Goal: Transaction & Acquisition: Book appointment/travel/reservation

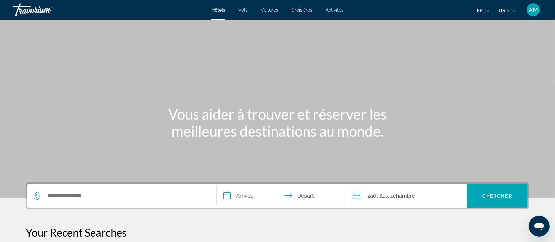
click at [508, 9] on span "USD" at bounding box center [504, 10] width 10 height 5
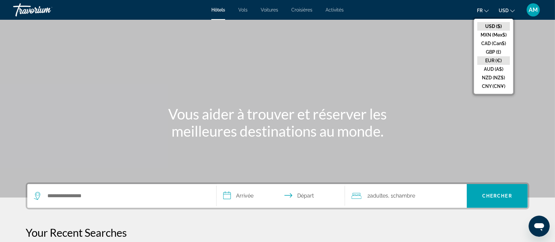
click at [493, 60] on button "EUR (€)" at bounding box center [493, 60] width 33 height 9
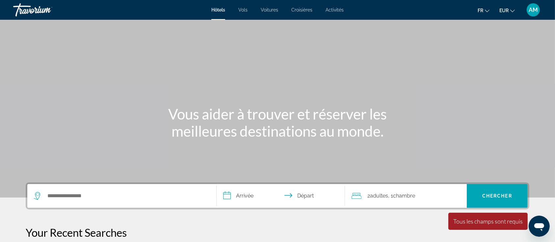
click at [130, 201] on div "Search widget" at bounding box center [122, 196] width 176 height 24
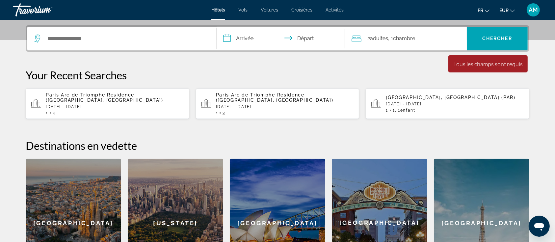
scroll to position [161, 0]
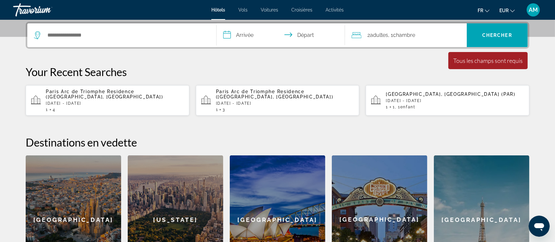
click at [408, 100] on div "Paris, France (PAR) Fri, 28 Nov - Sun, 30 Nov 1 1 , 1 Enfant Enfants" at bounding box center [455, 100] width 138 height 18
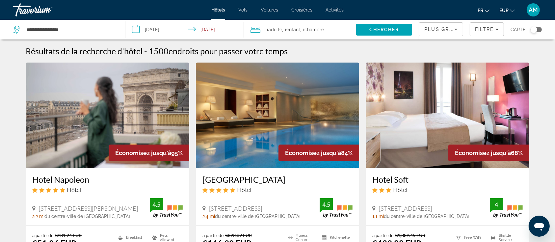
click at [316, 31] on span "Chambre" at bounding box center [313, 29] width 19 height 5
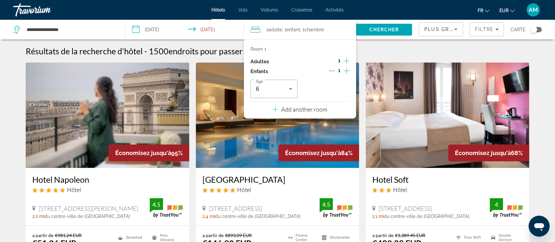
click at [332, 69] on icon "Decrement children" at bounding box center [332, 71] width 6 height 6
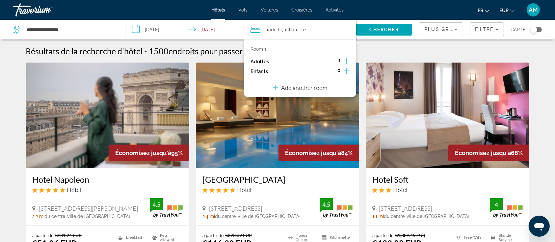
click at [346, 61] on icon "Increment adults" at bounding box center [347, 61] width 6 height 8
click at [384, 27] on span "Chercher" at bounding box center [384, 29] width 30 height 5
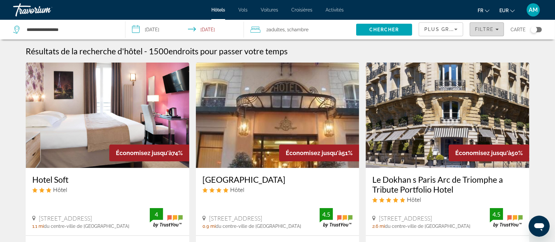
click at [496, 28] on icon "Filters" at bounding box center [496, 29] width 3 height 3
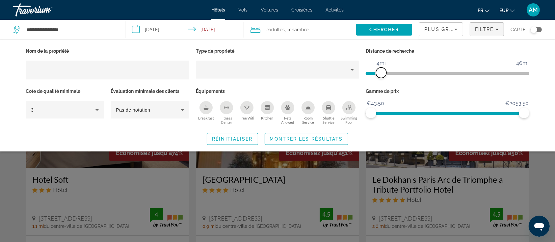
drag, startPoint x: 465, startPoint y: 74, endPoint x: 381, endPoint y: 76, distance: 83.6
click at [381, 76] on span "ngx-slider" at bounding box center [381, 72] width 11 height 11
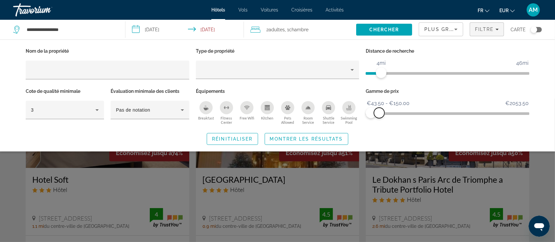
drag, startPoint x: 524, startPoint y: 114, endPoint x: 379, endPoint y: 122, distance: 144.7
click at [379, 122] on div "Gamme de prix €43.50 €2053.50 €43.50 €150.00 €43.50 - €150.00" at bounding box center [447, 107] width 170 height 40
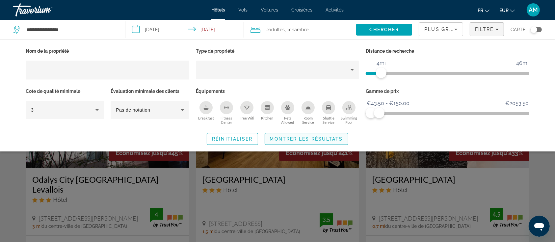
click at [327, 138] on span "Montrer les résultats" at bounding box center [306, 138] width 73 height 5
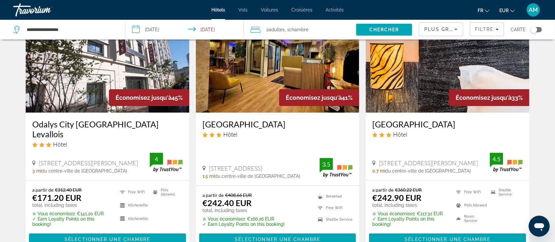
scroll to position [44, 0]
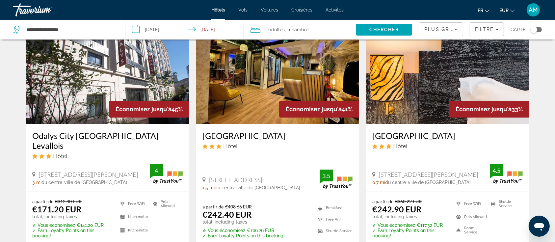
click at [235, 97] on img "Main content" at bounding box center [278, 71] width 164 height 105
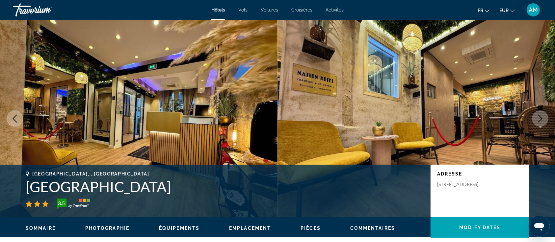
click at [539, 118] on icon "Next image" at bounding box center [540, 119] width 8 height 8
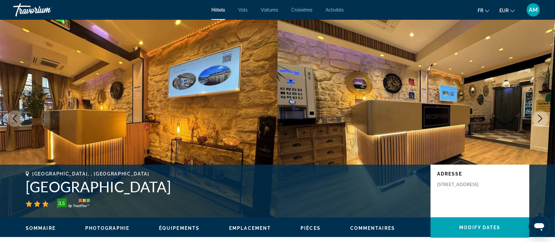
click at [539, 118] on icon "Next image" at bounding box center [540, 119] width 8 height 8
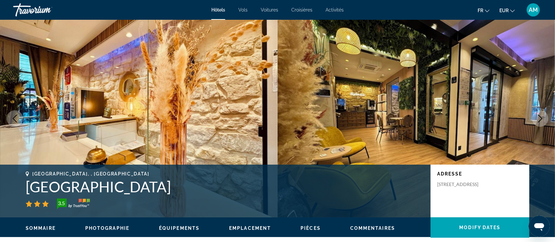
click at [539, 118] on icon "Next image" at bounding box center [540, 119] width 8 height 8
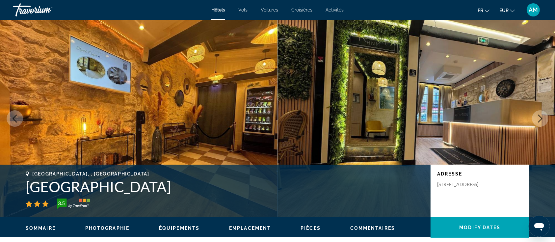
click at [539, 118] on icon "Next image" at bounding box center [540, 119] width 8 height 8
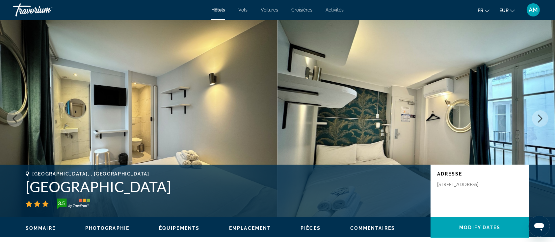
click at [541, 119] on icon "Next image" at bounding box center [540, 119] width 4 height 8
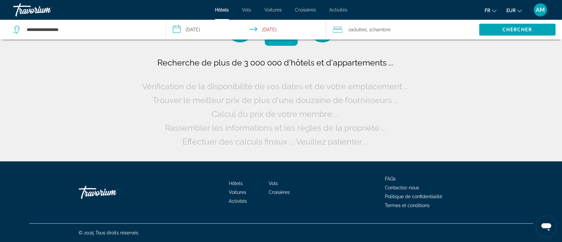
click at [389, 30] on span "Chambre" at bounding box center [380, 29] width 19 height 5
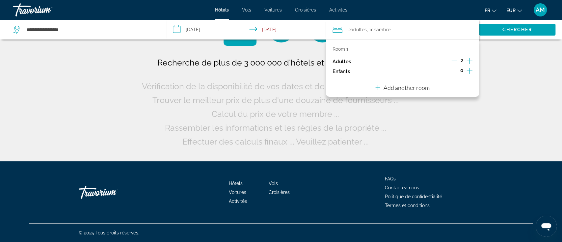
click at [469, 61] on icon "Increment adults" at bounding box center [469, 61] width 6 height 6
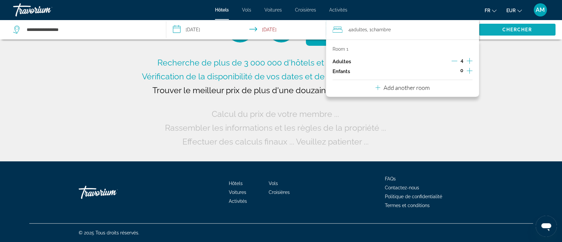
click at [497, 31] on span "Search" at bounding box center [517, 30] width 76 height 16
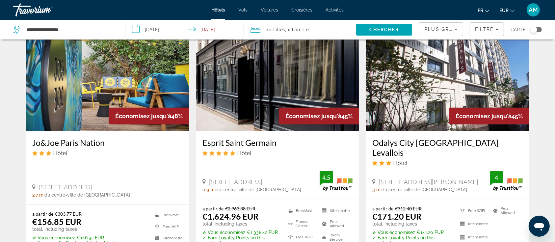
scroll to position [307, 0]
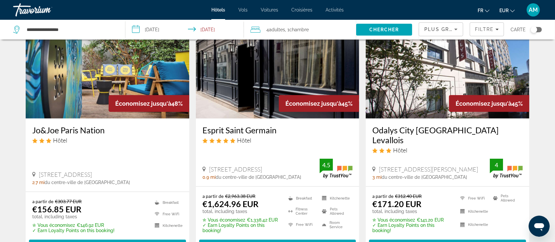
click at [108, 72] on img "Main content" at bounding box center [108, 65] width 164 height 105
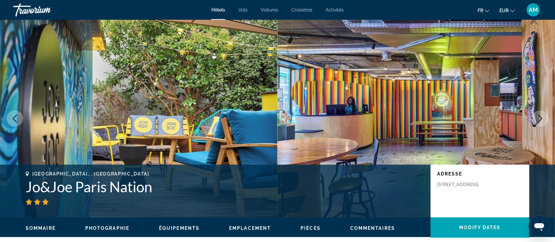
click at [540, 114] on button "Next image" at bounding box center [540, 118] width 16 height 16
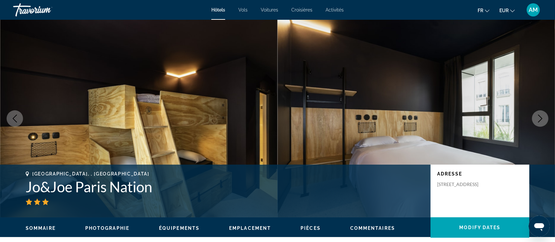
click at [540, 114] on button "Next image" at bounding box center [540, 118] width 16 height 16
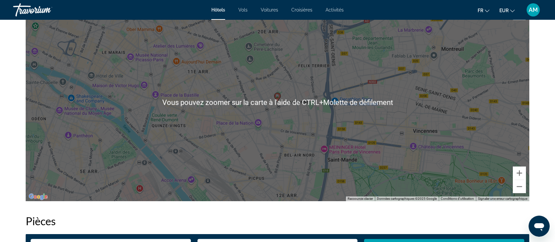
scroll to position [614, 0]
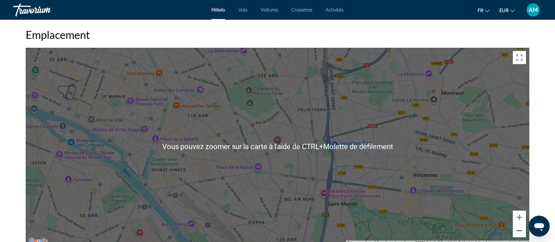
click at [521, 233] on button "Zoom arrière" at bounding box center [519, 230] width 13 height 13
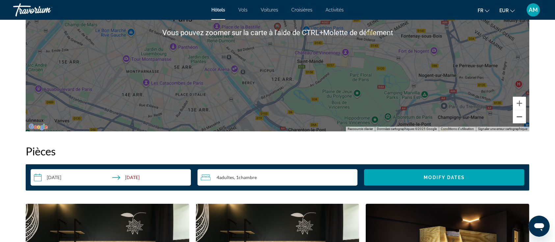
scroll to position [746, 0]
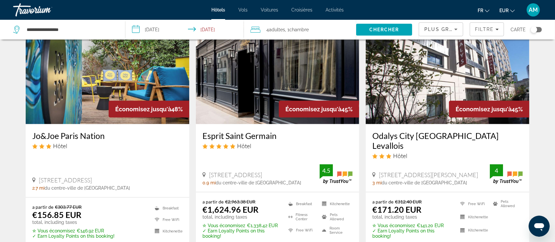
scroll to position [307, 0]
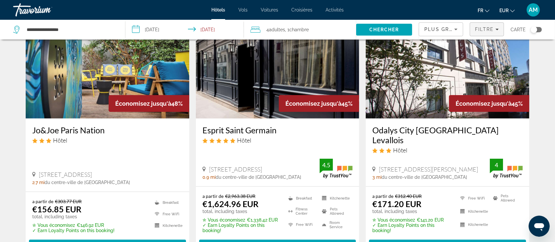
click at [492, 24] on span "Filters" at bounding box center [487, 29] width 34 height 16
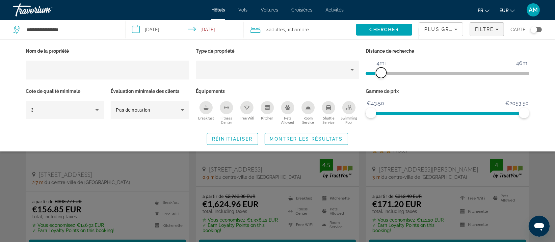
drag, startPoint x: 471, startPoint y: 73, endPoint x: 382, endPoint y: 81, distance: 89.6
click at [382, 81] on div "Distance de recherche 1mi 46mi 4mi" at bounding box center [447, 66] width 170 height 40
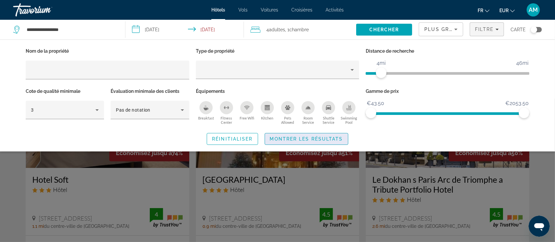
click at [308, 134] on span "Search widget" at bounding box center [306, 139] width 83 height 16
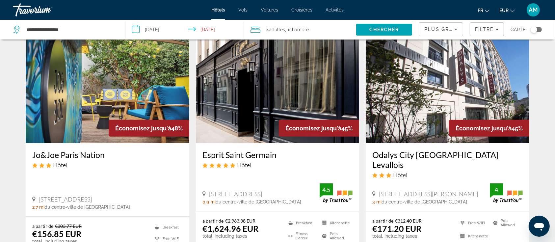
scroll to position [307, 0]
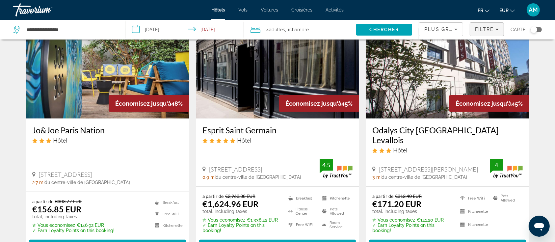
click at [486, 29] on span "Filtre" at bounding box center [484, 29] width 19 height 5
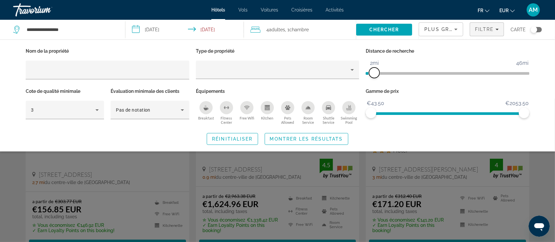
drag, startPoint x: 382, startPoint y: 71, endPoint x: 375, endPoint y: 71, distance: 7.3
click at [375, 71] on span "ngx-slider" at bounding box center [374, 72] width 11 height 11
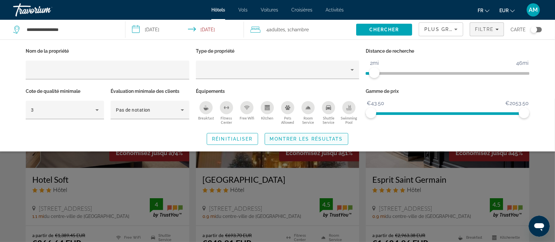
click at [332, 136] on span "Montrer les résultats" at bounding box center [306, 138] width 73 height 5
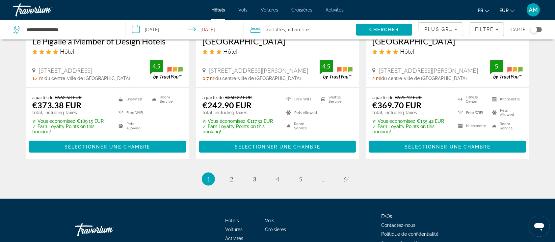
scroll to position [788, 0]
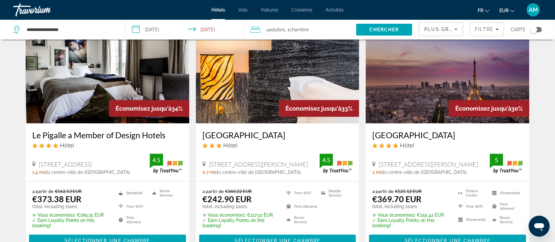
click at [295, 77] on img "Main content" at bounding box center [278, 70] width 164 height 105
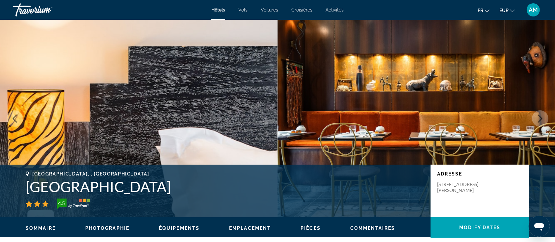
click at [537, 117] on icon "Next image" at bounding box center [540, 119] width 8 height 8
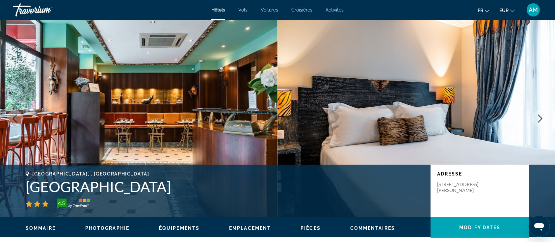
click at [537, 117] on icon "Next image" at bounding box center [540, 119] width 8 height 8
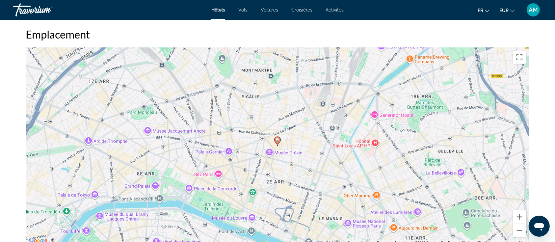
scroll to position [658, 0]
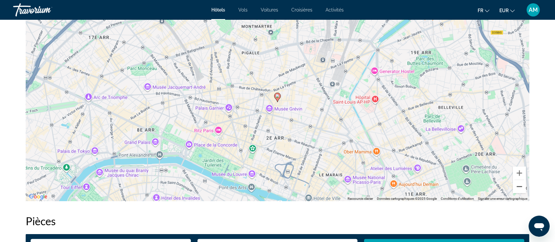
click at [523, 183] on button "Zoom arrière" at bounding box center [519, 186] width 13 height 13
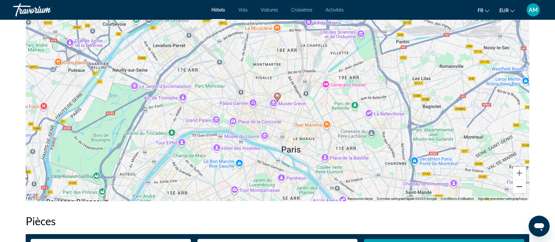
click at [523, 183] on button "Zoom arrière" at bounding box center [519, 186] width 13 height 13
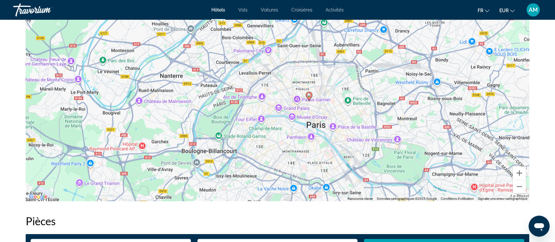
drag, startPoint x: 292, startPoint y: 125, endPoint x: 457, endPoint y: 174, distance: 172.3
click at [325, 123] on div "Pour activer le glissement avec le clavier, appuyez sur Alt+Entrée. Une fois ce…" at bounding box center [278, 102] width 504 height 197
click at [517, 173] on button "Zoom avant" at bounding box center [519, 173] width 13 height 13
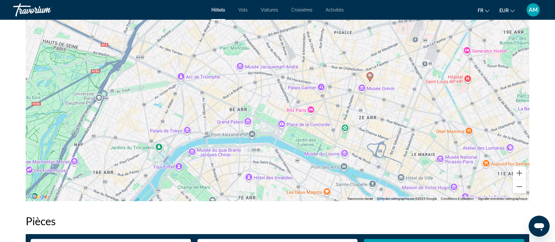
drag, startPoint x: 441, startPoint y: 161, endPoint x: 400, endPoint y: 141, distance: 45.8
click at [400, 141] on div "Pour activer le glissement avec le clavier, appuyez sur Alt+Entrée. Une fois ce…" at bounding box center [278, 102] width 504 height 197
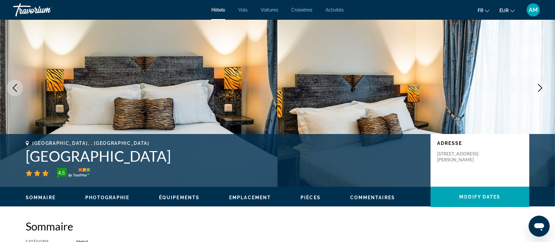
scroll to position [0, 0]
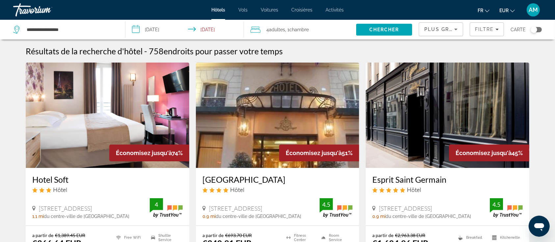
click at [66, 100] on img "Main content" at bounding box center [108, 115] width 164 height 105
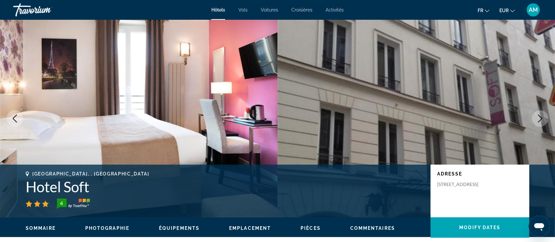
click at [541, 118] on icon "Next image" at bounding box center [540, 119] width 8 height 8
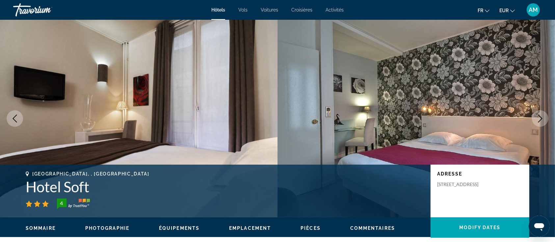
click at [541, 118] on icon "Next image" at bounding box center [540, 119] width 8 height 8
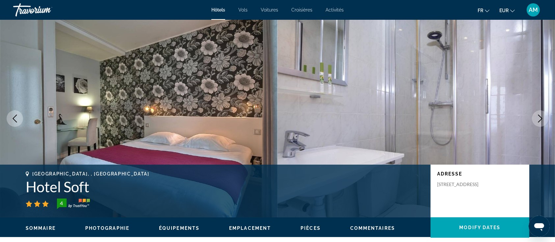
click at [541, 118] on icon "Next image" at bounding box center [540, 119] width 8 height 8
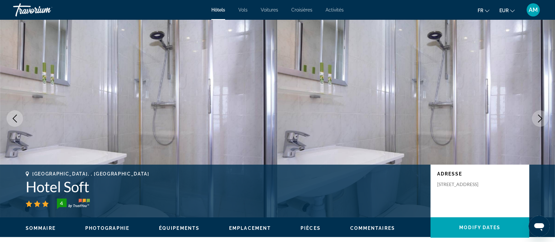
click at [541, 118] on icon "Next image" at bounding box center [540, 119] width 8 height 8
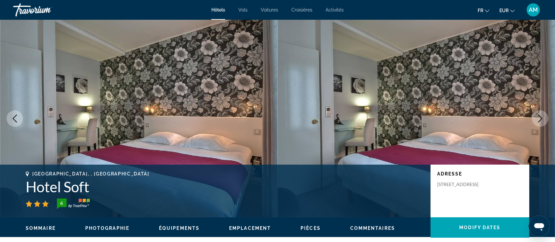
click at [541, 118] on icon "Next image" at bounding box center [540, 119] width 8 height 8
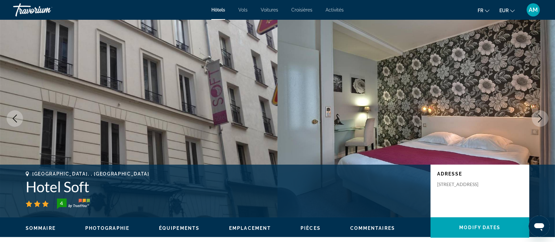
click at [541, 118] on icon "Next image" at bounding box center [540, 119] width 8 height 8
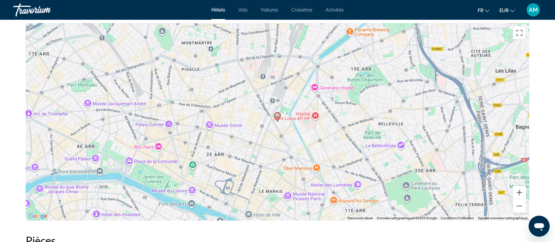
scroll to position [658, 0]
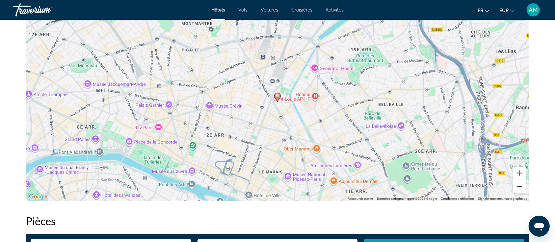
click at [524, 187] on button "Zoom arrière" at bounding box center [519, 186] width 13 height 13
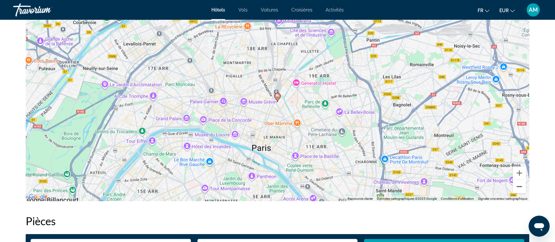
click at [524, 187] on button "Zoom arrière" at bounding box center [519, 186] width 13 height 13
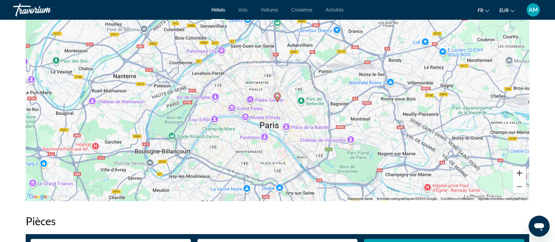
click at [518, 173] on button "Zoom avant" at bounding box center [519, 173] width 13 height 13
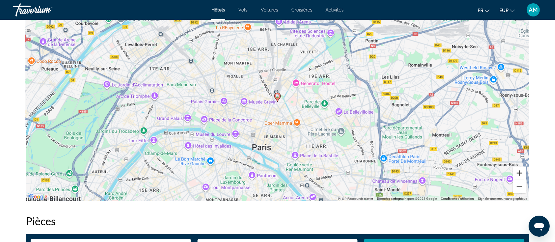
click at [518, 173] on button "Zoom avant" at bounding box center [519, 173] width 13 height 13
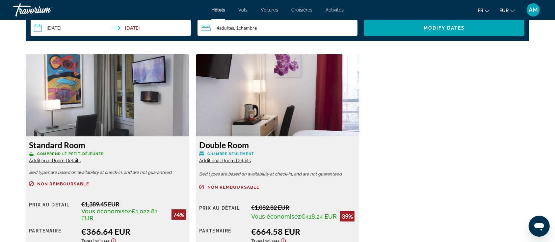
scroll to position [922, 0]
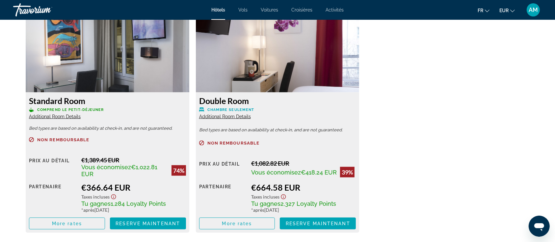
click at [215, 115] on span "Additional Room Details" at bounding box center [225, 116] width 52 height 5
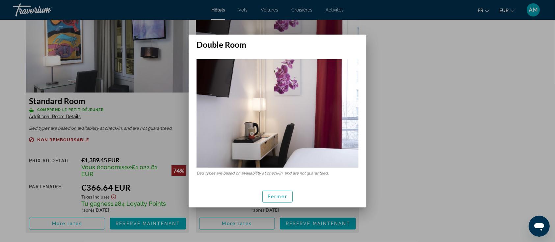
scroll to position [0, 0]
click at [284, 196] on span "Fermer" at bounding box center [278, 196] width 20 height 5
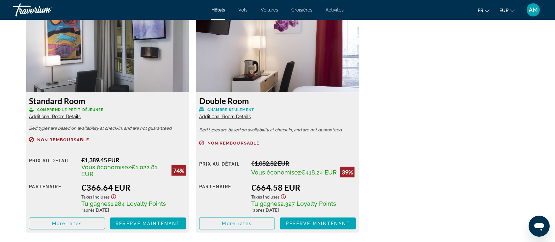
click at [53, 117] on span "Additional Room Details" at bounding box center [55, 116] width 52 height 5
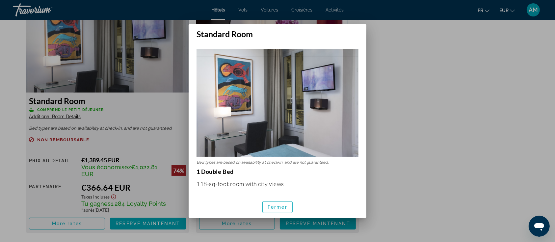
scroll to position [0, 0]
click at [273, 208] on span "Fermer" at bounding box center [278, 206] width 20 height 5
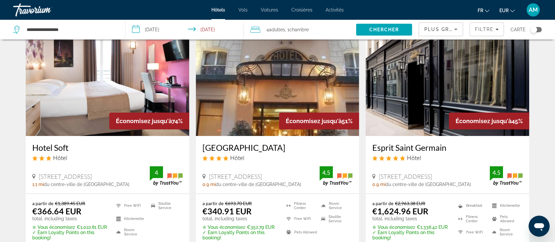
scroll to position [44, 0]
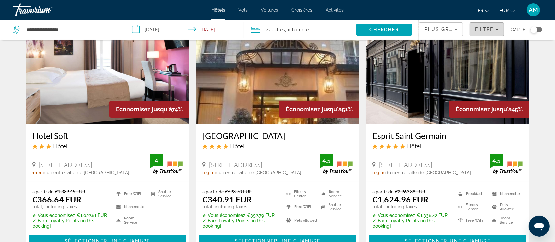
click at [483, 29] on span "Filtre" at bounding box center [484, 29] width 19 height 5
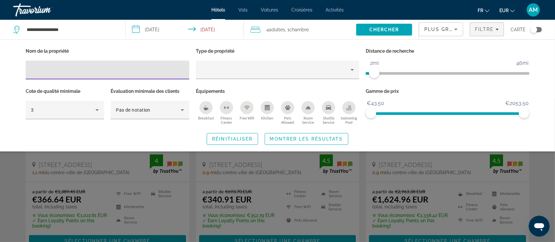
click at [208, 107] on icon "Breakfast" at bounding box center [205, 107] width 5 height 5
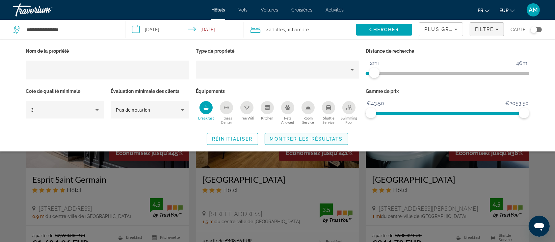
click at [293, 137] on span "Montrer les résultats" at bounding box center [306, 138] width 73 height 5
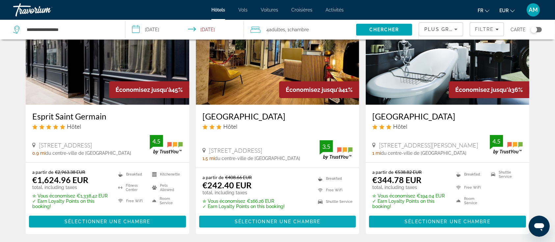
scroll to position [44, 0]
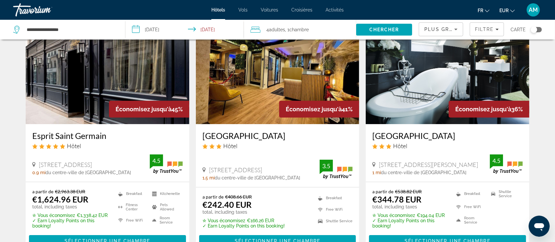
click at [256, 91] on img "Main content" at bounding box center [278, 71] width 164 height 105
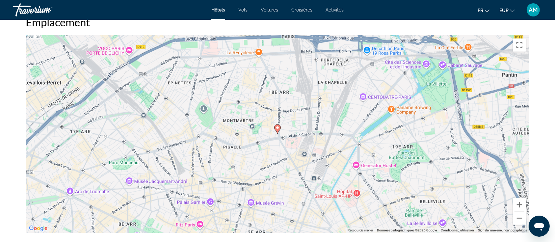
scroll to position [658, 0]
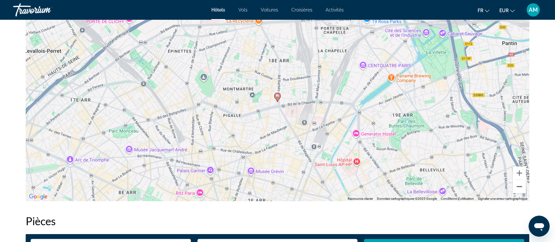
click at [522, 189] on button "Zoom arrière" at bounding box center [519, 186] width 13 height 13
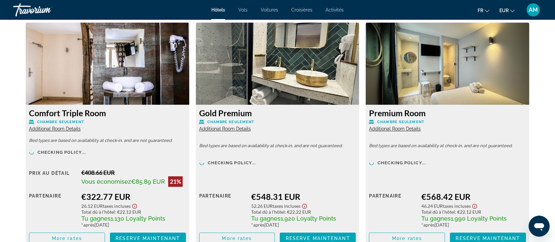
scroll to position [1142, 0]
click at [236, 127] on span "Additional Room Details" at bounding box center [225, 128] width 52 height 5
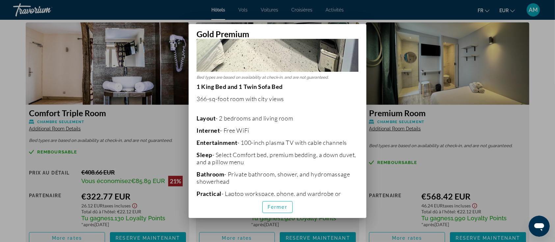
scroll to position [175, 0]
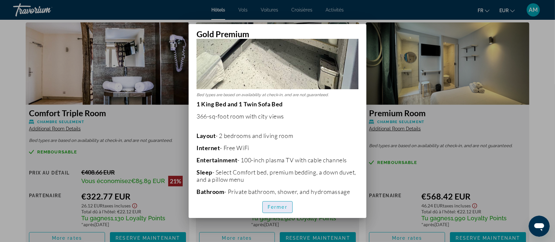
click at [277, 205] on span "Fermer" at bounding box center [278, 206] width 20 height 5
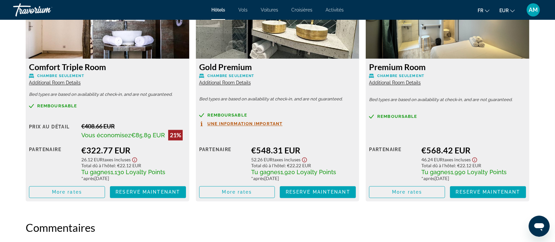
scroll to position [1186, 0]
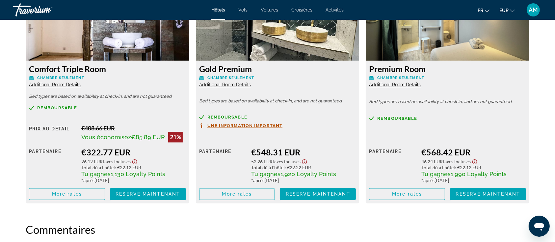
click at [390, 86] on span "Additional Room Details" at bounding box center [395, 84] width 52 height 5
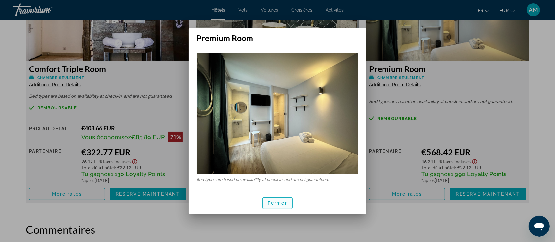
click at [284, 199] on span "button" at bounding box center [278, 203] width 30 height 16
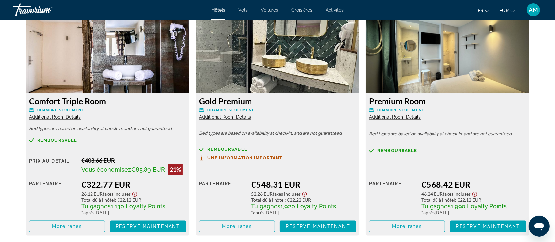
scroll to position [1142, 0]
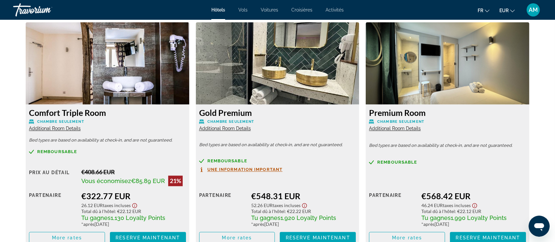
click at [67, 127] on span "Additional Room Details" at bounding box center [55, 128] width 52 height 5
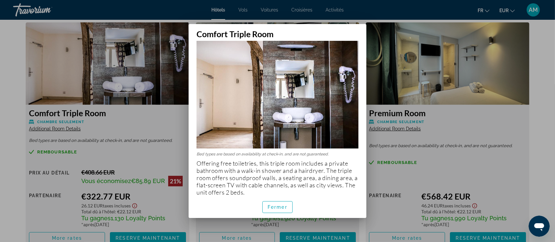
scroll to position [10, 0]
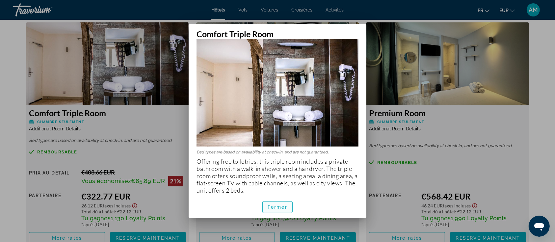
click at [281, 207] on span "Fermer" at bounding box center [278, 206] width 20 height 5
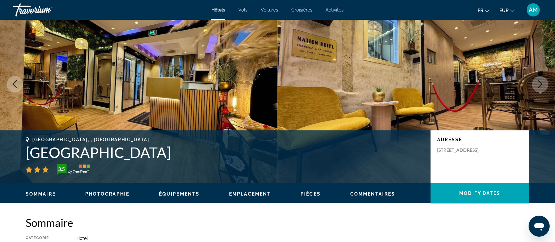
scroll to position [0, 0]
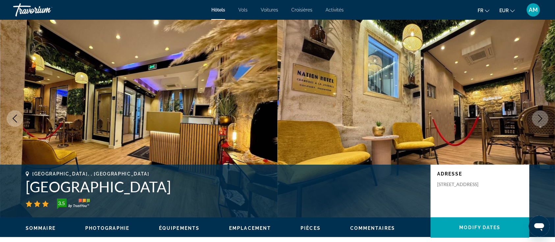
click at [115, 183] on h1 "Hotel Nation Montmartre" at bounding box center [225, 186] width 398 height 17
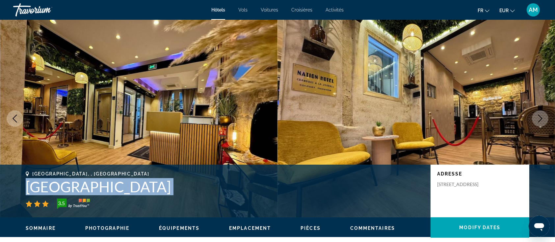
click at [115, 183] on h1 "Hotel Nation Montmartre" at bounding box center [225, 186] width 398 height 17
copy div "Hotel Nation Montmartre"
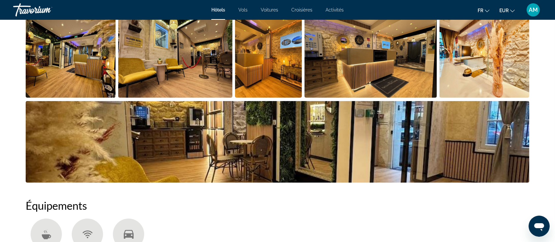
scroll to position [482, 0]
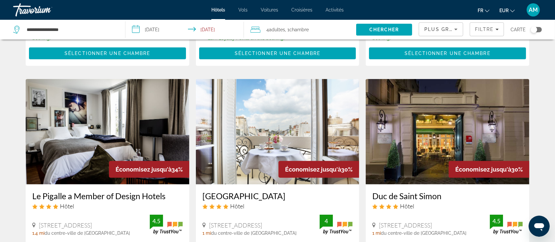
scroll to position [263, 0]
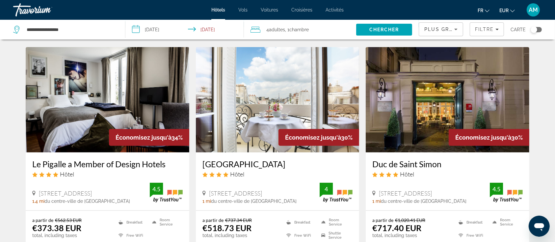
click at [121, 81] on img "Main content" at bounding box center [108, 99] width 164 height 105
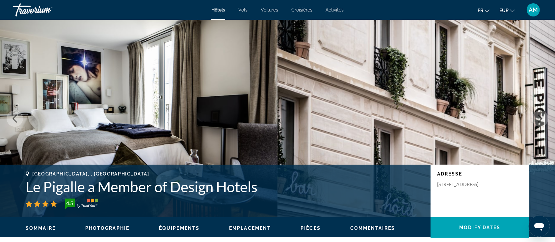
click at [543, 114] on button "Next image" at bounding box center [540, 118] width 16 height 16
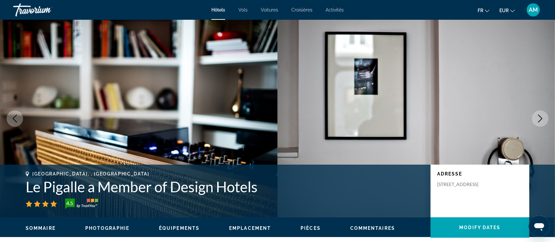
click at [543, 114] on button "Next image" at bounding box center [540, 118] width 16 height 16
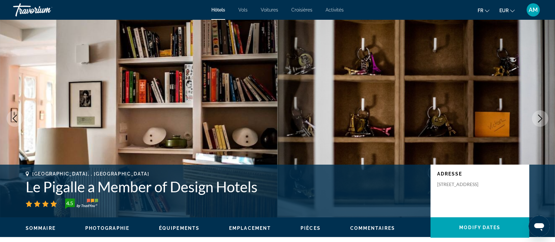
click at [543, 114] on button "Next image" at bounding box center [540, 118] width 16 height 16
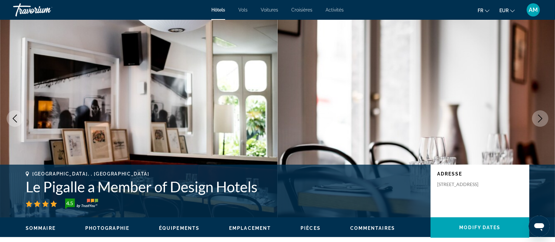
click at [543, 114] on button "Next image" at bounding box center [540, 118] width 16 height 16
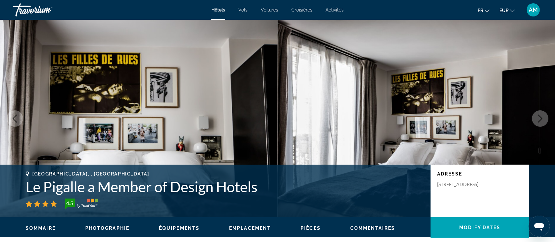
click at [543, 114] on button "Next image" at bounding box center [540, 118] width 16 height 16
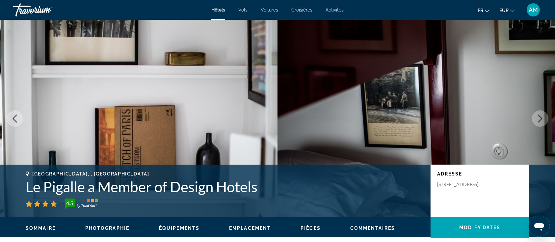
click at [16, 116] on icon "Previous image" at bounding box center [15, 119] width 8 height 8
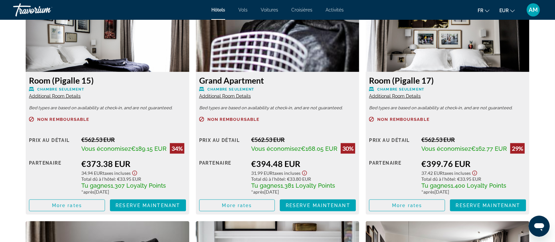
scroll to position [922, 0]
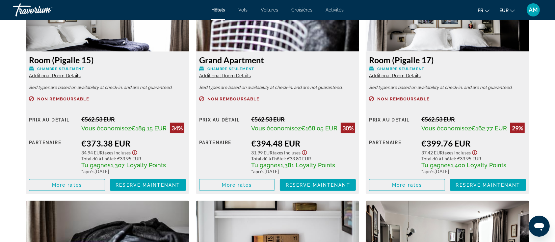
click at [232, 75] on span "Additional Room Details" at bounding box center [225, 75] width 52 height 5
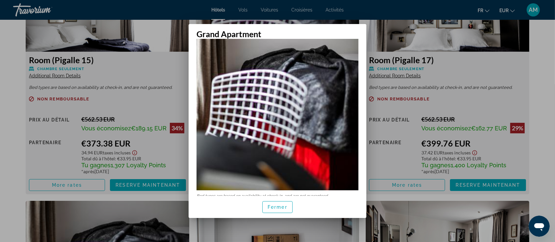
scroll to position [103, 0]
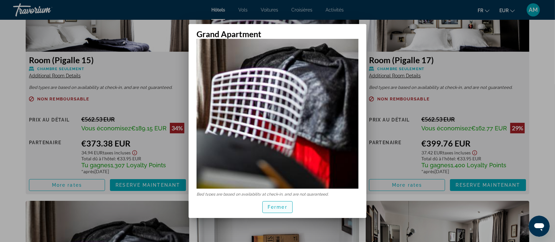
click at [282, 204] on span "Fermer" at bounding box center [278, 206] width 20 height 5
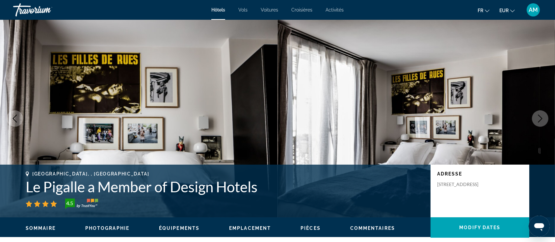
scroll to position [922, 0]
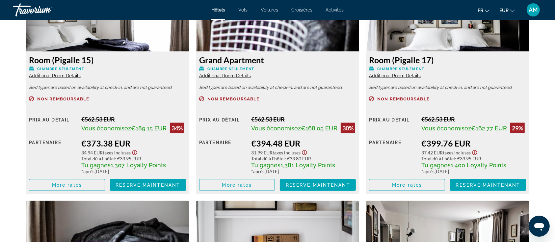
click at [394, 76] on span "Additional Room Details" at bounding box center [395, 75] width 52 height 5
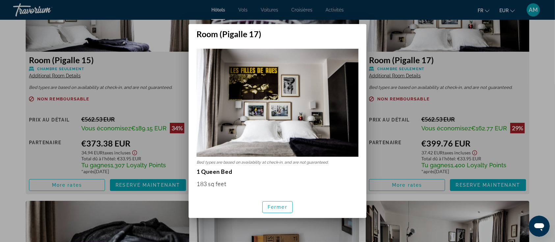
scroll to position [0, 0]
click at [289, 202] on span "button" at bounding box center [278, 207] width 30 height 16
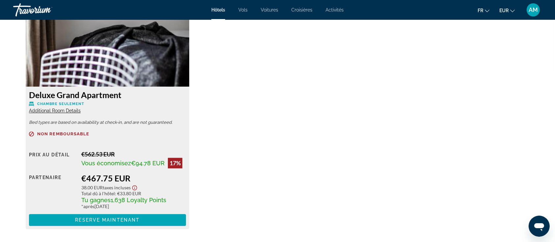
scroll to position [1360, 0]
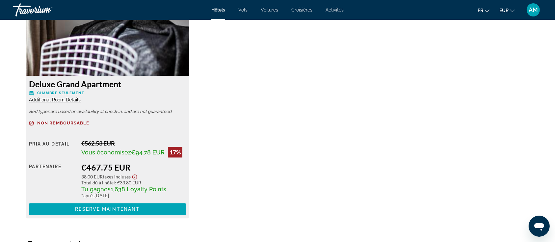
click at [56, 100] on span "Additional Room Details" at bounding box center [55, 99] width 52 height 5
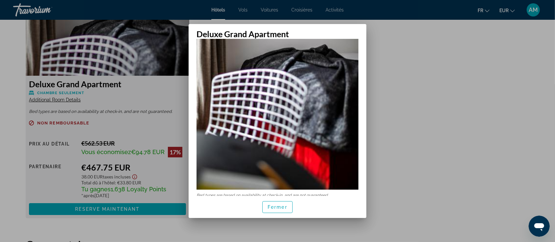
scroll to position [103, 0]
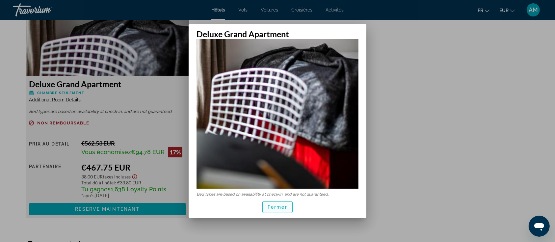
click at [280, 208] on span "Fermer" at bounding box center [278, 206] width 20 height 5
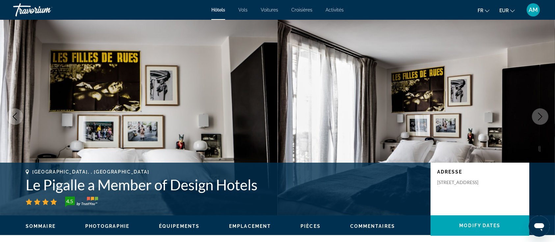
scroll to position [0, 0]
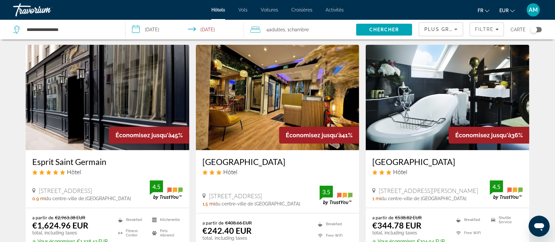
scroll to position [44, 0]
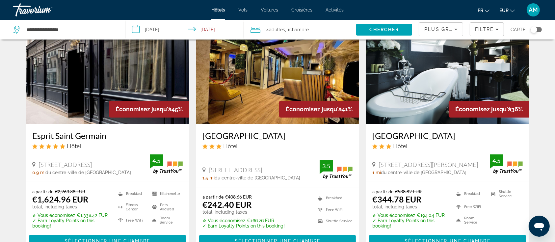
click at [276, 83] on img "Main content" at bounding box center [278, 71] width 164 height 105
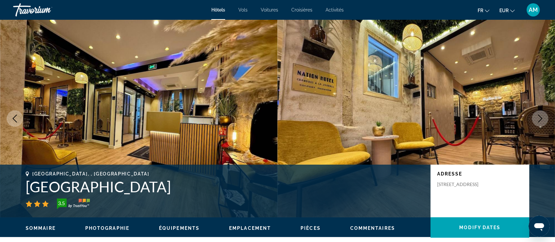
click at [537, 118] on icon "Next image" at bounding box center [540, 119] width 8 height 8
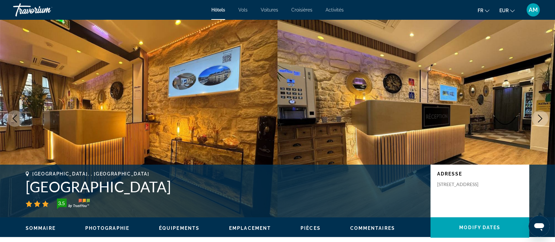
click at [537, 118] on icon "Next image" at bounding box center [540, 119] width 8 height 8
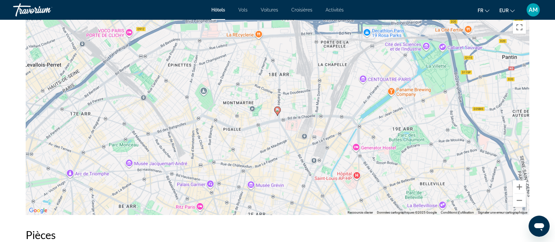
scroll to position [702, 0]
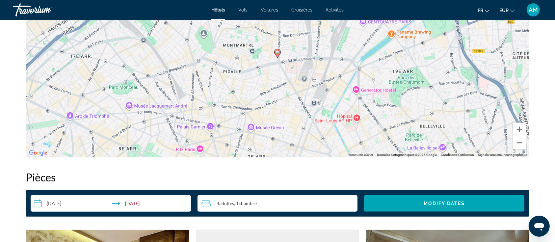
click at [520, 144] on button "Zoom arrière" at bounding box center [519, 142] width 13 height 13
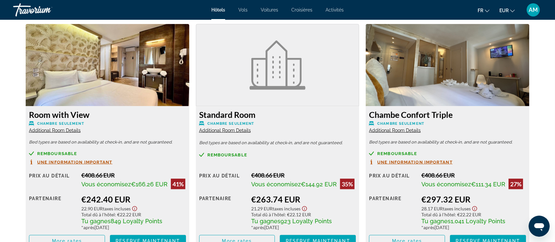
scroll to position [922, 0]
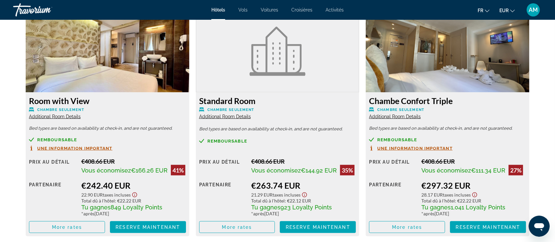
click at [405, 116] on span "Additional Room Details" at bounding box center [395, 116] width 52 height 5
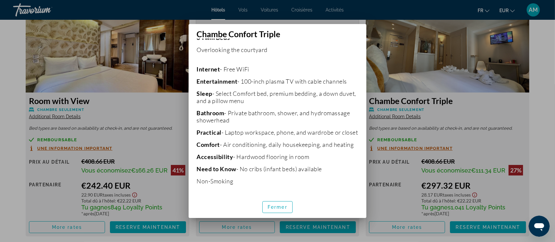
scroll to position [157, 0]
click at [280, 208] on span "Fermer" at bounding box center [278, 206] width 20 height 5
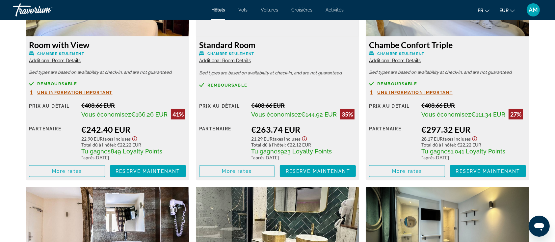
scroll to position [965, 0]
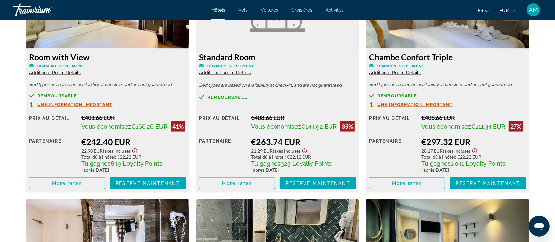
click at [412, 75] on span "Additional Room Details" at bounding box center [395, 72] width 52 height 5
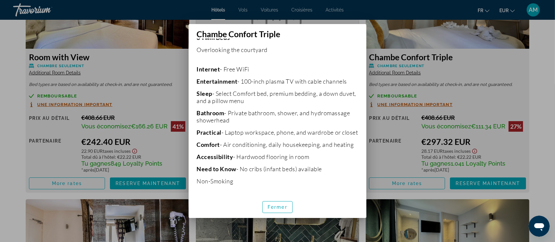
scroll to position [157, 0]
click at [282, 206] on span "Fermer" at bounding box center [278, 206] width 20 height 5
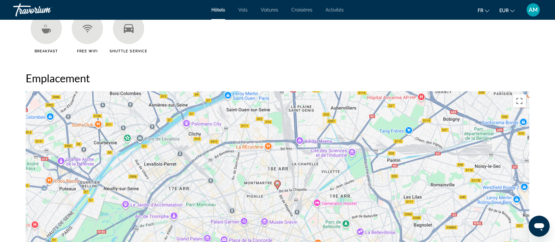
scroll to position [658, 0]
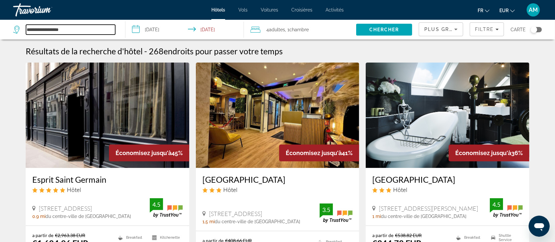
click at [73, 28] on input "**********" at bounding box center [70, 30] width 89 height 10
drag, startPoint x: 74, startPoint y: 30, endPoint x: 0, endPoint y: 32, distance: 74.4
click at [0, 32] on app-destination-search "**********" at bounding box center [62, 30] width 125 height 20
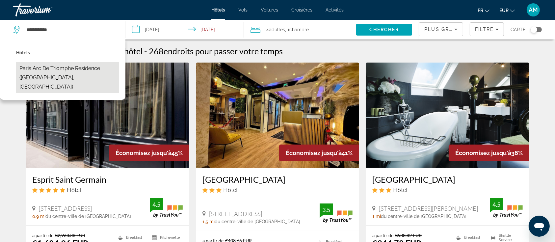
click at [42, 67] on button "Paris Arc de Triomphe Residence (Paris, FR)" at bounding box center [67, 77] width 103 height 31
type input "**********"
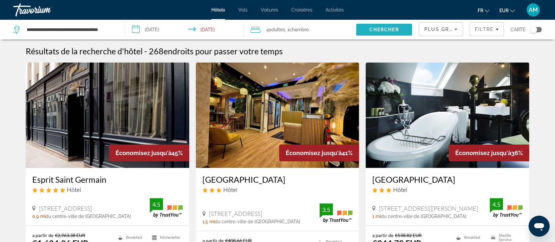
click at [393, 27] on span "Chercher" at bounding box center [384, 29] width 30 height 5
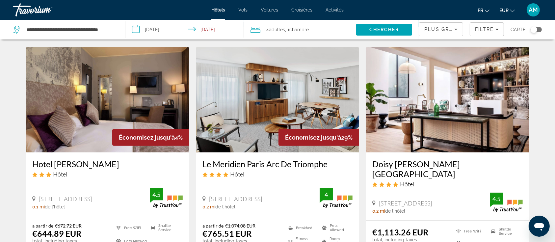
scroll to position [219, 0]
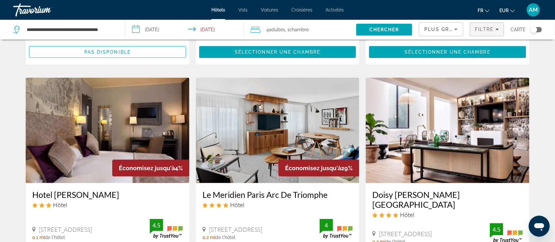
drag, startPoint x: 495, startPoint y: 25, endPoint x: 494, endPoint y: 29, distance: 3.8
click at [495, 25] on span "Filters" at bounding box center [487, 29] width 34 height 16
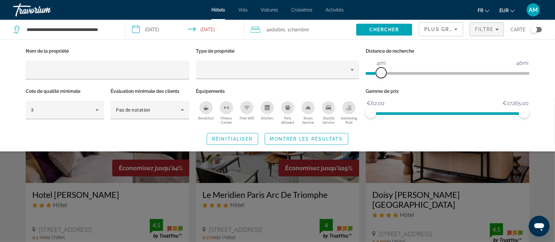
drag, startPoint x: 470, startPoint y: 72, endPoint x: 382, endPoint y: 76, distance: 88.0
click at [382, 76] on span "ngx-slider" at bounding box center [381, 72] width 11 height 11
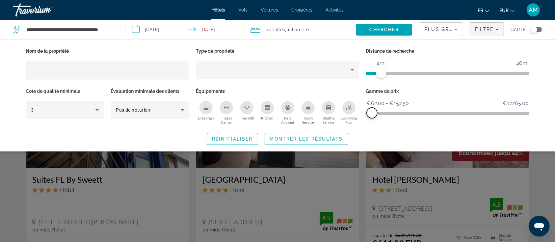
drag, startPoint x: 509, startPoint y: 115, endPoint x: 372, endPoint y: 116, distance: 136.9
click at [372, 116] on span "ngx-slider-max" at bounding box center [372, 113] width 11 height 11
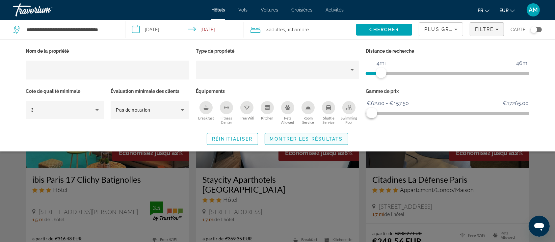
click at [317, 138] on span "Montrer les résultats" at bounding box center [306, 138] width 73 height 5
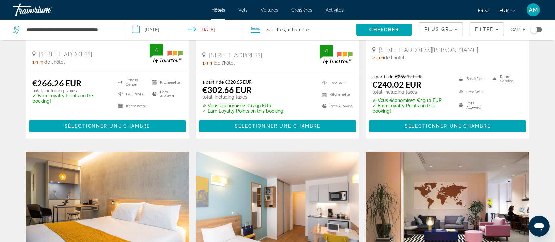
scroll to position [263, 0]
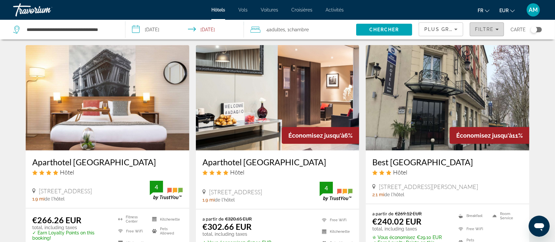
click at [481, 30] on span "Filtre" at bounding box center [484, 29] width 19 height 5
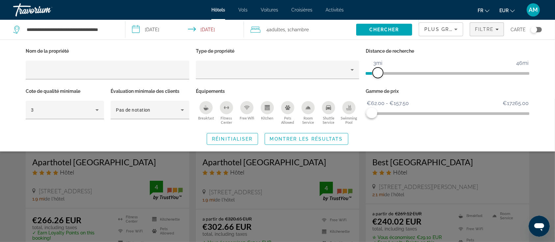
click at [378, 75] on span "ngx-slider" at bounding box center [378, 72] width 11 height 11
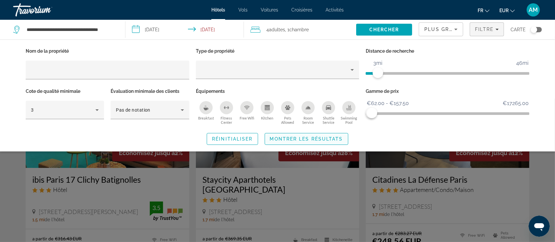
click at [327, 141] on span "Montrer les résultats" at bounding box center [306, 138] width 73 height 5
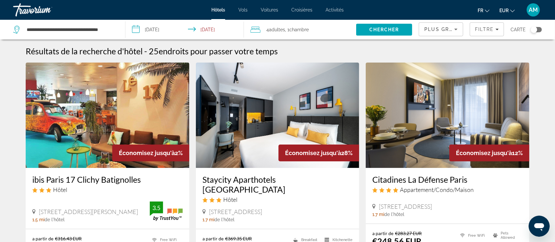
click at [423, 126] on img "Main content" at bounding box center [448, 115] width 164 height 105
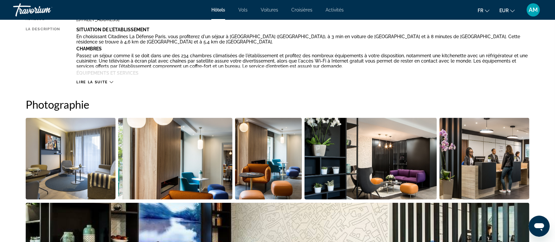
scroll to position [44, 0]
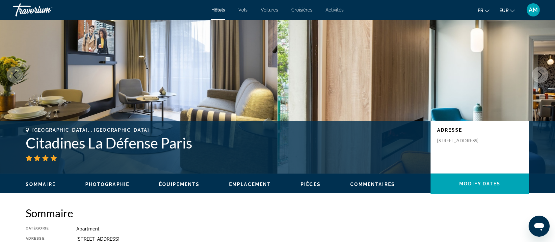
click at [539, 75] on icon "Next image" at bounding box center [540, 75] width 8 height 8
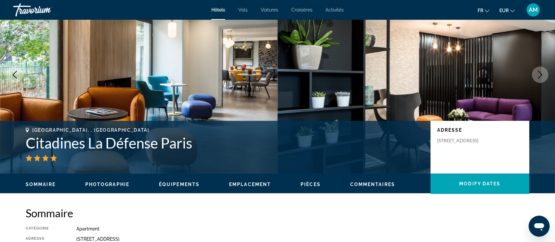
click at [539, 75] on icon "Next image" at bounding box center [540, 75] width 8 height 8
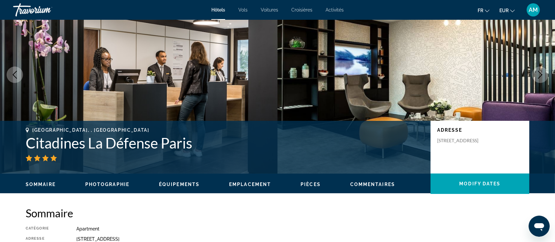
click at [539, 75] on icon "Next image" at bounding box center [540, 75] width 8 height 8
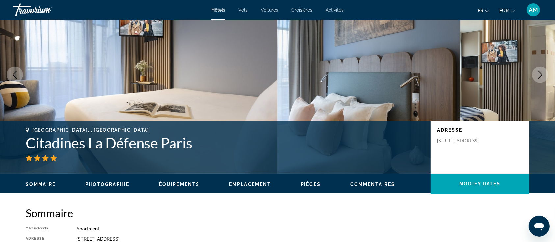
click at [539, 75] on icon "Next image" at bounding box center [540, 75] width 8 height 8
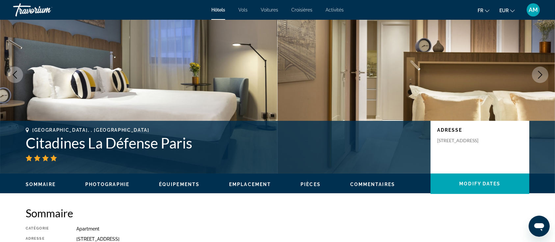
click at [539, 75] on icon "Next image" at bounding box center [540, 75] width 8 height 8
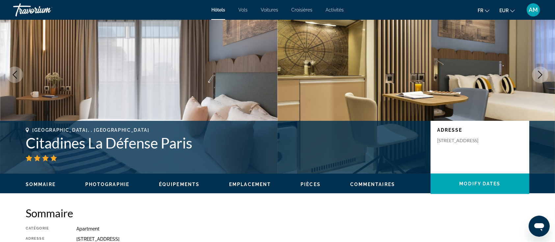
click at [539, 75] on icon "Next image" at bounding box center [540, 75] width 8 height 8
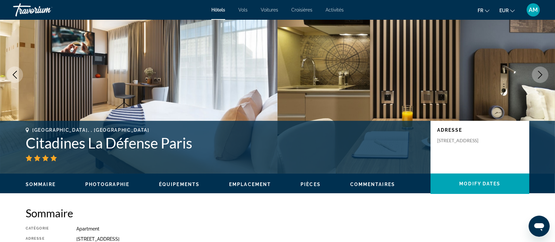
click at [539, 75] on icon "Next image" at bounding box center [540, 75] width 8 height 8
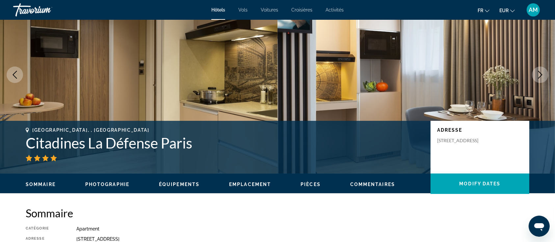
click at [538, 75] on icon "Next image" at bounding box center [540, 75] width 8 height 8
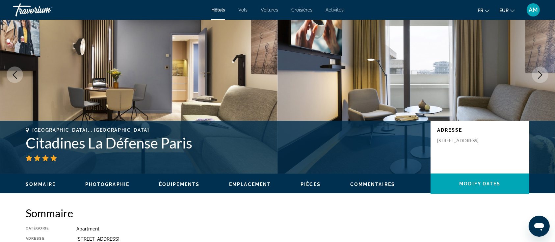
click at [538, 75] on icon "Next image" at bounding box center [540, 75] width 8 height 8
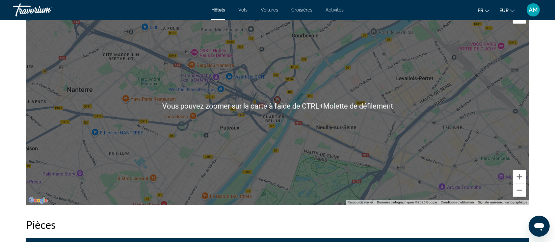
scroll to position [658, 0]
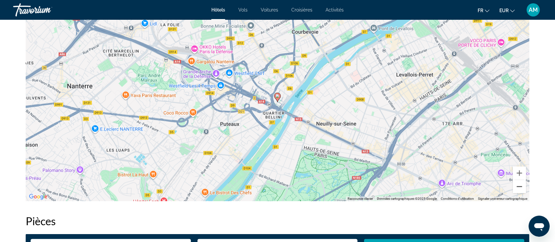
click at [522, 187] on button "Zoom arrière" at bounding box center [519, 186] width 13 height 13
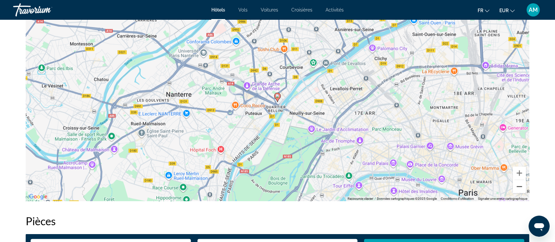
click at [522, 187] on button "Zoom arrière" at bounding box center [519, 186] width 13 height 13
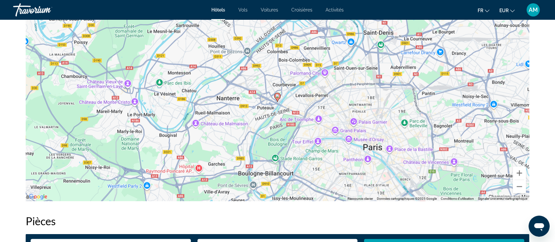
click at [537, 156] on div "Sommaire Catégorie Apartment Adresse 8 Boulevard De Neuilly, La Défense 1, Cour…" at bounding box center [278, 189] width 530 height 1194
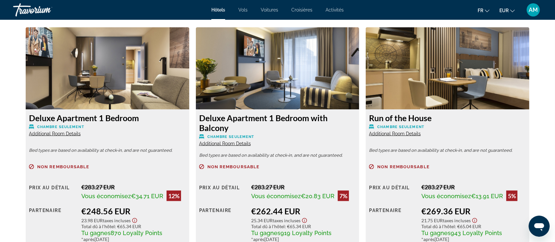
scroll to position [922, 0]
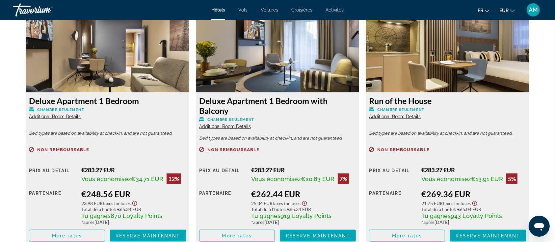
click at [71, 117] on span "Additional Room Details" at bounding box center [55, 116] width 52 height 5
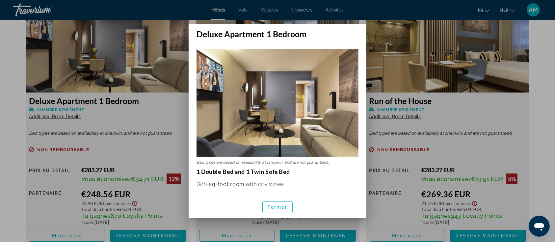
scroll to position [0, 0]
click at [281, 204] on span "Fermer" at bounding box center [278, 206] width 20 height 5
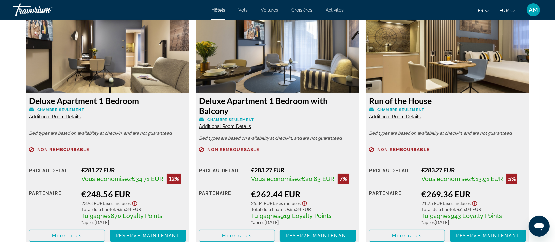
scroll to position [922, 0]
click at [233, 125] on span "Additional Room Details" at bounding box center [225, 126] width 52 height 5
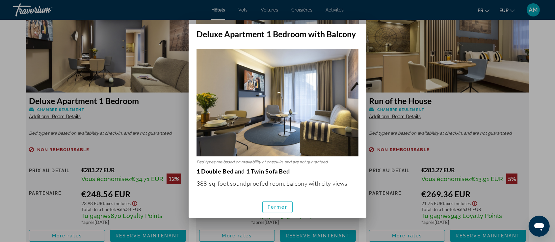
scroll to position [0, 0]
click at [276, 204] on span "Fermer" at bounding box center [278, 206] width 20 height 5
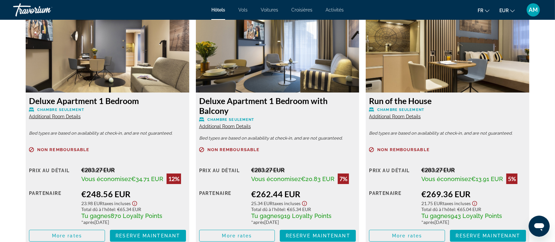
scroll to position [922, 0]
click at [380, 115] on span "Additional Room Details" at bounding box center [395, 116] width 52 height 5
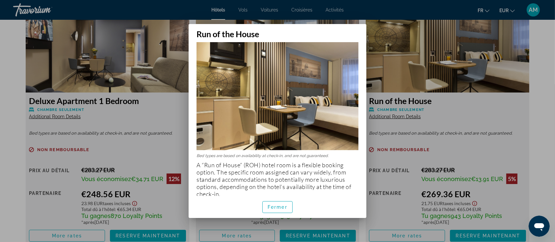
scroll to position [10, 0]
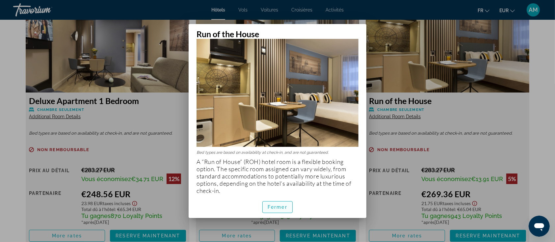
click at [282, 204] on span "Fermer" at bounding box center [278, 206] width 20 height 5
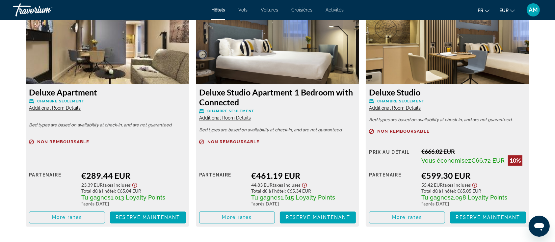
scroll to position [1185, 0]
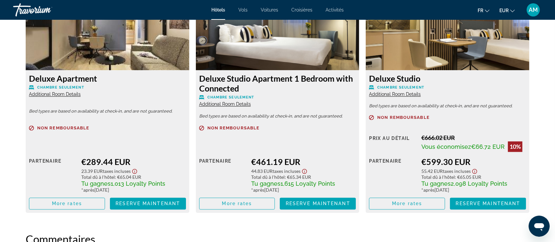
click at [58, 91] on div "Deluxe Apartment Chambre seulement Additional Room Details" at bounding box center [107, 86] width 157 height 24
click at [58, 93] on span "Additional Room Details" at bounding box center [55, 94] width 52 height 5
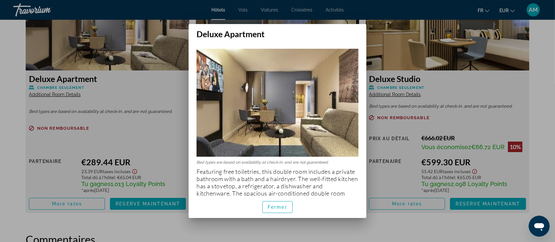
scroll to position [24, 0]
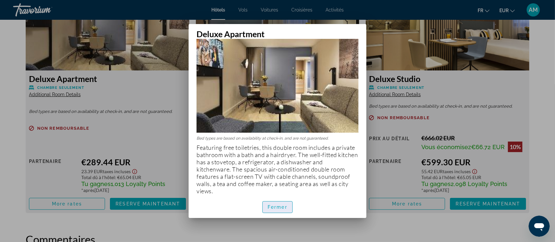
click at [280, 208] on span "Fermer" at bounding box center [278, 206] width 20 height 5
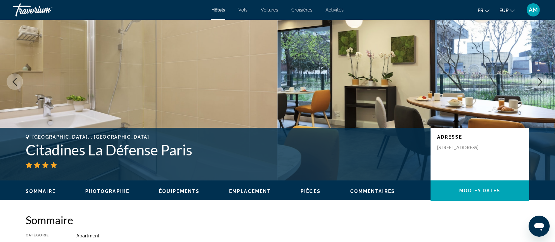
scroll to position [0, 0]
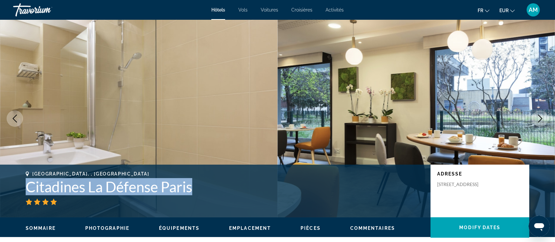
drag, startPoint x: 193, startPoint y: 188, endPoint x: 22, endPoint y: 188, distance: 170.8
click at [22, 188] on div "Courbevoie, , France Citadines La Défense Paris Adresse 8 Boulevard De Neuilly,…" at bounding box center [278, 190] width 530 height 39
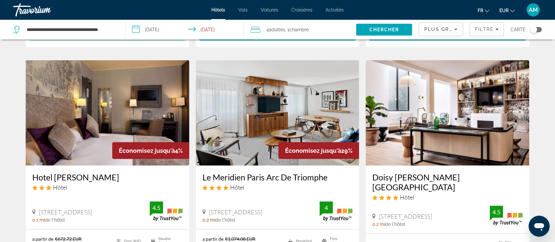
scroll to position [263, 0]
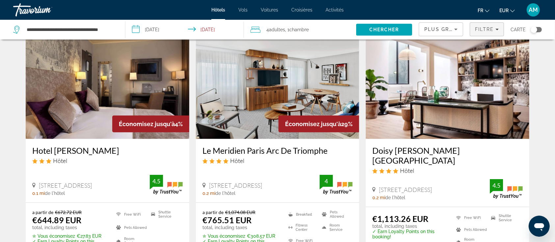
click at [491, 32] on span "Filtre" at bounding box center [484, 29] width 19 height 5
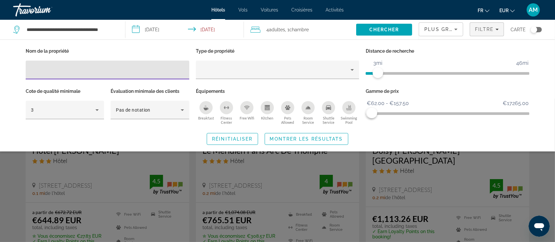
click at [205, 108] on icon "Breakfast" at bounding box center [205, 109] width 5 height 3
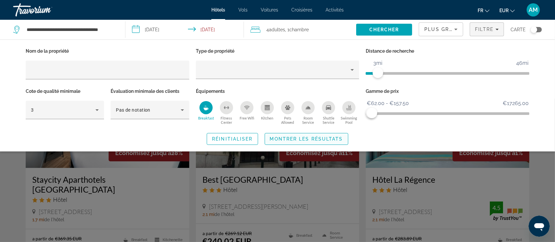
click at [287, 136] on span "Montrer les résultats" at bounding box center [306, 138] width 73 height 5
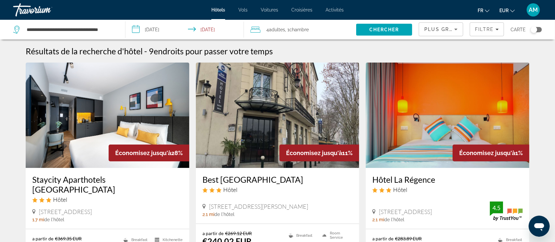
scroll to position [44, 0]
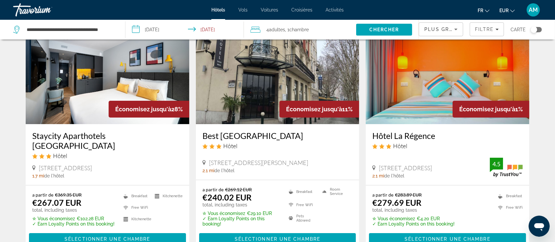
click at [247, 86] on img "Main content" at bounding box center [278, 71] width 164 height 105
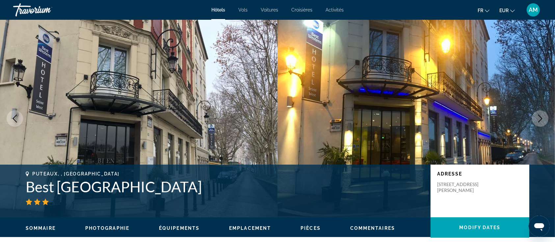
click at [539, 118] on icon "Next image" at bounding box center [540, 119] width 8 height 8
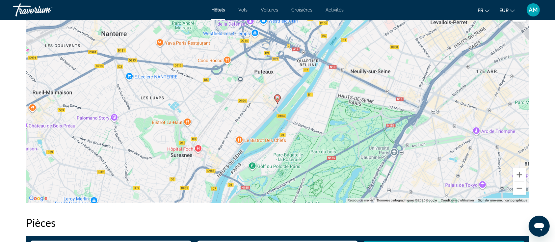
scroll to position [658, 0]
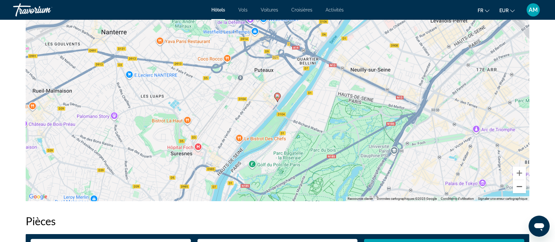
click at [520, 188] on button "Zoom arrière" at bounding box center [519, 186] width 13 height 13
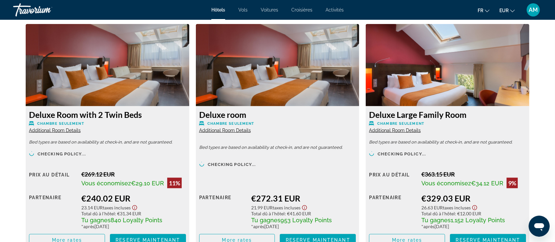
scroll to position [922, 0]
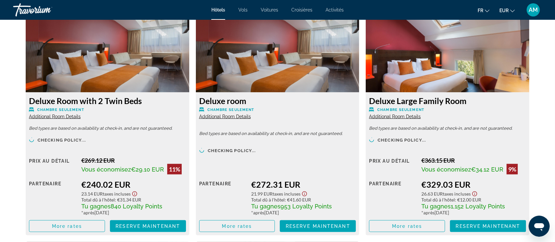
click at [406, 117] on span "Additional Room Details" at bounding box center [395, 116] width 52 height 5
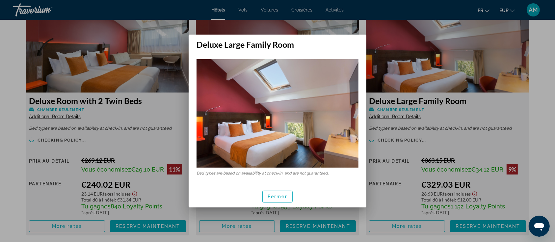
scroll to position [0, 0]
click at [274, 195] on span "Fermer" at bounding box center [278, 196] width 20 height 5
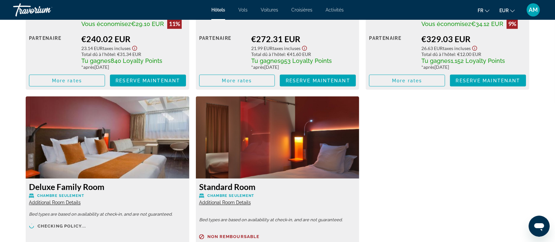
scroll to position [1141, 0]
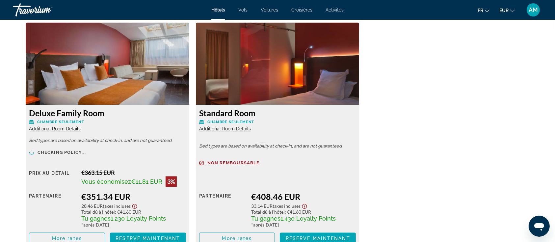
click at [52, 129] on span "Additional Room Details" at bounding box center [55, 128] width 52 height 5
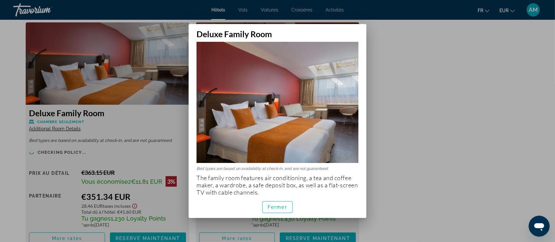
scroll to position [8, 0]
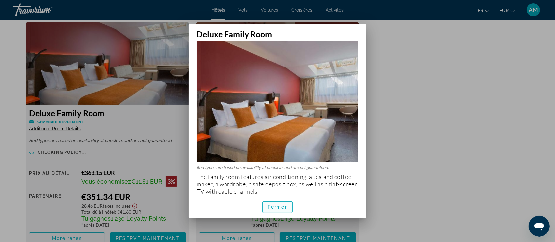
click at [270, 208] on span "Fermer" at bounding box center [278, 206] width 20 height 5
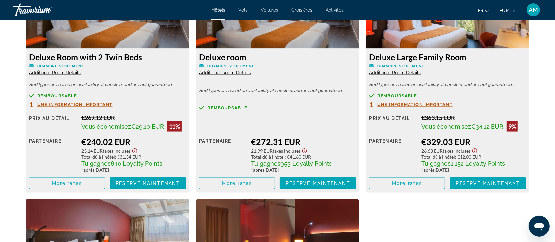
scroll to position [922, 0]
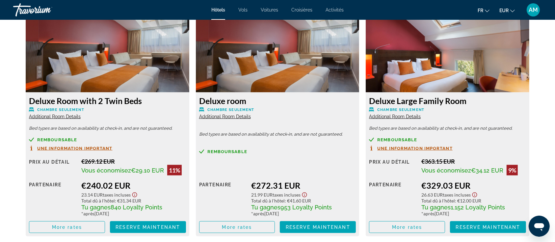
click at [402, 117] on span "Additional Room Details" at bounding box center [395, 116] width 52 height 5
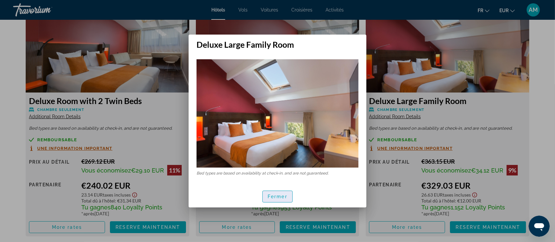
click at [276, 198] on span "Fermer" at bounding box center [278, 196] width 20 height 5
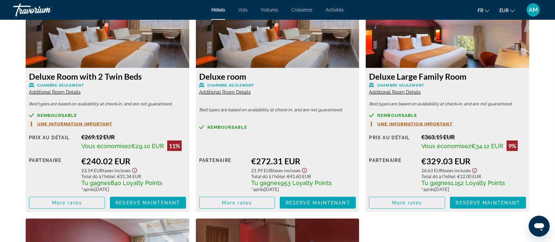
scroll to position [965, 0]
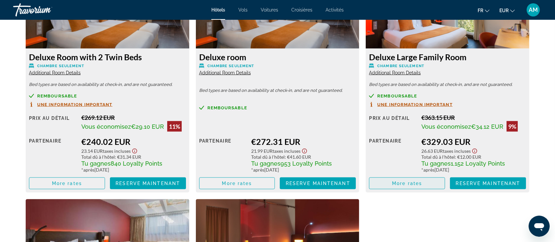
click at [385, 182] on span "Main content" at bounding box center [406, 183] width 75 height 16
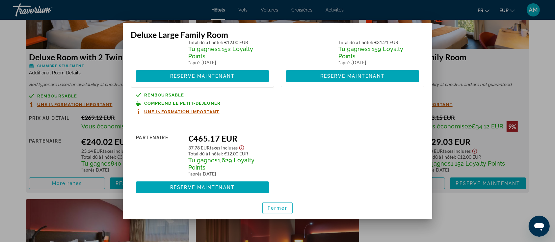
scroll to position [99, 0]
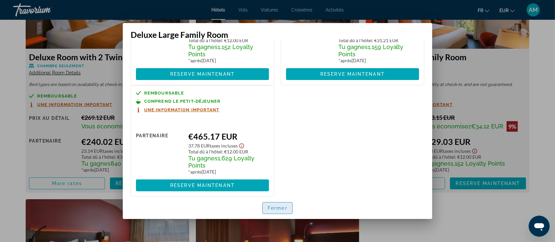
click at [287, 205] on span "Fermer" at bounding box center [278, 207] width 20 height 5
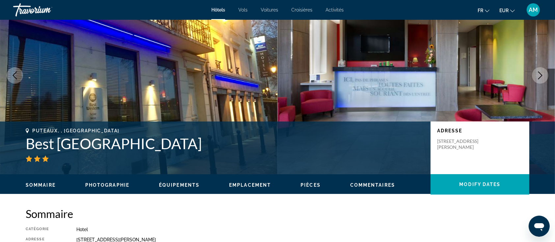
scroll to position [0, 0]
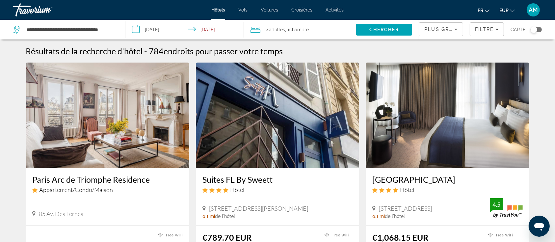
drag, startPoint x: 300, startPoint y: 30, endPoint x: 301, endPoint y: 35, distance: 4.8
click at [300, 30] on span "Chambre" at bounding box center [298, 29] width 19 height 5
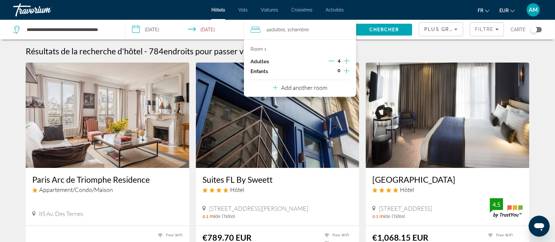
click at [331, 62] on icon "Decrement adults" at bounding box center [331, 61] width 6 height 6
click at [374, 26] on span "Search" at bounding box center [384, 30] width 56 height 16
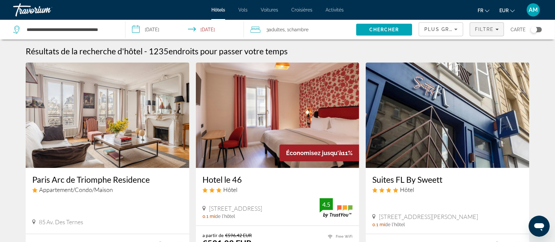
click at [486, 28] on span "Filtre" at bounding box center [484, 29] width 19 height 5
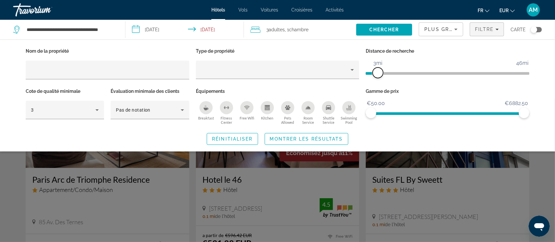
drag, startPoint x: 463, startPoint y: 73, endPoint x: 379, endPoint y: 78, distance: 84.7
click at [379, 78] on div "Distance de recherche 1mi 46mi 3mi" at bounding box center [447, 66] width 170 height 40
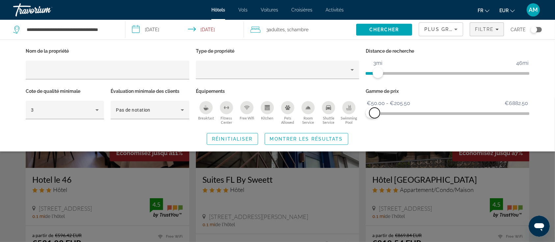
drag, startPoint x: 522, startPoint y: 110, endPoint x: 375, endPoint y: 113, distance: 147.5
click at [375, 113] on span "ngx-slider-max" at bounding box center [374, 113] width 11 height 11
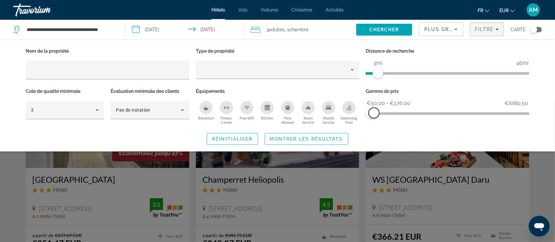
drag, startPoint x: 378, startPoint y: 111, endPoint x: 374, endPoint y: 111, distance: 3.6
click at [374, 111] on span "ngx-slider-max" at bounding box center [374, 113] width 11 height 11
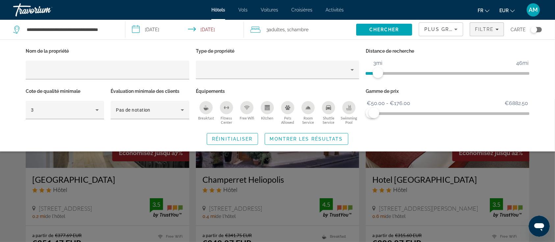
click at [206, 108] on icon "Breakfast" at bounding box center [205, 109] width 5 height 3
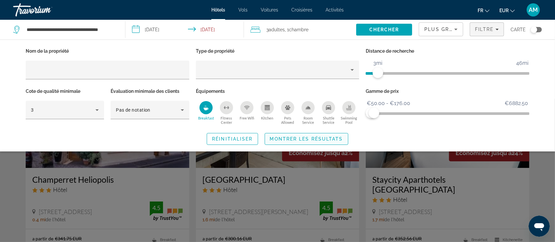
click at [294, 137] on span "Montrer les résultats" at bounding box center [306, 138] width 73 height 5
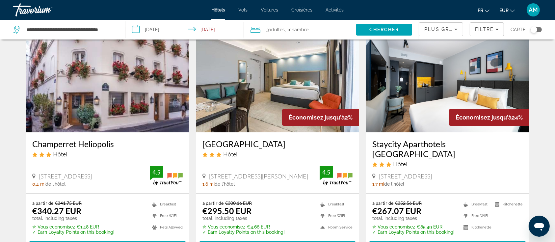
scroll to position [44, 0]
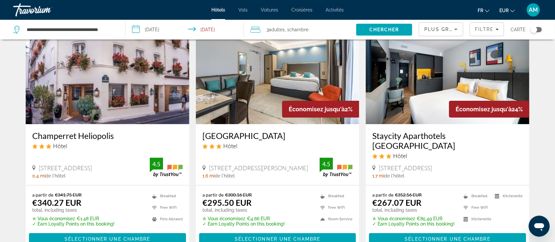
click at [322, 78] on img "Main content" at bounding box center [278, 71] width 164 height 105
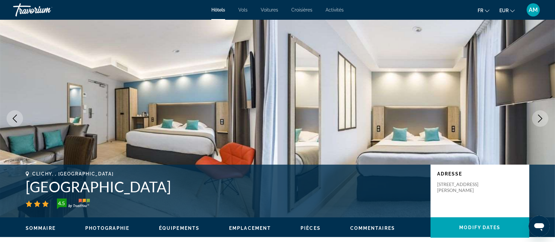
click at [537, 117] on icon "Next image" at bounding box center [540, 119] width 8 height 8
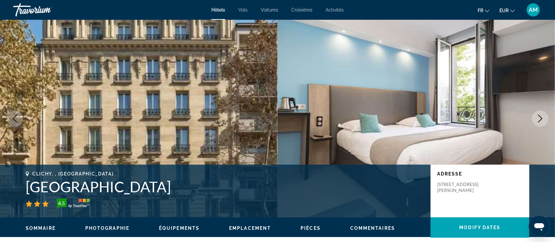
click at [537, 117] on icon "Next image" at bounding box center [540, 119] width 8 height 8
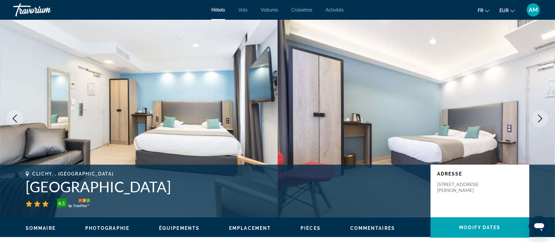
click at [537, 117] on icon "Next image" at bounding box center [540, 119] width 8 height 8
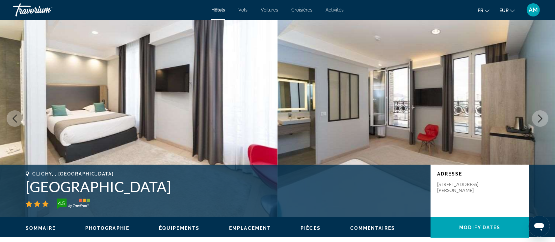
click at [537, 117] on icon "Next image" at bounding box center [540, 119] width 8 height 8
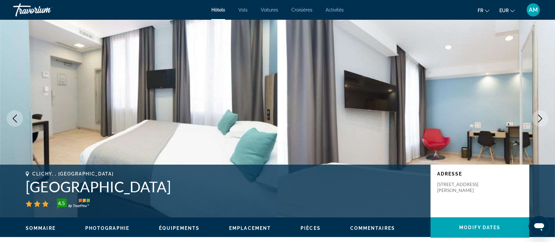
click at [537, 117] on icon "Next image" at bounding box center [540, 119] width 8 height 8
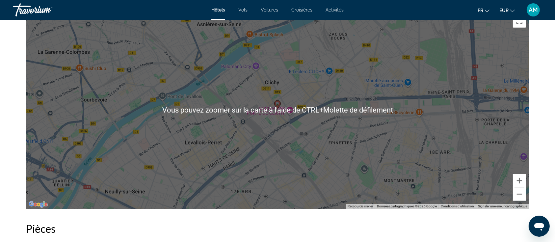
scroll to position [658, 0]
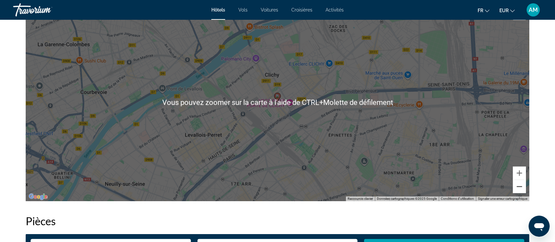
click at [522, 191] on button "Zoom arrière" at bounding box center [519, 186] width 13 height 13
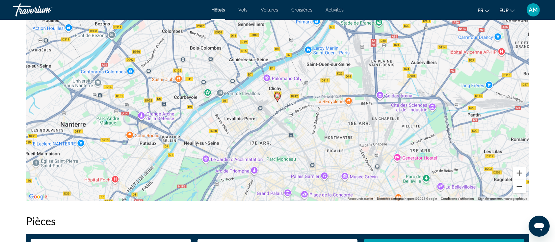
click at [522, 191] on button "Zoom arrière" at bounding box center [519, 186] width 13 height 13
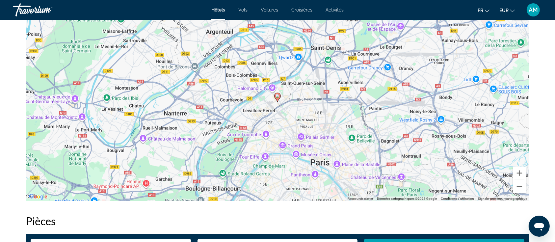
click at [545, 130] on div "prev next Clichy, , France Grand Hotel Clichy 4.5 Adresse 36 Boulevard Jean Jau…" at bounding box center [277, 226] width 555 height 1728
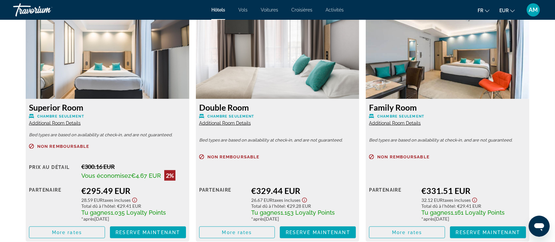
scroll to position [922, 0]
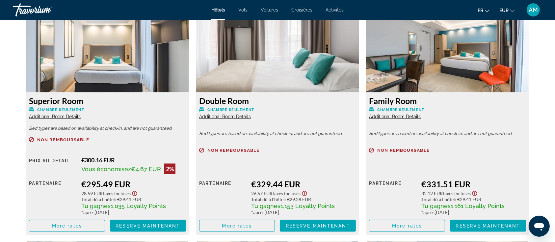
click at [411, 117] on span "Additional Room Details" at bounding box center [395, 116] width 52 height 5
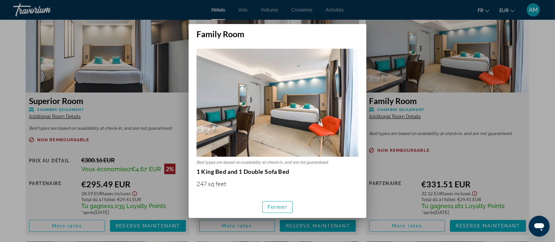
scroll to position [0, 0]
click at [281, 204] on span "Fermer" at bounding box center [278, 206] width 20 height 5
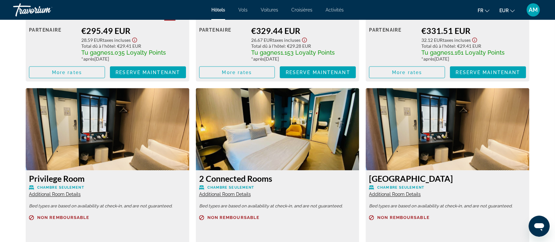
scroll to position [1097, 0]
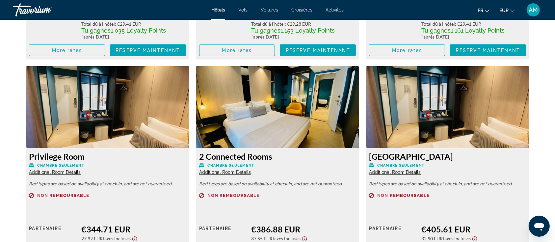
click at [63, 171] on span "Additional Room Details" at bounding box center [55, 172] width 52 height 5
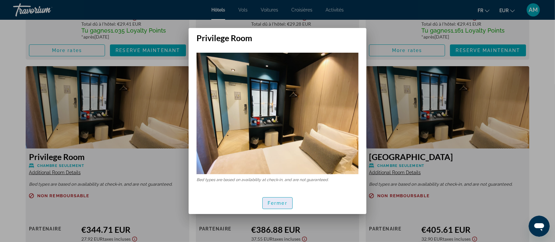
click at [271, 203] on span "Fermer" at bounding box center [278, 202] width 20 height 5
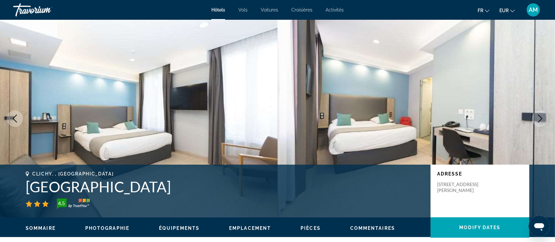
scroll to position [1097, 0]
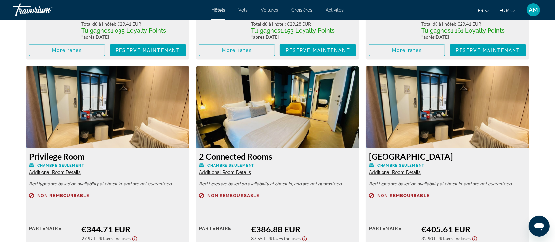
click at [217, 173] on span "Additional Room Details" at bounding box center [225, 172] width 52 height 5
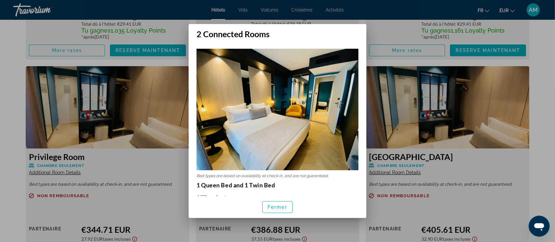
scroll to position [0, 0]
click at [276, 206] on span "Fermer" at bounding box center [278, 206] width 20 height 5
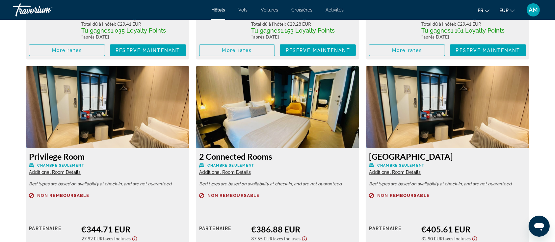
scroll to position [1141, 0]
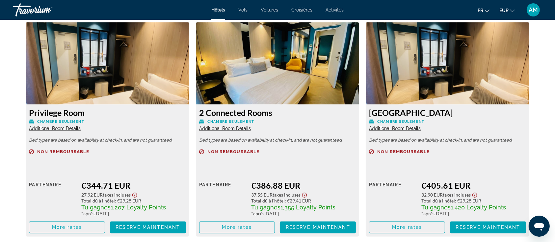
click at [401, 127] on span "Additional Room Details" at bounding box center [395, 128] width 52 height 5
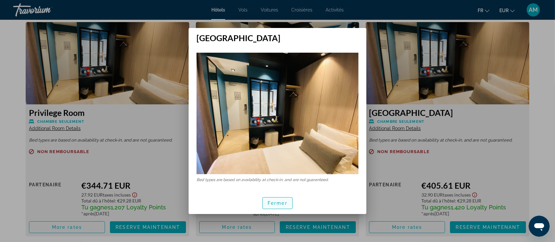
click at [284, 200] on span "Fermer" at bounding box center [278, 202] width 20 height 5
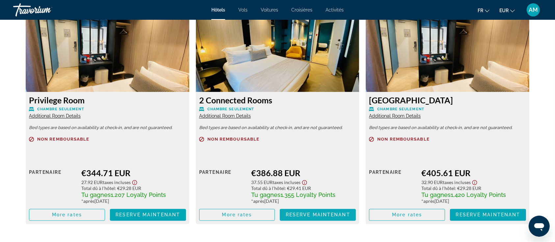
scroll to position [1185, 0]
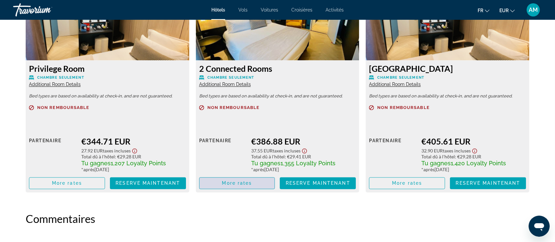
click at [270, 186] on span "Main content" at bounding box center [236, 183] width 75 height 16
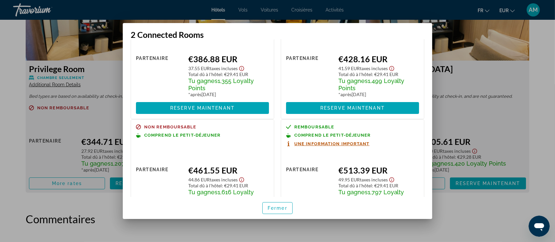
scroll to position [86, 0]
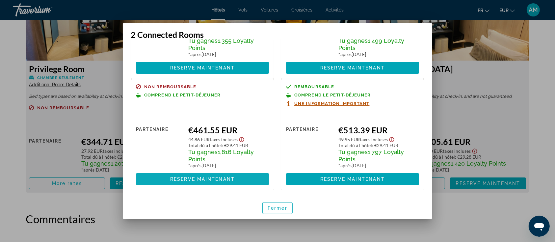
click at [202, 179] on span "Reserve maintenant" at bounding box center [202, 178] width 65 height 5
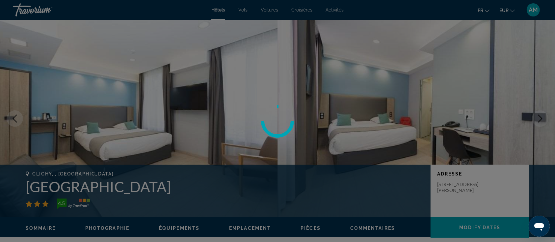
scroll to position [1185, 0]
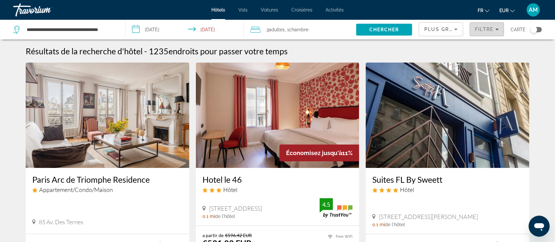
click at [488, 30] on span "Filtre" at bounding box center [484, 29] width 19 height 5
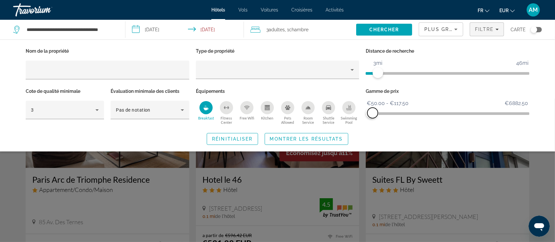
click at [373, 112] on span "ngx-slider-max" at bounding box center [372, 113] width 11 height 11
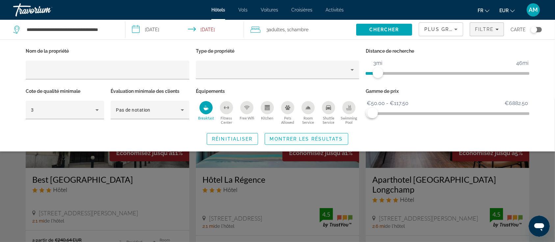
click at [329, 136] on span "Montrer les résultats" at bounding box center [306, 138] width 73 height 5
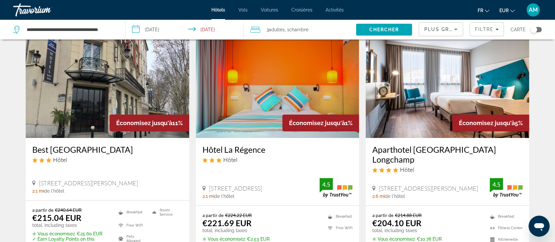
scroll to position [44, 0]
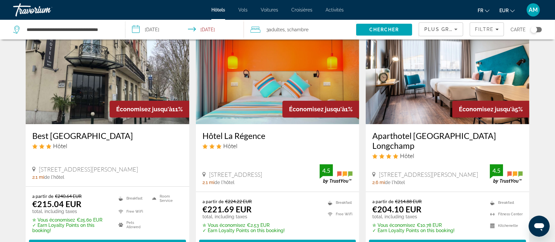
click at [90, 80] on img "Main content" at bounding box center [108, 71] width 164 height 105
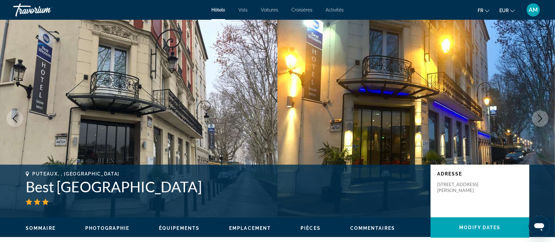
click at [539, 120] on icon "Next image" at bounding box center [540, 119] width 8 height 8
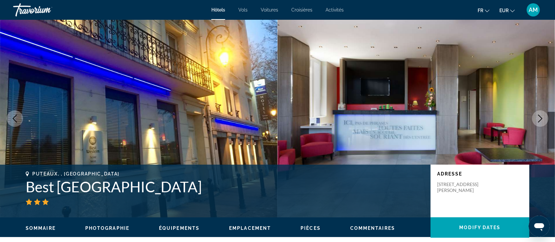
click at [539, 120] on icon "Next image" at bounding box center [540, 119] width 8 height 8
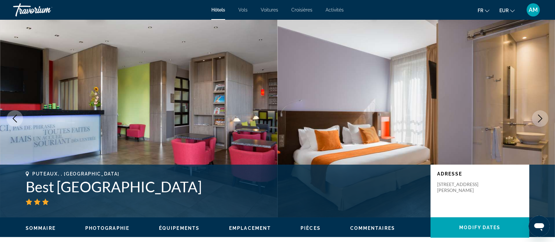
click at [539, 120] on icon "Next image" at bounding box center [540, 119] width 8 height 8
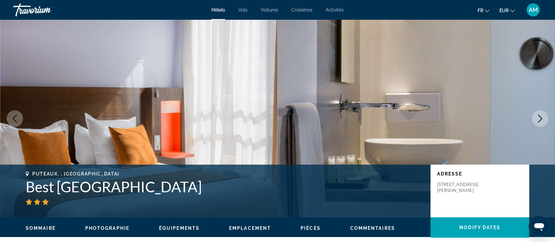
click at [539, 120] on icon "Next image" at bounding box center [540, 119] width 8 height 8
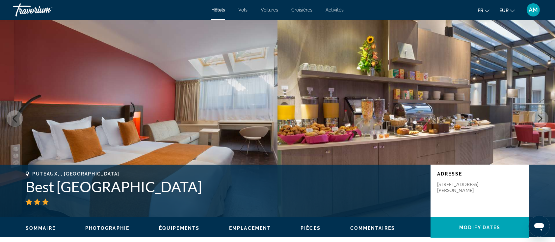
click at [539, 120] on icon "Next image" at bounding box center [540, 119] width 8 height 8
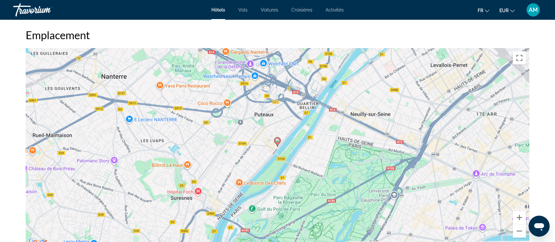
scroll to position [614, 0]
click at [520, 231] on button "Zoom arrière" at bounding box center [519, 230] width 13 height 13
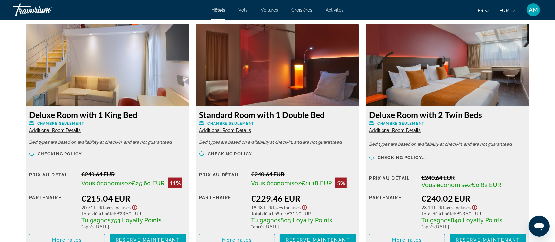
scroll to position [922, 0]
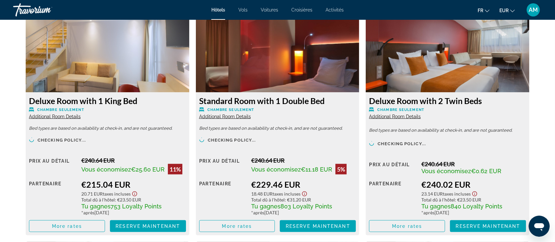
click at [57, 115] on span "Additional Room Details" at bounding box center [55, 116] width 52 height 5
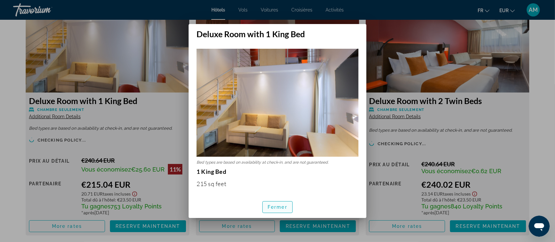
click at [289, 208] on span "button" at bounding box center [278, 207] width 30 height 16
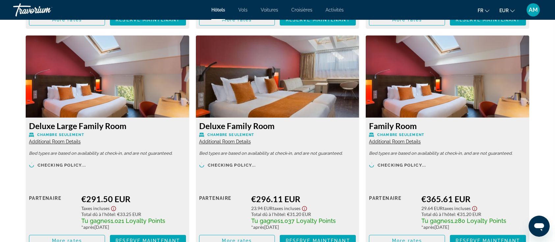
scroll to position [1142, 0]
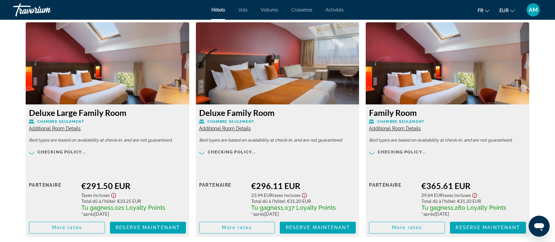
click at [55, 127] on span "Additional Room Details" at bounding box center [55, 128] width 52 height 5
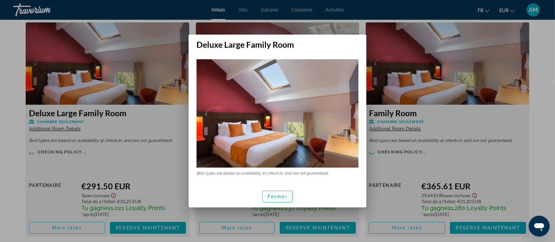
click at [271, 194] on span "Fermer" at bounding box center [278, 196] width 20 height 5
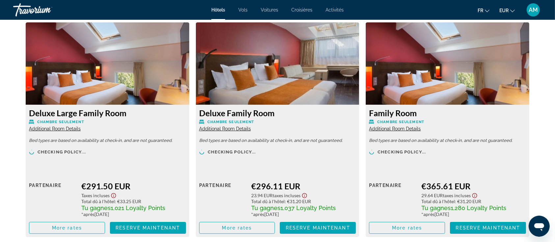
scroll to position [1142, 0]
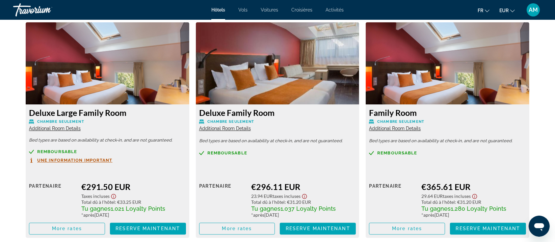
click at [239, 128] on span "Additional Room Details" at bounding box center [225, 128] width 52 height 5
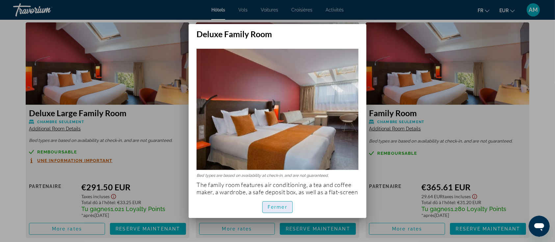
drag, startPoint x: 269, startPoint y: 205, endPoint x: 312, endPoint y: 180, distance: 49.3
click at [270, 205] on span "Fermer" at bounding box center [278, 206] width 20 height 5
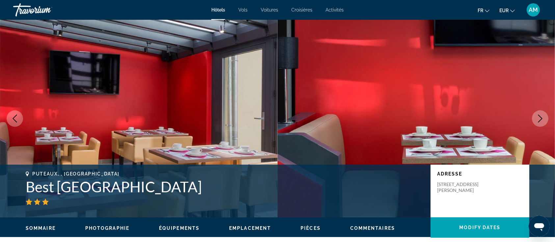
scroll to position [1142, 0]
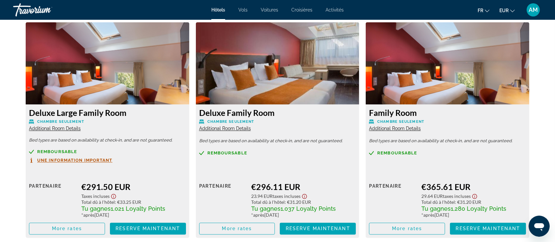
click at [378, 129] on span "Additional Room Details" at bounding box center [395, 128] width 52 height 5
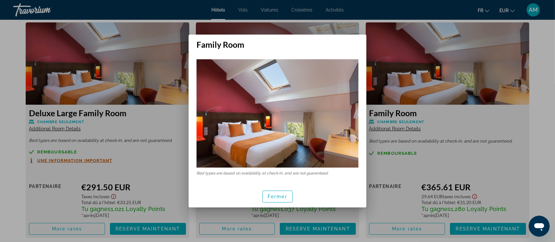
scroll to position [0, 0]
click at [287, 197] on span "button" at bounding box center [278, 197] width 30 height 16
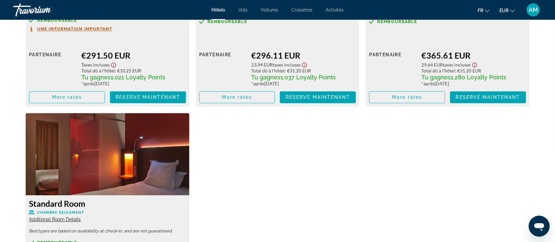
scroll to position [1186, 0]
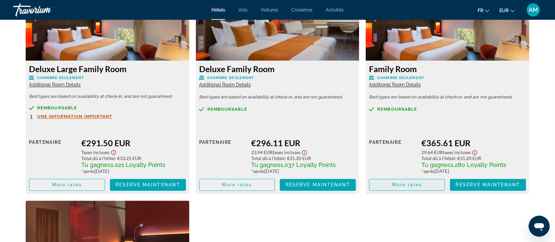
click at [404, 186] on span "More rates" at bounding box center [407, 184] width 30 height 5
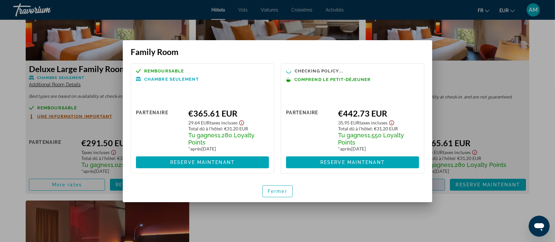
scroll to position [0, 0]
click at [286, 192] on span "Fermer" at bounding box center [278, 191] width 20 height 5
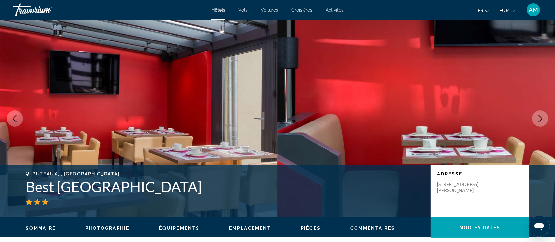
scroll to position [1186, 0]
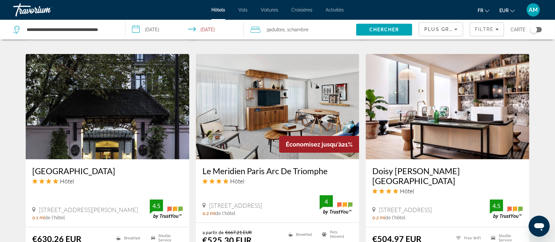
scroll to position [527, 0]
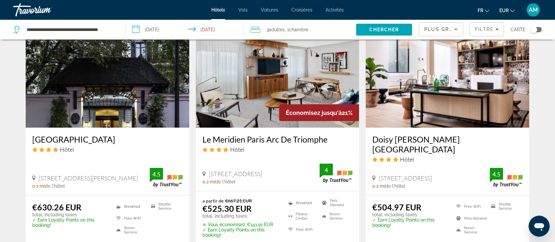
click at [241, 88] on img "Main content" at bounding box center [278, 74] width 164 height 105
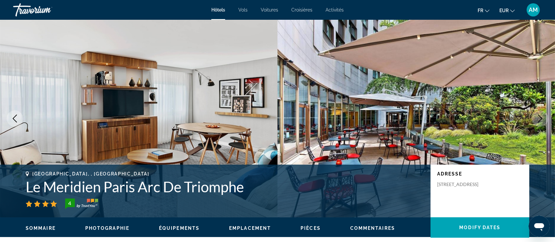
click at [540, 120] on icon "Next image" at bounding box center [540, 119] width 4 height 8
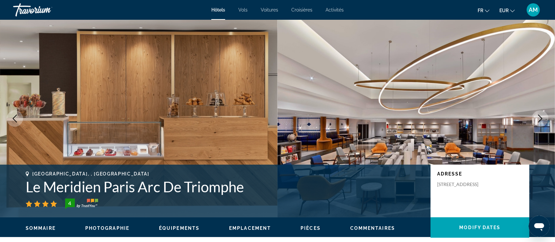
click at [540, 120] on icon "Next image" at bounding box center [540, 119] width 4 height 8
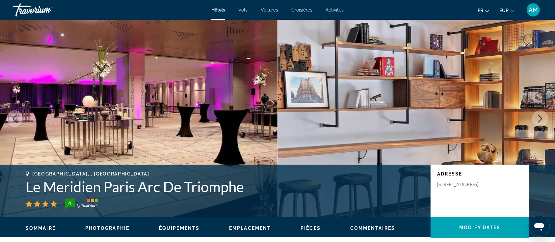
click at [540, 120] on icon "Next image" at bounding box center [540, 119] width 4 height 8
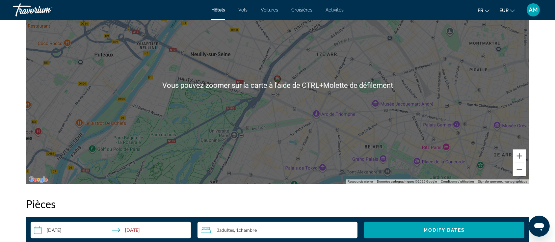
scroll to position [702, 0]
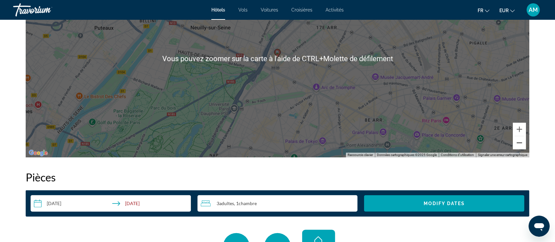
click at [521, 141] on button "Zoom arrière" at bounding box center [519, 142] width 13 height 13
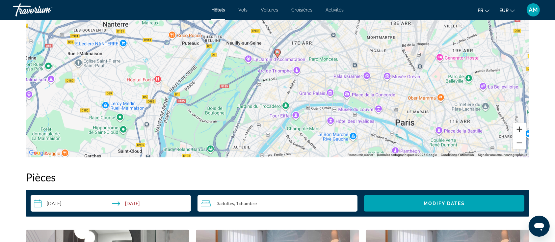
click at [517, 126] on button "Zoom avant" at bounding box center [519, 129] width 13 height 13
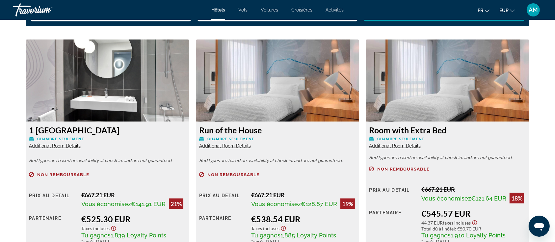
scroll to position [922, 0]
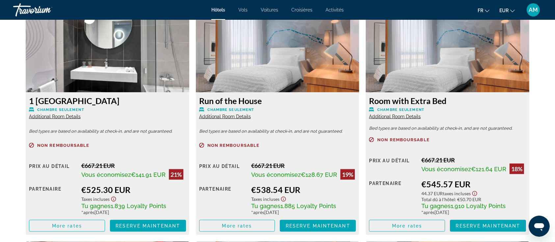
click at [237, 115] on span "Additional Room Details" at bounding box center [225, 116] width 52 height 5
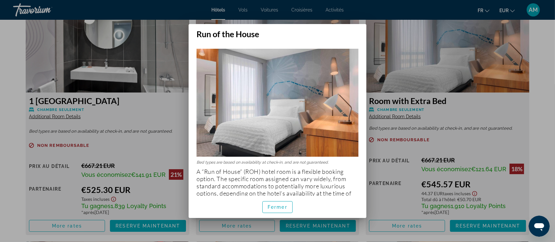
scroll to position [0, 0]
click at [276, 207] on span "Fermer" at bounding box center [278, 206] width 20 height 5
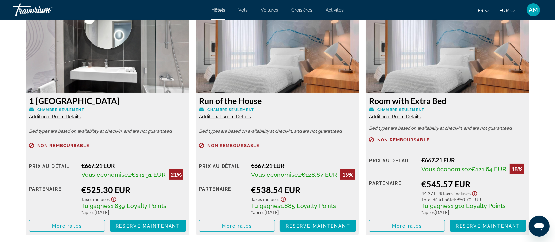
scroll to position [922, 0]
click at [381, 117] on span "Additional Room Details" at bounding box center [395, 116] width 52 height 5
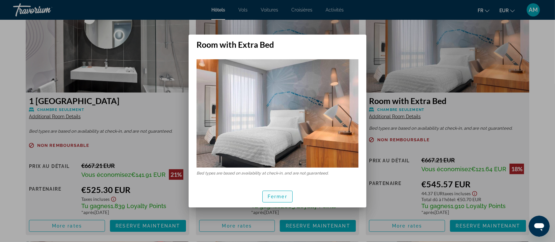
click at [281, 197] on span "Fermer" at bounding box center [278, 196] width 20 height 5
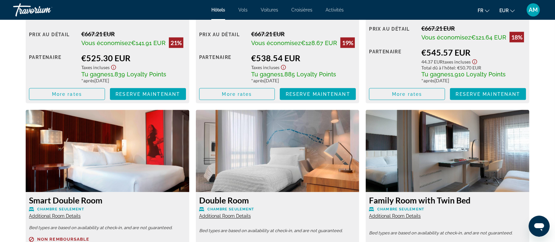
scroll to position [1097, 0]
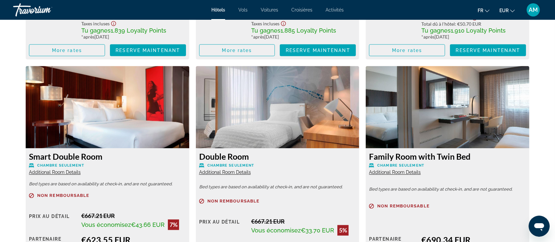
click at [380, 171] on span "Additional Room Details" at bounding box center [395, 172] width 52 height 5
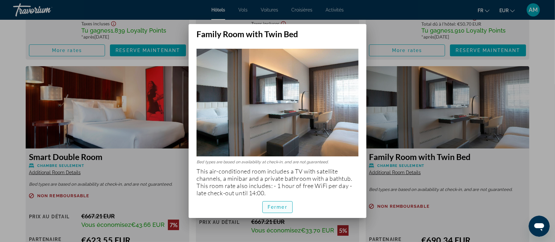
click at [282, 202] on span "button" at bounding box center [278, 207] width 30 height 16
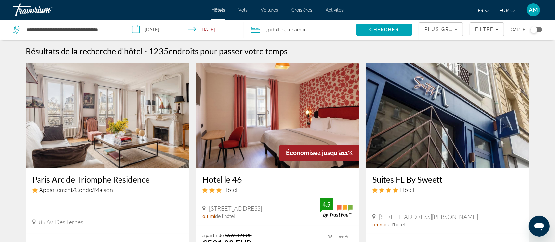
click at [447, 30] on span "Plus grandes économies" at bounding box center [463, 29] width 79 height 5
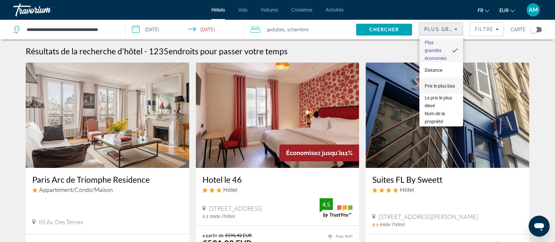
click at [430, 83] on span "Prix le plus bas" at bounding box center [440, 85] width 30 height 5
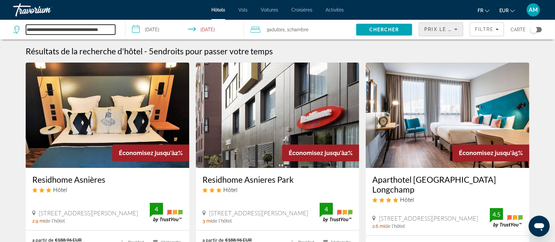
click at [105, 28] on input "**********" at bounding box center [70, 30] width 89 height 10
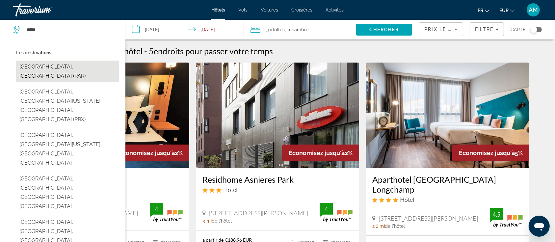
click at [58, 65] on button "[GEOGRAPHIC_DATA], [GEOGRAPHIC_DATA] (PAR)" at bounding box center [67, 72] width 103 height 22
type input "**********"
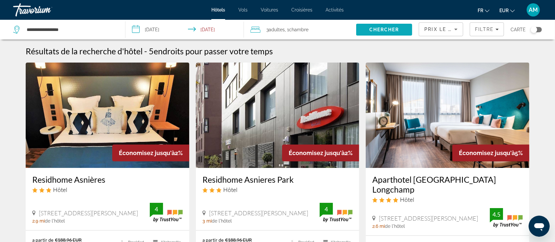
click at [381, 30] on span "Chercher" at bounding box center [384, 29] width 30 height 5
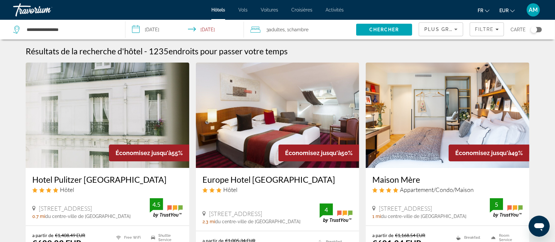
click at [443, 30] on span "Plus grandes économies" at bounding box center [463, 29] width 79 height 5
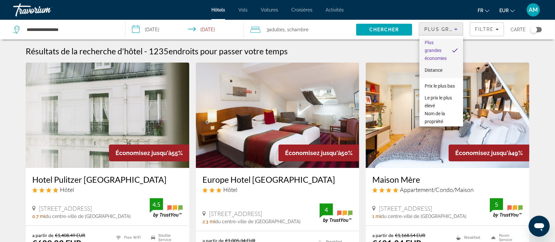
click at [440, 68] on span "Distance" at bounding box center [434, 69] width 18 height 5
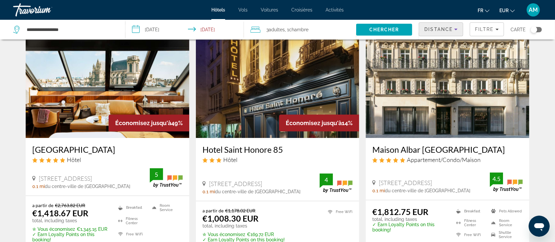
scroll to position [44, 0]
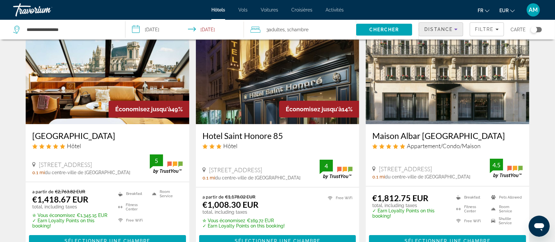
click at [109, 84] on img "Main content" at bounding box center [108, 71] width 164 height 105
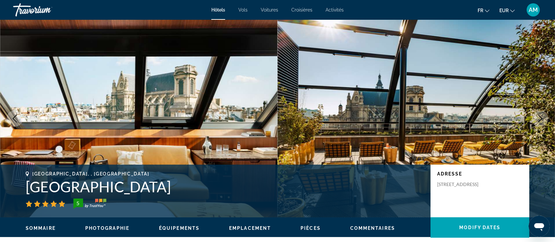
click at [537, 119] on icon "Next image" at bounding box center [540, 119] width 8 height 8
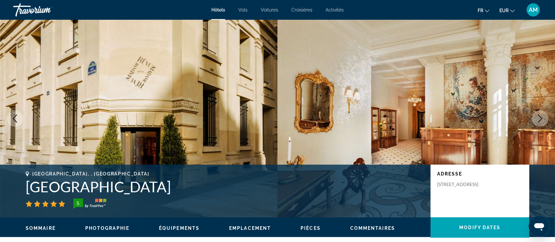
click at [537, 118] on icon "Next image" at bounding box center [540, 119] width 8 height 8
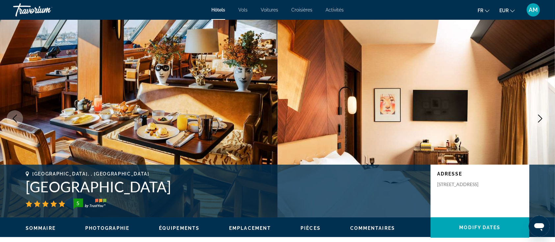
click at [537, 118] on icon "Next image" at bounding box center [540, 119] width 8 height 8
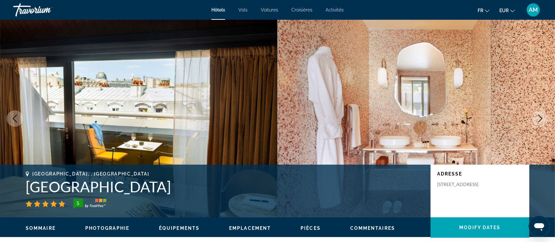
click at [537, 118] on icon "Next image" at bounding box center [540, 119] width 8 height 8
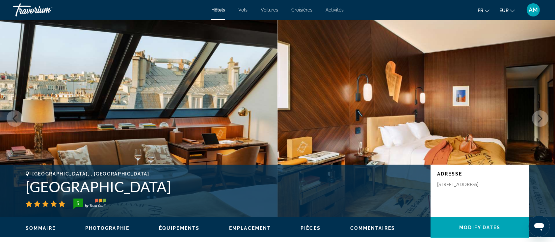
click at [537, 118] on icon "Next image" at bounding box center [540, 119] width 8 height 8
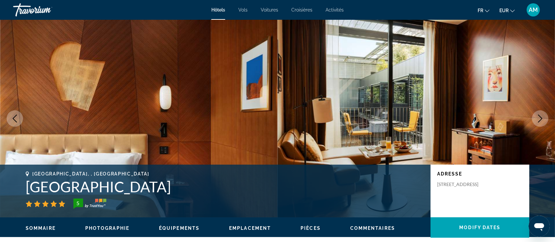
click at [536, 118] on icon "Next image" at bounding box center [540, 119] width 8 height 8
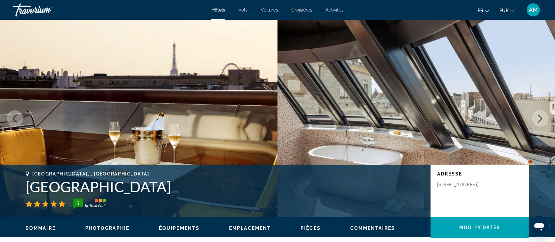
click at [537, 117] on icon "Next image" at bounding box center [540, 119] width 8 height 8
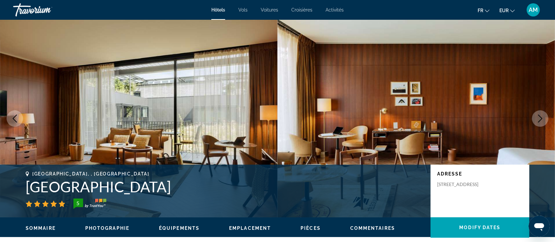
click at [537, 117] on icon "Next image" at bounding box center [540, 119] width 8 height 8
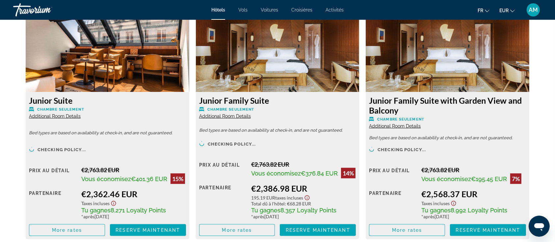
scroll to position [965, 0]
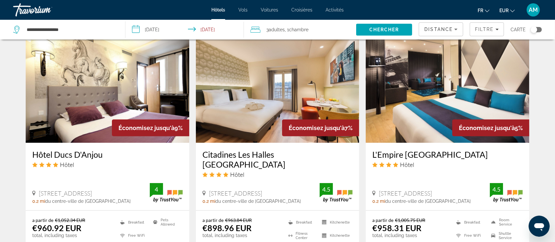
scroll to position [570, 0]
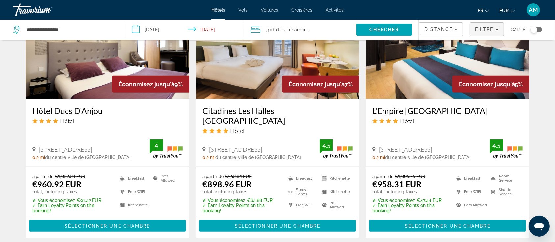
click at [495, 25] on span "Filters" at bounding box center [487, 29] width 34 height 16
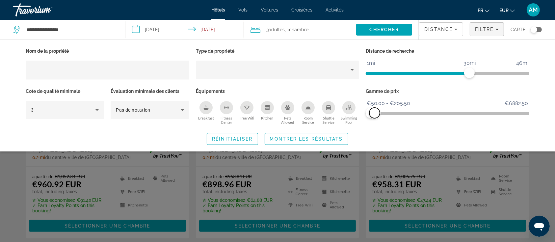
drag, startPoint x: 519, startPoint y: 115, endPoint x: 375, endPoint y: 127, distance: 145.1
click at [375, 127] on div "Nom de la propriété Type de propriété Distance de recherche 1mi 46mi 30mi Cote …" at bounding box center [278, 95] width 530 height 98
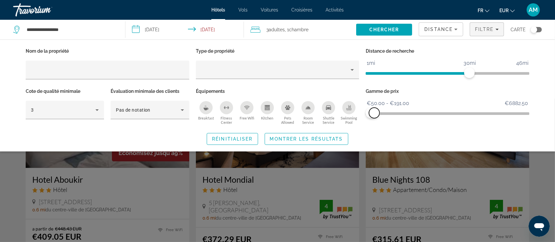
click at [374, 110] on span "ngx-slider-max" at bounding box center [374, 113] width 11 height 11
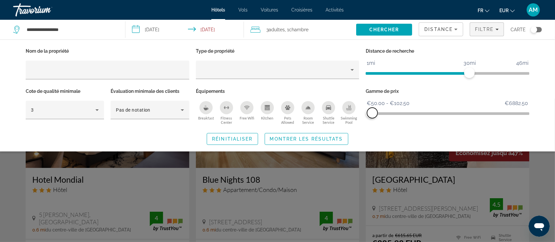
click at [372, 113] on span "ngx-slider-max" at bounding box center [372, 113] width 11 height 11
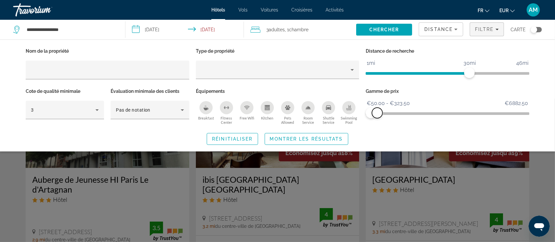
drag, startPoint x: 372, startPoint y: 113, endPoint x: 377, endPoint y: 112, distance: 5.0
click at [377, 112] on span "ngx-slider-max" at bounding box center [377, 113] width 11 height 11
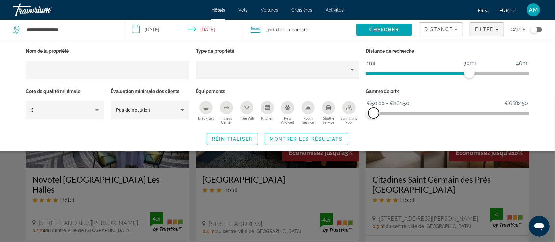
click at [374, 114] on span "ngx-slider-max" at bounding box center [373, 113] width 11 height 11
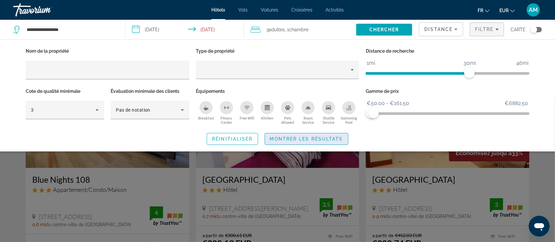
click at [325, 136] on span "Montrer les résultats" at bounding box center [306, 138] width 73 height 5
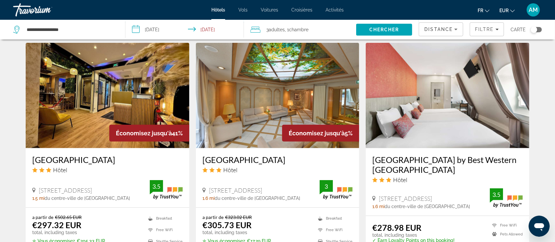
scroll to position [549, 0]
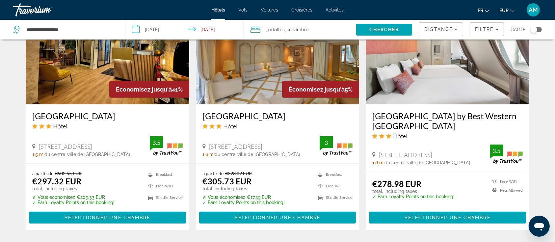
click at [58, 70] on img "Main content" at bounding box center [108, 51] width 164 height 105
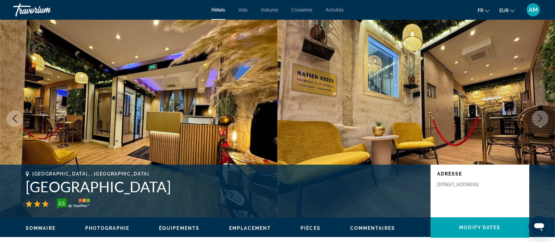
click at [540, 117] on icon "Next image" at bounding box center [540, 119] width 8 height 8
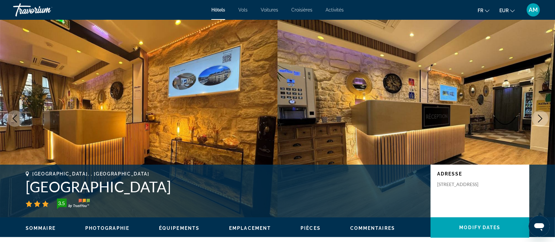
click at [540, 117] on icon "Next image" at bounding box center [540, 119] width 8 height 8
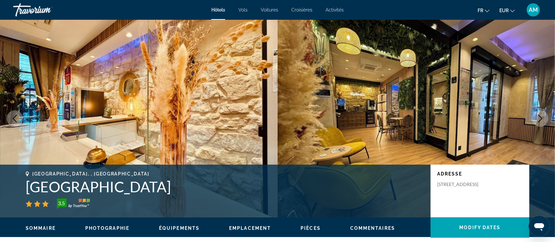
click at [541, 117] on icon "Next image" at bounding box center [540, 119] width 8 height 8
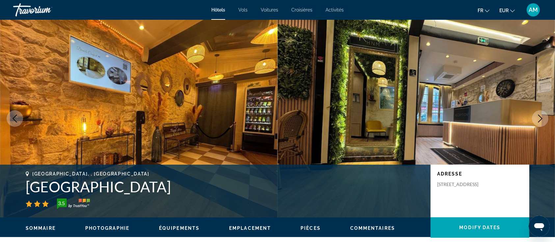
click at [541, 117] on icon "Next image" at bounding box center [540, 119] width 8 height 8
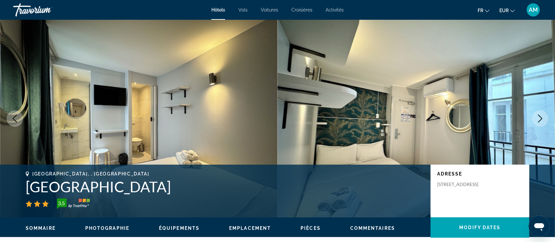
click at [541, 117] on icon "Next image" at bounding box center [540, 119] width 8 height 8
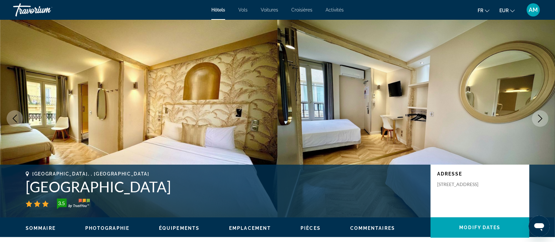
click at [541, 118] on icon "Next image" at bounding box center [540, 119] width 4 height 8
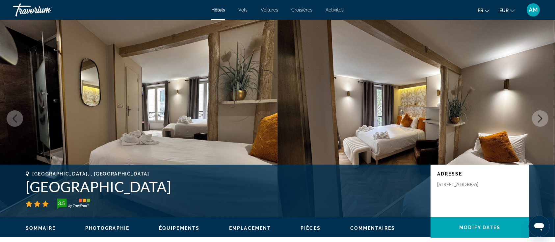
click at [541, 118] on icon "Next image" at bounding box center [540, 119] width 4 height 8
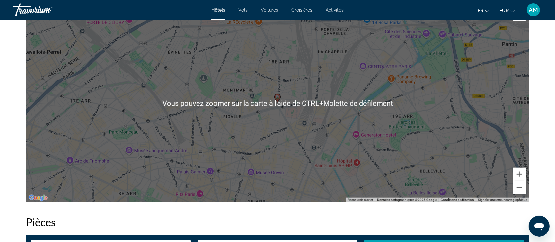
scroll to position [658, 0]
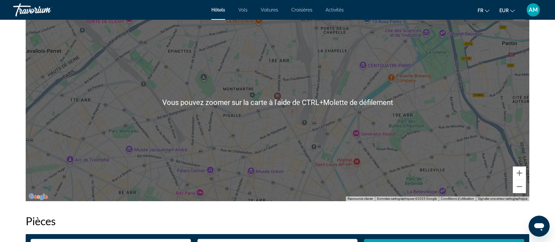
click at [544, 115] on div "prev next Paris, , France Hotel Nation Montmartre 3.5 Adresse 4 Rue Boissieu, P…" at bounding box center [277, 115] width 555 height 1507
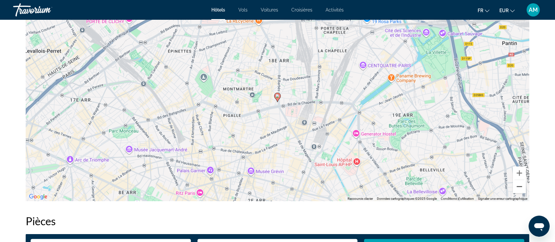
click at [516, 188] on button "Zoom arrière" at bounding box center [519, 186] width 13 height 13
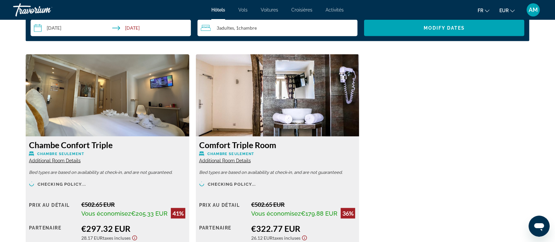
scroll to position [922, 0]
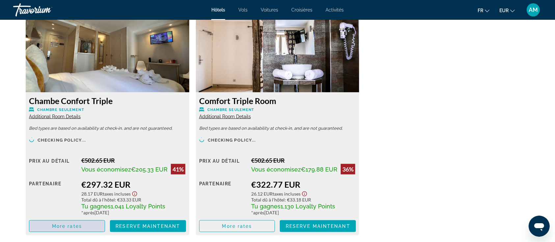
click at [78, 224] on span "More rates" at bounding box center [67, 225] width 30 height 5
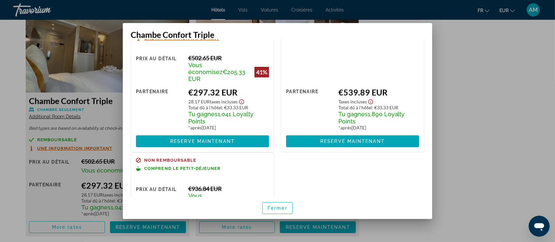
scroll to position [0, 0]
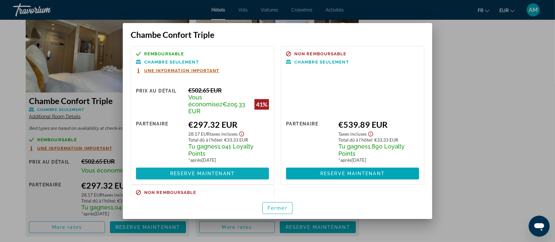
click at [239, 167] on span at bounding box center [202, 174] width 133 height 16
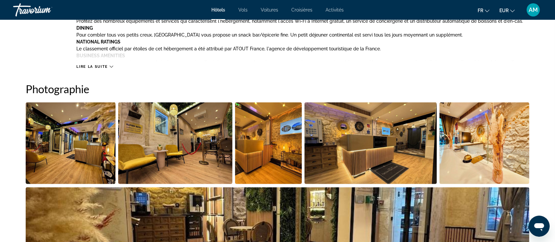
scroll to position [307, 0]
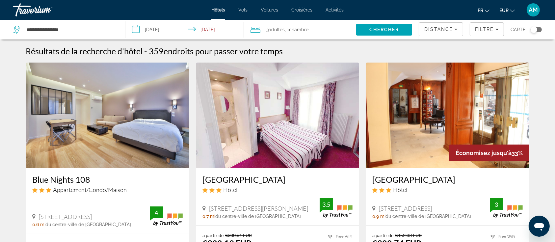
click at [103, 122] on img "Main content" at bounding box center [108, 115] width 164 height 105
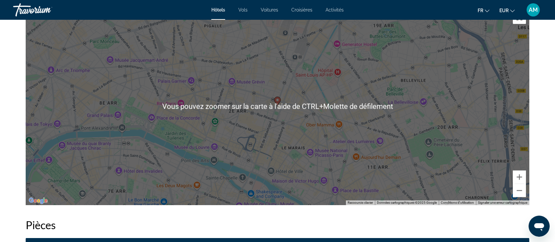
scroll to position [702, 0]
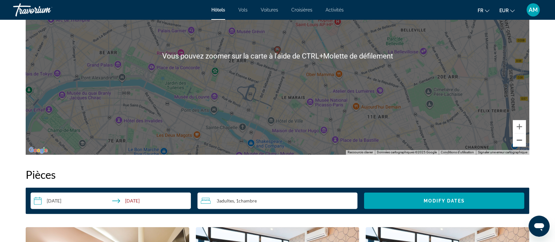
click at [520, 139] on button "Zoom arrière" at bounding box center [519, 140] width 13 height 13
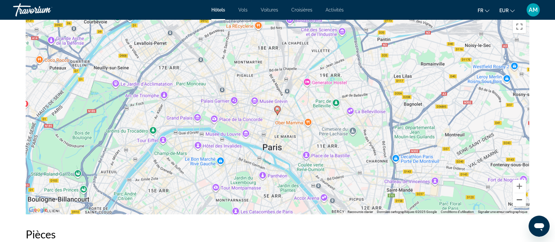
scroll to position [614, 0]
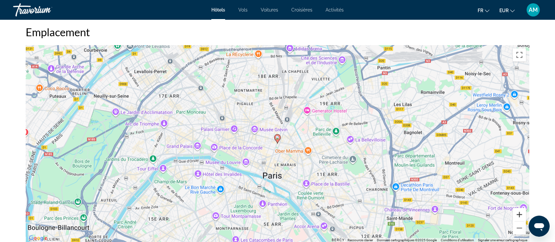
click at [519, 215] on button "Zoom avant" at bounding box center [519, 214] width 13 height 13
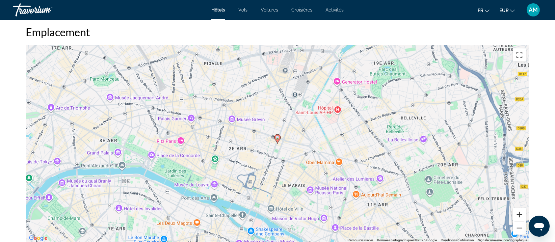
click at [518, 215] on button "Zoom avant" at bounding box center [519, 214] width 13 height 13
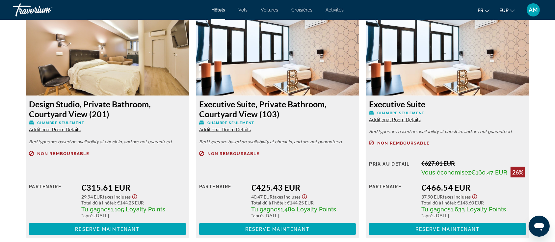
scroll to position [965, 0]
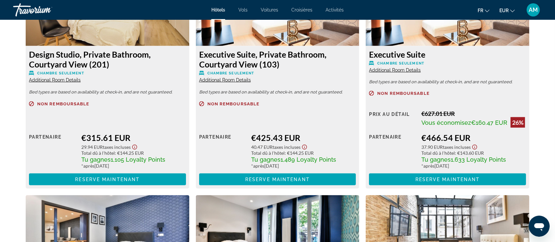
click at [66, 79] on span "Additional Room Details" at bounding box center [55, 79] width 52 height 5
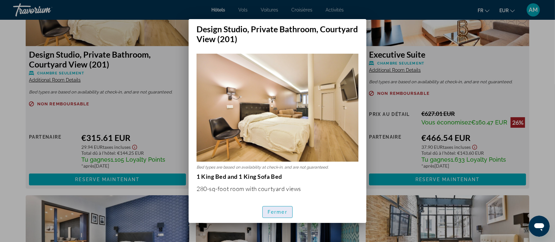
click at [277, 209] on span "Fermer" at bounding box center [278, 211] width 20 height 5
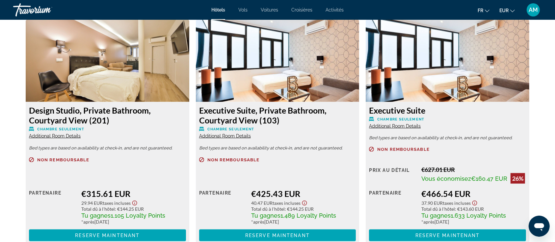
scroll to position [877, 0]
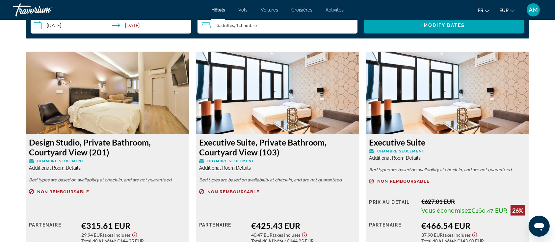
click at [130, 102] on img "Main content" at bounding box center [108, 93] width 164 height 82
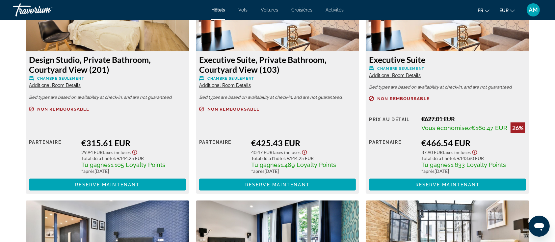
scroll to position [965, 0]
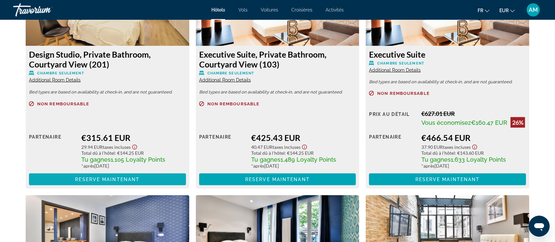
click at [65, 175] on span "Main content" at bounding box center [107, 179] width 157 height 16
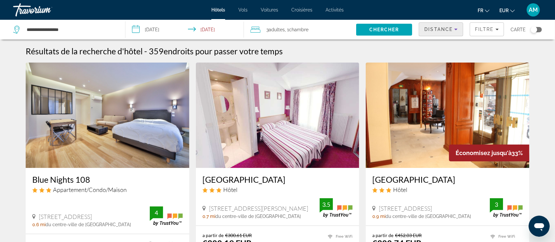
click at [442, 28] on span "Distance" at bounding box center [438, 29] width 28 height 5
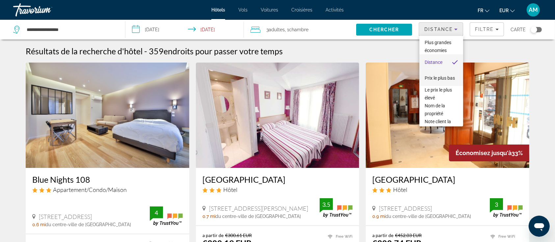
click at [430, 81] on span "Prix le plus bas" at bounding box center [440, 77] width 30 height 5
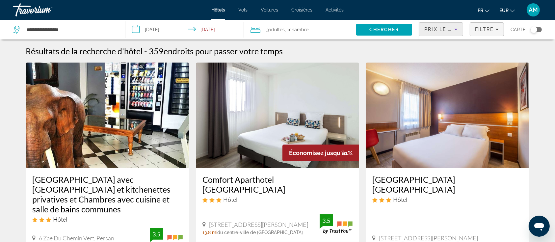
click at [491, 30] on span "Filtre" at bounding box center [484, 29] width 19 height 5
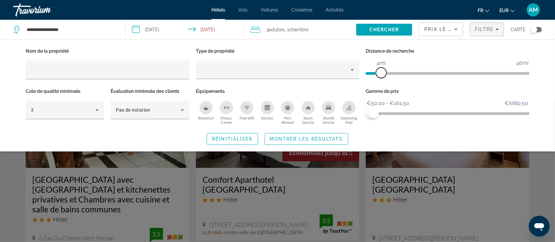
drag, startPoint x: 469, startPoint y: 72, endPoint x: 380, endPoint y: 72, distance: 88.2
click at [380, 72] on span "ngx-slider" at bounding box center [381, 72] width 11 height 11
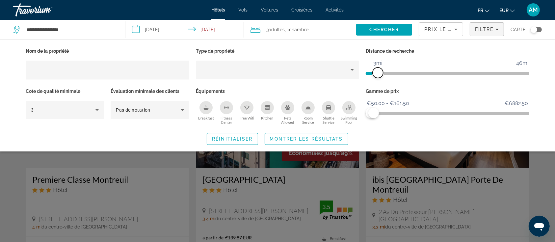
click at [378, 71] on span "ngx-slider" at bounding box center [378, 72] width 11 height 11
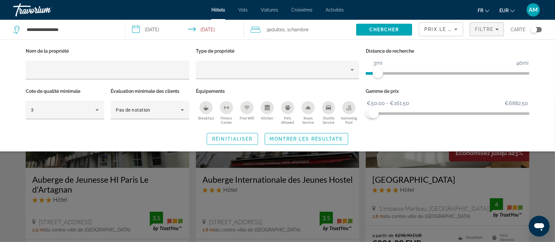
click at [306, 138] on span "Montrer les résultats" at bounding box center [306, 138] width 73 height 5
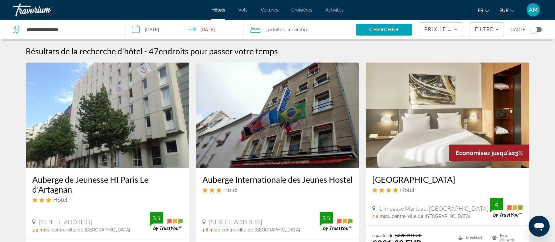
click at [432, 113] on img "Main content" at bounding box center [448, 115] width 164 height 105
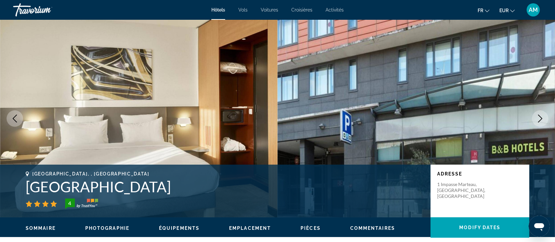
click at [540, 116] on icon "Next image" at bounding box center [540, 119] width 8 height 8
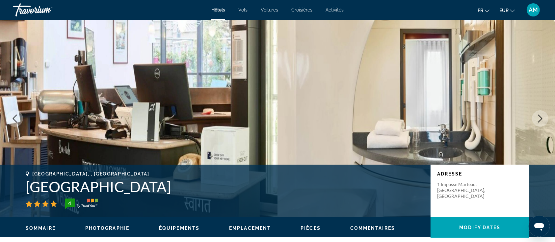
click at [540, 116] on icon "Next image" at bounding box center [540, 119] width 8 height 8
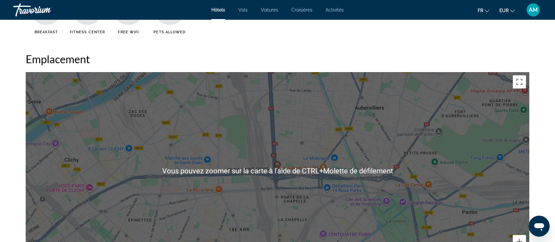
scroll to position [658, 0]
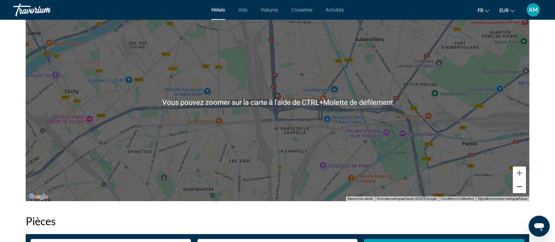
click at [521, 186] on button "Zoom arrière" at bounding box center [519, 186] width 13 height 13
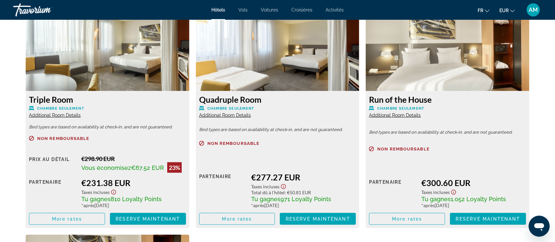
scroll to position [922, 0]
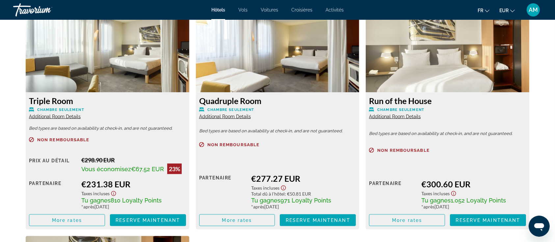
click at [226, 116] on span "Additional Room Details" at bounding box center [225, 116] width 52 height 5
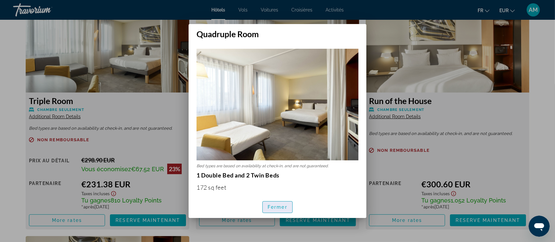
click at [288, 208] on span "button" at bounding box center [278, 207] width 30 height 16
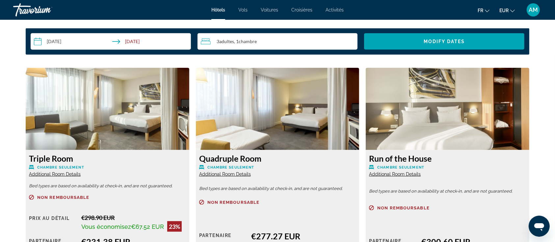
scroll to position [790, 0]
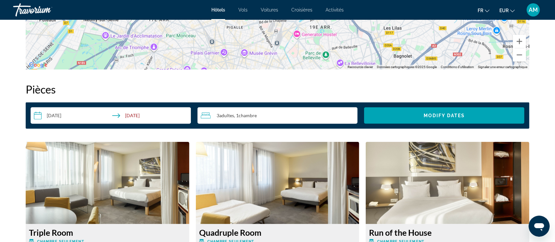
click at [261, 113] on div "3 Adulte Adultes , 1 Chambre pièces" at bounding box center [279, 116] width 157 height 8
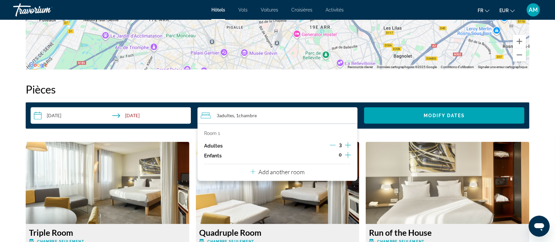
click at [349, 144] on icon "Increment adults" at bounding box center [348, 145] width 6 height 8
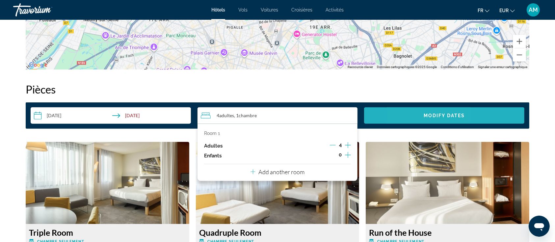
click at [414, 116] on span "Search widget" at bounding box center [444, 116] width 160 height 16
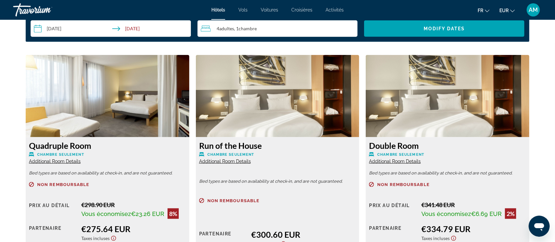
scroll to position [921, 0]
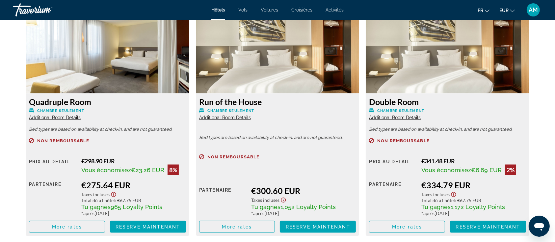
click at [41, 117] on span "Additional Room Details" at bounding box center [55, 117] width 52 height 5
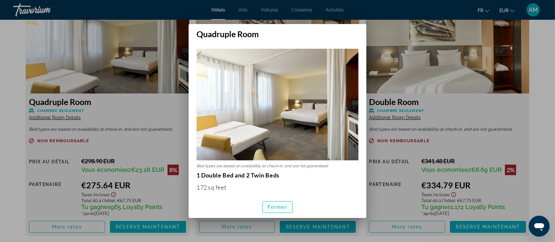
click at [271, 204] on span "Fermer" at bounding box center [278, 206] width 20 height 5
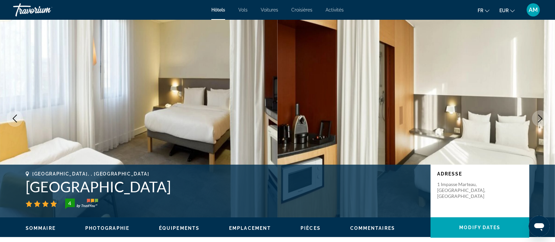
scroll to position [921, 0]
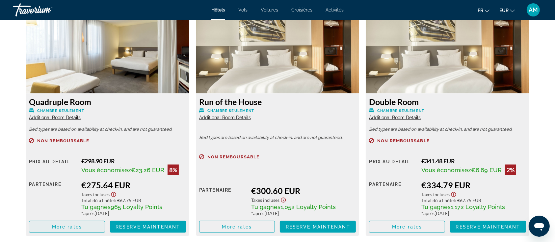
click at [56, 229] on span "More rates" at bounding box center [67, 226] width 30 height 5
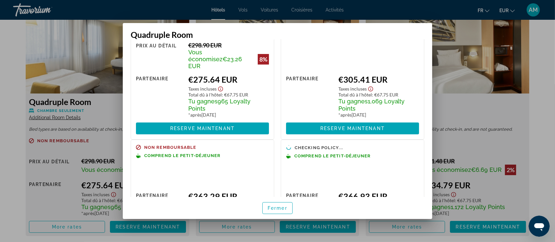
scroll to position [88, 0]
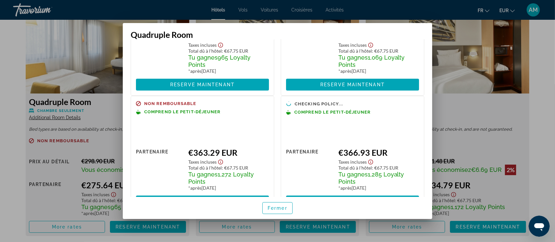
click at [5, 91] on div at bounding box center [277, 121] width 555 height 242
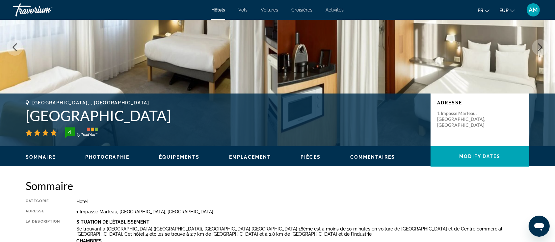
scroll to position [0, 0]
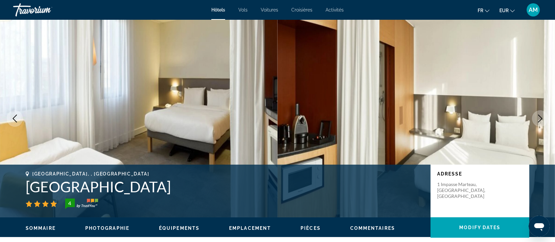
click at [537, 122] on button "Next image" at bounding box center [540, 118] width 16 height 16
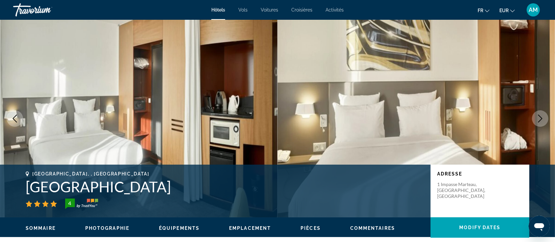
click at [537, 122] on button "Next image" at bounding box center [540, 118] width 16 height 16
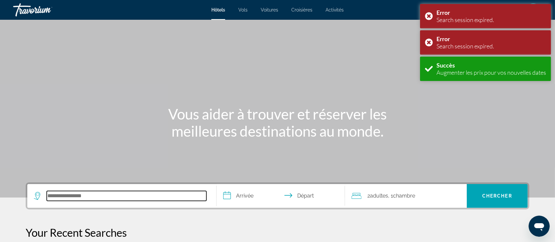
click at [85, 196] on input "Search hotel destination" at bounding box center [127, 196] width 160 height 10
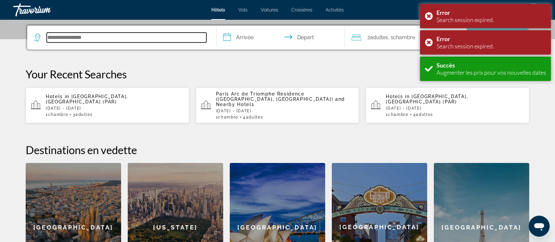
scroll to position [161, 0]
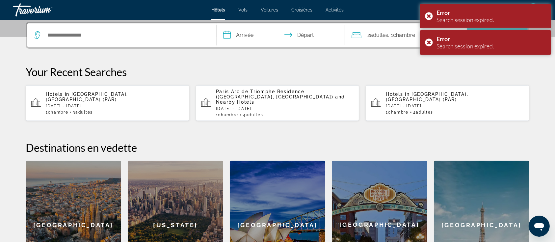
click at [84, 95] on span "[GEOGRAPHIC_DATA], [GEOGRAPHIC_DATA] (PAR)" at bounding box center [87, 96] width 82 height 11
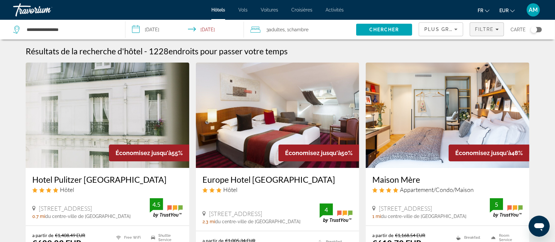
click at [488, 28] on span "Filtre" at bounding box center [484, 29] width 19 height 5
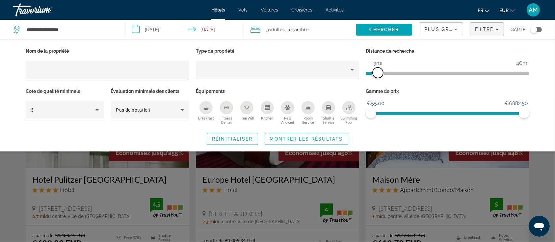
drag, startPoint x: 465, startPoint y: 74, endPoint x: 377, endPoint y: 81, distance: 88.1
click at [377, 81] on div "Distance de recherche 1mi 46mi 3mi" at bounding box center [447, 66] width 170 height 40
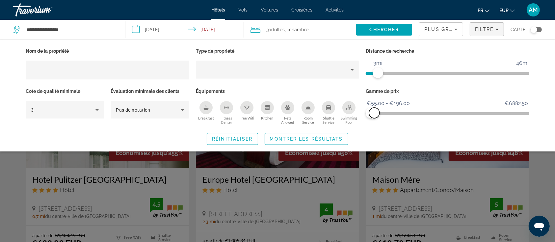
drag, startPoint x: 524, startPoint y: 113, endPoint x: 374, endPoint y: 113, distance: 149.8
click at [374, 113] on span "ngx-slider-max" at bounding box center [374, 113] width 11 height 11
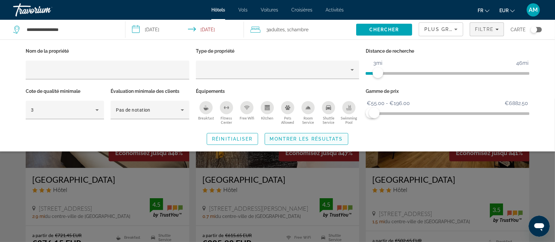
click at [328, 138] on span "Montrer les résultats" at bounding box center [306, 138] width 73 height 5
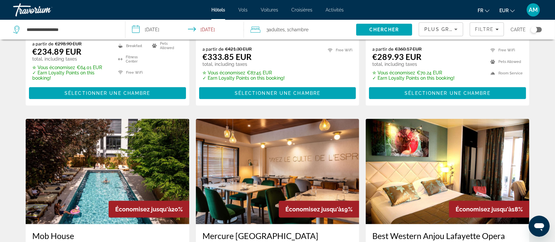
scroll to position [746, 0]
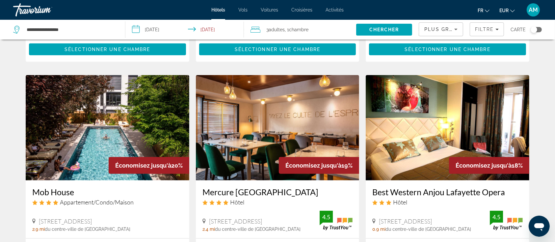
click at [540, 27] on button "Toggle map" at bounding box center [534, 30] width 16 height 6
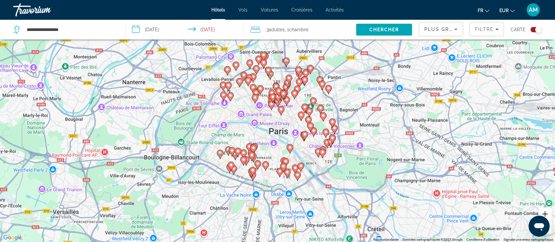
click at [545, 212] on button "Zoom avant" at bounding box center [544, 213] width 13 height 13
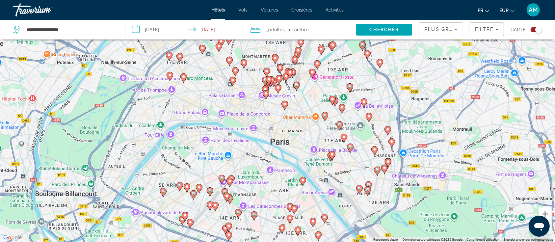
click at [545, 212] on button "Zoom avant" at bounding box center [544, 213] width 13 height 13
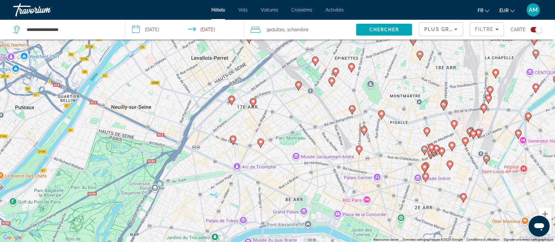
drag, startPoint x: 131, startPoint y: 96, endPoint x: 302, endPoint y: 200, distance: 200.3
click at [302, 200] on div "Pour activer le glissement avec le clavier, appuyez sur Alt+Entrée. Une fois ce…" at bounding box center [277, 121] width 555 height 242
click at [263, 146] on gmp-advanced-marker "Main content" at bounding box center [260, 143] width 7 height 10
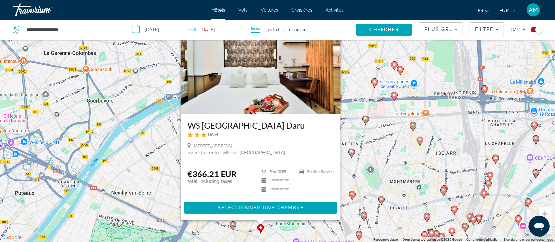
click at [233, 224] on image "Main content" at bounding box center [233, 224] width 4 height 4
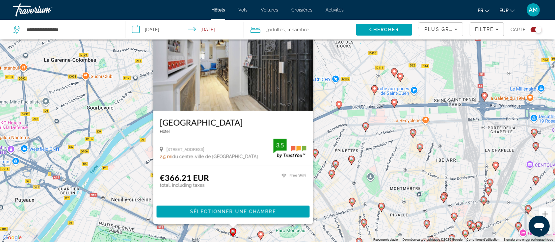
click at [326, 135] on div "Pour activer le glissement avec le clavier, appuyez sur Alt+Entrée. Une fois ce…" at bounding box center [277, 121] width 555 height 242
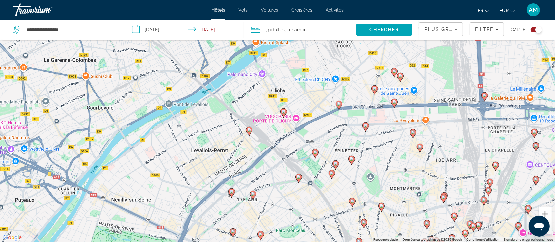
click at [249, 133] on icon "Main content" at bounding box center [249, 131] width 6 height 9
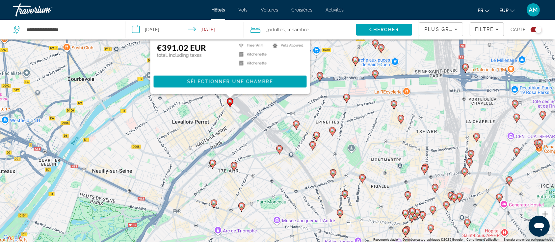
drag, startPoint x: 368, startPoint y: 209, endPoint x: 348, endPoint y: 62, distance: 148.8
click at [348, 62] on div "Pour activer le glissement avec le clavier, appuyez sur Alt+Entrée. Une fois ce…" at bounding box center [277, 121] width 555 height 242
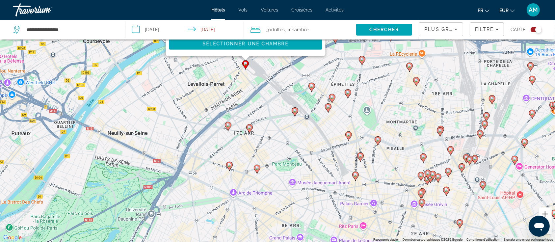
drag, startPoint x: 279, startPoint y: 184, endPoint x: 298, endPoint y: 162, distance: 29.2
click at [298, 162] on div "Pour activer le glissement avec le clavier, appuyez sur Alt+Entrée. Une fois ce…" at bounding box center [277, 121] width 555 height 242
click at [228, 127] on icon "Main content" at bounding box center [228, 125] width 6 height 9
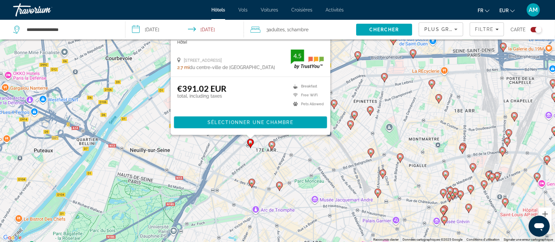
drag, startPoint x: 363, startPoint y: 205, endPoint x: 378, endPoint y: 109, distance: 98.0
click at [384, 109] on div "Pour activer le glissement avec le clavier, appuyez sur Alt+Entrée. Une fois ce…" at bounding box center [277, 121] width 555 height 242
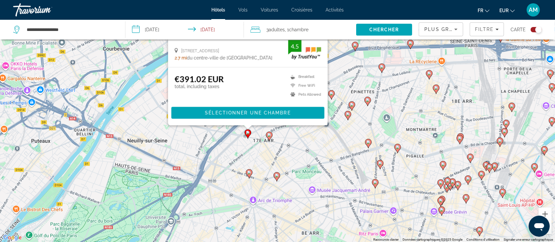
click at [269, 139] on icon "Main content" at bounding box center [269, 136] width 6 height 9
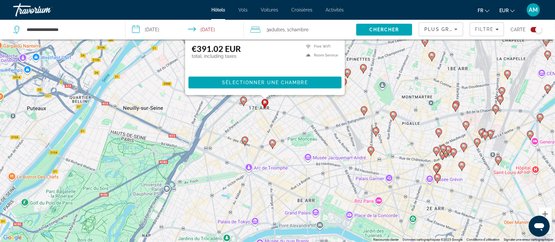
drag, startPoint x: 382, startPoint y: 226, endPoint x: 374, endPoint y: 83, distance: 143.4
click at [375, 83] on div "Pour activer le glissement avec le clavier, appuyez sur Alt+Entrée. Une fois ce…" at bounding box center [277, 121] width 555 height 242
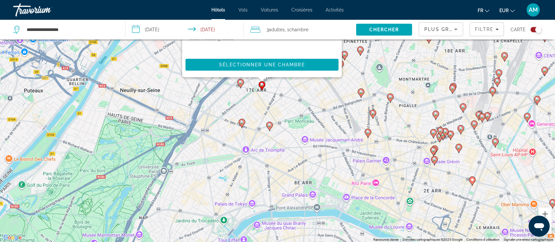
click at [243, 122] on image "Main content" at bounding box center [242, 122] width 4 height 4
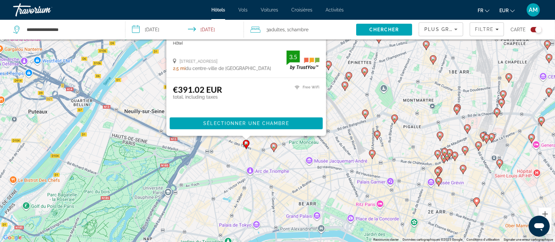
drag, startPoint x: 357, startPoint y: 195, endPoint x: 358, endPoint y: 97, distance: 97.8
click at [360, 97] on div "Pour activer le glissement avec le clavier, appuyez sur Alt+Entrée. Une fois ce…" at bounding box center [277, 121] width 555 height 242
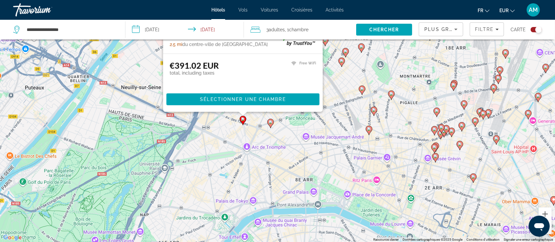
click at [271, 123] on image "Main content" at bounding box center [271, 122] width 4 height 4
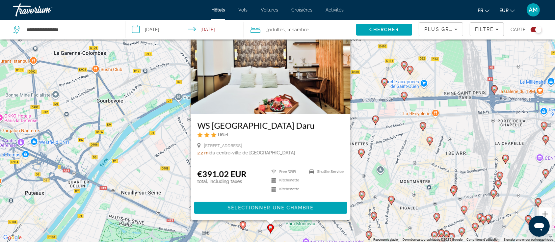
click at [257, 92] on img "Main content" at bounding box center [271, 61] width 160 height 105
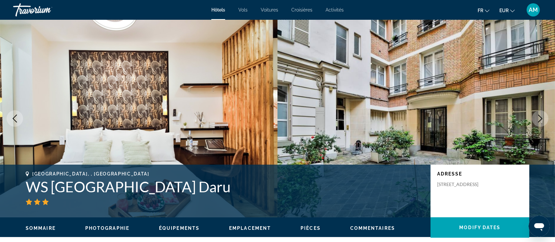
click at [537, 119] on icon "Next image" at bounding box center [540, 119] width 8 height 8
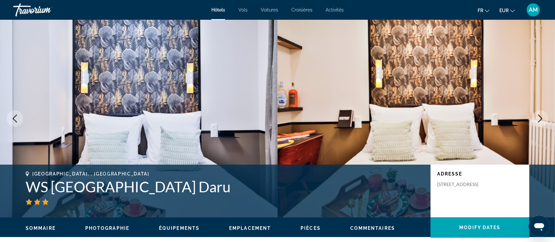
click at [537, 118] on icon "Next image" at bounding box center [540, 119] width 8 height 8
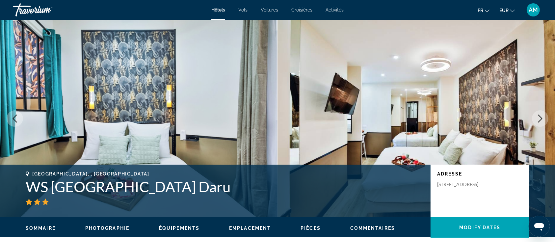
click at [537, 118] on icon "Next image" at bounding box center [540, 119] width 8 height 8
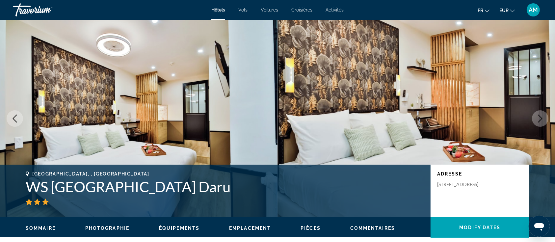
click at [537, 118] on icon "Next image" at bounding box center [540, 119] width 8 height 8
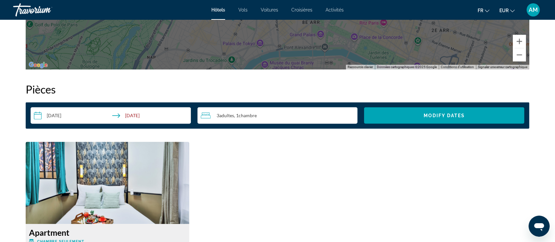
scroll to position [877, 0]
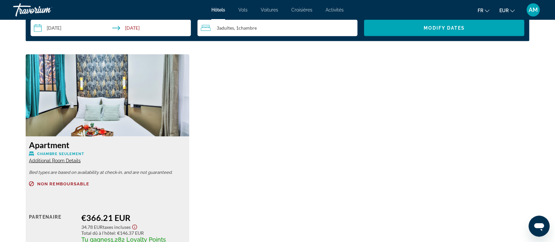
click at [60, 159] on span "Additional Room Details" at bounding box center [55, 160] width 52 height 5
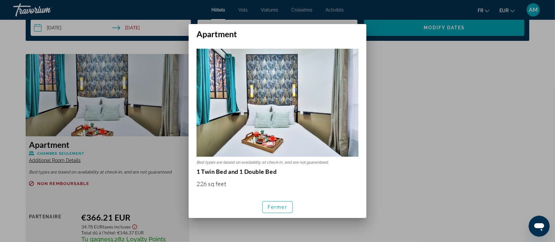
scroll to position [0, 0]
click at [283, 206] on span "Fermer" at bounding box center [278, 206] width 20 height 5
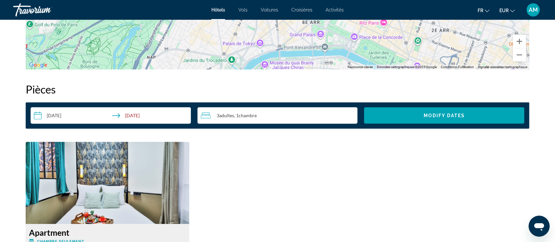
scroll to position [834, 0]
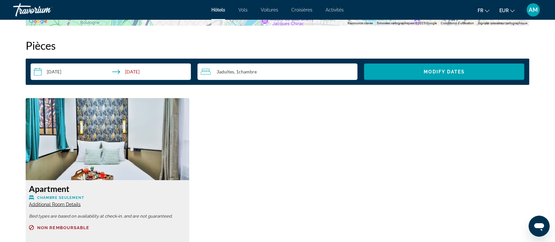
click at [218, 72] on span "3 Adulte Adultes" at bounding box center [225, 71] width 17 height 5
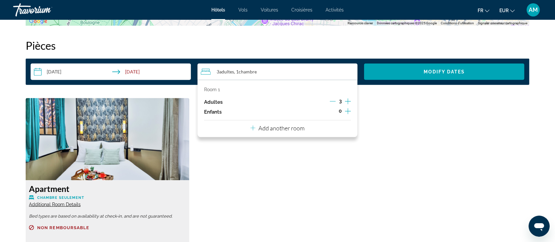
click at [348, 101] on icon "Increment adults" at bounding box center [348, 101] width 6 height 6
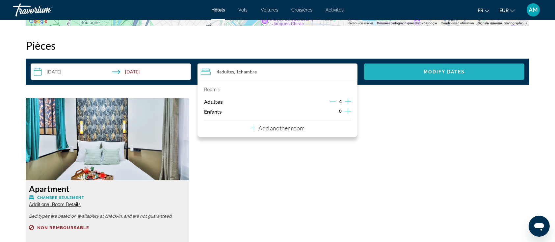
click at [401, 75] on span "Search widget" at bounding box center [444, 72] width 160 height 16
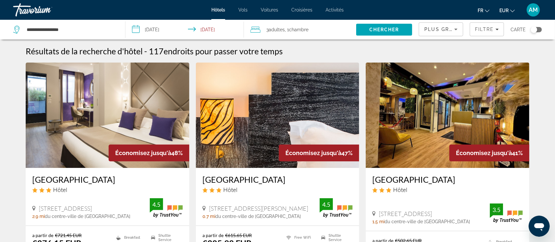
click at [287, 32] on span ", 1 Chambre pièces" at bounding box center [297, 29] width 24 height 9
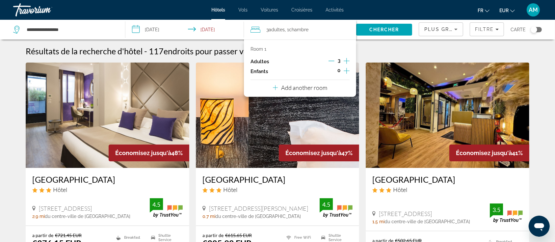
click at [349, 59] on icon "Increment adults" at bounding box center [347, 61] width 6 height 8
click at [385, 30] on span "Chercher" at bounding box center [384, 29] width 30 height 5
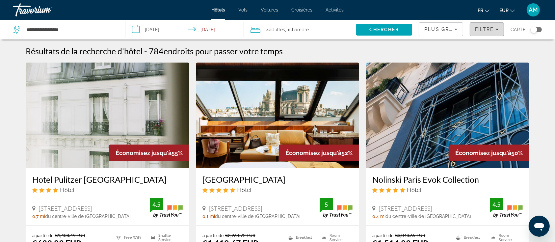
click at [473, 31] on span "Filters" at bounding box center [487, 29] width 34 height 16
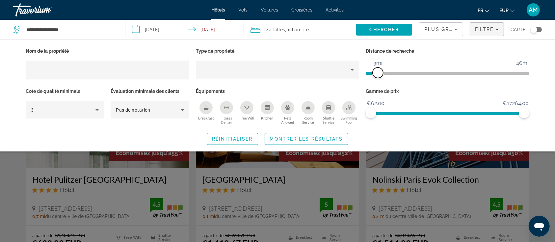
drag, startPoint x: 468, startPoint y: 76, endPoint x: 378, endPoint y: 78, distance: 89.9
click at [378, 78] on div "Distance de recherche 1mi 46mi 3mi" at bounding box center [447, 66] width 170 height 40
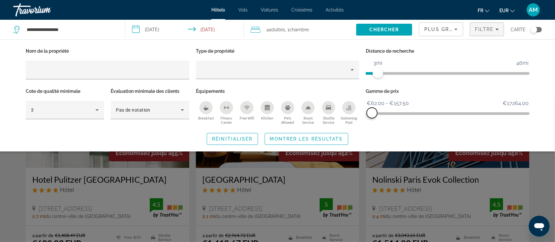
drag, startPoint x: 524, startPoint y: 112, endPoint x: 372, endPoint y: 112, distance: 151.7
click at [372, 112] on span "ngx-slider-max" at bounding box center [372, 113] width 11 height 11
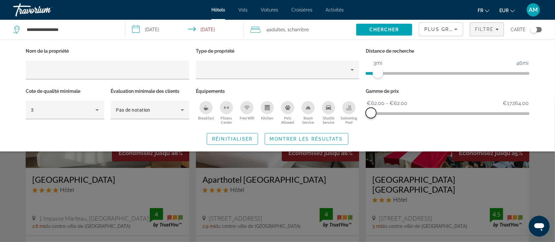
click at [371, 111] on span "ngx-slider-max" at bounding box center [371, 113] width 11 height 11
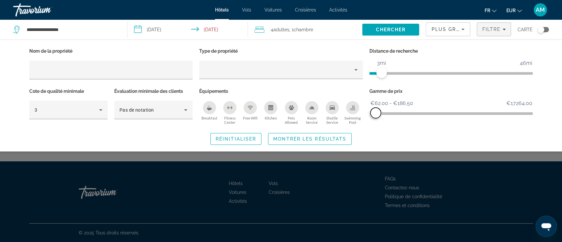
drag, startPoint x: 372, startPoint y: 111, endPoint x: 376, endPoint y: 111, distance: 3.7
click at [376, 111] on span "ngx-slider-max" at bounding box center [375, 113] width 11 height 11
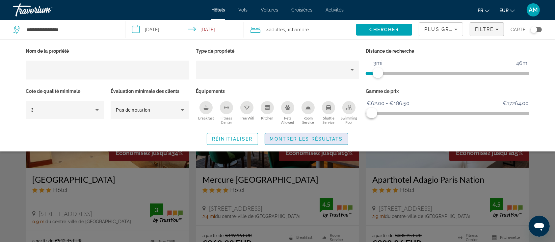
click at [295, 136] on span "Montrer les résultats" at bounding box center [306, 138] width 73 height 5
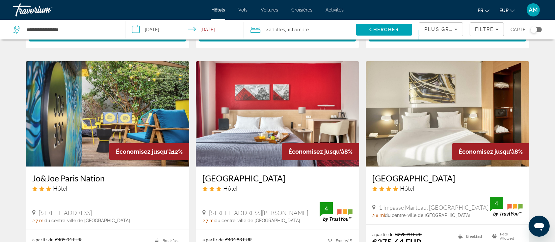
scroll to position [263, 0]
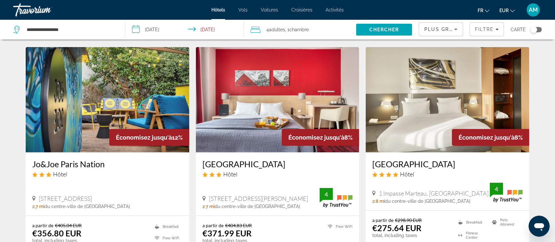
click at [538, 29] on div "Toggle map" at bounding box center [536, 29] width 11 height 5
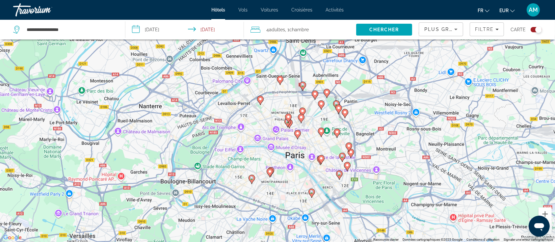
drag, startPoint x: 226, startPoint y: 118, endPoint x: 250, endPoint y: 140, distance: 32.4
click at [250, 140] on div "Pour activer le glissement avec le clavier, appuyez sur Alt+Entrée. Une fois ce…" at bounding box center [277, 121] width 555 height 242
click at [258, 99] on icon "Main content" at bounding box center [260, 100] width 6 height 9
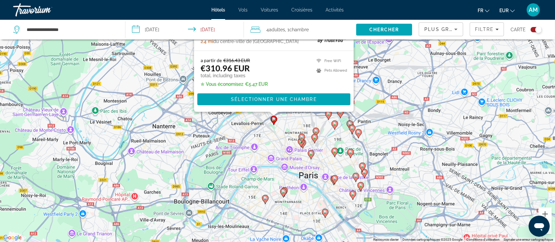
drag, startPoint x: 407, startPoint y: 217, endPoint x: 421, endPoint y: 92, distance: 125.6
click at [421, 92] on div "Pour activer le glissement avec le clavier, appuyez sur Alt+Entrée. Une fois ce…" at bounding box center [277, 121] width 555 height 242
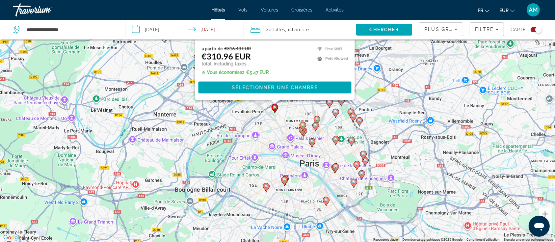
click at [265, 188] on icon "Main content" at bounding box center [266, 187] width 6 height 9
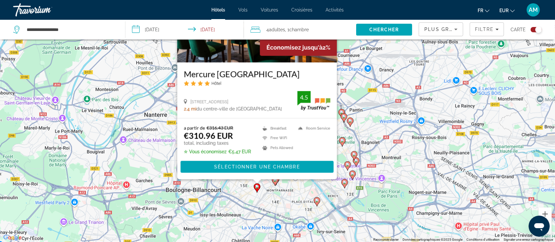
drag, startPoint x: 391, startPoint y: 214, endPoint x: 378, endPoint y: 153, distance: 62.2
click at [379, 153] on div "Pour activer le glissement avec le clavier, appuyez sur Alt+Entrée. Une fois ce…" at bounding box center [277, 121] width 555 height 242
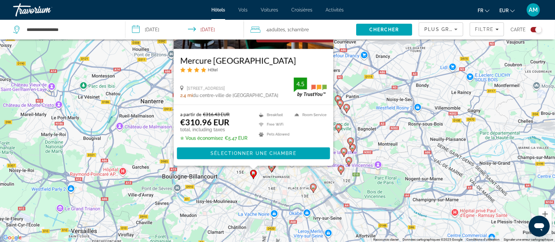
click at [380, 114] on div "Pour activer le glissement avec le clavier, appuyez sur Alt+Entrée. Une fois ce…" at bounding box center [277, 121] width 555 height 242
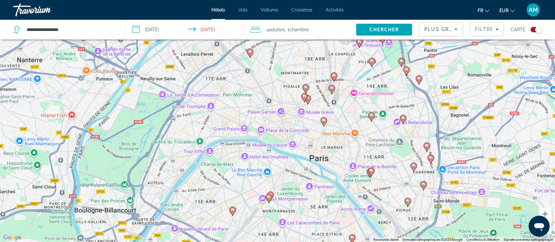
click at [323, 122] on icon "Main content" at bounding box center [324, 121] width 6 height 9
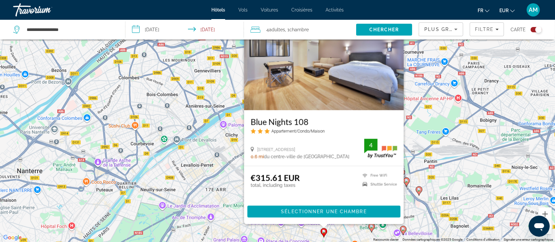
click at [451, 175] on div "Pour activer le glissement avec le clavier, appuyez sur Alt+Entrée. Une fois ce…" at bounding box center [277, 121] width 555 height 242
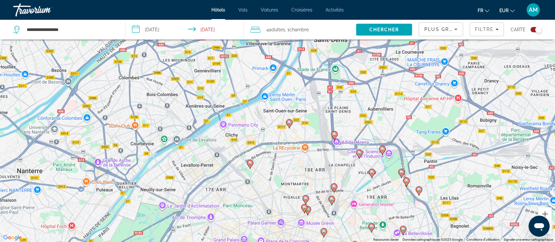
click at [334, 187] on image "Main content" at bounding box center [334, 187] width 4 height 4
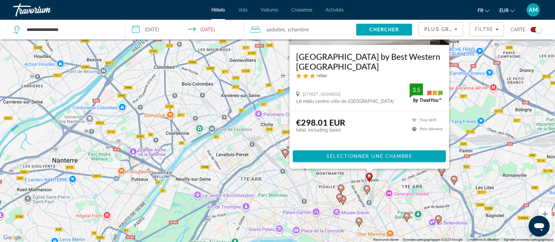
drag, startPoint x: 457, startPoint y: 222, endPoint x: 492, endPoint y: 159, distance: 71.3
click at [492, 159] on div "Pour activer le glissement avec le clavier, appuyez sur Alt+Entrée. Une fois ce…" at bounding box center [277, 121] width 555 height 242
click at [340, 188] on image "Main content" at bounding box center [341, 188] width 4 height 4
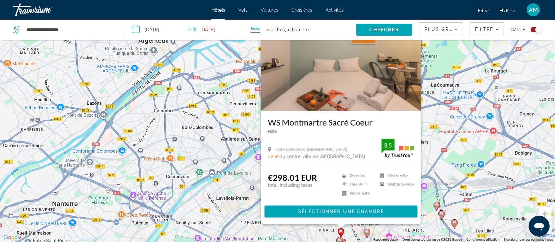
click at [340, 238] on icon "Main content" at bounding box center [340, 241] width 6 height 9
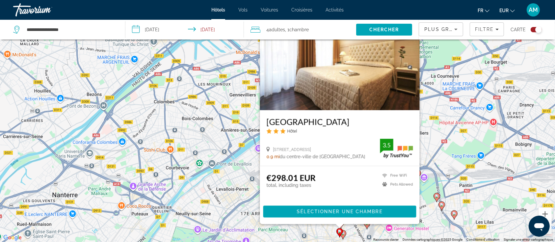
click at [318, 229] on div "Pour activer le glissement avec le clavier, appuyez sur Alt+Entrée. Une fois ce…" at bounding box center [277, 121] width 555 height 242
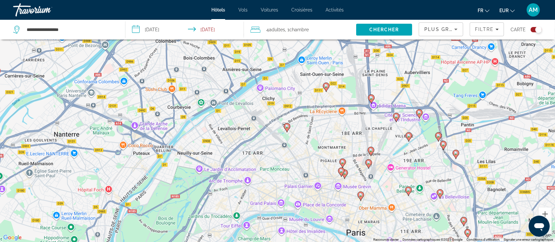
drag, startPoint x: 363, startPoint y: 218, endPoint x: 360, endPoint y: 151, distance: 67.2
click at [365, 149] on div "Pour activer le glissement avec le clavier, appuyez sur Alt+Entrée. Une fois ce…" at bounding box center [277, 121] width 555 height 242
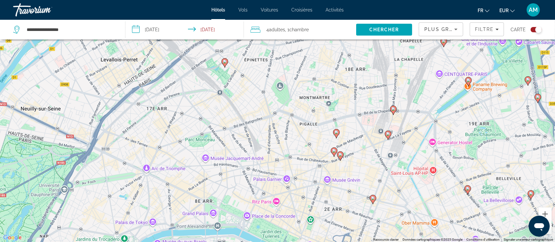
drag, startPoint x: 352, startPoint y: 188, endPoint x: 350, endPoint y: 165, distance: 23.1
click at [350, 165] on div "Pour activer le glissement avec le clavier, appuyez sur Alt+Entrée. Une fois ce…" at bounding box center [277, 121] width 555 height 242
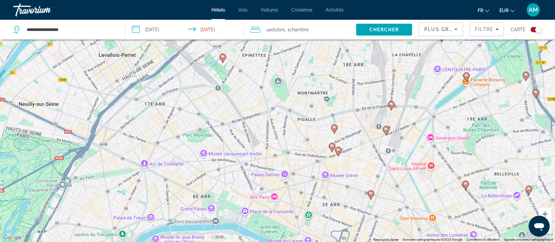
click at [337, 150] on image "Main content" at bounding box center [338, 150] width 4 height 4
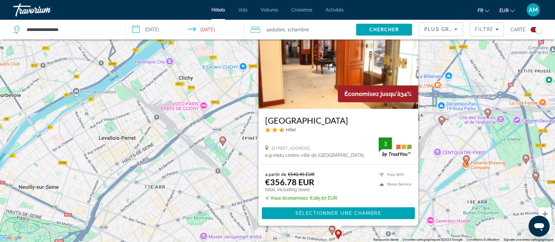
click at [316, 73] on img "Main content" at bounding box center [339, 55] width 160 height 105
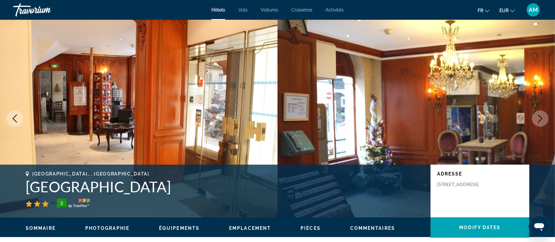
click at [537, 113] on button "Next image" at bounding box center [540, 118] width 16 height 16
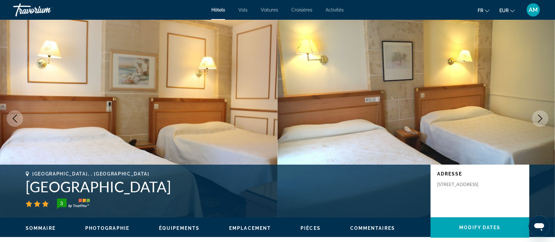
click at [537, 114] on button "Next image" at bounding box center [540, 118] width 16 height 16
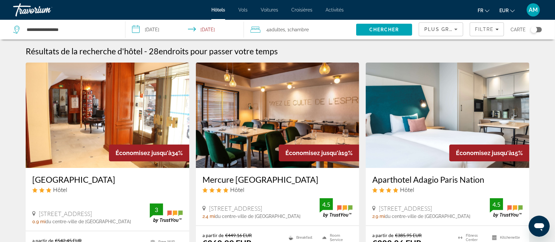
click at [287, 103] on img "Main content" at bounding box center [278, 115] width 164 height 105
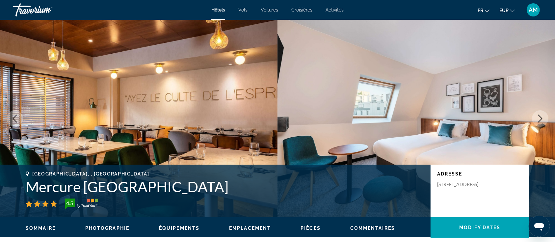
click at [542, 118] on icon "Next image" at bounding box center [540, 119] width 4 height 8
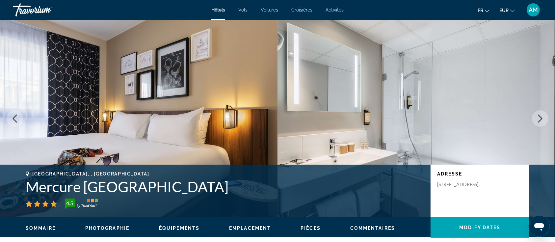
click at [542, 118] on icon "Next image" at bounding box center [540, 119] width 4 height 8
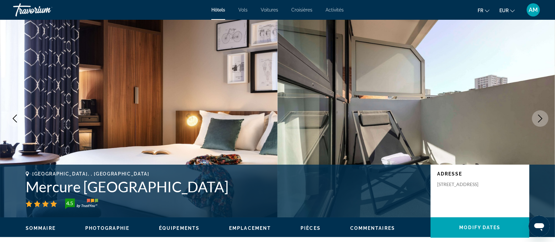
click at [542, 118] on icon "Next image" at bounding box center [540, 119] width 4 height 8
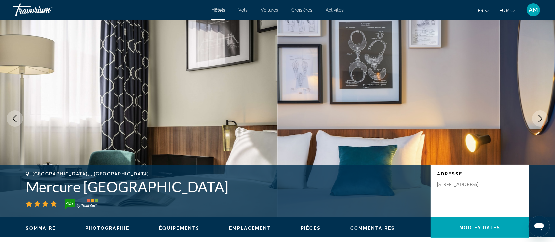
click at [15, 120] on icon "Previous image" at bounding box center [15, 119] width 4 height 8
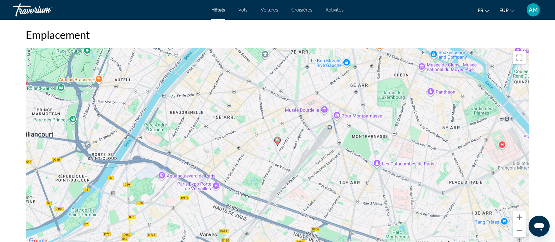
scroll to position [702, 0]
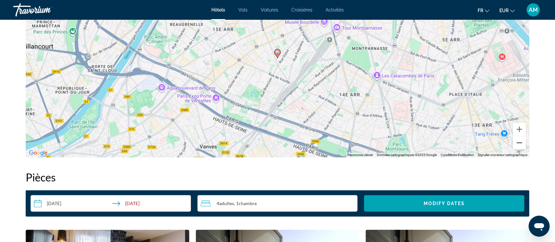
click at [517, 143] on button "Zoom arrière" at bounding box center [519, 142] width 13 height 13
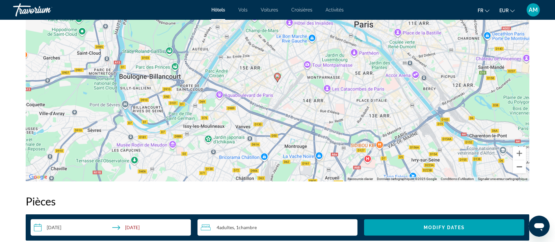
scroll to position [658, 0]
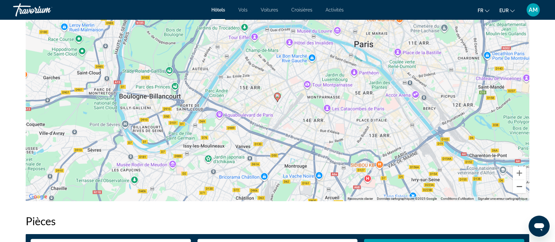
click at [518, 188] on button "Zoom arrière" at bounding box center [519, 186] width 13 height 13
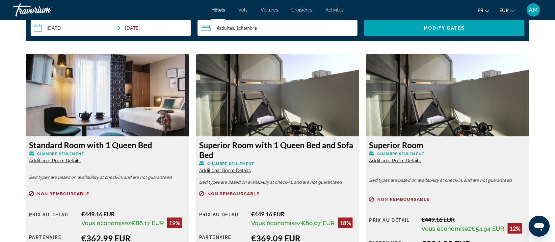
scroll to position [922, 0]
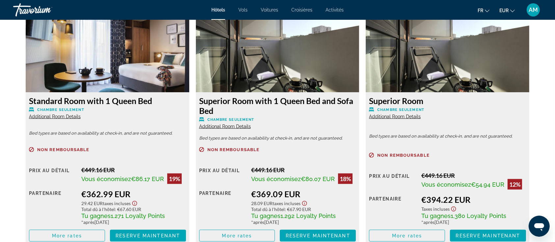
click at [226, 125] on span "Additional Room Details" at bounding box center [225, 126] width 52 height 5
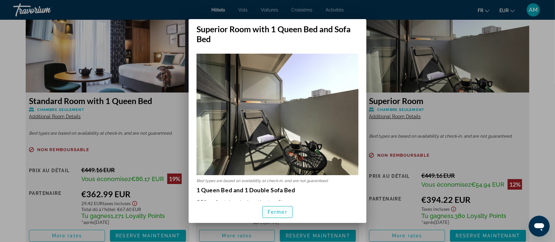
click at [282, 216] on span "button" at bounding box center [278, 212] width 30 height 16
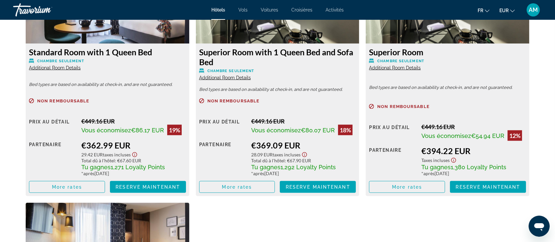
scroll to position [965, 0]
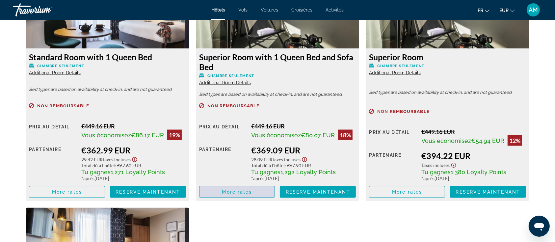
click at [248, 193] on span "More rates" at bounding box center [237, 191] width 30 height 5
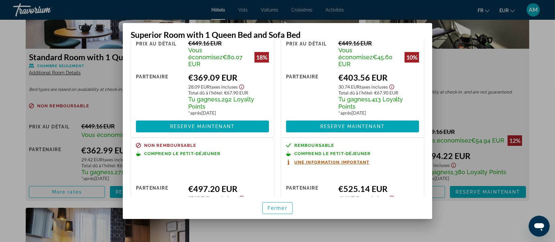
scroll to position [0, 0]
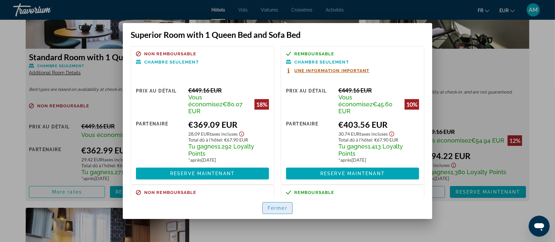
click at [273, 208] on span "Fermer" at bounding box center [278, 207] width 20 height 5
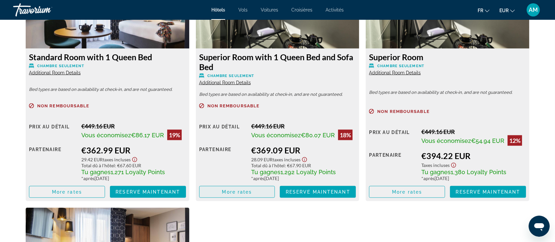
click at [242, 191] on span "More rates" at bounding box center [237, 191] width 30 height 5
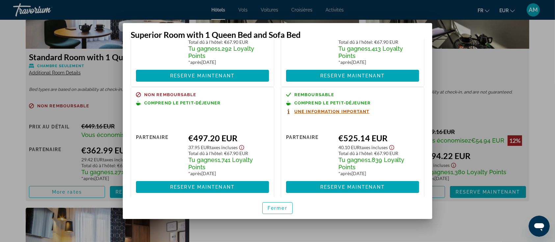
scroll to position [99, 0]
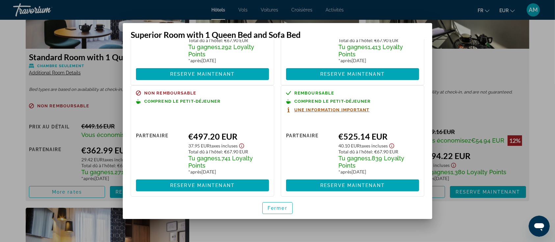
click at [138, 211] on div "Fermer" at bounding box center [277, 208] width 309 height 22
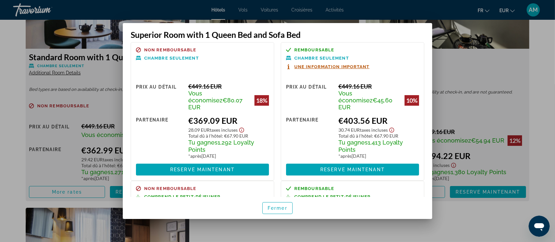
scroll to position [0, 0]
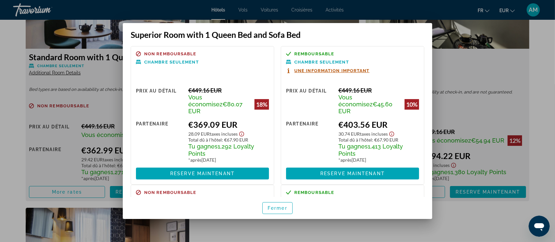
click at [134, 140] on div "Non remboursable Chambre seulement Prix au détail €449.16 EUR Vous économisez €…" at bounding box center [202, 115] width 143 height 139
click at [280, 211] on span "button" at bounding box center [278, 208] width 30 height 16
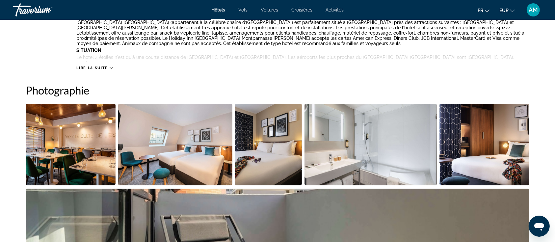
scroll to position [395, 0]
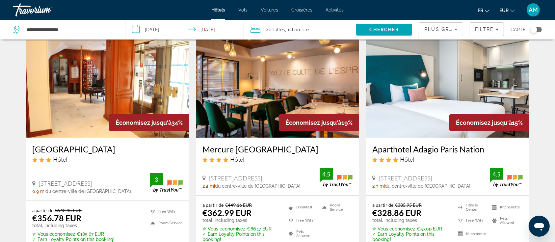
scroll to position [44, 0]
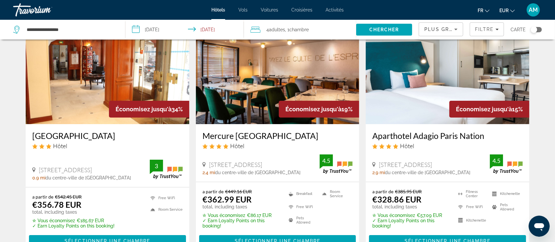
click at [539, 28] on div "Toggle map" at bounding box center [536, 29] width 11 height 5
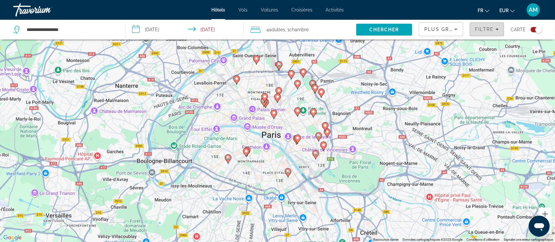
click at [480, 28] on span "Filtre" at bounding box center [484, 29] width 19 height 5
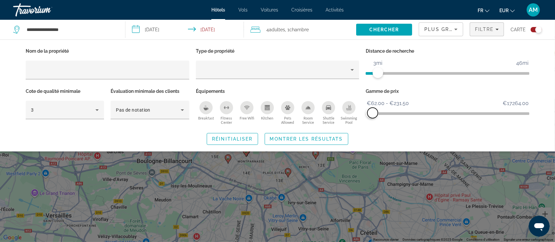
click at [373, 111] on span "ngx-slider-max" at bounding box center [372, 113] width 11 height 11
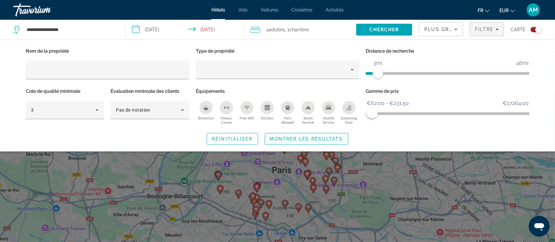
click at [338, 139] on span "Montrer les résultats" at bounding box center [306, 138] width 73 height 5
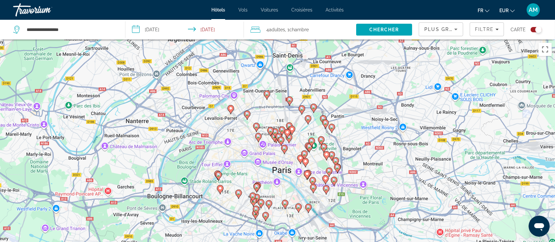
click at [218, 175] on image "Main content" at bounding box center [219, 175] width 4 height 4
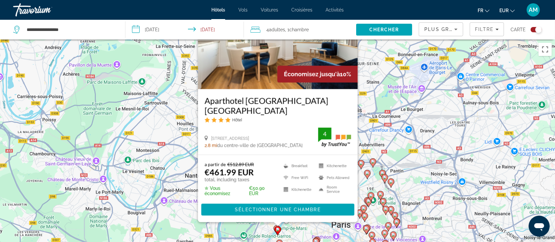
drag, startPoint x: 334, startPoint y: 207, endPoint x: 392, endPoint y: 160, distance: 75.6
click at [392, 160] on div "Pour activer le glissement avec le clavier, appuyez sur Alt+Entrée. Une fois ce…" at bounding box center [277, 160] width 555 height 242
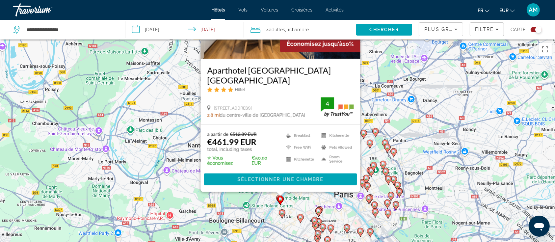
drag, startPoint x: 395, startPoint y: 212, endPoint x: 399, endPoint y: 180, distance: 32.1
click at [399, 180] on div "Pour naviguer, appuyez sur les touches fléchées. Pour activer le glissement ave…" at bounding box center [277, 160] width 555 height 242
click at [306, 204] on div "Pour activer le glissement avec le clavier, appuyez sur Alt+Entrée. Une fois ce…" at bounding box center [277, 160] width 555 height 242
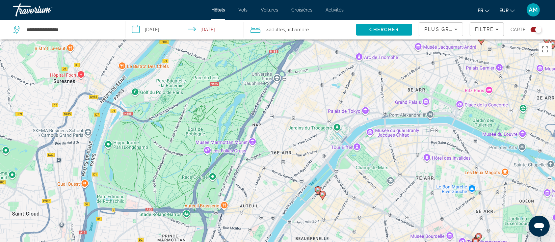
drag, startPoint x: 354, startPoint y: 207, endPoint x: 343, endPoint y: 167, distance: 41.2
click at [345, 167] on div "Pour activer le glissement avec le clavier, appuyez sur Alt+Entrée. Une fois ce…" at bounding box center [277, 160] width 555 height 242
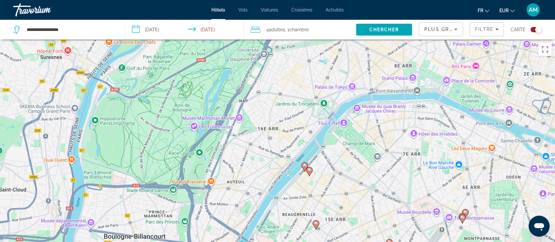
click at [304, 167] on image "Main content" at bounding box center [305, 166] width 4 height 4
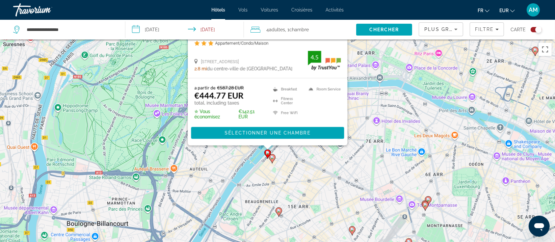
drag, startPoint x: 405, startPoint y: 216, endPoint x: 365, endPoint y: 91, distance: 131.9
click at [365, 91] on div "Pour activer le glissement avec le clavier, appuyez sur Alt+Entrée. Une fois ce…" at bounding box center [277, 160] width 555 height 242
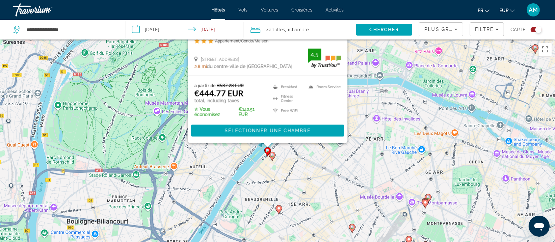
click at [276, 207] on icon "Main content" at bounding box center [279, 209] width 6 height 9
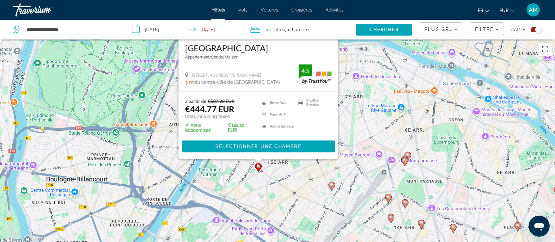
drag, startPoint x: 383, startPoint y: 212, endPoint x: 362, endPoint y: 94, distance: 119.8
click at [362, 94] on div "Pour activer le glissement avec le clavier, appuyez sur Alt+Entrée. Une fois ce…" at bounding box center [277, 160] width 555 height 242
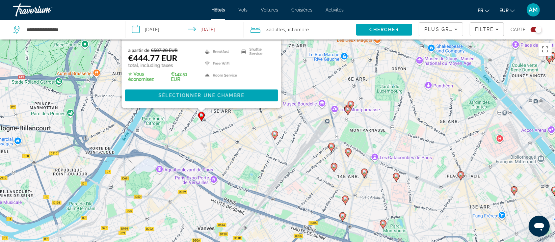
drag, startPoint x: 365, startPoint y: 182, endPoint x: 310, endPoint y: 140, distance: 68.9
click at [310, 140] on div "Pour activer le glissement avec le clavier, appuyez sur Alt+Entrée. Une fois ce…" at bounding box center [277, 160] width 555 height 242
click at [275, 161] on div "Pour activer le glissement avec le clavier, appuyez sur Alt+Entrée. Une fois ce…" at bounding box center [277, 160] width 555 height 242
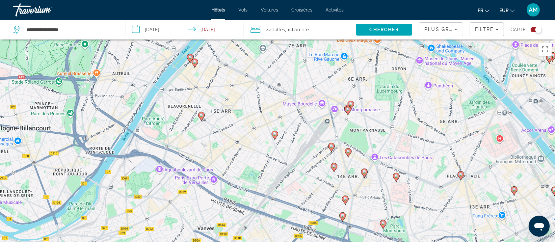
click at [275, 133] on image "Main content" at bounding box center [275, 134] width 4 height 4
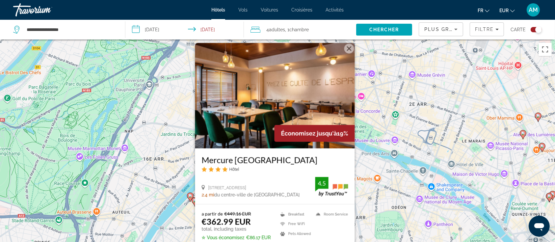
click at [183, 225] on div "Pour activer le glissement avec le clavier, appuyez sur Alt+Entrée. Une fois ce…" at bounding box center [277, 160] width 555 height 242
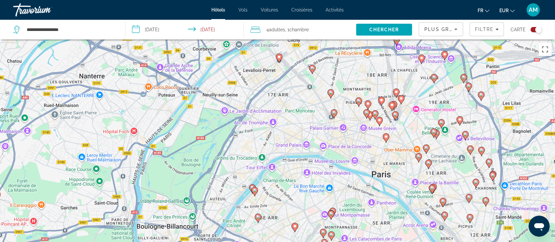
click at [335, 114] on image "Main content" at bounding box center [334, 113] width 4 height 4
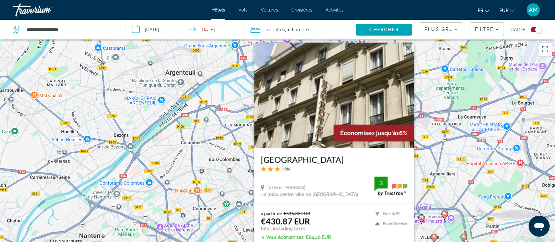
click at [427, 168] on div "Pour activer le glissement avec le clavier, appuyez sur Alt+Entrée. Une fois ce…" at bounding box center [277, 160] width 555 height 242
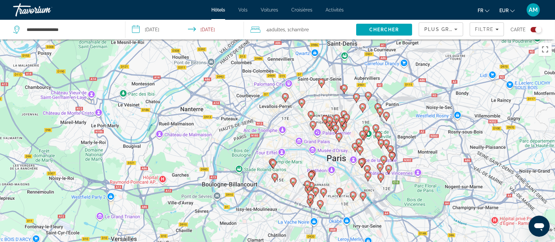
drag, startPoint x: 377, startPoint y: 221, endPoint x: 342, endPoint y: 101, distance: 124.6
click at [342, 101] on div "Pour activer le glissement avec le clavier, appuyez sur Alt+Entrée. Une fois ce…" at bounding box center [277, 160] width 555 height 242
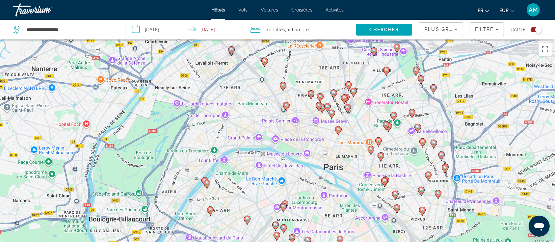
click at [281, 85] on image "Main content" at bounding box center [283, 85] width 4 height 4
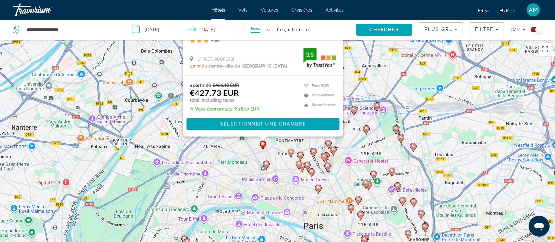
drag, startPoint x: 383, startPoint y: 219, endPoint x: 363, endPoint y: 88, distance: 132.6
click at [363, 88] on div "Pour activer le glissement avec le clavier, appuyez sur Alt+Entrée. Une fois ce…" at bounding box center [277, 160] width 555 height 242
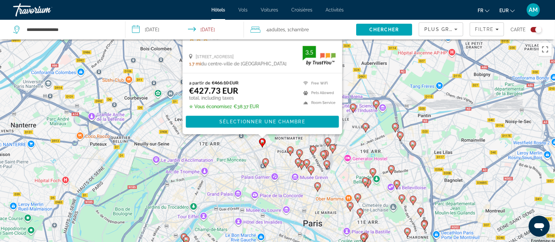
click at [291, 151] on image "Main content" at bounding box center [290, 150] width 4 height 4
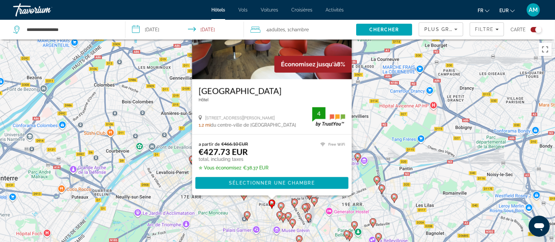
drag, startPoint x: 398, startPoint y: 151, endPoint x: 384, endPoint y: 96, distance: 57.4
click at [384, 96] on div "Pour activer le glissement avec le clavier, appuyez sur Alt+Entrée. Une fois ce…" at bounding box center [277, 160] width 555 height 242
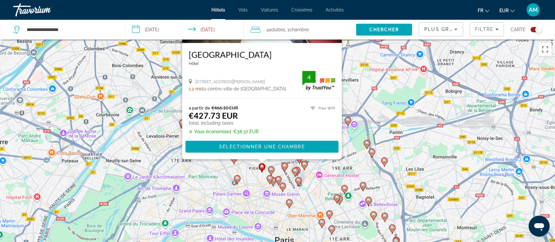
click at [273, 169] on image "Main content" at bounding box center [271, 170] width 4 height 4
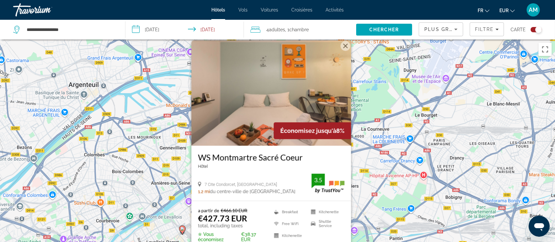
click at [272, 117] on img "Main content" at bounding box center [272, 92] width 160 height 105
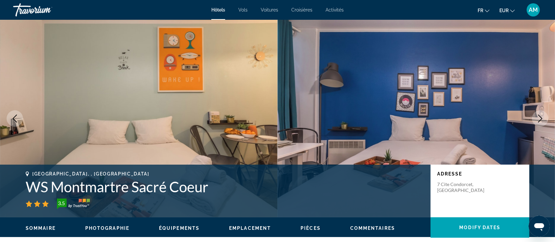
click at [540, 121] on icon "Next image" at bounding box center [540, 119] width 8 height 8
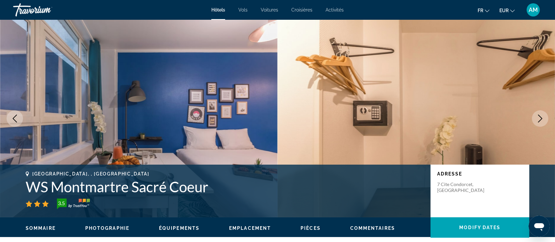
click at [540, 121] on icon "Next image" at bounding box center [540, 119] width 8 height 8
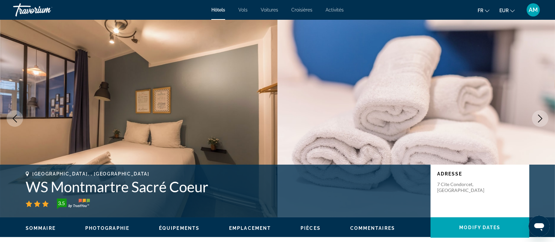
click at [540, 121] on icon "Next image" at bounding box center [540, 119] width 8 height 8
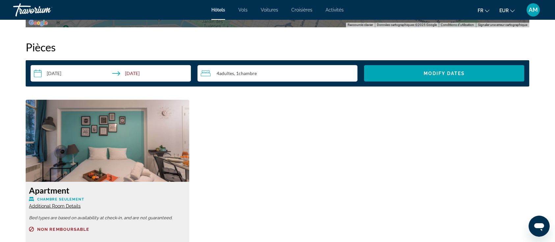
scroll to position [877, 0]
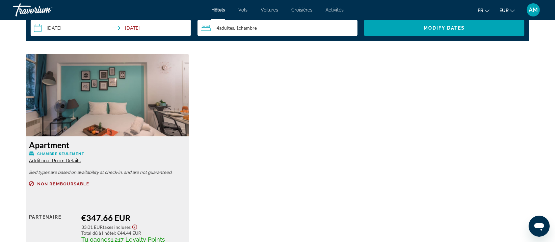
click at [63, 160] on span "Additional Room Details" at bounding box center [55, 160] width 52 height 5
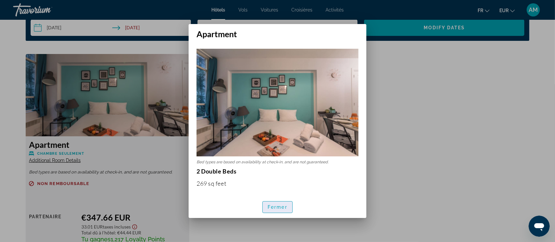
click at [269, 208] on span "Fermer" at bounding box center [278, 206] width 20 height 5
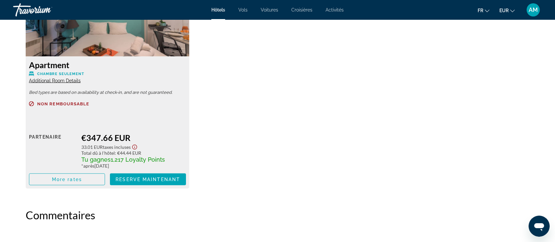
scroll to position [965, 0]
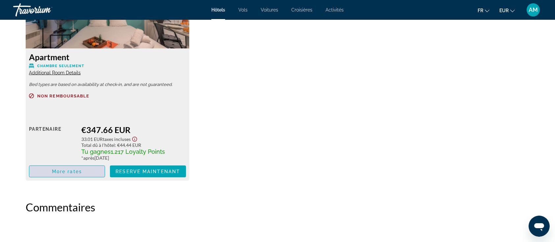
click at [90, 168] on span "Main content" at bounding box center [66, 172] width 75 height 16
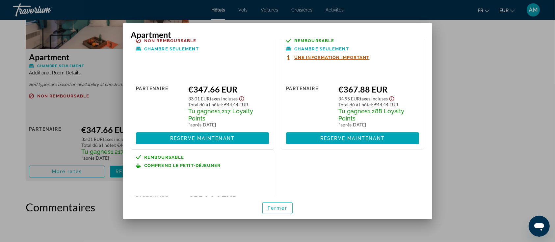
scroll to position [0, 0]
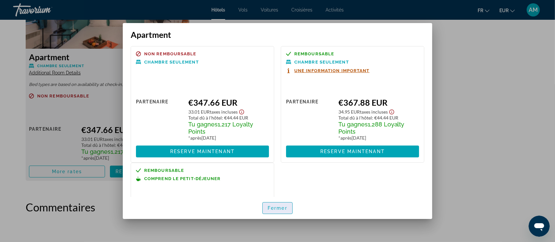
click at [285, 210] on span "Fermer" at bounding box center [278, 207] width 20 height 5
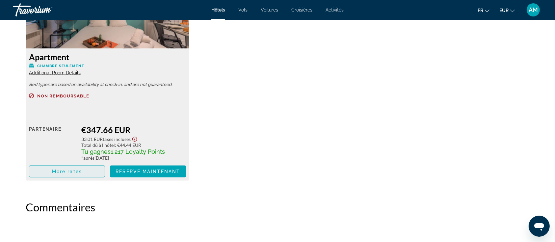
click at [72, 171] on span "More rates" at bounding box center [67, 171] width 30 height 5
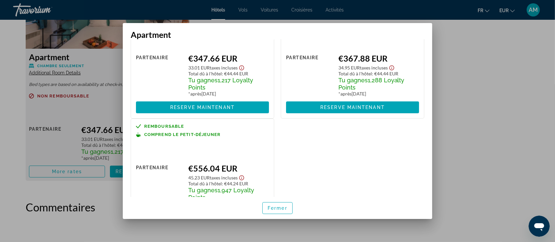
scroll to position [0, 0]
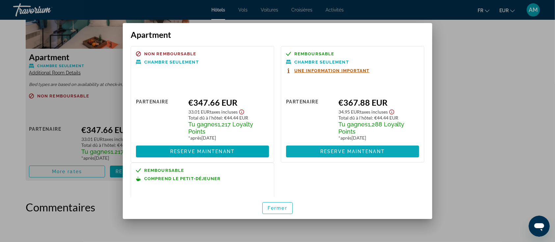
click at [382, 153] on span at bounding box center [352, 151] width 133 height 16
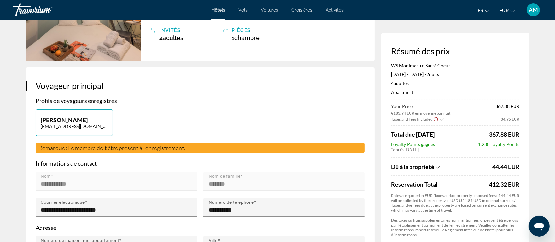
scroll to position [88, 0]
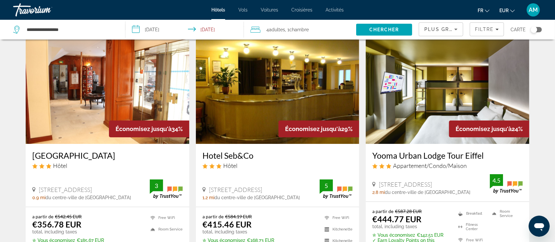
scroll to position [44, 0]
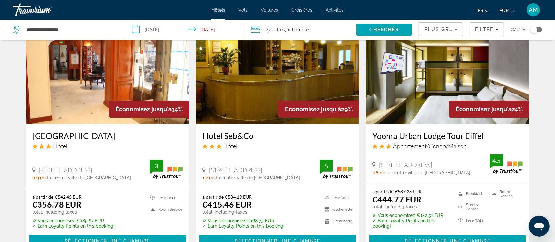
click at [444, 27] on span "Plus grandes économies" at bounding box center [463, 29] width 79 height 5
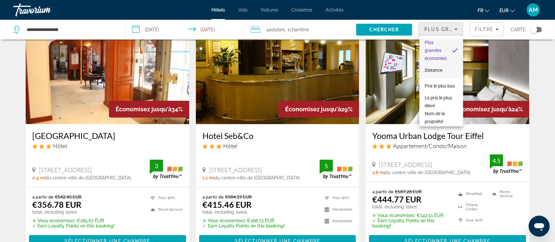
click at [430, 71] on span "Distance" at bounding box center [434, 69] width 18 height 5
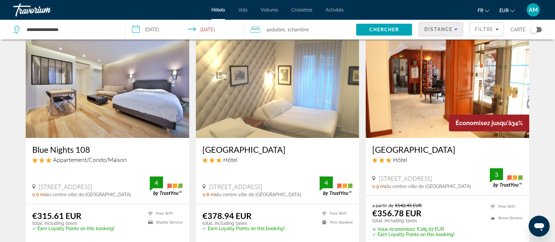
scroll to position [44, 0]
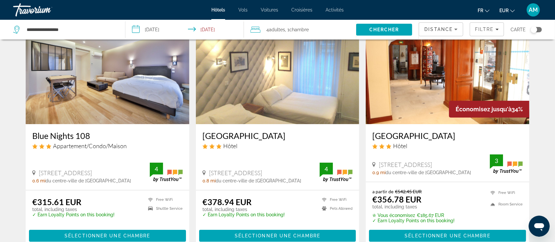
click at [301, 97] on img "Main content" at bounding box center [278, 71] width 164 height 105
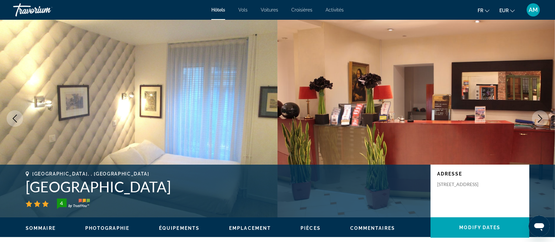
click at [536, 116] on icon "Next image" at bounding box center [540, 119] width 8 height 8
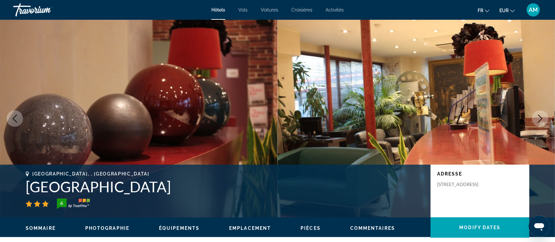
click at [536, 116] on icon "Next image" at bounding box center [540, 119] width 8 height 8
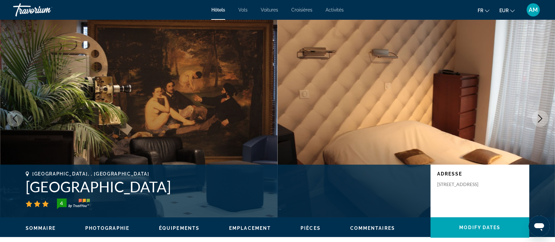
click at [540, 118] on icon "Next image" at bounding box center [540, 119] width 8 height 8
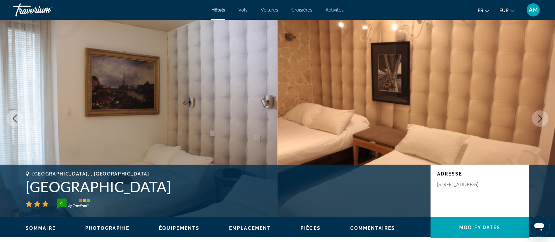
click at [540, 118] on icon "Next image" at bounding box center [540, 119] width 8 height 8
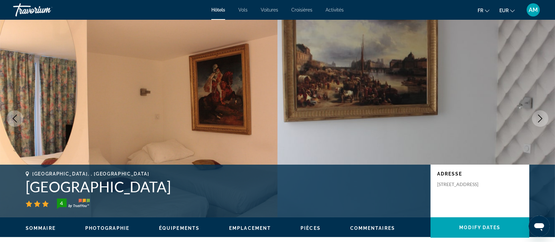
click at [540, 118] on icon "Next image" at bounding box center [540, 119] width 8 height 8
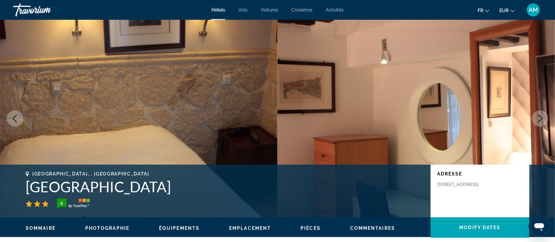
click at [541, 118] on icon "Next image" at bounding box center [540, 119] width 8 height 8
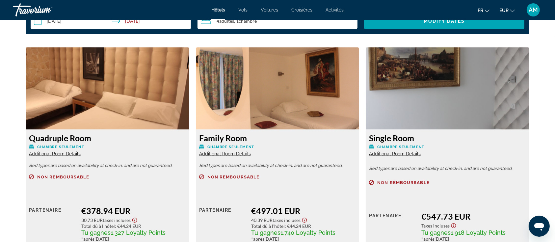
scroll to position [922, 0]
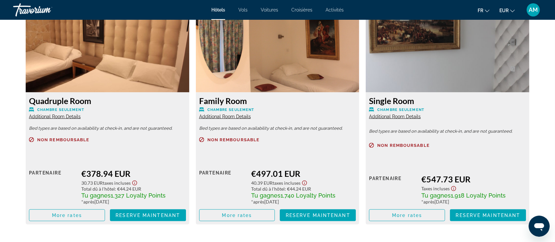
click at [50, 116] on span "Additional Room Details" at bounding box center [55, 116] width 52 height 5
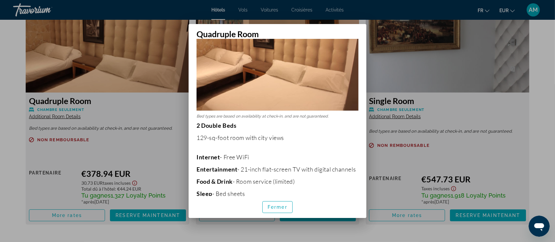
scroll to position [0, 0]
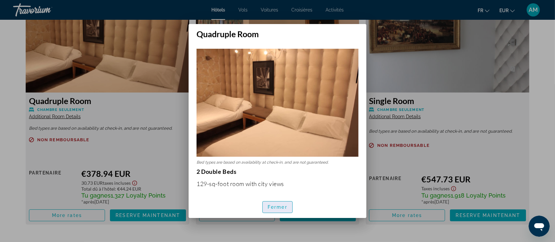
click at [282, 207] on span "Fermer" at bounding box center [278, 206] width 20 height 5
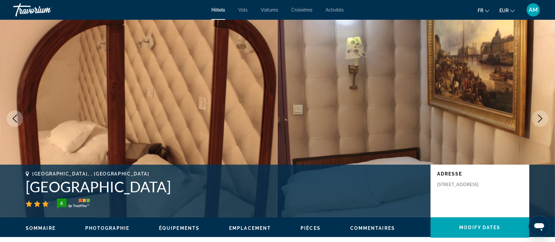
click at [115, 188] on h1 "[GEOGRAPHIC_DATA]" at bounding box center [225, 186] width 398 height 17
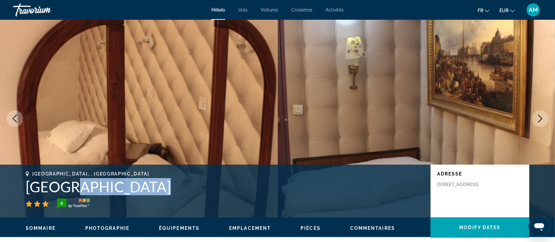
click at [115, 188] on h1 "[GEOGRAPHIC_DATA]" at bounding box center [225, 186] width 398 height 17
copy div "[GEOGRAPHIC_DATA]"
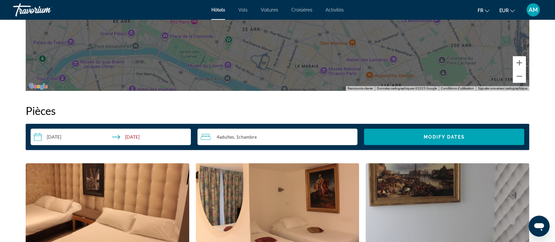
scroll to position [482, 0]
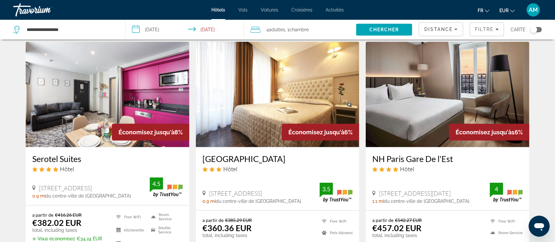
scroll to position [307, 0]
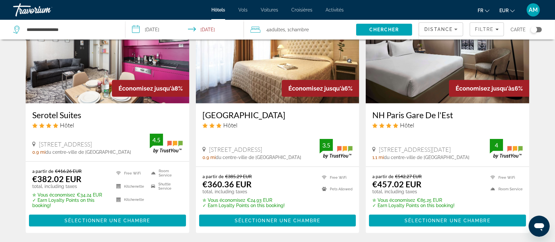
click at [73, 74] on img "Main content" at bounding box center [108, 50] width 164 height 105
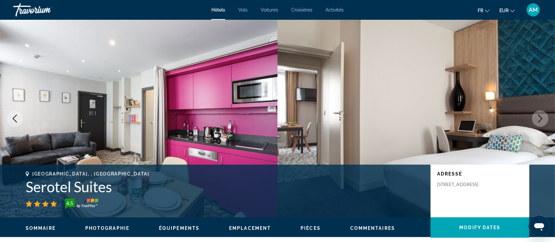
click at [541, 118] on icon "Next image" at bounding box center [540, 119] width 8 height 8
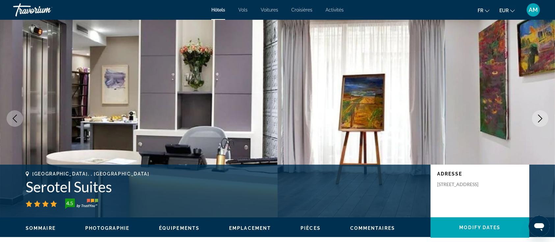
click at [540, 118] on icon "Next image" at bounding box center [540, 119] width 8 height 8
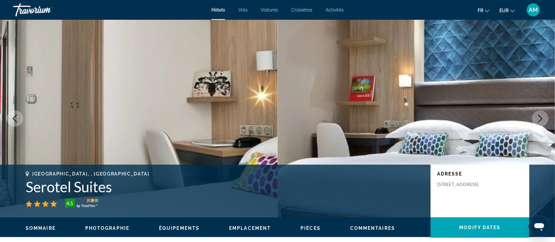
click at [540, 118] on icon "Next image" at bounding box center [540, 119] width 8 height 8
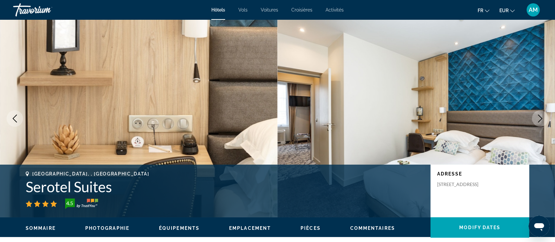
click at [540, 118] on icon "Next image" at bounding box center [540, 119] width 8 height 8
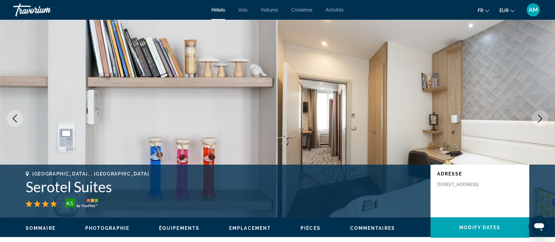
click at [540, 118] on icon "Next image" at bounding box center [540, 119] width 8 height 8
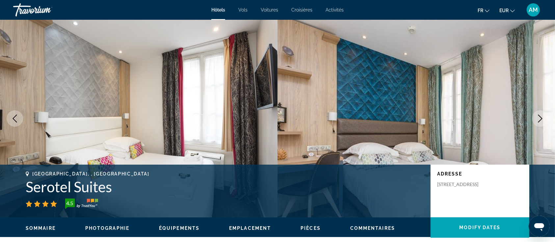
click at [540, 118] on icon "Next image" at bounding box center [540, 119] width 8 height 8
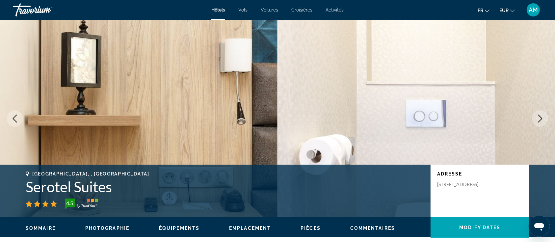
click at [540, 118] on icon "Next image" at bounding box center [540, 119] width 8 height 8
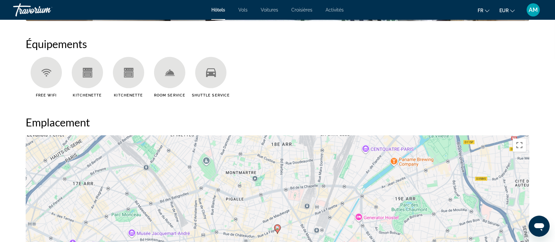
scroll to position [658, 0]
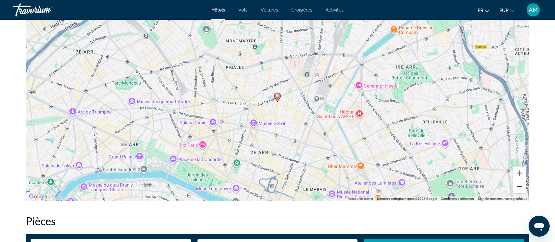
click at [518, 189] on button "Zoom arrière" at bounding box center [519, 186] width 13 height 13
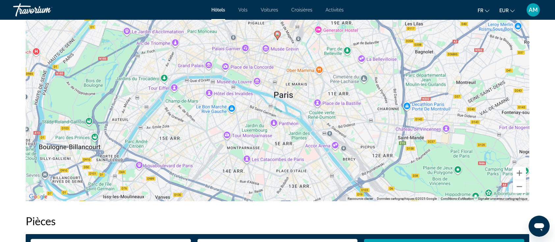
drag, startPoint x: 375, startPoint y: 157, endPoint x: 376, endPoint y: 91, distance: 66.2
click at [376, 91] on div "Pour activer le glissement avec le clavier, appuyez sur Alt+Entrée. Une fois ce…" at bounding box center [278, 102] width 504 height 197
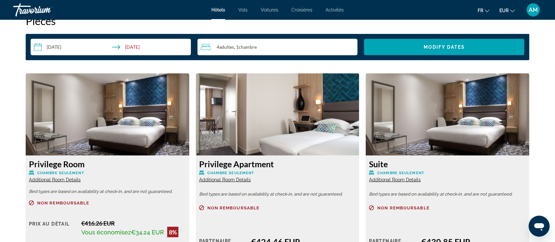
scroll to position [877, 0]
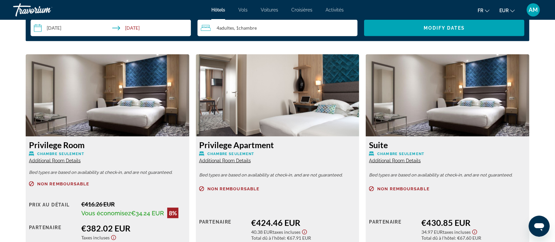
click at [55, 160] on span "Additional Room Details" at bounding box center [55, 160] width 52 height 5
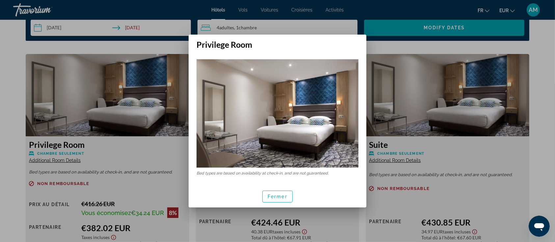
scroll to position [0, 0]
click at [274, 196] on span "Fermer" at bounding box center [278, 196] width 20 height 5
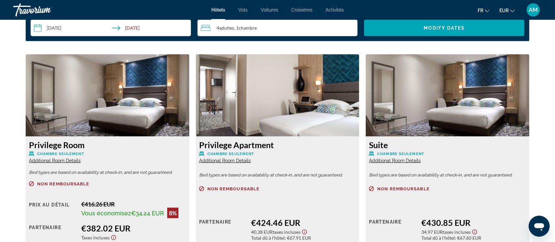
click at [230, 158] on span "Additional Room Details" at bounding box center [225, 160] width 52 height 5
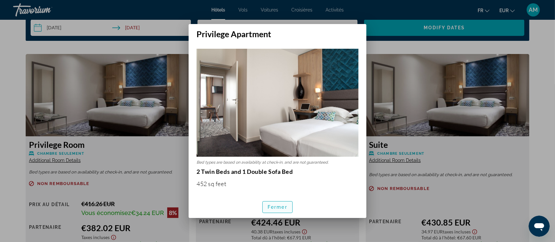
click at [276, 208] on span "Fermer" at bounding box center [278, 206] width 20 height 5
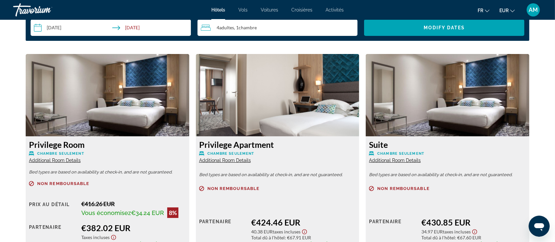
scroll to position [877, 0]
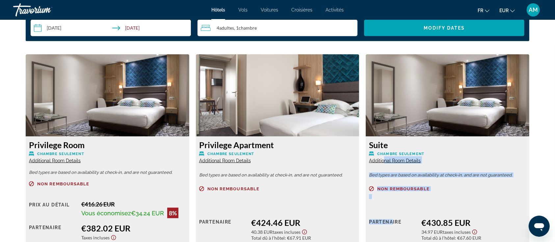
drag, startPoint x: 394, startPoint y: 208, endPoint x: 383, endPoint y: 165, distance: 44.2
click at [383, 165] on div "Suite Chambre seulement Additional Room Details Bed types are based on availabi…" at bounding box center [448, 205] width 164 height 137
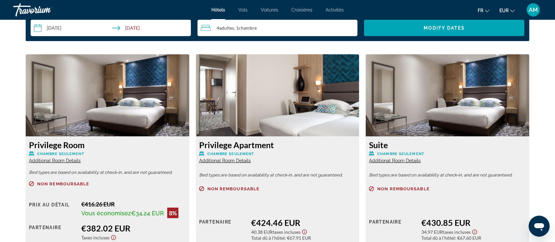
click at [376, 160] on span "Additional Room Details" at bounding box center [395, 160] width 52 height 5
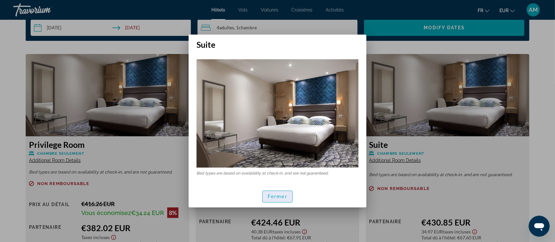
click at [271, 197] on span "Fermer" at bounding box center [278, 196] width 20 height 5
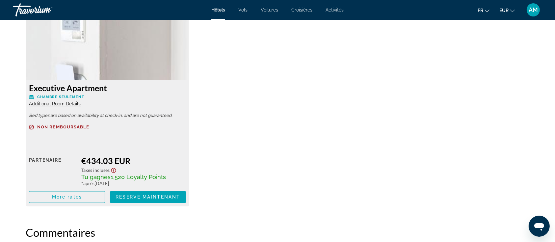
scroll to position [1141, 0]
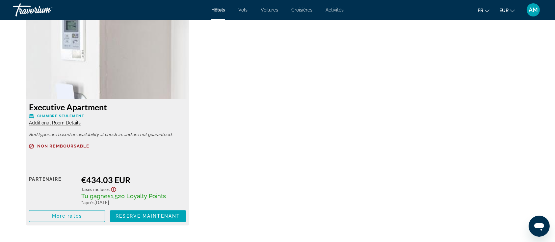
click at [71, 124] on span "Additional Room Details" at bounding box center [55, 122] width 52 height 5
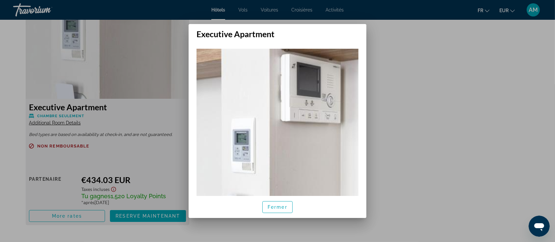
scroll to position [125, 0]
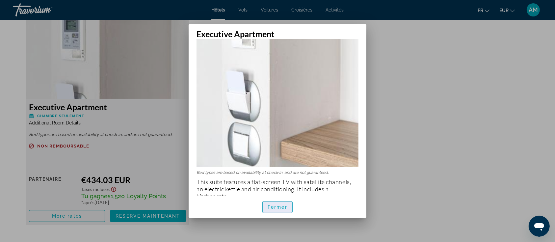
click at [278, 208] on span "Fermer" at bounding box center [278, 206] width 20 height 5
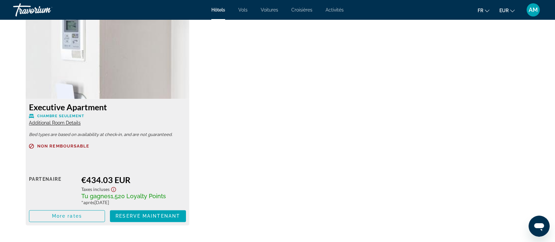
scroll to position [965, 0]
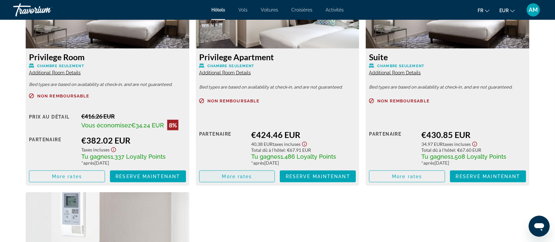
click at [256, 172] on span "Main content" at bounding box center [236, 177] width 75 height 16
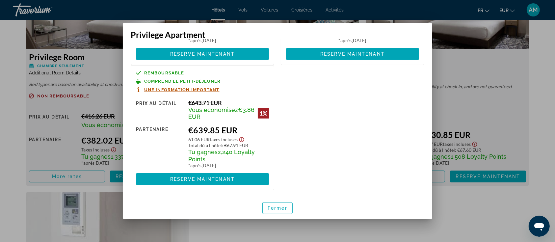
scroll to position [0, 0]
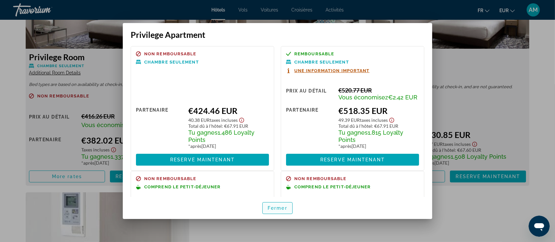
click at [286, 207] on span "Fermer" at bounding box center [278, 207] width 20 height 5
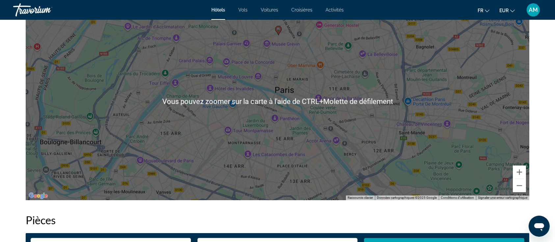
scroll to position [702, 0]
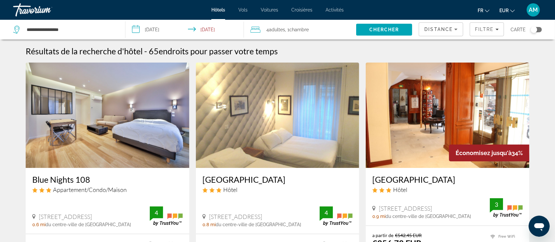
click at [534, 30] on div "Toggle map" at bounding box center [534, 29] width 7 height 7
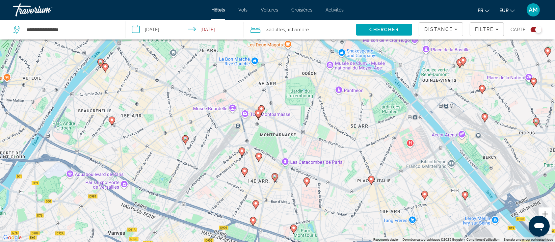
click at [263, 107] on image "Main content" at bounding box center [261, 109] width 4 height 4
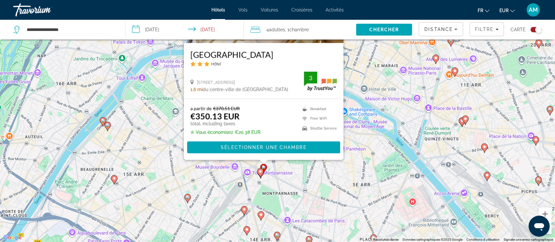
drag, startPoint x: 370, startPoint y: 219, endPoint x: 373, endPoint y: 142, distance: 77.0
click at [373, 142] on div "Pour activer le glissement avec le clavier, appuyez sur Alt+Entrée. Une fois ce…" at bounding box center [277, 121] width 555 height 242
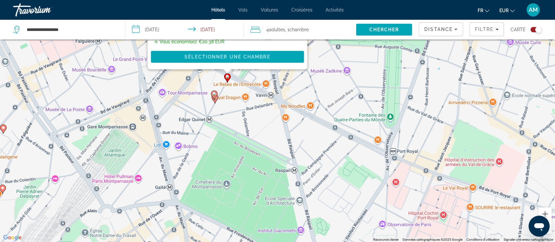
drag, startPoint x: 221, startPoint y: 173, endPoint x: 408, endPoint y: 131, distance: 192.0
click at [416, 137] on div "Pour activer le glissement avec le clavier, appuyez sur Alt+Entrée. Une fois ce…" at bounding box center [277, 121] width 555 height 242
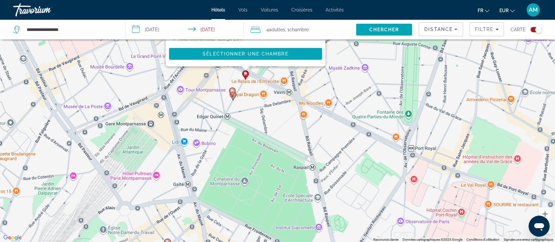
click at [230, 90] on icon "Main content" at bounding box center [232, 92] width 6 height 9
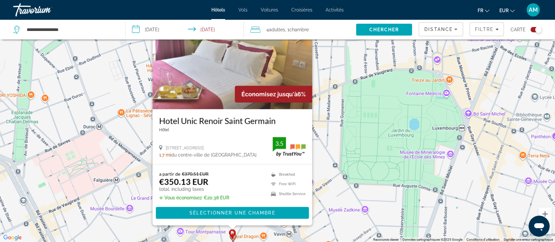
click at [236, 235] on gmp-advanced-marker "Main content" at bounding box center [233, 238] width 7 height 10
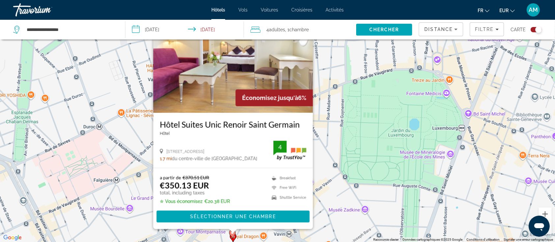
scroll to position [0, 0]
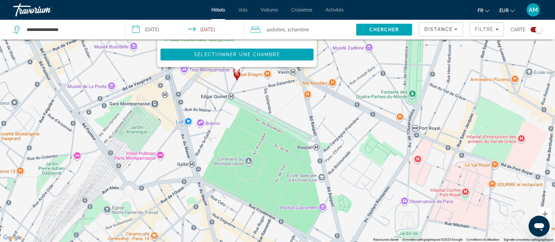
drag, startPoint x: 350, startPoint y: 230, endPoint x: 354, endPoint y: 70, distance: 160.0
click at [354, 70] on div "Pour activer le glissement avec le clavier, appuyez sur Alt+Entrée. Une fois ce…" at bounding box center [277, 121] width 555 height 242
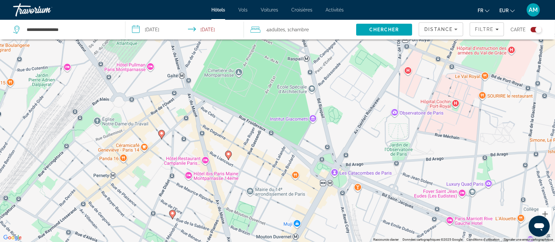
drag, startPoint x: 315, startPoint y: 174, endPoint x: 302, endPoint y: 76, distance: 98.3
click at [302, 76] on div "Pour activer le glissement avec le clavier, appuyez sur Alt+Entrée. Une fois ce…" at bounding box center [277, 121] width 555 height 242
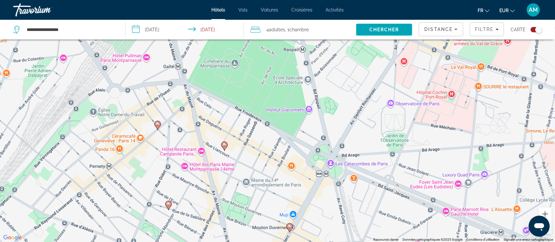
click at [224, 144] on image "Main content" at bounding box center [224, 145] width 4 height 4
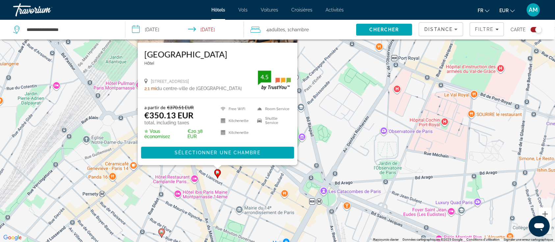
drag, startPoint x: 377, startPoint y: 213, endPoint x: 318, endPoint y: 133, distance: 99.6
click at [363, 116] on div "Pour activer le glissement avec le clavier, appuyez sur Alt+Entrée. Une fois ce…" at bounding box center [277, 121] width 555 height 242
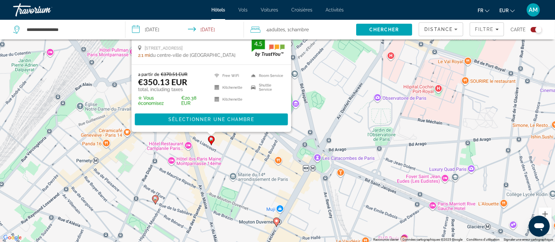
click at [275, 220] on image "Main content" at bounding box center [276, 221] width 4 height 4
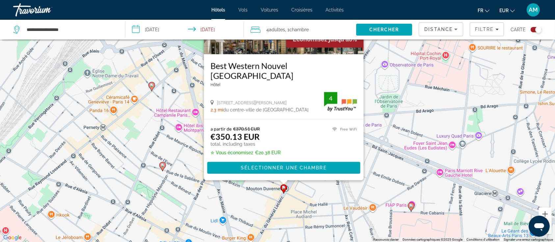
drag, startPoint x: 405, startPoint y: 228, endPoint x: 424, endPoint y: 145, distance: 85.4
click at [424, 145] on div "Pour activer le glissement avec le clavier, appuyez sur Alt+Entrée. Une fois ce…" at bounding box center [277, 121] width 555 height 242
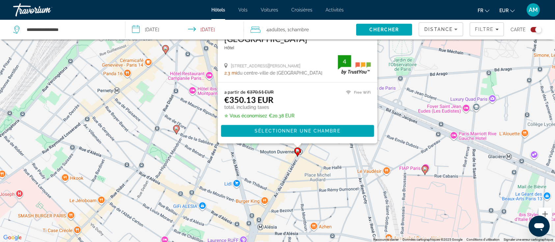
click at [176, 130] on icon "Main content" at bounding box center [176, 129] width 6 height 9
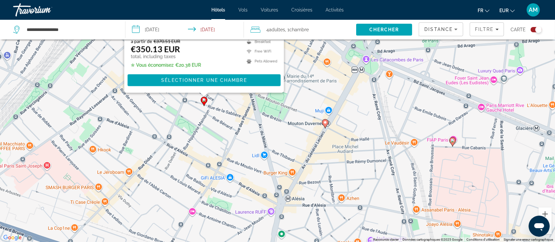
drag, startPoint x: 352, startPoint y: 214, endPoint x: 379, endPoint y: 72, distance: 143.9
click at [379, 72] on div "Pour activer le glissement avec le clavier, appuyez sur Alt+Entrée. Une fois ce…" at bounding box center [277, 121] width 555 height 242
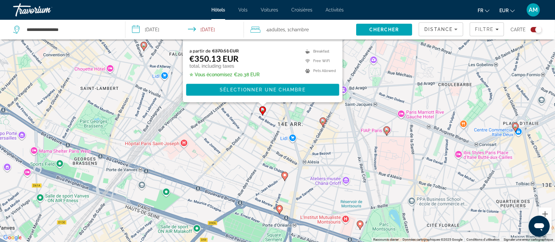
click at [284, 178] on icon "Main content" at bounding box center [285, 176] width 6 height 9
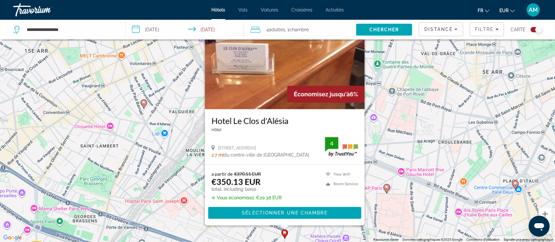
click at [284, 232] on image "Main content" at bounding box center [285, 233] width 4 height 4
click at [402, 127] on div "Pour activer le glissement avec le clavier, appuyez sur Alt+Entrée. Une fois ce…" at bounding box center [277, 121] width 555 height 242
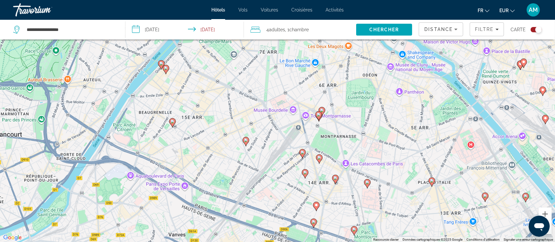
click at [312, 223] on icon "Main content" at bounding box center [314, 223] width 6 height 9
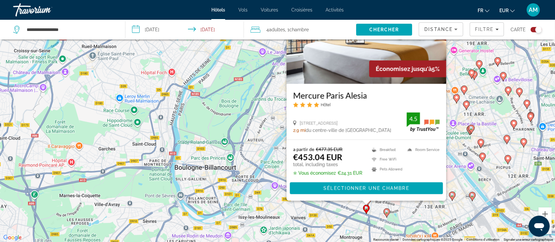
click at [388, 212] on image "Main content" at bounding box center [387, 212] width 4 height 4
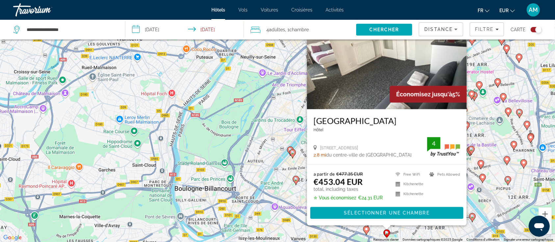
click at [482, 184] on div "Pour activer le glissement avec le clavier, appuyez sur Alt+Entrée. Une fois ce…" at bounding box center [277, 121] width 555 height 242
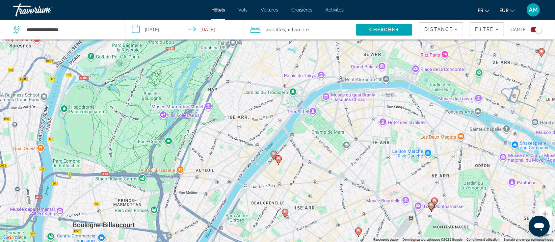
drag, startPoint x: 492, startPoint y: 165, endPoint x: 474, endPoint y: 210, distance: 48.2
click at [474, 210] on div "Pour activer le glissement avec le clavier, appuyez sur Alt+Entrée. Une fois ce…" at bounding box center [277, 121] width 555 height 242
click at [279, 159] on image "Main content" at bounding box center [278, 159] width 4 height 4
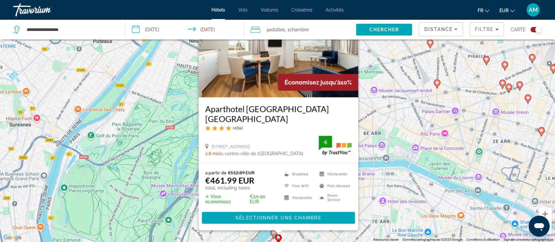
click at [274, 233] on image "Main content" at bounding box center [274, 233] width 4 height 4
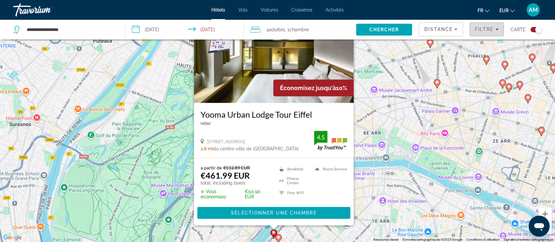
click at [483, 28] on span "Filtre" at bounding box center [484, 29] width 19 height 5
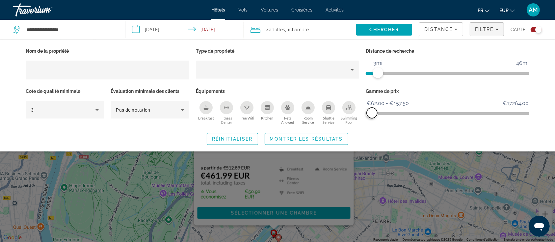
click at [372, 113] on span "ngx-slider-max" at bounding box center [372, 113] width 11 height 11
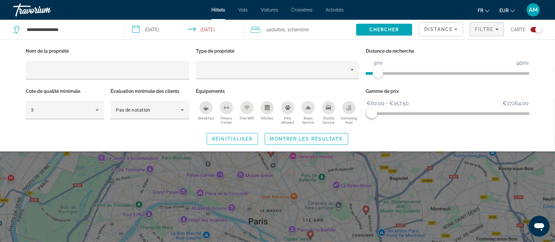
click at [339, 137] on span "Montrer les résultats" at bounding box center [306, 138] width 73 height 5
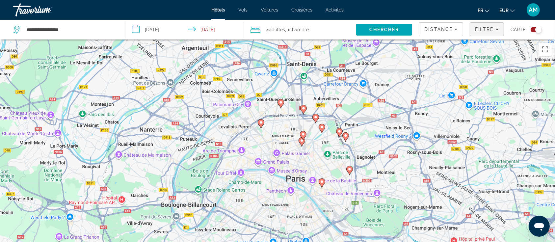
click at [492, 27] on span "Filtre" at bounding box center [484, 29] width 19 height 5
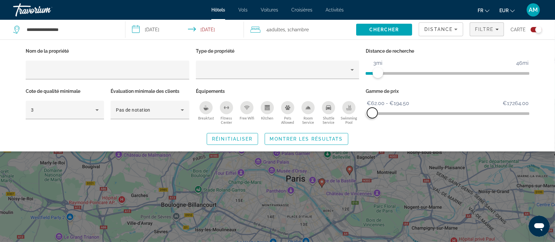
click at [372, 113] on span "ngx-slider-max" at bounding box center [372, 113] width 11 height 11
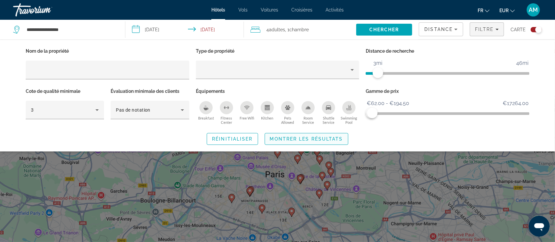
click at [331, 135] on span "Search widget" at bounding box center [306, 139] width 83 height 16
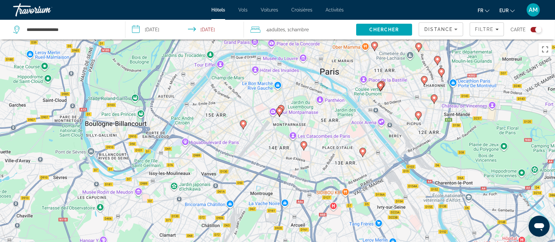
drag, startPoint x: 277, startPoint y: 179, endPoint x: 299, endPoint y: 86, distance: 95.5
click at [299, 86] on div "Pour activer le glissement avec le clavier, appuyez sur Alt+Entrée. Une fois ce…" at bounding box center [277, 160] width 555 height 242
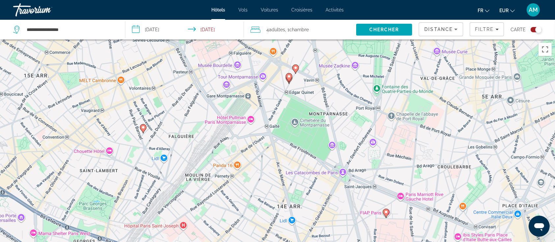
click at [295, 69] on image "Main content" at bounding box center [296, 68] width 4 height 4
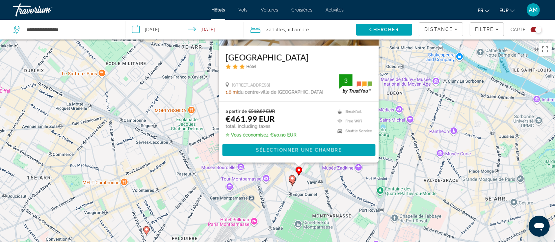
drag, startPoint x: 414, startPoint y: 229, endPoint x: 415, endPoint y: 117, distance: 111.6
click at [416, 117] on div "Pour activer le glissement avec le clavier, appuyez sur Alt+Entrée. Une fois ce…" at bounding box center [277, 160] width 555 height 242
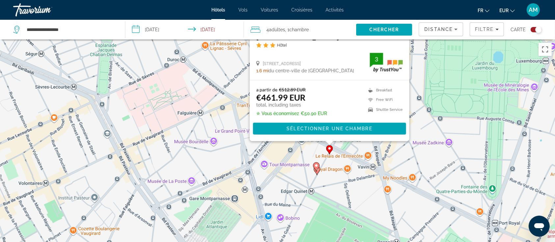
click at [316, 165] on image "Main content" at bounding box center [316, 166] width 4 height 4
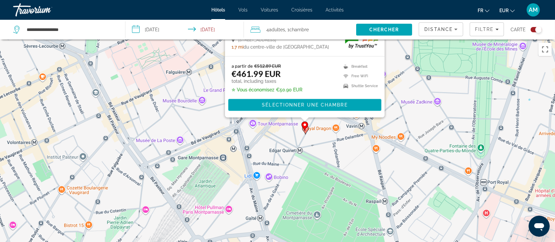
drag, startPoint x: 428, startPoint y: 218, endPoint x: 399, endPoint y: 74, distance: 146.8
click at [415, 67] on div "Pour activer le glissement avec le clavier, appuyez sur Alt+Entrée. Une fois ce…" at bounding box center [277, 160] width 555 height 242
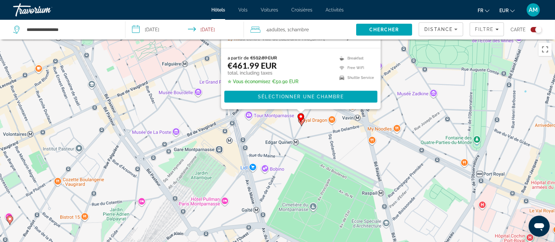
click at [304, 124] on gmp-advanced-marker "Main content" at bounding box center [301, 122] width 7 height 10
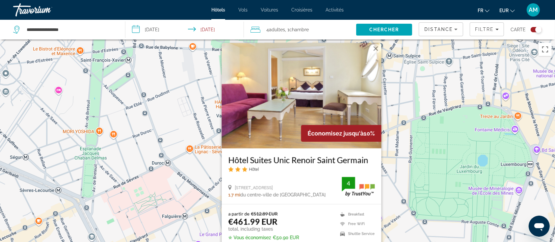
click at [304, 99] on img "Main content" at bounding box center [302, 95] width 160 height 105
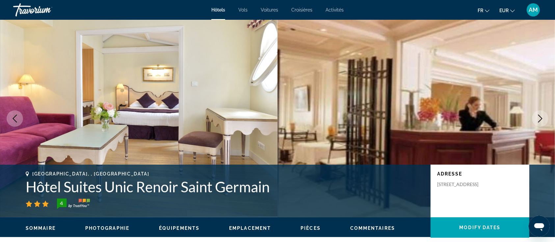
click at [536, 119] on icon "Next image" at bounding box center [540, 119] width 8 height 8
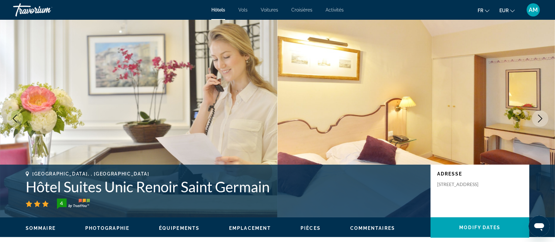
click at [536, 119] on icon "Next image" at bounding box center [540, 119] width 8 height 8
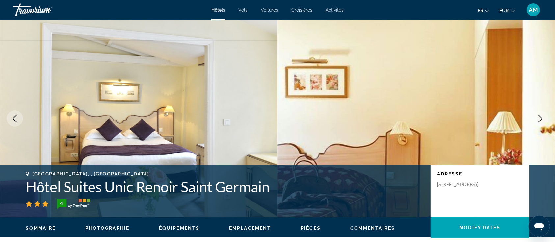
click at [536, 119] on icon "Next image" at bounding box center [540, 119] width 8 height 8
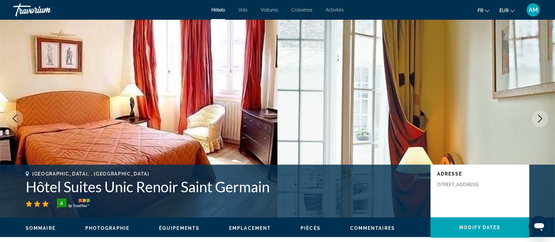
click at [536, 119] on icon "Next image" at bounding box center [540, 119] width 8 height 8
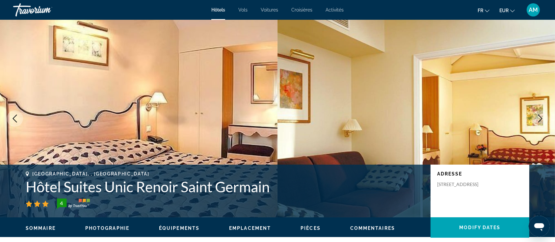
click at [536, 118] on icon "Next image" at bounding box center [540, 119] width 8 height 8
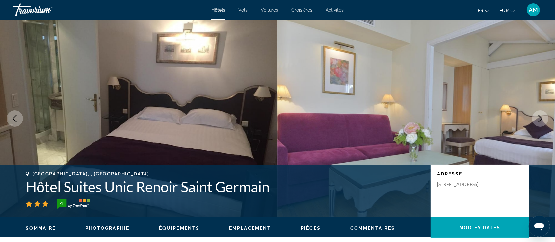
click at [536, 118] on icon "Next image" at bounding box center [540, 119] width 8 height 8
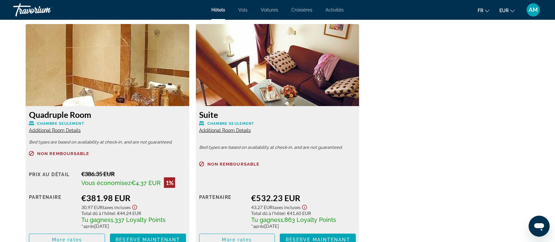
scroll to position [922, 0]
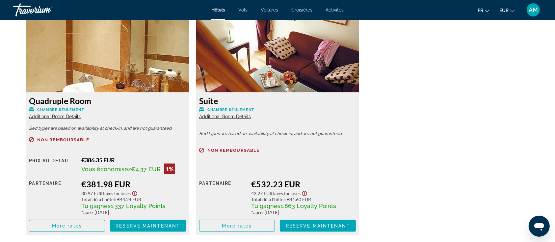
click at [67, 117] on span "Additional Room Details" at bounding box center [55, 116] width 52 height 5
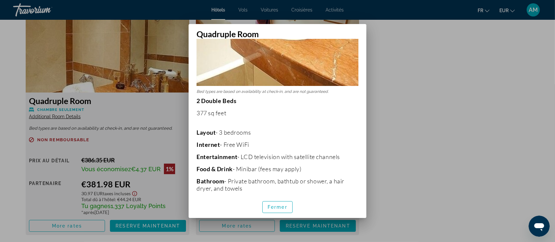
scroll to position [235, 0]
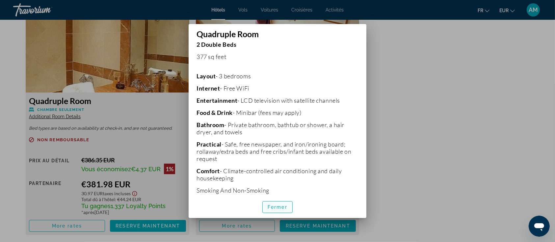
click at [284, 205] on span "Fermer" at bounding box center [278, 206] width 20 height 5
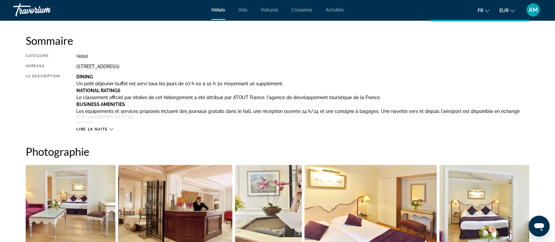
scroll to position [44, 0]
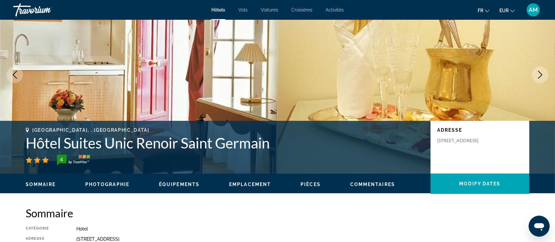
click at [148, 143] on h1 "Hôtel Suites Unic Renoir Saint Germain" at bounding box center [225, 142] width 398 height 17
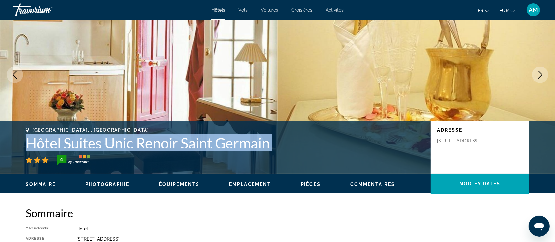
click at [148, 143] on h1 "Hôtel Suites Unic Renoir Saint Germain" at bounding box center [225, 142] width 398 height 17
copy div "Hôtel Suites Unic Renoir Saint Germain"
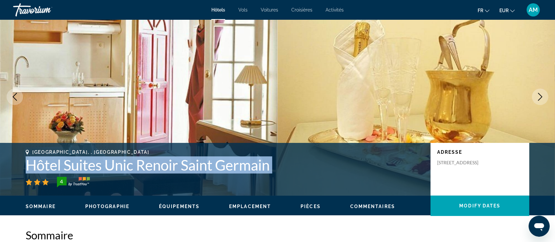
scroll to position [0, 0]
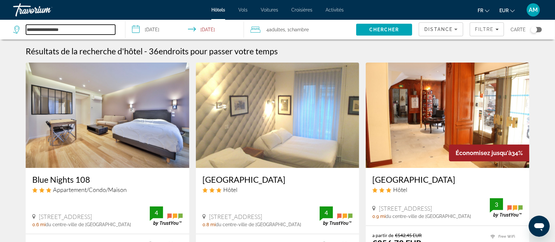
click at [82, 30] on input "**********" at bounding box center [70, 30] width 89 height 10
drag, startPoint x: 91, startPoint y: 30, endPoint x: 0, endPoint y: 32, distance: 90.9
click at [0, 32] on app-destination-search "**********" at bounding box center [62, 30] width 125 height 20
paste input "**********"
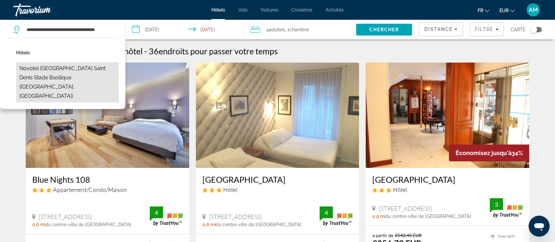
click at [76, 70] on button "Novotel [GEOGRAPHIC_DATA] Saint Denis Stade Basilique ([GEOGRAPHIC_DATA], [GEOG…" at bounding box center [67, 82] width 103 height 40
type input "**********"
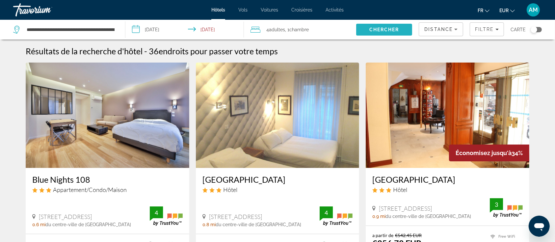
click at [374, 26] on span "Search" at bounding box center [384, 30] width 56 height 16
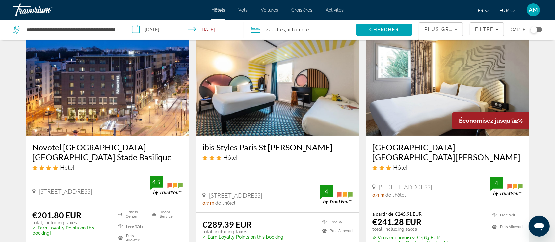
scroll to position [44, 0]
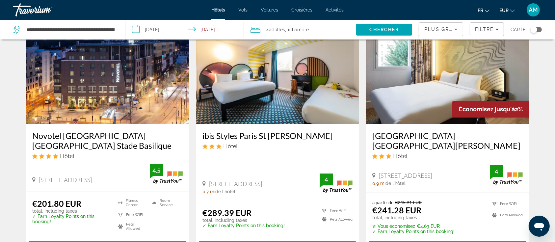
click at [140, 103] on img "Main content" at bounding box center [108, 71] width 164 height 105
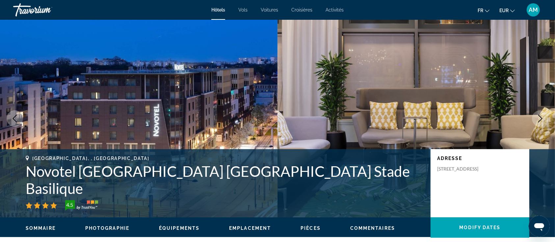
click at [539, 117] on icon "Next image" at bounding box center [540, 119] width 8 height 8
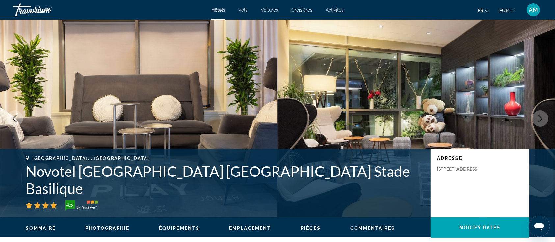
click at [539, 117] on icon "Next image" at bounding box center [540, 119] width 8 height 8
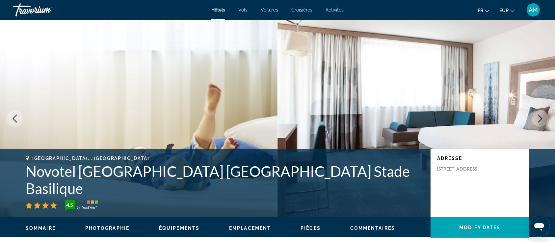
click at [539, 117] on icon "Next image" at bounding box center [540, 119] width 8 height 8
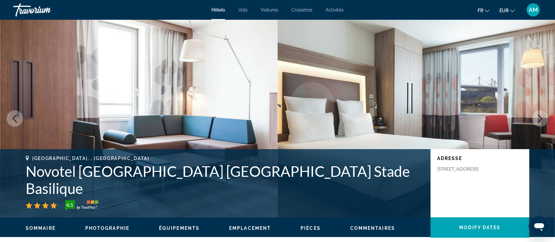
click at [539, 117] on icon "Next image" at bounding box center [540, 119] width 8 height 8
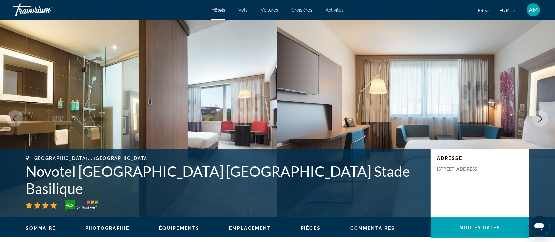
click at [9, 117] on button "Previous image" at bounding box center [15, 118] width 16 height 16
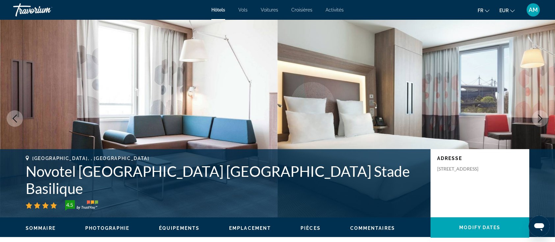
click at [540, 119] on icon "Next image" at bounding box center [540, 119] width 4 height 8
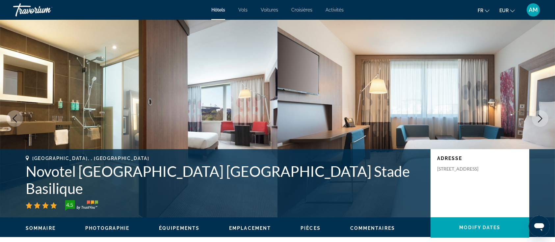
click at [540, 119] on icon "Next image" at bounding box center [540, 119] width 4 height 8
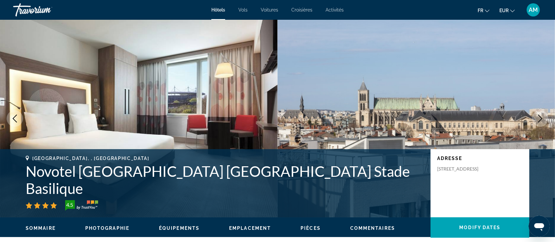
click at [540, 119] on icon "Next image" at bounding box center [540, 119] width 4 height 8
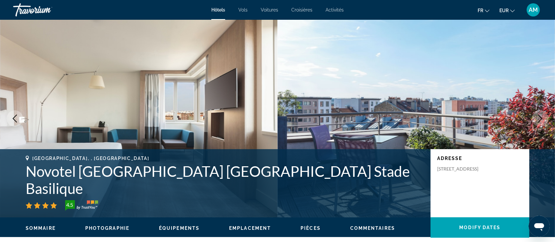
click at [540, 119] on icon "Next image" at bounding box center [540, 119] width 4 height 8
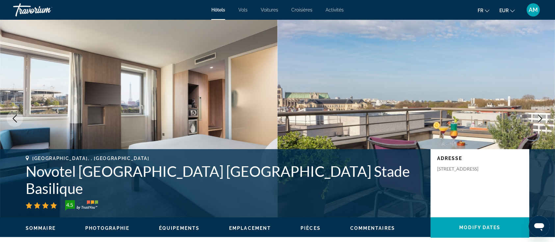
click at [540, 119] on icon "Next image" at bounding box center [540, 119] width 4 height 8
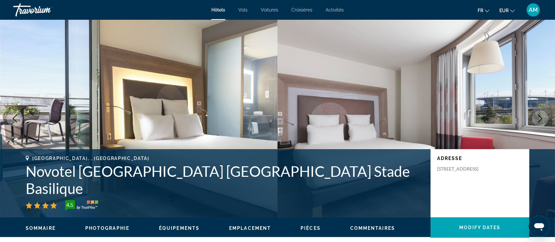
click at [11, 117] on icon "Previous image" at bounding box center [15, 119] width 8 height 8
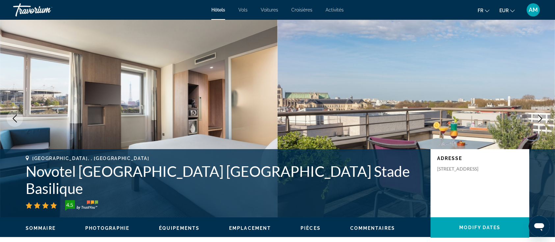
click at [539, 115] on icon "Next image" at bounding box center [540, 119] width 4 height 8
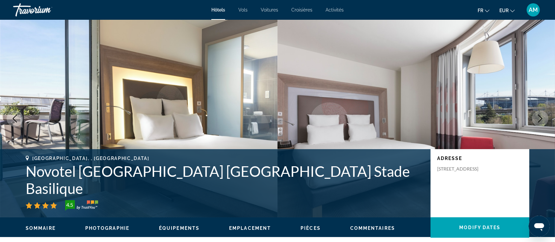
click at [539, 116] on icon "Next image" at bounding box center [540, 119] width 4 height 8
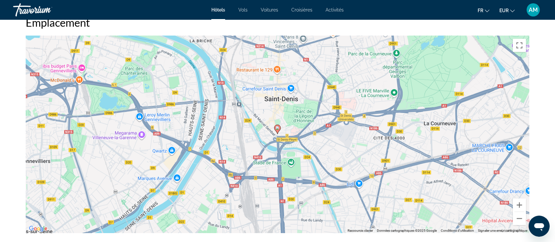
scroll to position [614, 0]
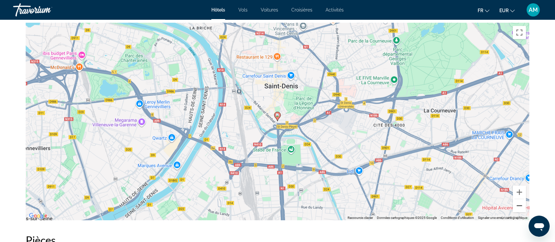
click at [520, 205] on button "Zoom arrière" at bounding box center [519, 205] width 13 height 13
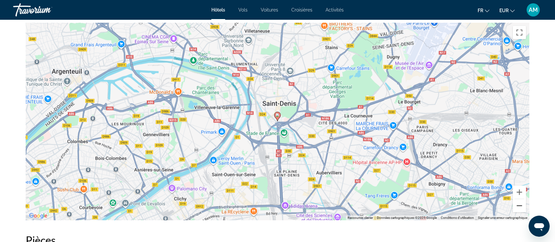
click at [520, 205] on button "Zoom arrière" at bounding box center [519, 205] width 13 height 13
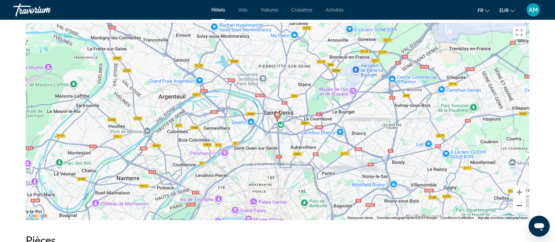
click at [520, 205] on button "Zoom arrière" at bounding box center [519, 205] width 13 height 13
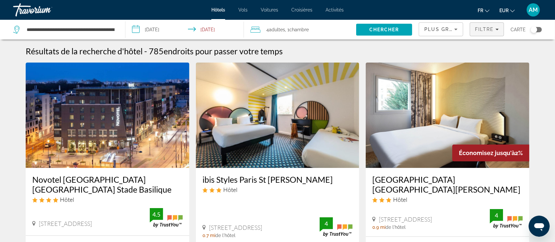
click at [487, 30] on span "Filtre" at bounding box center [484, 29] width 19 height 5
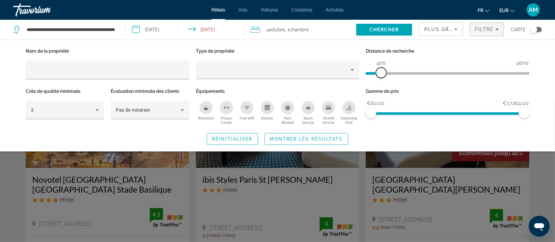
drag, startPoint x: 471, startPoint y: 72, endPoint x: 382, endPoint y: 77, distance: 89.0
click at [382, 77] on span "ngx-slider" at bounding box center [381, 72] width 11 height 11
click at [322, 140] on span "Montrer les résultats" at bounding box center [306, 138] width 73 height 5
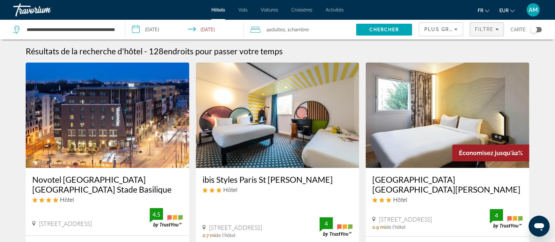
drag, startPoint x: 482, startPoint y: 27, endPoint x: 481, endPoint y: 32, distance: 5.3
click at [482, 27] on span "Filtre" at bounding box center [484, 29] width 19 height 5
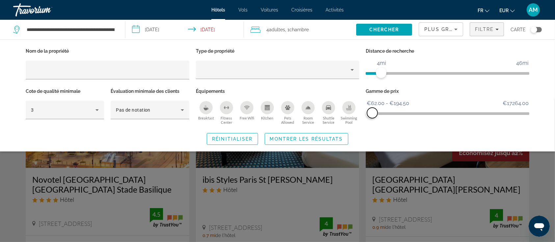
drag, startPoint x: 487, startPoint y: 114, endPoint x: 372, endPoint y: 114, distance: 115.2
click at [372, 114] on span "ngx-slider-max" at bounding box center [372, 113] width 11 height 11
click at [324, 137] on span "Montrer les résultats" at bounding box center [306, 138] width 73 height 5
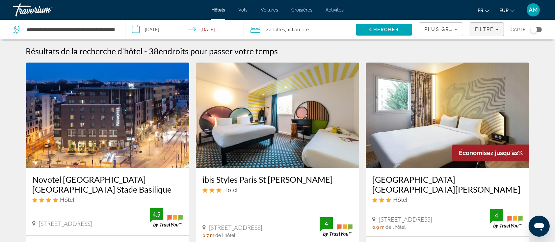
click at [495, 30] on div "Filtre" at bounding box center [487, 29] width 24 height 5
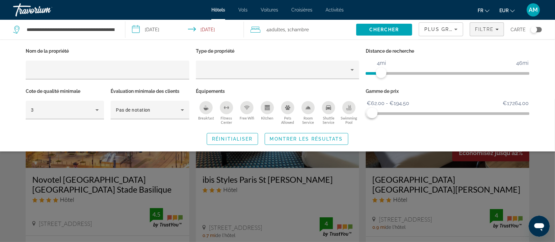
click at [208, 109] on icon "Breakfast" at bounding box center [205, 107] width 5 height 5
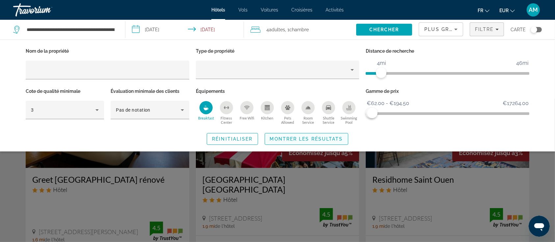
click at [319, 136] on span "Montrer les résultats" at bounding box center [306, 138] width 73 height 5
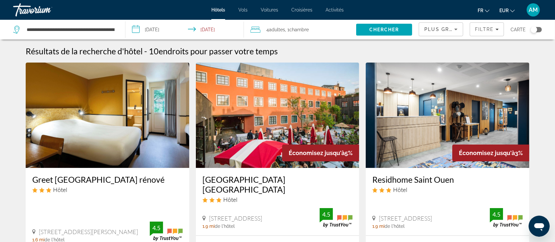
scroll to position [44, 0]
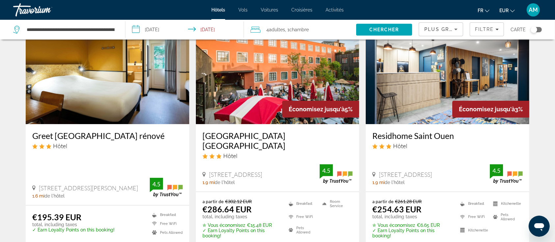
click at [95, 112] on img "Main content" at bounding box center [108, 71] width 164 height 105
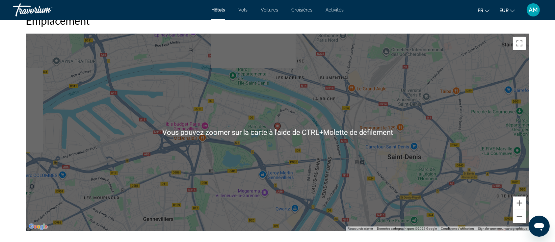
scroll to position [658, 0]
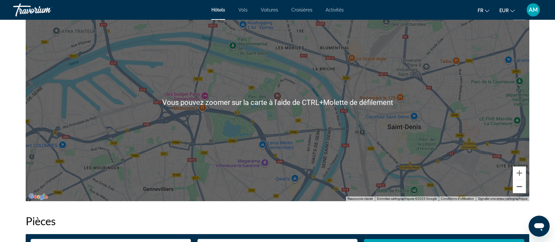
click at [521, 188] on button "Zoom arrière" at bounding box center [519, 186] width 13 height 13
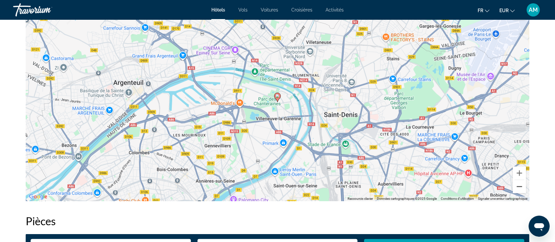
click at [521, 188] on button "Zoom arrière" at bounding box center [519, 186] width 13 height 13
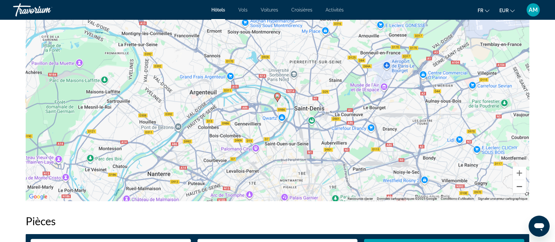
click at [521, 188] on button "Zoom arrière" at bounding box center [519, 186] width 13 height 13
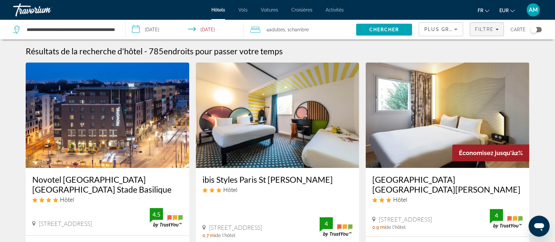
click at [484, 29] on span "Filtre" at bounding box center [484, 29] width 19 height 5
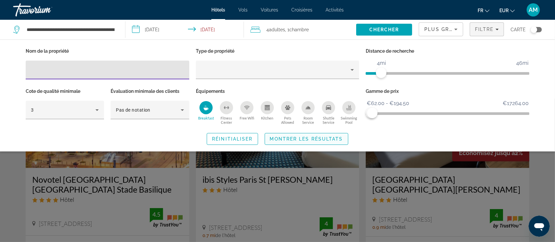
click at [297, 141] on span "Montrer les résultats" at bounding box center [306, 138] width 73 height 5
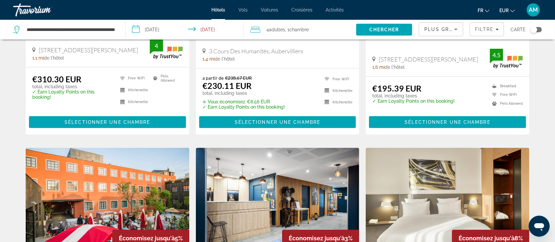
scroll to position [439, 0]
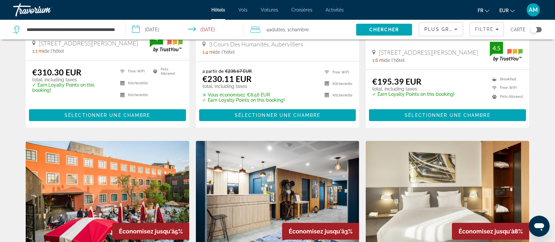
click at [540, 29] on div "Toggle map" at bounding box center [536, 29] width 11 height 5
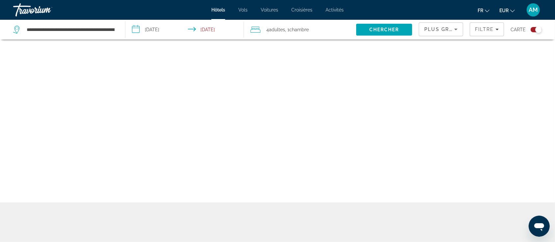
scroll to position [39, 0]
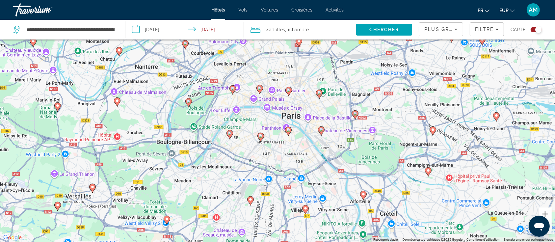
drag, startPoint x: 218, startPoint y: 78, endPoint x: 255, endPoint y: 136, distance: 68.7
click at [255, 136] on div "Pour activer le glissement avec le clavier, appuyez sur Alt+Entrée. Une fois ce…" at bounding box center [277, 121] width 555 height 242
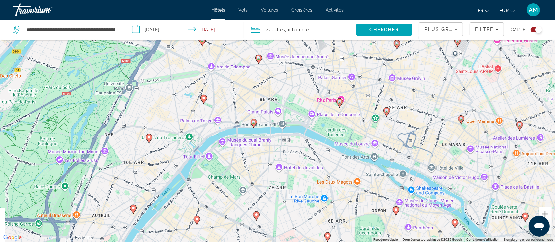
drag, startPoint x: 263, startPoint y: 94, endPoint x: 287, endPoint y: 199, distance: 107.7
click at [287, 199] on div "Pour activer le glissement avec le clavier, appuyez sur Alt+Entrée. Une fois ce…" at bounding box center [277, 121] width 555 height 242
click at [254, 125] on icon "Main content" at bounding box center [254, 123] width 6 height 9
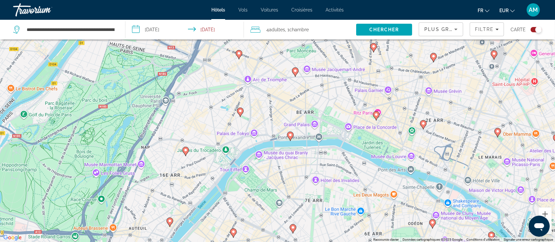
click at [291, 132] on icon "Main content" at bounding box center [290, 136] width 6 height 9
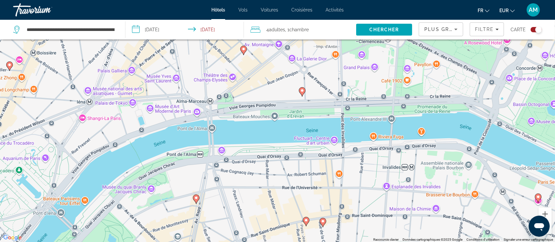
click at [275, 117] on div "Pour activer le glissement avec le clavier, appuyez sur Alt+Entrée. Une fois ce…" at bounding box center [277, 121] width 555 height 242
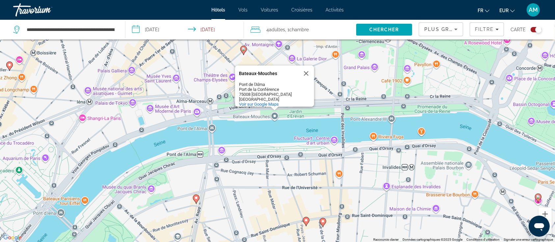
click at [328, 90] on div "Pour activer le glissement avec le clavier, appuyez sur Alt+Entrée. Une fois ce…" at bounding box center [277, 121] width 555 height 242
click at [306, 69] on button "Fermer" at bounding box center [306, 73] width 16 height 16
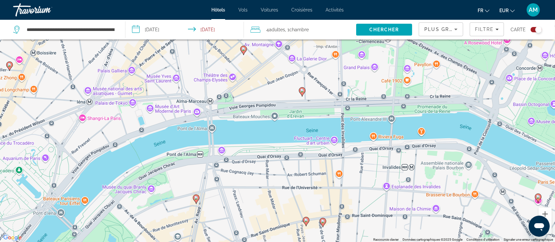
click at [303, 91] on image "Main content" at bounding box center [302, 91] width 4 height 4
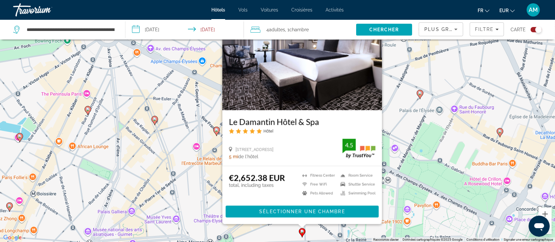
click at [193, 186] on div "Pour activer le glissement avec le clavier, appuyez sur Alt+Entrée. Une fois ce…" at bounding box center [277, 121] width 555 height 242
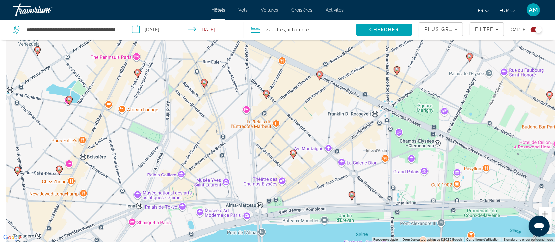
drag, startPoint x: 223, startPoint y: 201, endPoint x: 296, endPoint y: 149, distance: 89.4
click at [295, 149] on div "Pour activer le glissement avec le clavier, appuyez sur Alt+Entrée. Une fois ce…" at bounding box center [277, 121] width 555 height 242
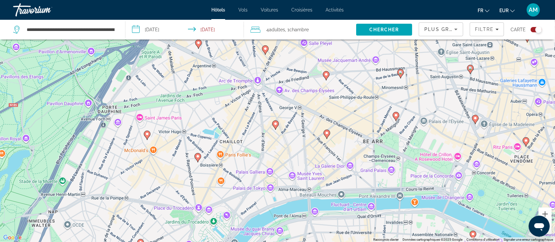
drag, startPoint x: 286, startPoint y: 120, endPoint x: 290, endPoint y: 126, distance: 7.6
click at [290, 126] on div "Pour activer le glissement avec le clavier, appuyez sur Alt+Entrée. Une fois ce…" at bounding box center [277, 121] width 555 height 242
click at [328, 134] on image "Main content" at bounding box center [327, 133] width 4 height 4
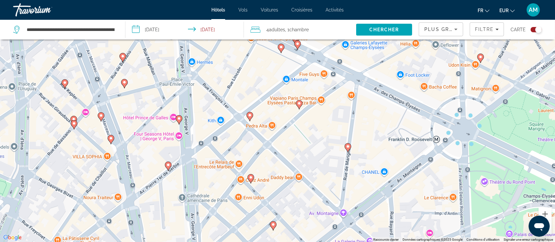
click at [298, 105] on icon "Main content" at bounding box center [299, 104] width 6 height 9
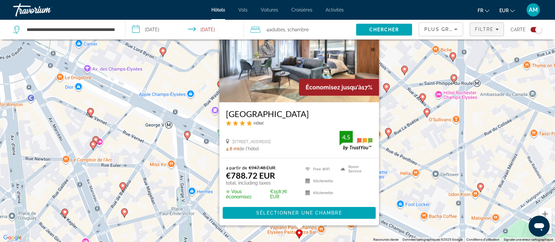
click at [478, 30] on span "Filtre" at bounding box center [484, 29] width 19 height 5
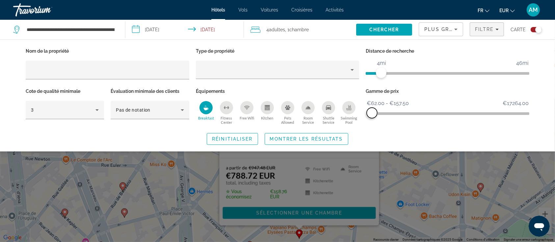
click at [372, 112] on span "ngx-slider-max" at bounding box center [372, 113] width 11 height 11
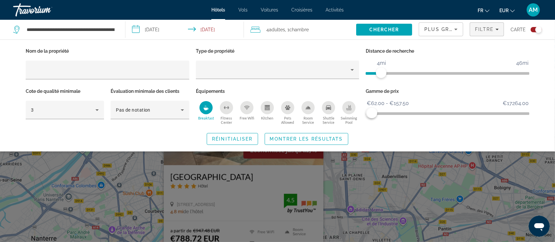
click at [322, 138] on span "Montrer les résultats" at bounding box center [306, 138] width 73 height 5
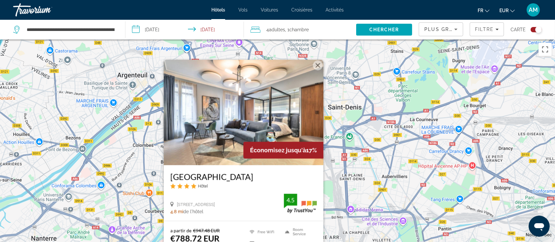
scroll to position [44, 0]
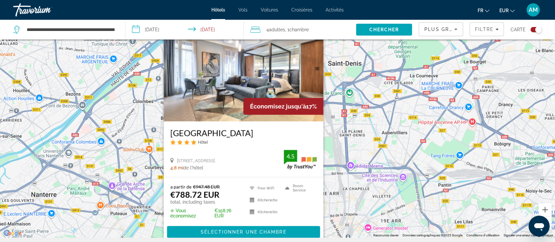
click at [380, 162] on div "Pour activer le glissement avec le clavier, appuyez sur Alt+Entrée. Une fois ce…" at bounding box center [277, 117] width 555 height 242
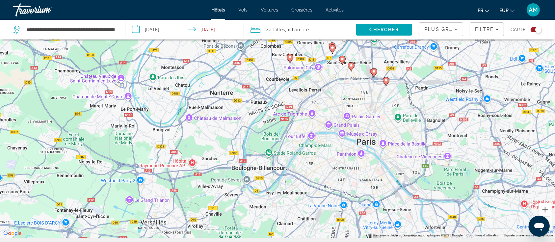
drag, startPoint x: 360, startPoint y: 212, endPoint x: 350, endPoint y: 137, distance: 75.1
click at [350, 137] on div "Pour activer le glissement avec le clavier, appuyez sur Alt+Entrée. Une fois ce…" at bounding box center [277, 117] width 555 height 242
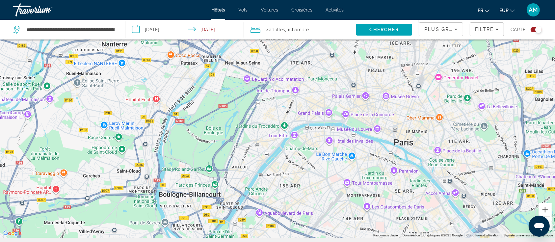
drag, startPoint x: 333, startPoint y: 122, endPoint x: 334, endPoint y: 136, distance: 13.6
click at [334, 136] on div "Pour activer le glissement avec le clavier, appuyez sur Alt+Entrée. Une fois ce…" at bounding box center [277, 117] width 555 height 242
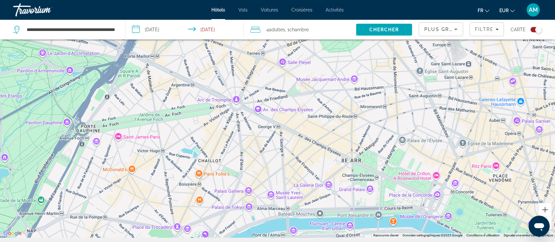
drag, startPoint x: 279, startPoint y: 102, endPoint x: 330, endPoint y: 169, distance: 84.6
click at [330, 169] on div "Main content" at bounding box center [277, 117] width 555 height 242
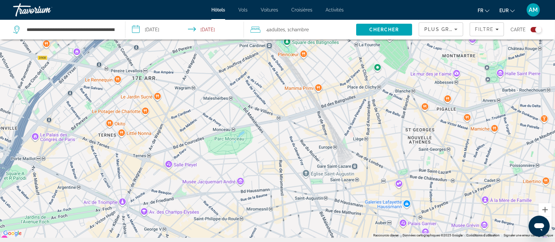
drag, startPoint x: 333, startPoint y: 133, endPoint x: 261, endPoint y: 180, distance: 86.4
click at [260, 181] on div "Main content" at bounding box center [277, 117] width 555 height 242
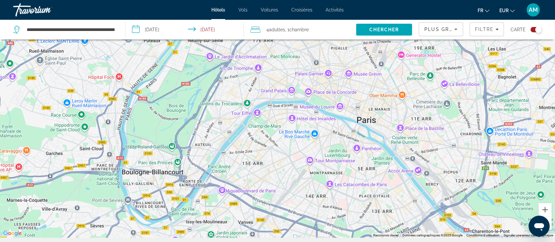
drag, startPoint x: 307, startPoint y: 177, endPoint x: 324, endPoint y: 94, distance: 85.0
click at [324, 94] on div "Pour activer le glissement avec le clavier, appuyez sur Alt+Entrée. Une fois ce…" at bounding box center [277, 117] width 555 height 242
click at [491, 28] on span "Filtre" at bounding box center [484, 29] width 19 height 5
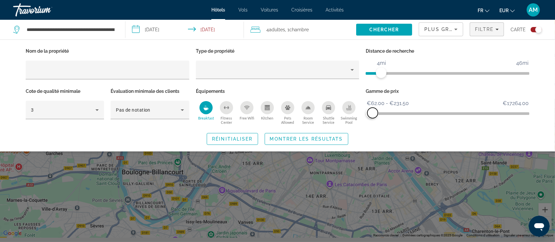
click at [373, 112] on span "ngx-slider-max" at bounding box center [372, 113] width 11 height 11
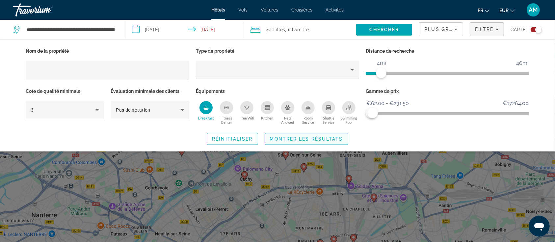
click at [329, 137] on span "Montrer les résultats" at bounding box center [306, 138] width 73 height 5
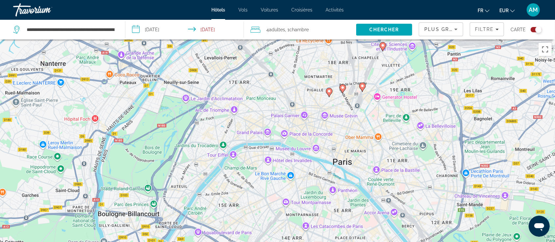
drag, startPoint x: 392, startPoint y: 214, endPoint x: 402, endPoint y: 61, distance: 153.3
click at [402, 61] on div "Pour activer le glissement avec le clavier, appuyez sur Alt+Entrée. Une fois ce…" at bounding box center [277, 160] width 555 height 242
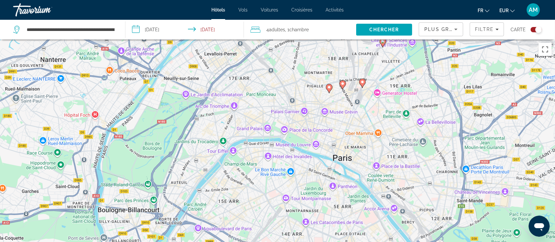
click at [362, 86] on icon "Main content" at bounding box center [362, 83] width 6 height 9
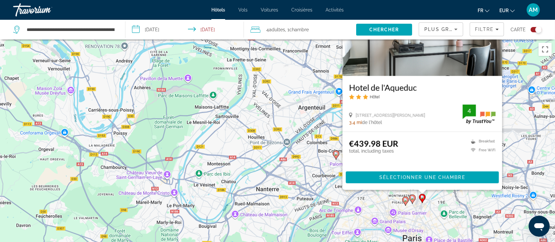
click at [412, 200] on icon "Main content" at bounding box center [412, 199] width 6 height 9
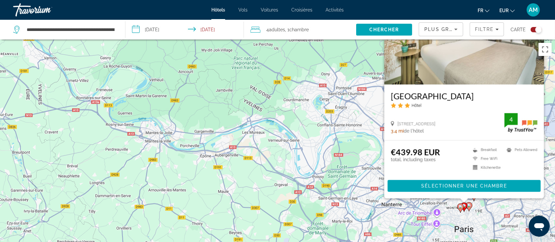
click at [460, 206] on image "Main content" at bounding box center [460, 207] width 4 height 4
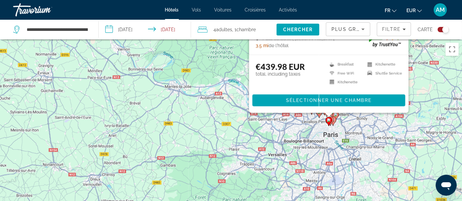
drag, startPoint x: 203, startPoint y: 146, endPoint x: 338, endPoint y: 146, distance: 134.9
click at [338, 146] on div "Pour activer le glissement avec le clavier, appuyez sur Alt+Entrée. Une fois ce…" at bounding box center [231, 139] width 462 height 201
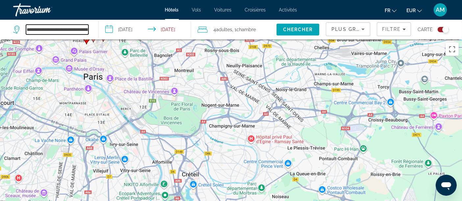
click at [80, 31] on input "**********" at bounding box center [57, 30] width 63 height 10
click at [79, 30] on input "**********" at bounding box center [57, 30] width 63 height 10
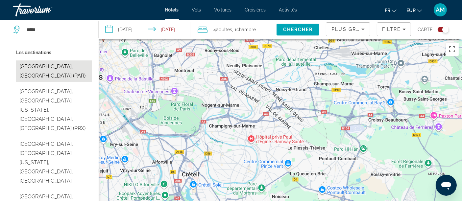
click at [41, 64] on button "[GEOGRAPHIC_DATA], [GEOGRAPHIC_DATA] (PAR)" at bounding box center [54, 72] width 76 height 22
type input "**********"
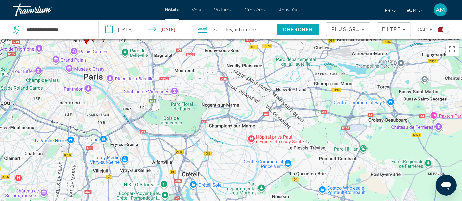
click at [298, 28] on span "Chercher" at bounding box center [298, 29] width 30 height 5
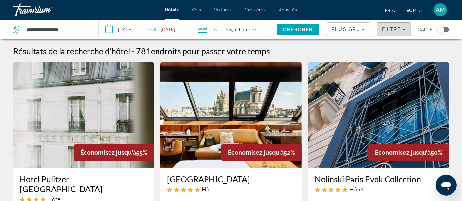
click at [389, 28] on span "Filtre" at bounding box center [391, 29] width 19 height 5
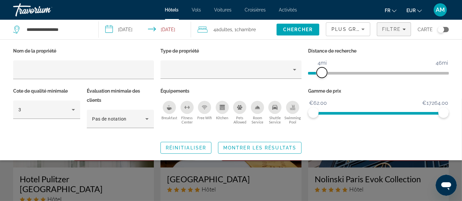
drag, startPoint x: 398, startPoint y: 71, endPoint x: 323, endPoint y: 76, distance: 75.2
click at [323, 76] on span "ngx-slider" at bounding box center [322, 72] width 11 height 11
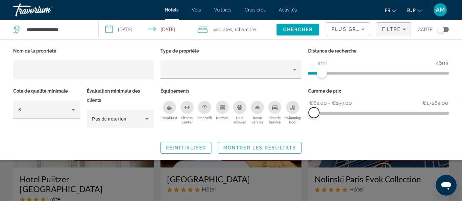
drag, startPoint x: 443, startPoint y: 112, endPoint x: 314, endPoint y: 116, distance: 128.4
click at [314, 116] on span "ngx-slider-max" at bounding box center [314, 113] width 11 height 11
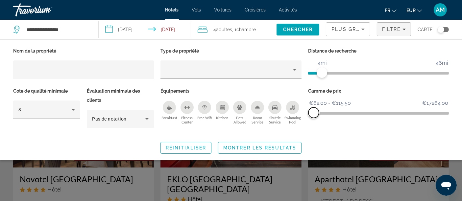
click at [314, 115] on span "ngx-slider-max" at bounding box center [314, 113] width 11 height 11
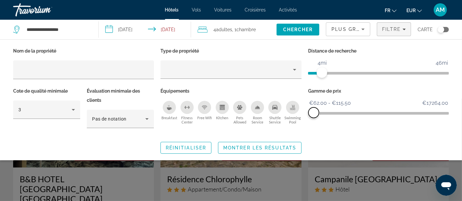
click at [313, 111] on span "ngx-slider-max" at bounding box center [314, 113] width 11 height 11
click at [166, 111] on div "Breakfast" at bounding box center [169, 107] width 13 height 13
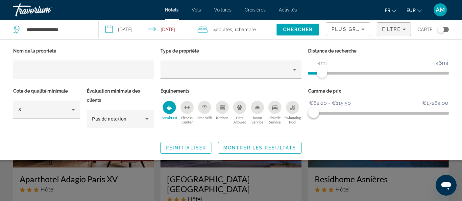
click at [168, 108] on icon "Breakfast" at bounding box center [169, 109] width 5 height 3
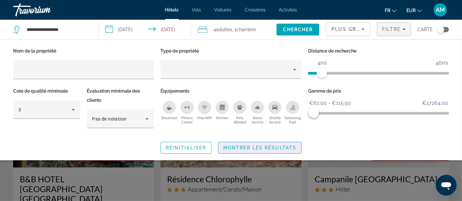
click at [251, 145] on span "Montrer les résultats" at bounding box center [259, 147] width 73 height 5
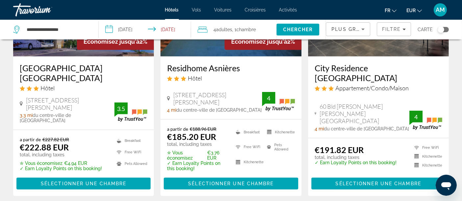
scroll to position [731, 0]
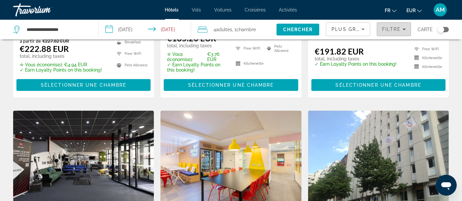
click at [404, 29] on icon "Filters" at bounding box center [404, 30] width 3 height 2
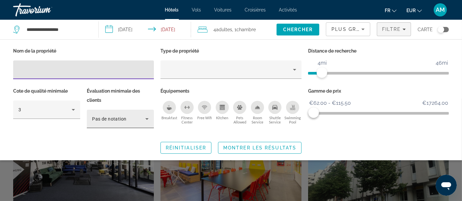
click at [107, 121] on span "Pas de notation" at bounding box center [109, 119] width 35 height 5
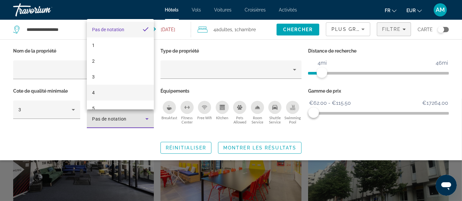
click at [103, 95] on mat-option "4" at bounding box center [120, 93] width 67 height 16
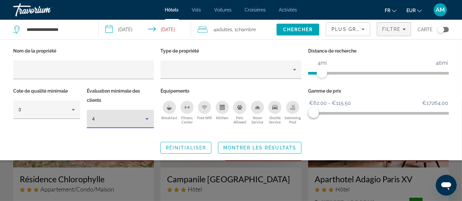
click at [246, 145] on span "Montrer les résultats" at bounding box center [259, 147] width 73 height 5
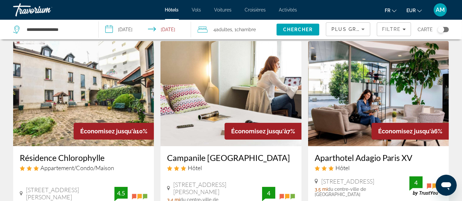
scroll to position [37, 0]
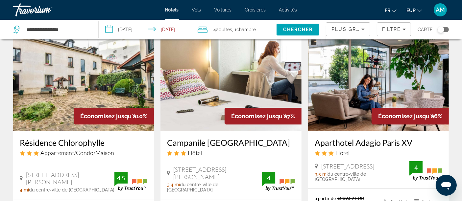
click at [117, 76] on img "Main content" at bounding box center [83, 78] width 141 height 105
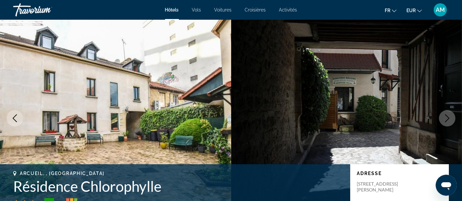
click at [449, 120] on icon "Next image" at bounding box center [448, 119] width 8 height 8
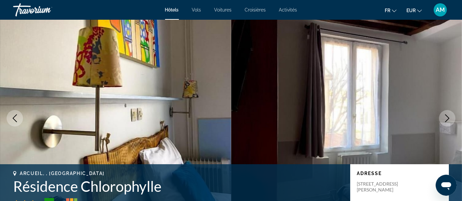
click at [448, 120] on icon "Next image" at bounding box center [448, 119] width 8 height 8
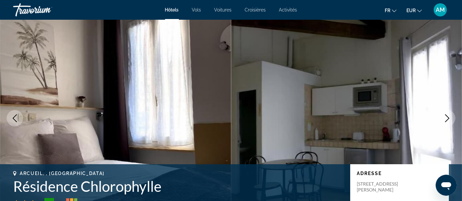
click at [448, 120] on icon "Next image" at bounding box center [448, 119] width 8 height 8
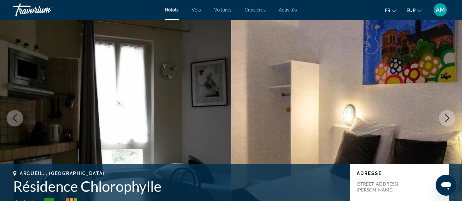
click at [448, 120] on icon "Next image" at bounding box center [448, 119] width 8 height 8
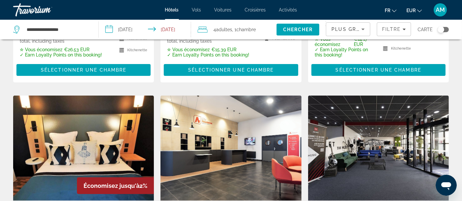
scroll to position [219, 0]
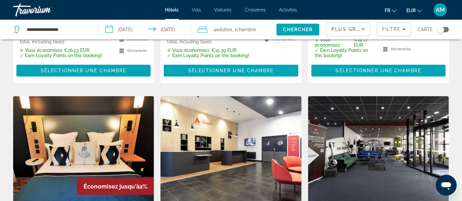
click at [93, 136] on img "Main content" at bounding box center [83, 148] width 141 height 105
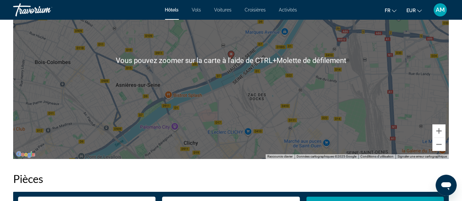
scroll to position [731, 0]
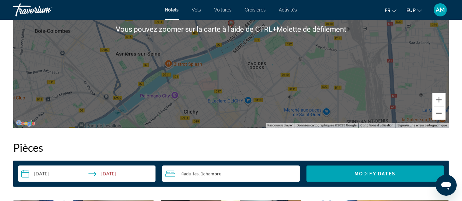
click at [441, 116] on button "Zoom arrière" at bounding box center [439, 113] width 13 height 13
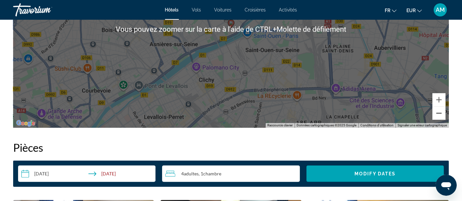
click at [441, 116] on button "Zoom arrière" at bounding box center [439, 113] width 13 height 13
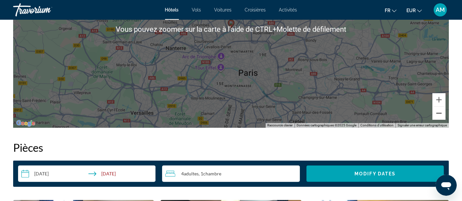
scroll to position [658, 0]
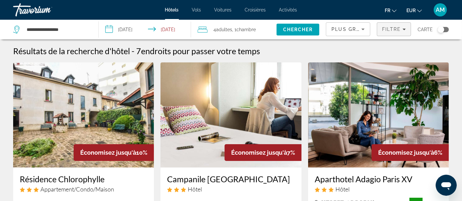
click at [390, 33] on span "Filters" at bounding box center [395, 29] width 34 height 16
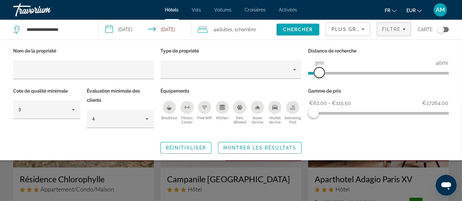
click at [320, 74] on span "ngx-slider" at bounding box center [319, 72] width 11 height 11
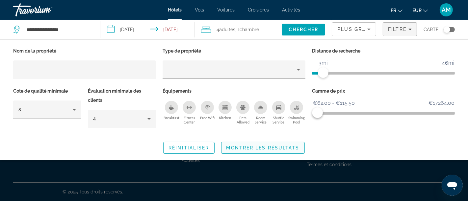
click at [289, 143] on span "Search widget" at bounding box center [263, 148] width 83 height 16
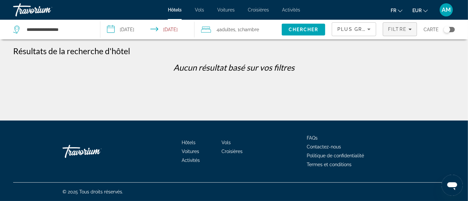
drag, startPoint x: 397, startPoint y: 33, endPoint x: 395, endPoint y: 36, distance: 4.1
click at [397, 32] on span "Filters" at bounding box center [400, 29] width 34 height 16
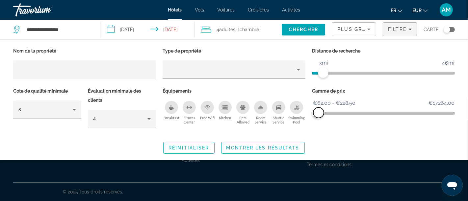
click at [319, 113] on span "ngx-slider-max" at bounding box center [318, 113] width 11 height 11
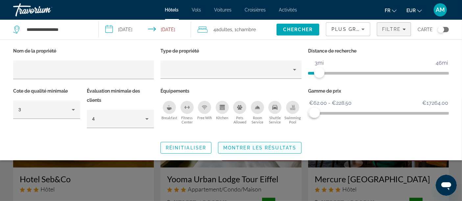
click at [287, 147] on span "Montrer les résultats" at bounding box center [259, 147] width 73 height 5
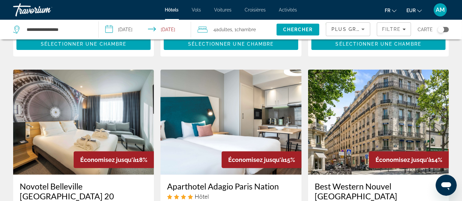
scroll to position [329, 0]
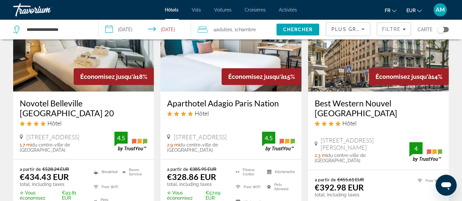
click at [446, 31] on div "Toggle map" at bounding box center [443, 29] width 11 height 5
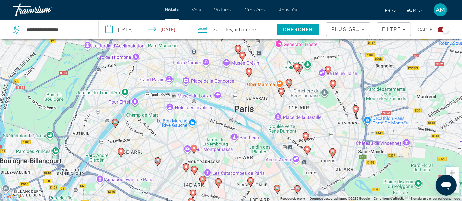
click at [195, 147] on image "Main content" at bounding box center [194, 148] width 4 height 4
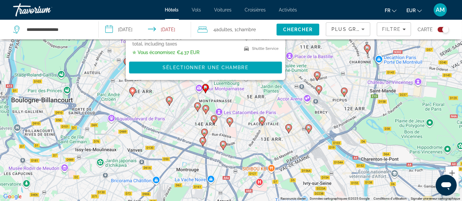
drag, startPoint x: 314, startPoint y: 171, endPoint x: 293, endPoint y: 55, distance: 118.4
click at [320, 56] on div "Pour activer le glissement avec le clavier, appuyez sur Alt+Entrée. Une fois ce…" at bounding box center [231, 100] width 462 height 201
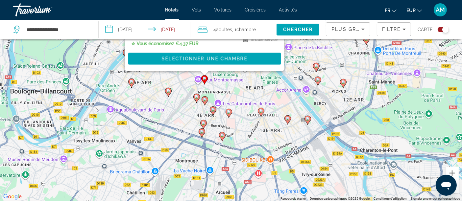
click at [197, 96] on image "Main content" at bounding box center [197, 97] width 4 height 4
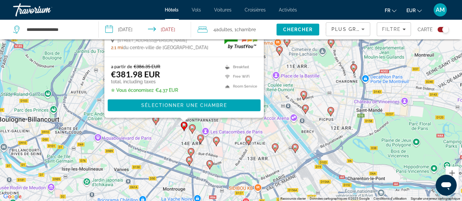
drag, startPoint x: 347, startPoint y: 176, endPoint x: 333, endPoint y: 90, distance: 87.6
click at [333, 90] on div "Pour activer le glissement avec le clavier, appuyez sur Alt+Entrée. Une fois ce…" at bounding box center [231, 100] width 462 height 201
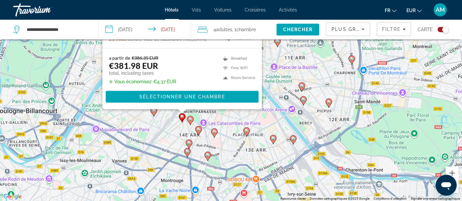
click at [193, 121] on icon "Main content" at bounding box center [190, 121] width 6 height 9
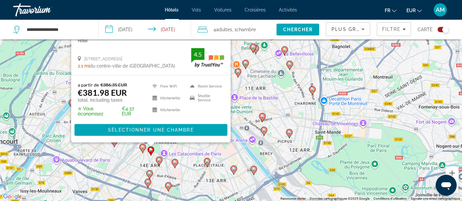
drag, startPoint x: 332, startPoint y: 174, endPoint x: 272, endPoint y: 113, distance: 86.1
click at [293, 113] on div "Pour activer le glissement avec le clavier, appuyez sur Alt+Entrée. Une fois ce…" at bounding box center [231, 100] width 462 height 201
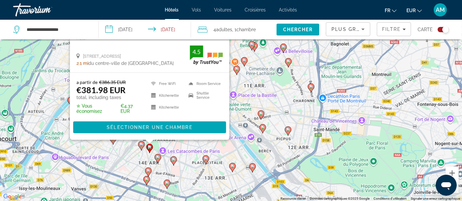
click at [158, 159] on image "Main content" at bounding box center [158, 158] width 4 height 4
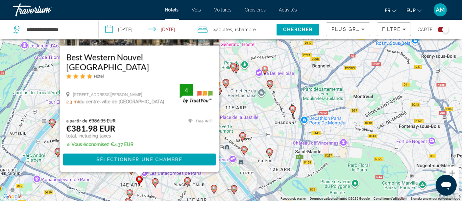
drag, startPoint x: 286, startPoint y: 183, endPoint x: 242, endPoint y: 117, distance: 79.6
click at [255, 116] on div "Pour activer le glissement avec le clavier, appuyez sur Alt+Entrée. Une fois ce…" at bounding box center [231, 100] width 462 height 201
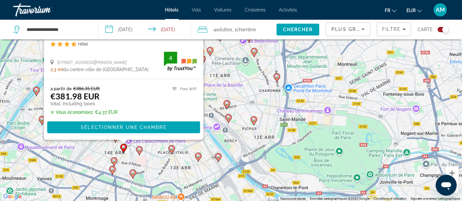
click at [171, 150] on image "Main content" at bounding box center [172, 149] width 4 height 4
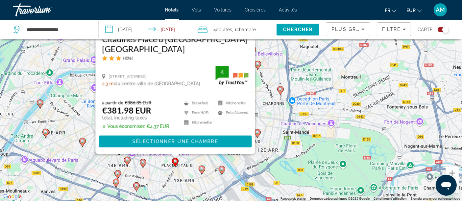
drag, startPoint x: 287, startPoint y: 187, endPoint x: 285, endPoint y: 103, distance: 83.6
click at [291, 102] on div "Pour activer le glissement avec le clavier, appuyez sur Alt+Entrée. Une fois ce…" at bounding box center [231, 100] width 462 height 201
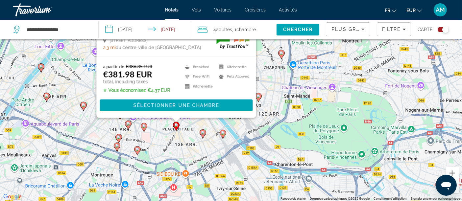
click at [143, 130] on icon "Main content" at bounding box center [144, 127] width 6 height 9
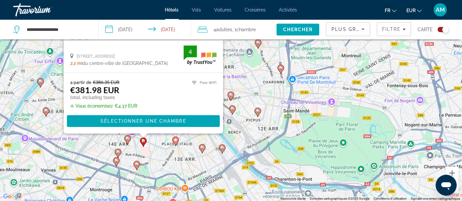
drag, startPoint x: 260, startPoint y: 166, endPoint x: 259, endPoint y: 91, distance: 74.7
click at [259, 91] on div "Pour activer le glissement avec le clavier, appuyez sur Alt+Entrée. Une fois ce…" at bounding box center [231, 100] width 462 height 201
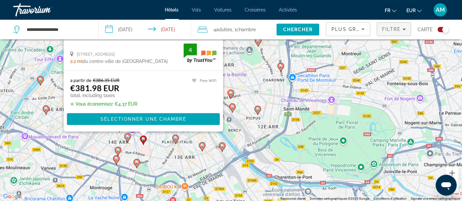
click at [387, 28] on span "Filtre" at bounding box center [391, 29] width 19 height 5
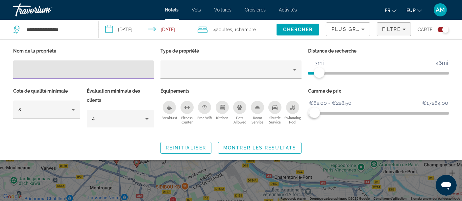
click at [172, 106] on div "Breakfast" at bounding box center [169, 107] width 13 height 13
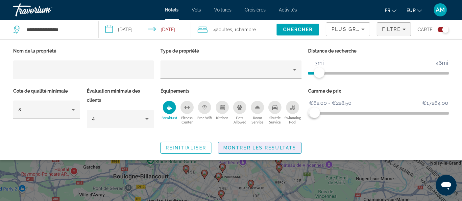
click at [256, 148] on span "Montrer les résultats" at bounding box center [259, 147] width 73 height 5
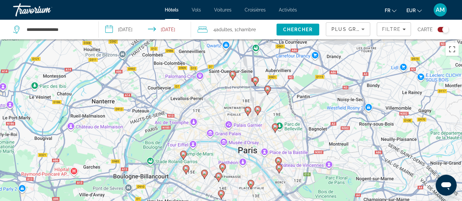
click at [441, 31] on div "Toggle map" at bounding box center [443, 29] width 11 height 5
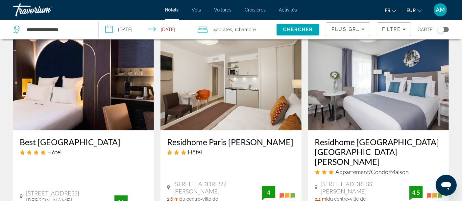
scroll to position [818, 0]
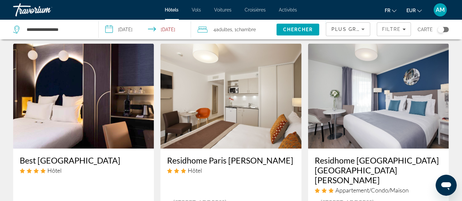
click at [244, 99] on img "Main content" at bounding box center [231, 96] width 141 height 105
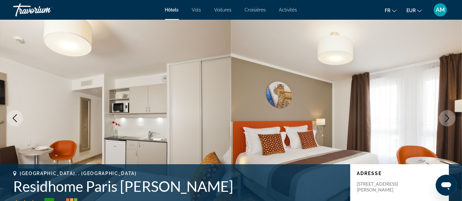
click at [447, 115] on icon "Next image" at bounding box center [448, 119] width 8 height 8
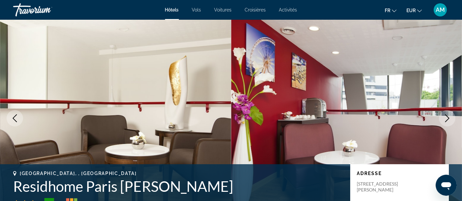
click at [447, 115] on icon "Next image" at bounding box center [448, 119] width 8 height 8
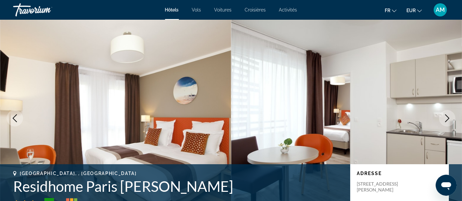
click at [447, 115] on icon "Next image" at bounding box center [448, 119] width 8 height 8
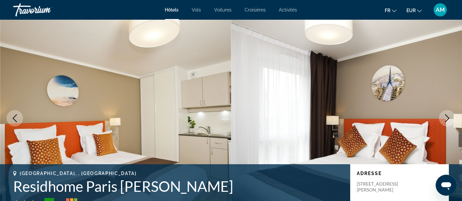
click at [450, 116] on icon "Next image" at bounding box center [448, 119] width 8 height 8
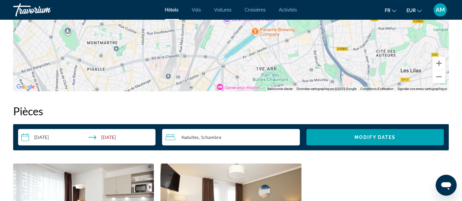
scroll to position [914, 0]
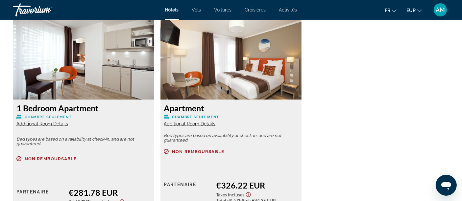
click at [47, 124] on span "Additional Room Details" at bounding box center [42, 123] width 52 height 5
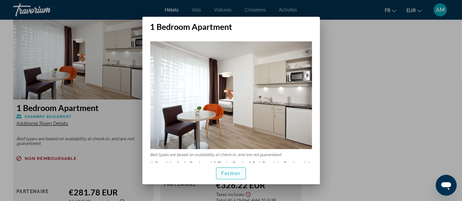
click at [236, 175] on span "Fermer" at bounding box center [232, 173] width 20 height 5
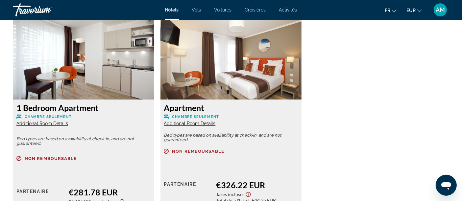
scroll to position [914, 0]
click at [59, 121] on span "Additional Room Details" at bounding box center [42, 123] width 52 height 5
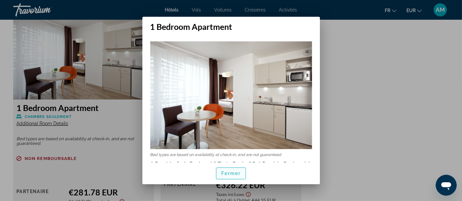
click at [234, 173] on span "Fermer" at bounding box center [232, 173] width 20 height 5
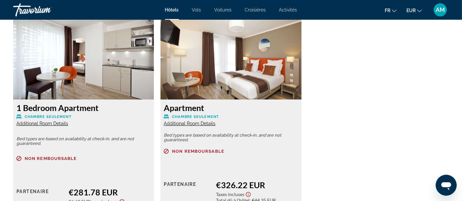
scroll to position [914, 0]
click at [184, 121] on span "Additional Room Details" at bounding box center [190, 123] width 52 height 5
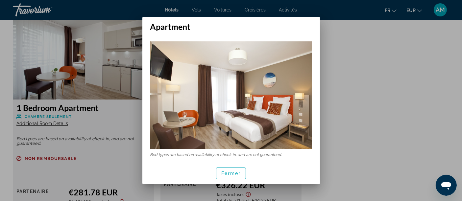
click at [352, 134] on div at bounding box center [231, 100] width 462 height 201
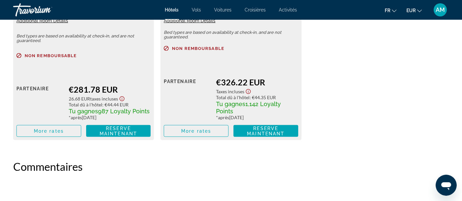
scroll to position [1060, 0]
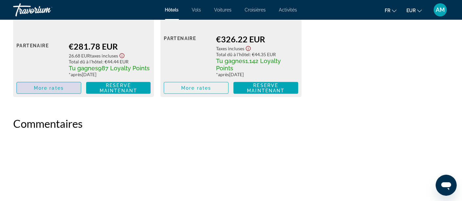
click at [53, 90] on span "More rates" at bounding box center [49, 88] width 30 height 5
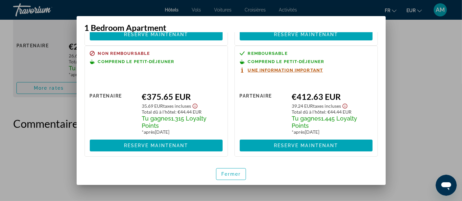
scroll to position [112, 0]
click at [419, 127] on div at bounding box center [231, 100] width 462 height 201
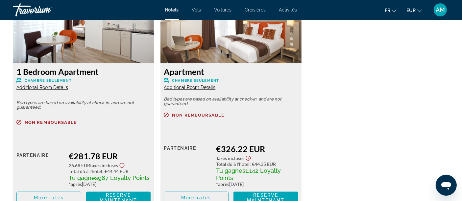
scroll to position [987, 0]
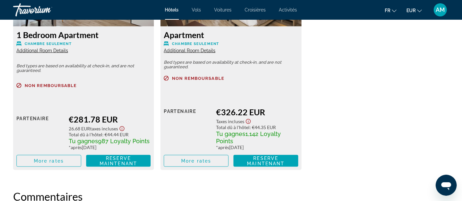
drag, startPoint x: 356, startPoint y: 67, endPoint x: 351, endPoint y: 70, distance: 5.9
click at [356, 67] on div "1 Bedroom Apartment Chambre seulement Additional Room Details Bed types are bas…" at bounding box center [231, 60] width 443 height 233
click at [49, 160] on span "More rates" at bounding box center [49, 161] width 30 height 5
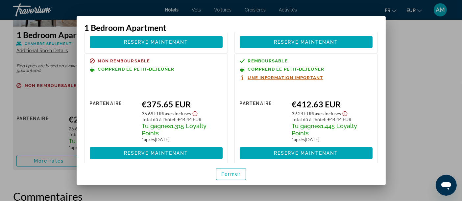
scroll to position [110, 0]
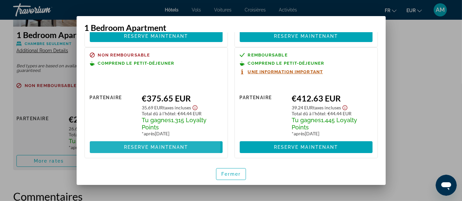
click at [144, 146] on span "Reserve maintenant" at bounding box center [156, 147] width 65 height 5
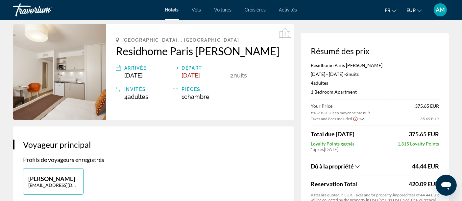
scroll to position [37, 0]
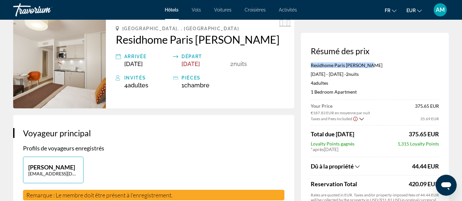
drag, startPoint x: 370, startPoint y: 65, endPoint x: 304, endPoint y: 66, distance: 66.5
click at [304, 66] on div "Résumé des prix Residhome Paris [PERSON_NAME] [DATE] - [DATE] - 2 nuit nuits 4 …" at bounding box center [375, 180] width 148 height 295
copy p "Residhome Paris [PERSON_NAME]"
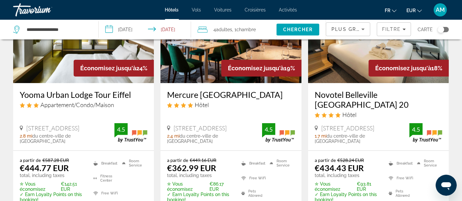
scroll to position [73, 0]
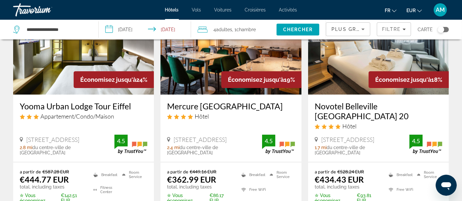
click at [237, 62] on img "Main content" at bounding box center [231, 41] width 141 height 105
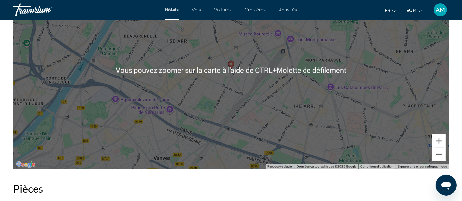
scroll to position [695, 0]
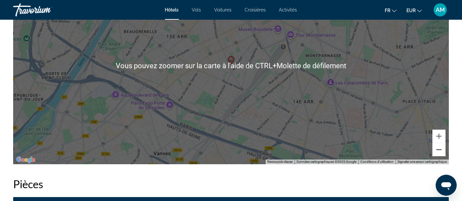
click at [437, 155] on button "Zoom arrière" at bounding box center [439, 149] width 13 height 13
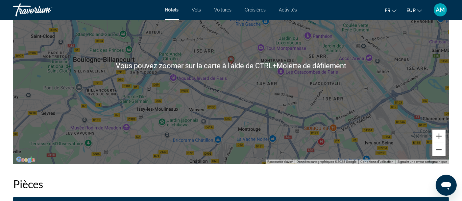
click at [437, 155] on button "Zoom arrière" at bounding box center [439, 149] width 13 height 13
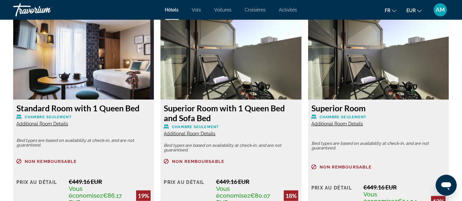
scroll to position [951, 0]
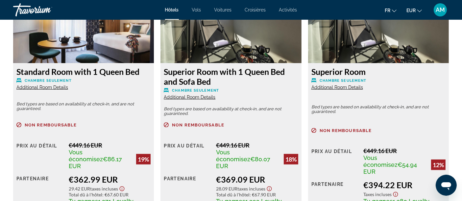
click at [39, 88] on span "Additional Room Details" at bounding box center [42, 87] width 52 height 5
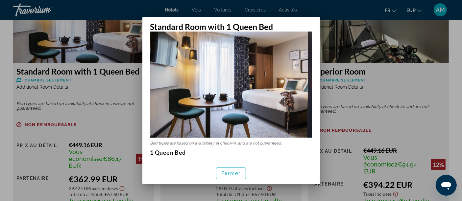
scroll to position [37, 0]
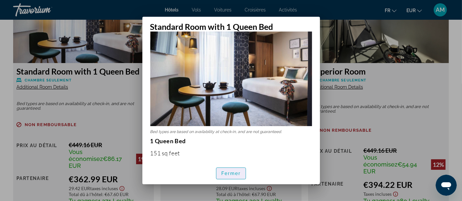
click at [225, 174] on span "Fermer" at bounding box center [232, 173] width 20 height 5
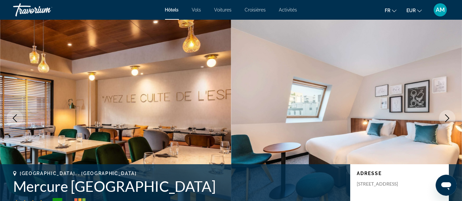
scroll to position [951, 0]
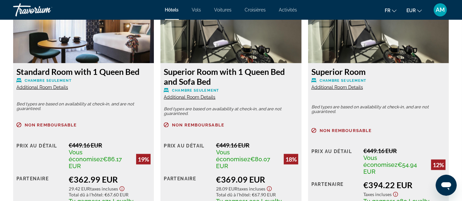
click at [193, 97] on span "Additional Room Details" at bounding box center [190, 97] width 52 height 5
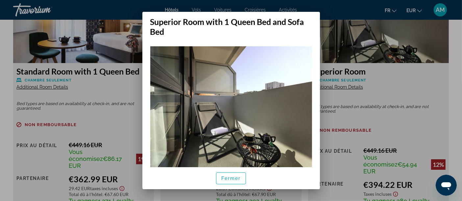
scroll to position [37, 0]
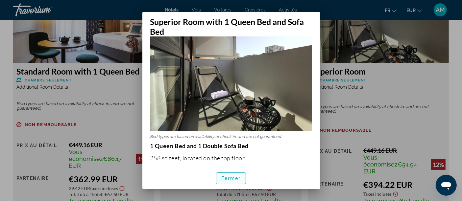
click at [235, 175] on span "button" at bounding box center [232, 179] width 30 height 16
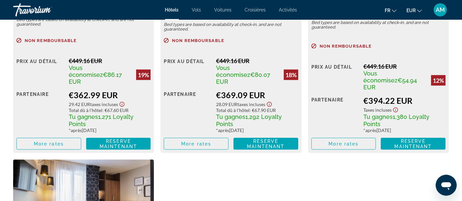
scroll to position [1024, 0]
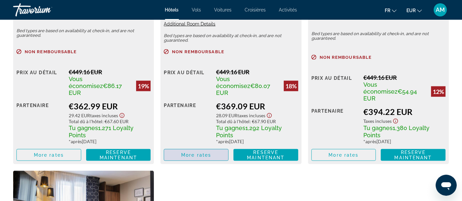
click at [215, 154] on span "Main content" at bounding box center [196, 155] width 64 height 16
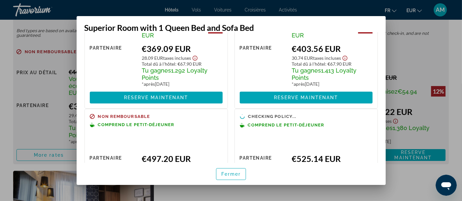
scroll to position [74, 0]
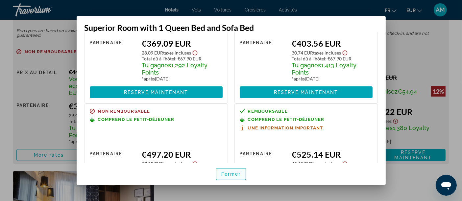
click at [229, 170] on span "button" at bounding box center [232, 175] width 30 height 16
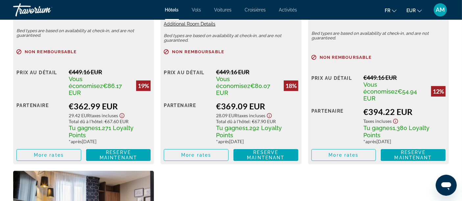
scroll to position [1024, 0]
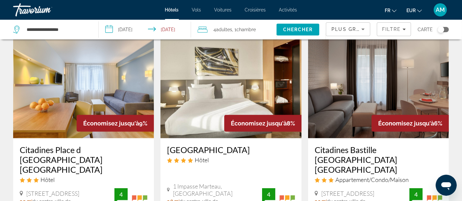
scroll to position [366, 0]
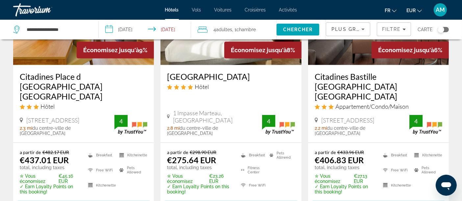
click at [203, 56] on img "Main content" at bounding box center [231, 12] width 141 height 105
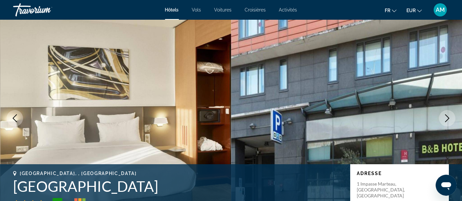
click at [444, 116] on icon "Next image" at bounding box center [448, 119] width 8 height 8
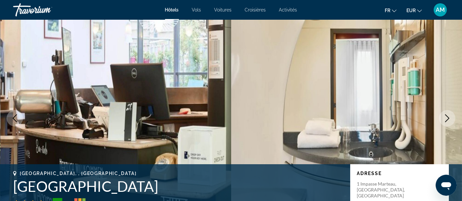
click at [443, 116] on button "Next image" at bounding box center [447, 118] width 16 height 16
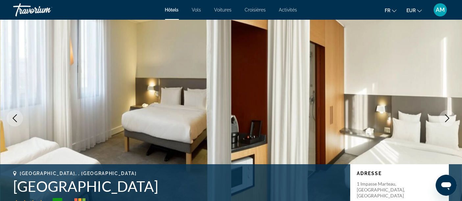
click at [443, 116] on button "Next image" at bounding box center [447, 118] width 16 height 16
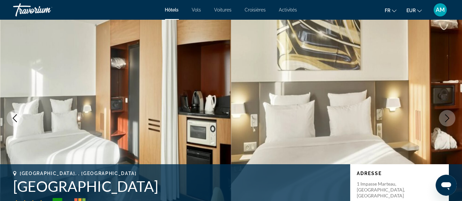
click at [443, 117] on button "Next image" at bounding box center [447, 118] width 16 height 16
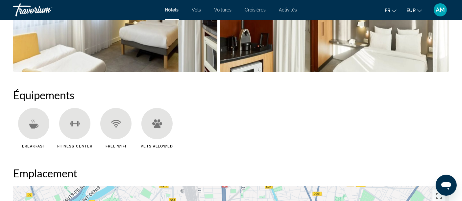
scroll to position [695, 0]
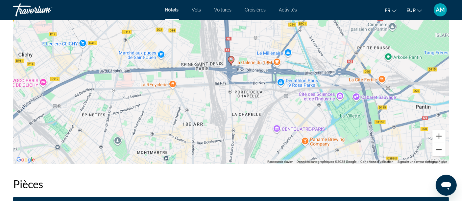
click at [438, 152] on button "Zoom arrière" at bounding box center [439, 149] width 13 height 13
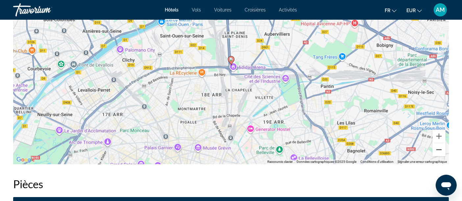
click at [438, 152] on button "Zoom arrière" at bounding box center [439, 149] width 13 height 13
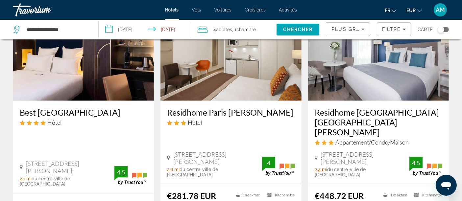
scroll to position [877, 0]
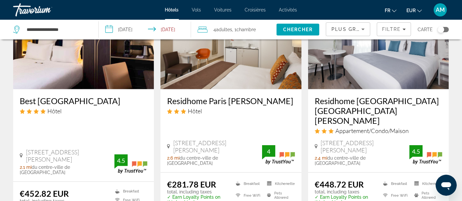
click at [231, 64] on img "Main content" at bounding box center [231, 36] width 141 height 105
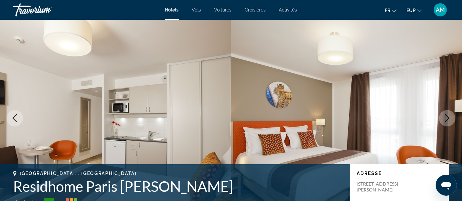
click at [448, 117] on icon "Next image" at bounding box center [448, 119] width 4 height 8
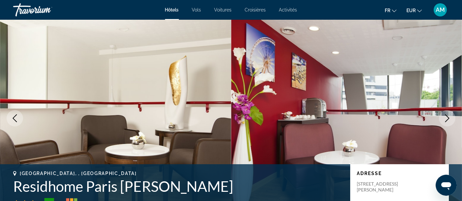
click at [448, 117] on icon "Next image" at bounding box center [448, 119] width 4 height 8
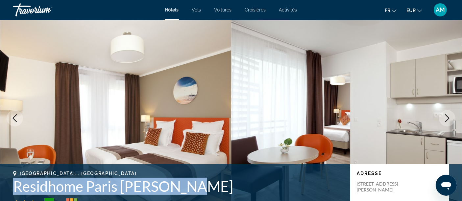
drag, startPoint x: 201, startPoint y: 190, endPoint x: 0, endPoint y: 188, distance: 201.1
click at [0, 188] on div "[GEOGRAPHIC_DATA], , France Residhome Paris [PERSON_NAME] 4 Adresse [STREET_ADD…" at bounding box center [231, 190] width 462 height 39
copy h1 "Residhome Paris [PERSON_NAME]"
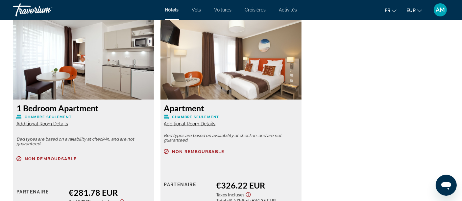
scroll to position [951, 0]
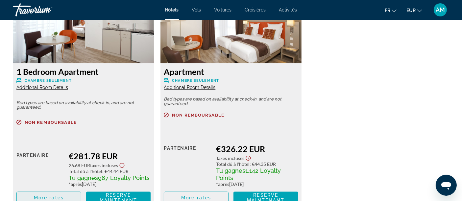
click at [57, 195] on span "More rates" at bounding box center [49, 197] width 30 height 5
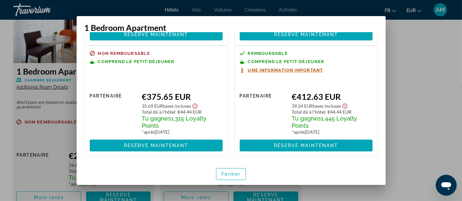
scroll to position [0, 0]
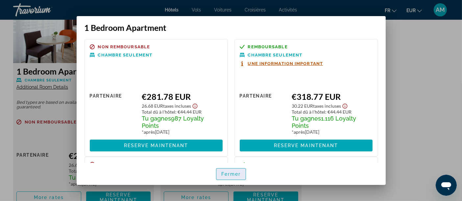
click at [227, 173] on span "Fermer" at bounding box center [232, 174] width 20 height 5
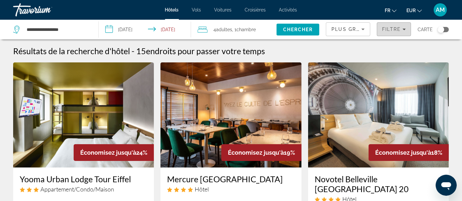
click at [398, 27] on span "Filtre" at bounding box center [391, 29] width 19 height 5
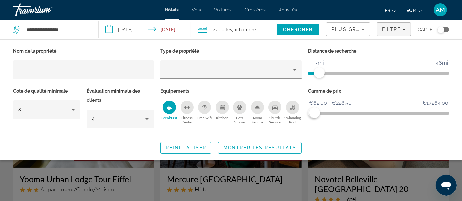
drag, startPoint x: 165, startPoint y: 107, endPoint x: 192, endPoint y: 119, distance: 29.9
click at [165, 107] on div "Breakfast" at bounding box center [169, 107] width 13 height 13
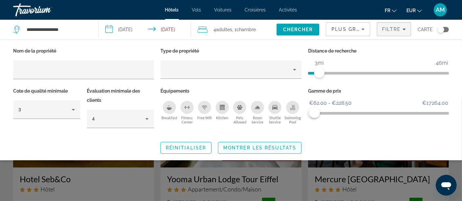
click at [259, 152] on span "Search widget" at bounding box center [260, 148] width 83 height 16
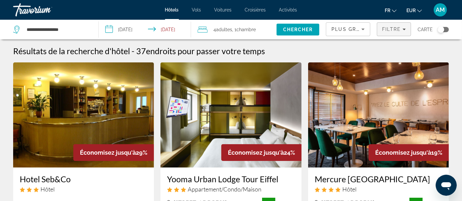
click at [388, 27] on span "Filtre" at bounding box center [391, 29] width 19 height 5
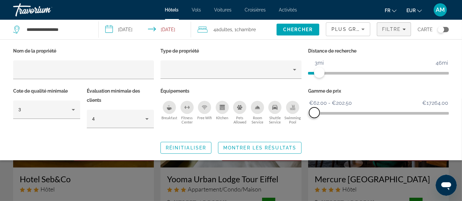
click at [315, 110] on span "ngx-slider-max" at bounding box center [314, 113] width 11 height 11
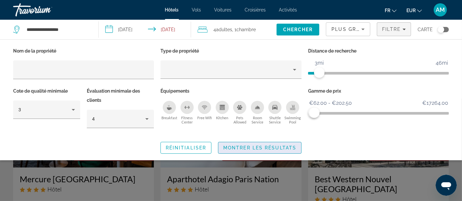
click at [285, 149] on span "Montrer les résultats" at bounding box center [259, 147] width 73 height 5
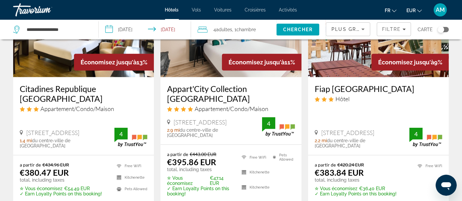
scroll to position [366, 0]
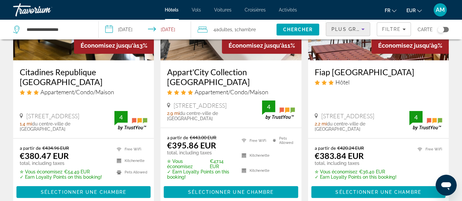
click at [361, 30] on icon "Sort by" at bounding box center [363, 29] width 8 height 8
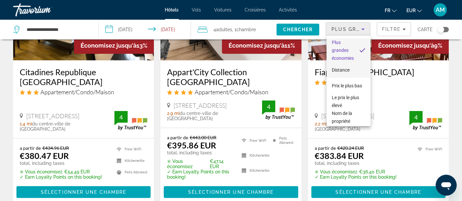
click at [343, 73] on span "Distance" at bounding box center [341, 70] width 18 height 8
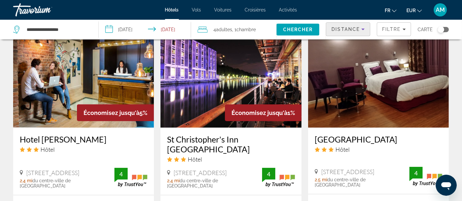
scroll to position [804, 0]
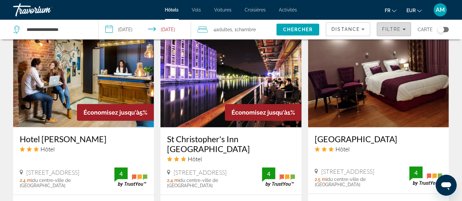
click at [392, 29] on span "Filtre" at bounding box center [391, 29] width 19 height 5
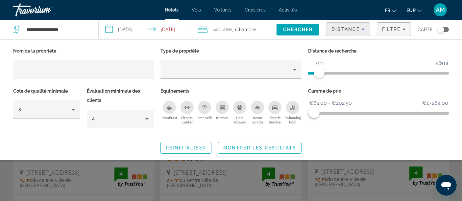
click at [363, 28] on icon "Sort by" at bounding box center [363, 29] width 8 height 8
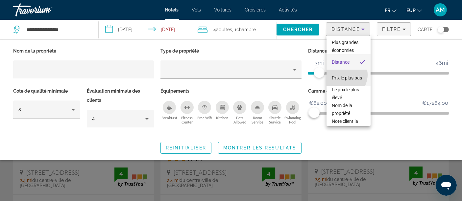
click at [344, 75] on span "Prix le plus bas" at bounding box center [347, 77] width 30 height 5
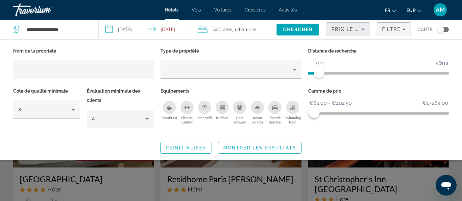
click at [349, 30] on span "Prix le plus bas" at bounding box center [358, 29] width 52 height 5
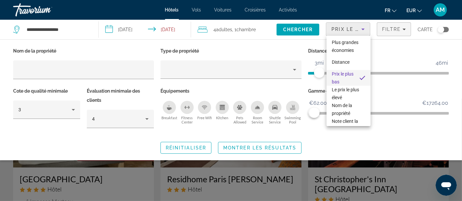
scroll to position [17, 0]
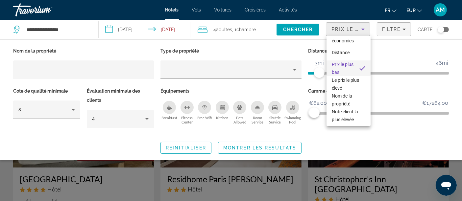
click at [387, 126] on div at bounding box center [231, 100] width 462 height 201
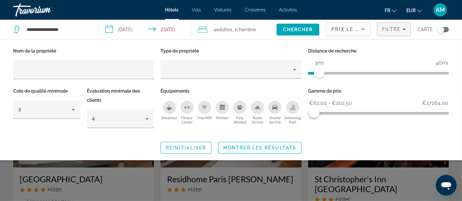
click at [287, 146] on span "Montrer les résultats" at bounding box center [259, 147] width 73 height 5
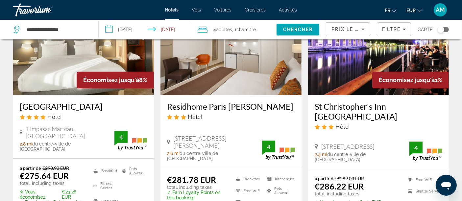
scroll to position [73, 0]
click at [345, 72] on img "Main content" at bounding box center [378, 41] width 141 height 105
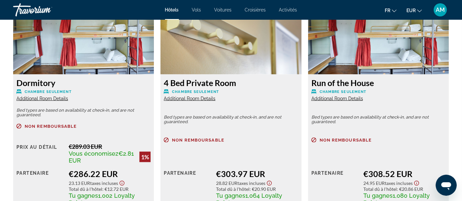
scroll to position [951, 0]
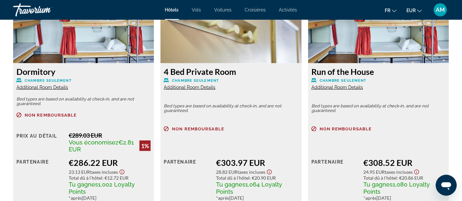
click at [232, 43] on img "Main content" at bounding box center [231, 22] width 141 height 82
click at [205, 89] on span "Additional Room Details" at bounding box center [190, 87] width 52 height 5
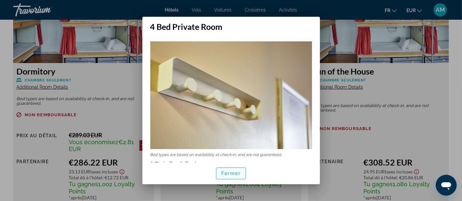
click at [234, 175] on span "Fermer" at bounding box center [232, 173] width 20 height 5
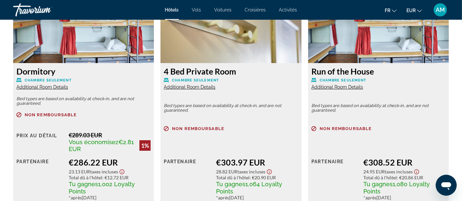
scroll to position [951, 0]
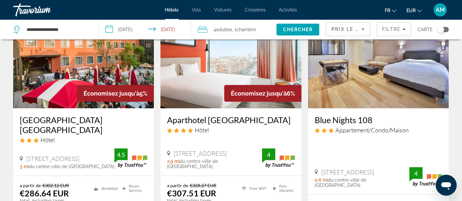
scroll to position [329, 0]
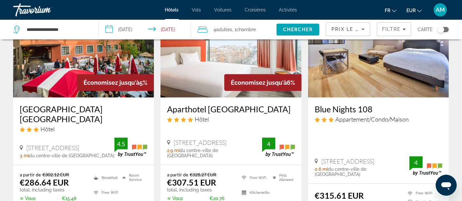
click at [244, 53] on img "Main content" at bounding box center [231, 44] width 141 height 105
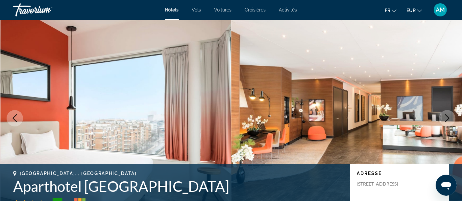
click at [446, 115] on icon "Next image" at bounding box center [448, 119] width 8 height 8
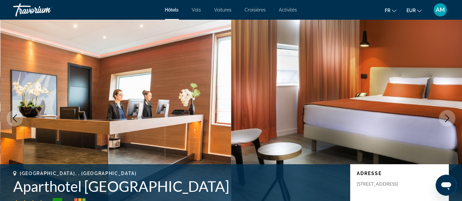
click at [446, 115] on icon "Next image" at bounding box center [448, 119] width 8 height 8
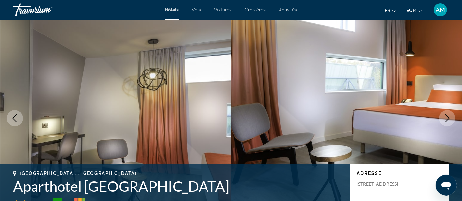
click at [446, 115] on icon "Next image" at bounding box center [448, 119] width 8 height 8
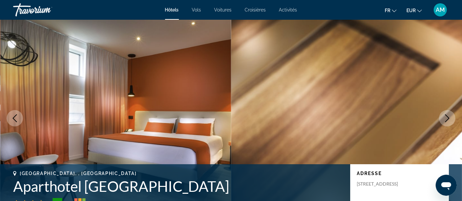
click at [446, 115] on icon "Next image" at bounding box center [448, 119] width 8 height 8
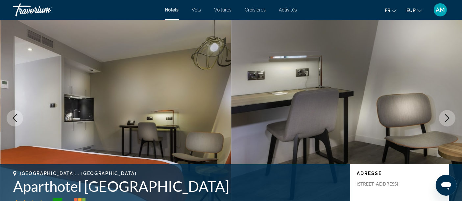
click at [446, 115] on icon "Next image" at bounding box center [448, 119] width 8 height 8
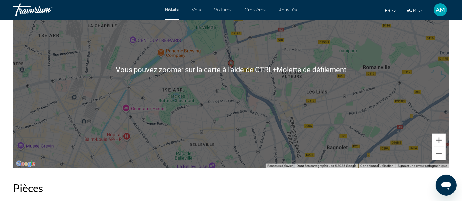
scroll to position [695, 0]
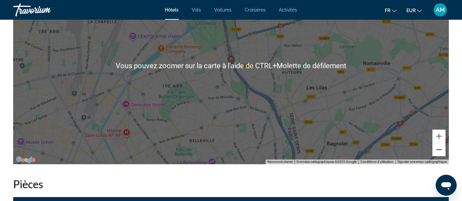
click at [437, 151] on button "Zoom arrière" at bounding box center [439, 149] width 13 height 13
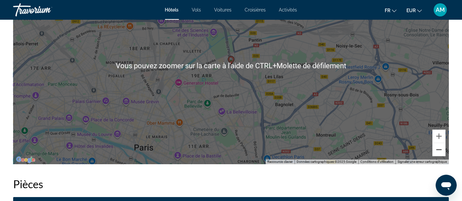
click at [437, 151] on button "Zoom arrière" at bounding box center [439, 149] width 13 height 13
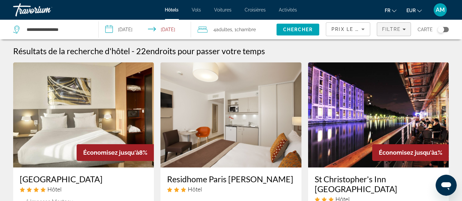
click at [388, 30] on span "Filtre" at bounding box center [391, 29] width 19 height 5
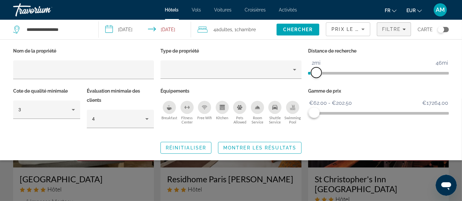
click at [317, 72] on span "ngx-slider" at bounding box center [316, 72] width 11 height 11
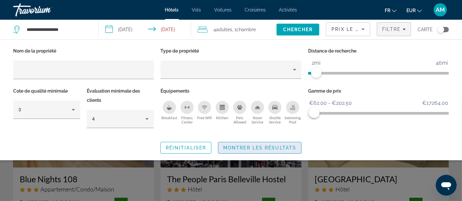
click at [275, 145] on span "Montrer les résultats" at bounding box center [259, 147] width 73 height 5
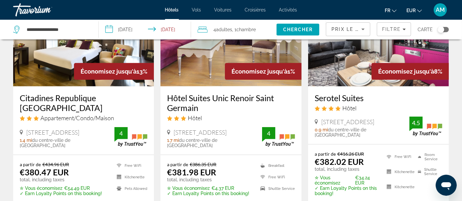
scroll to position [273, 0]
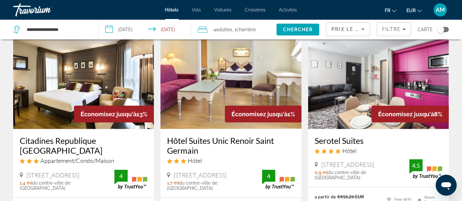
click at [370, 77] on img "Main content" at bounding box center [378, 76] width 141 height 105
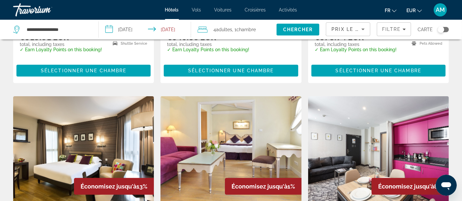
scroll to position [219, 0]
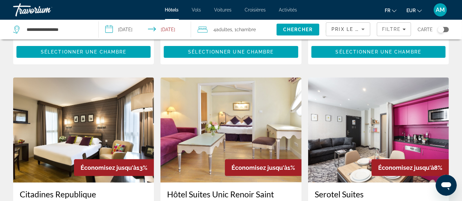
click at [82, 128] on img "Main content" at bounding box center [83, 130] width 141 height 105
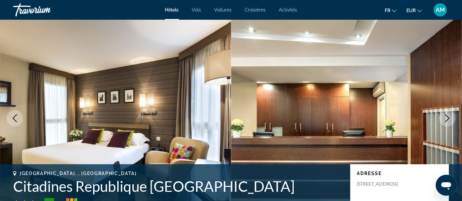
click at [448, 115] on icon "Next image" at bounding box center [448, 119] width 8 height 8
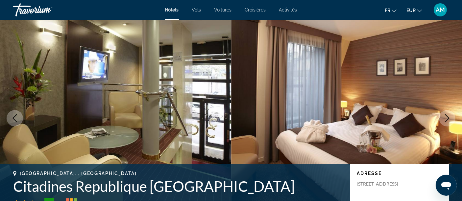
click at [448, 116] on icon "Next image" at bounding box center [448, 119] width 8 height 8
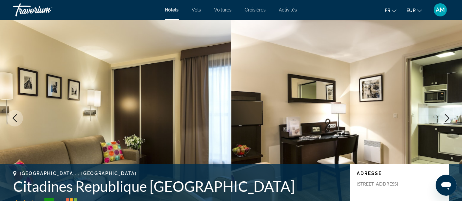
click at [447, 117] on icon "Next image" at bounding box center [448, 119] width 8 height 8
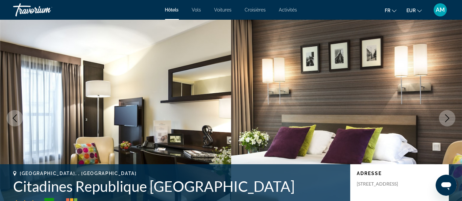
click at [447, 117] on icon "Next image" at bounding box center [448, 119] width 8 height 8
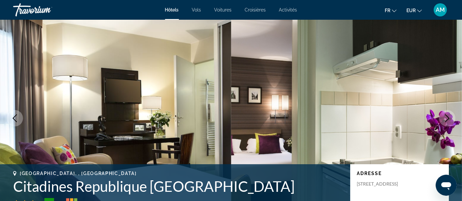
click at [447, 117] on icon "Next image" at bounding box center [448, 119] width 8 height 8
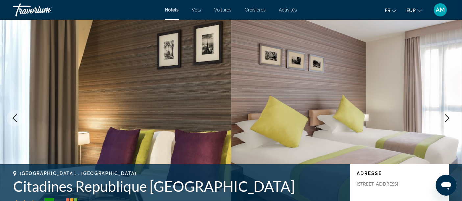
click at [447, 117] on icon "Next image" at bounding box center [448, 119] width 8 height 8
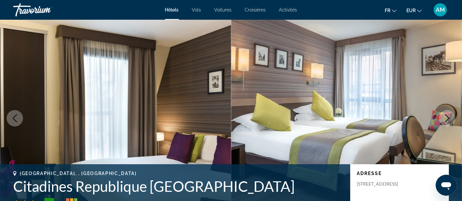
click at [447, 117] on icon "Next image" at bounding box center [448, 119] width 8 height 8
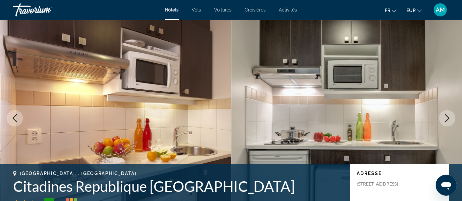
click at [447, 117] on icon "Next image" at bounding box center [448, 119] width 8 height 8
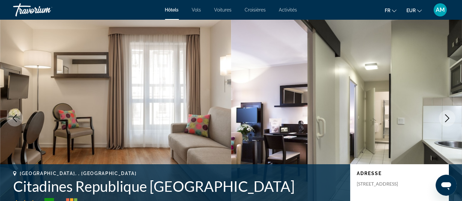
click at [446, 117] on icon "Next image" at bounding box center [448, 119] width 8 height 8
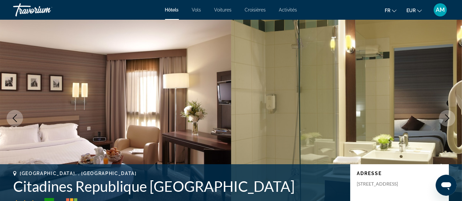
click at [446, 117] on icon "Next image" at bounding box center [448, 119] width 8 height 8
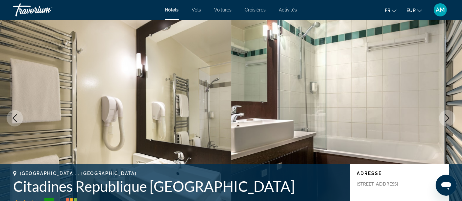
click at [446, 117] on icon "Next image" at bounding box center [448, 119] width 8 height 8
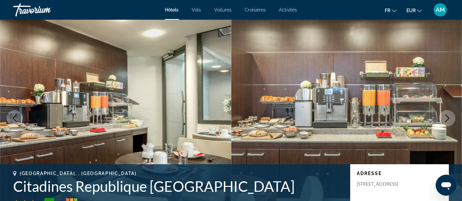
click at [446, 117] on icon "Next image" at bounding box center [448, 119] width 8 height 8
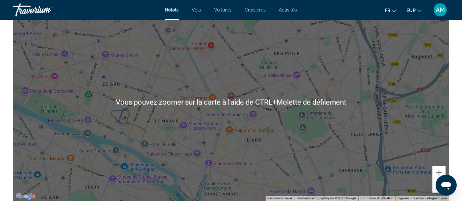
scroll to position [695, 0]
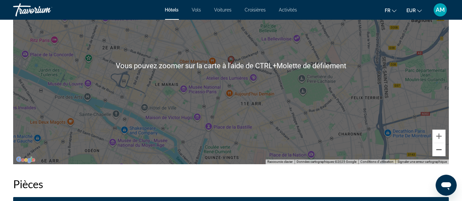
click at [439, 151] on button "Zoom arrière" at bounding box center [439, 149] width 13 height 13
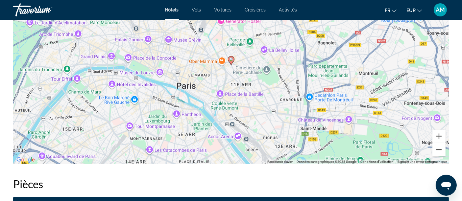
click at [439, 151] on button "Zoom arrière" at bounding box center [439, 149] width 13 height 13
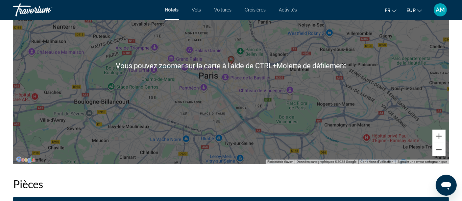
scroll to position [658, 0]
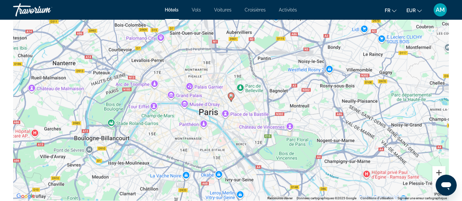
click at [439, 169] on button "Zoom avant" at bounding box center [439, 173] width 13 height 13
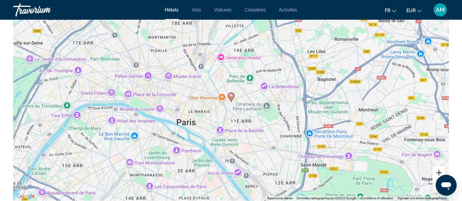
click at [439, 169] on button "Zoom avant" at bounding box center [439, 173] width 13 height 13
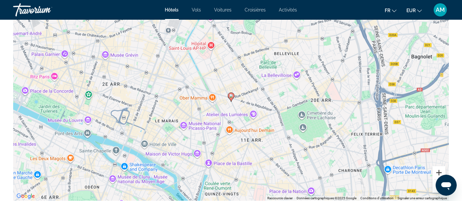
click at [439, 169] on button "Zoom avant" at bounding box center [439, 173] width 13 height 13
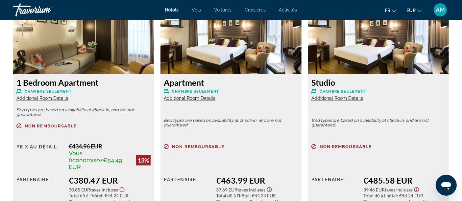
scroll to position [951, 0]
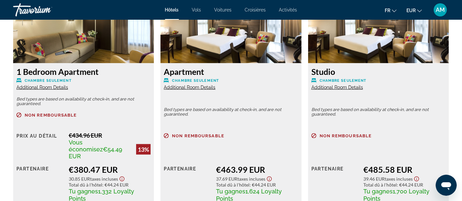
click at [50, 88] on span "Additional Room Details" at bounding box center [42, 87] width 52 height 5
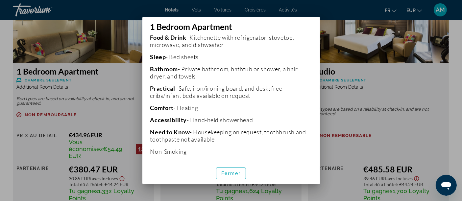
scroll to position [0, 0]
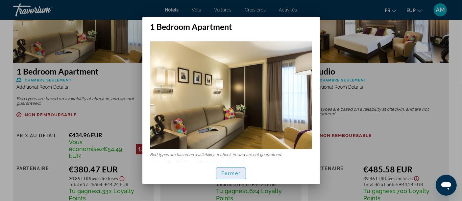
click at [234, 175] on span "Fermer" at bounding box center [232, 173] width 20 height 5
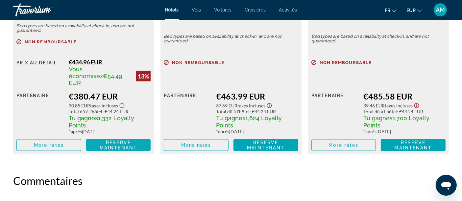
scroll to position [987, 0]
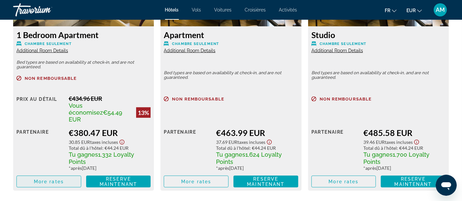
click at [37, 179] on span "More rates" at bounding box center [49, 181] width 30 height 5
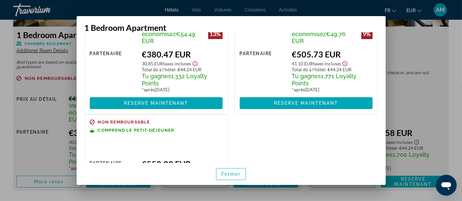
scroll to position [73, 0]
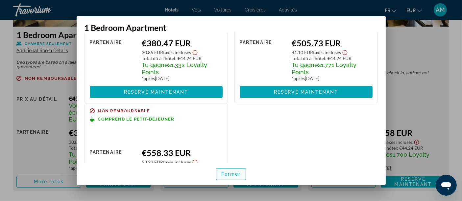
click at [231, 175] on span "Fermer" at bounding box center [232, 174] width 20 height 5
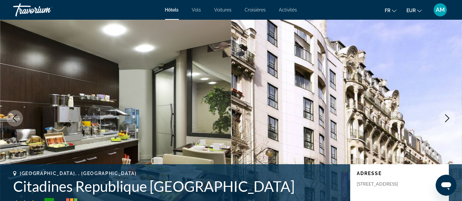
scroll to position [987, 0]
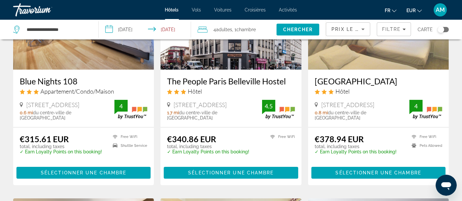
scroll to position [110, 0]
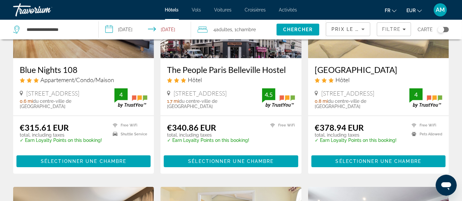
click at [350, 46] on img "Main content" at bounding box center [378, 5] width 141 height 105
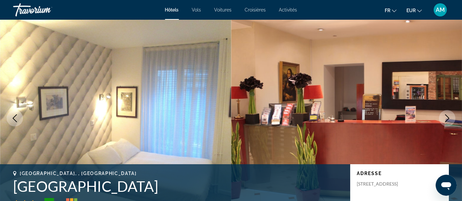
click at [448, 120] on icon "Next image" at bounding box center [448, 119] width 8 height 8
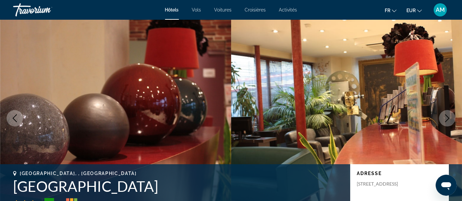
click at [448, 120] on icon "Next image" at bounding box center [448, 119] width 8 height 8
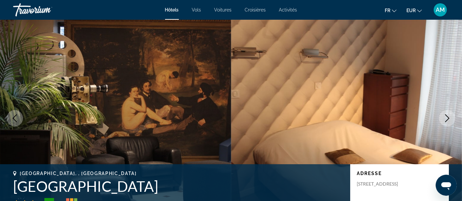
click at [448, 120] on icon "Next image" at bounding box center [448, 119] width 8 height 8
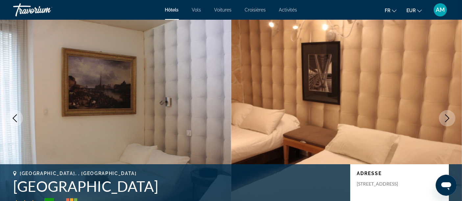
click at [448, 120] on icon "Next image" at bounding box center [448, 119] width 8 height 8
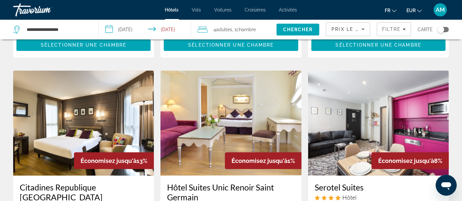
scroll to position [219, 0]
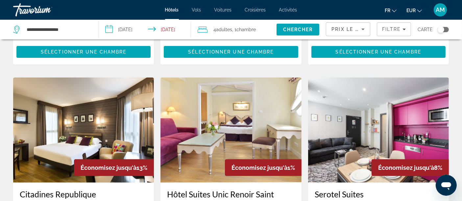
click at [185, 123] on img "Main content" at bounding box center [231, 130] width 141 height 105
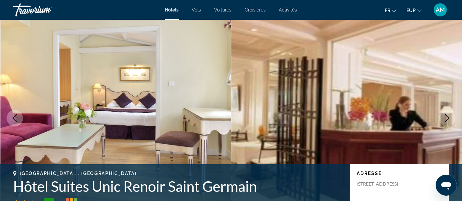
click at [451, 118] on icon "Next image" at bounding box center [448, 119] width 8 height 8
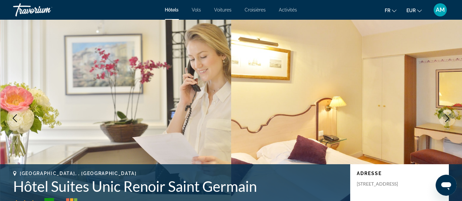
click at [451, 118] on icon "Next image" at bounding box center [448, 119] width 8 height 8
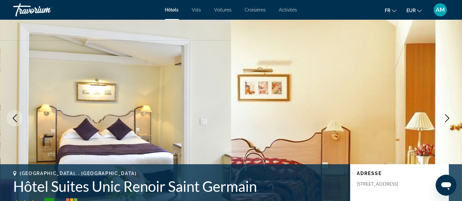
click at [451, 118] on icon "Next image" at bounding box center [448, 119] width 8 height 8
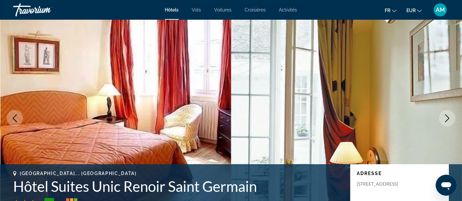
click at [451, 118] on icon "Next image" at bounding box center [448, 119] width 8 height 8
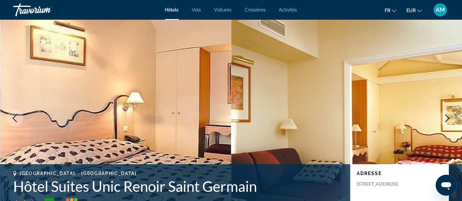
click at [451, 118] on icon "Next image" at bounding box center [448, 119] width 8 height 8
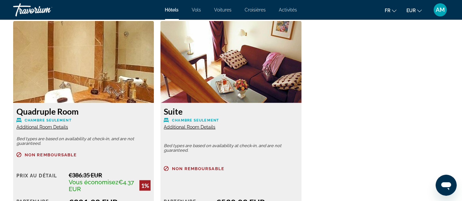
scroll to position [951, 0]
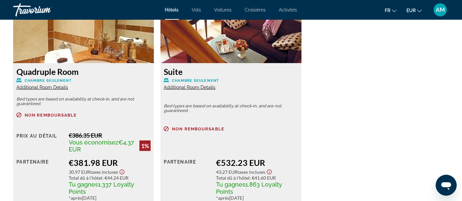
click at [34, 87] on span "Additional Room Details" at bounding box center [42, 87] width 52 height 5
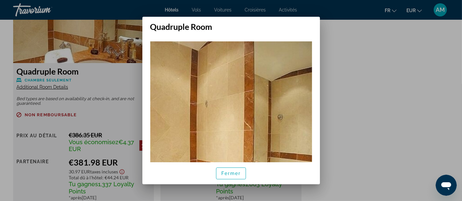
scroll to position [183, 0]
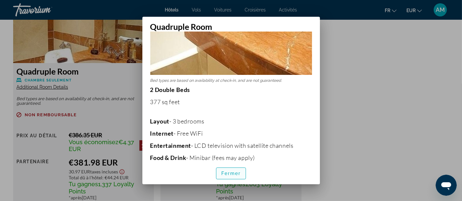
click at [233, 173] on span "Fermer" at bounding box center [232, 173] width 20 height 5
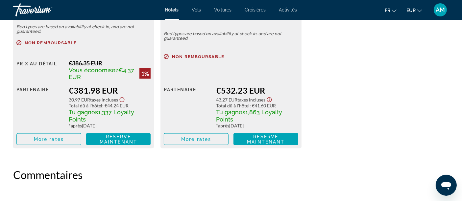
scroll to position [1024, 0]
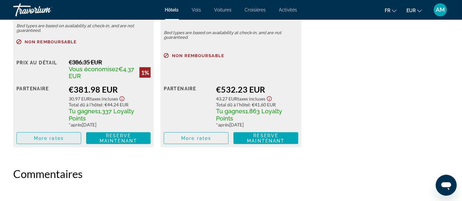
click at [62, 136] on span "More rates" at bounding box center [49, 138] width 30 height 5
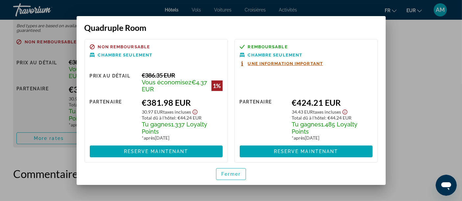
scroll to position [6, 0]
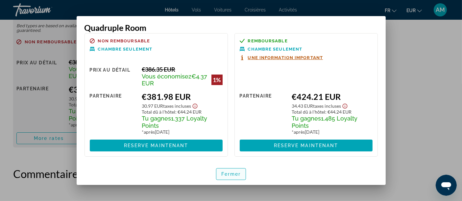
click at [224, 172] on span "Fermer" at bounding box center [232, 174] width 20 height 5
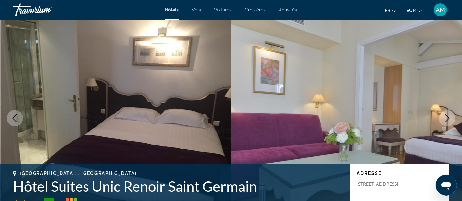
scroll to position [1024, 0]
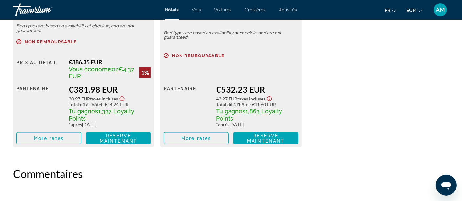
click at [349, 107] on div "Quadruple Room Chambre seulement Additional Room Details Bed types are based on…" at bounding box center [231, 31] width 443 height 247
click at [58, 139] on span "More rates" at bounding box center [49, 138] width 30 height 5
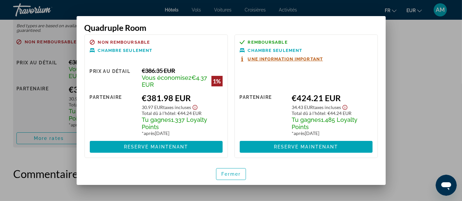
scroll to position [6, 0]
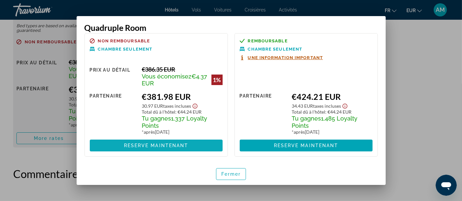
click at [197, 146] on span at bounding box center [156, 146] width 133 height 16
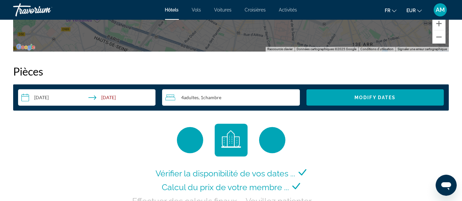
scroll to position [877, 0]
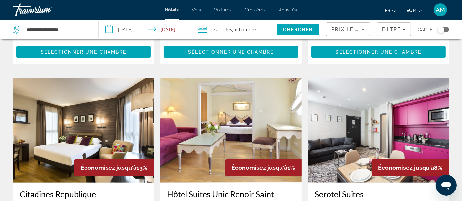
scroll to position [256, 0]
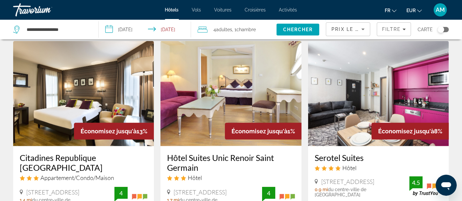
click at [401, 78] on img "Main content" at bounding box center [378, 93] width 141 height 105
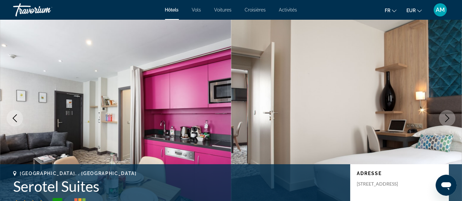
click at [444, 117] on button "Next image" at bounding box center [447, 118] width 16 height 16
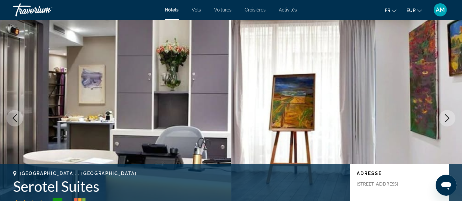
click at [447, 118] on icon "Next image" at bounding box center [448, 119] width 8 height 8
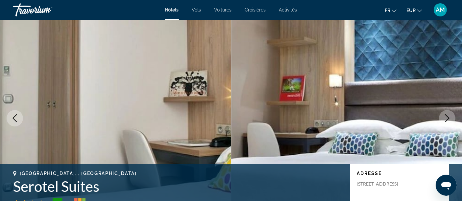
click at [447, 118] on icon "Next image" at bounding box center [448, 119] width 8 height 8
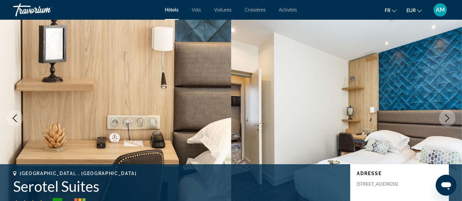
click at [447, 118] on icon "Next image" at bounding box center [448, 119] width 8 height 8
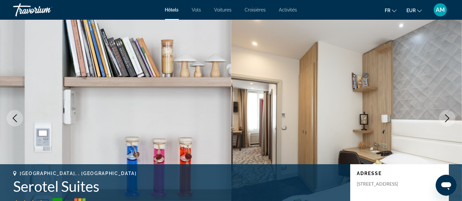
click at [447, 118] on icon "Next image" at bounding box center [448, 119] width 8 height 8
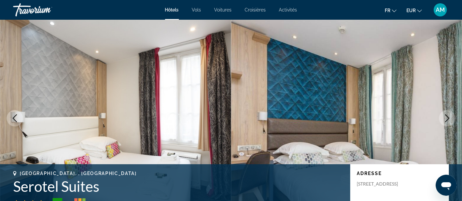
click at [447, 118] on icon "Next image" at bounding box center [448, 119] width 8 height 8
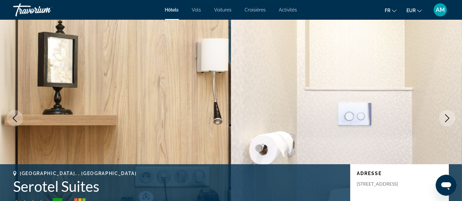
click at [447, 118] on icon "Next image" at bounding box center [448, 119] width 8 height 8
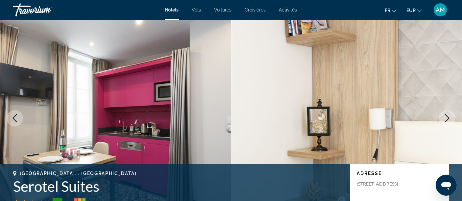
click at [447, 118] on icon "Next image" at bounding box center [448, 119] width 8 height 8
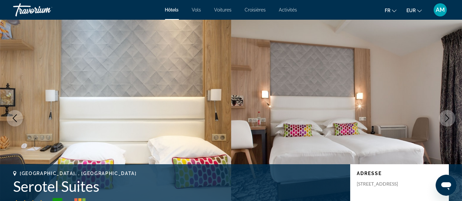
click at [447, 118] on icon "Next image" at bounding box center [448, 119] width 8 height 8
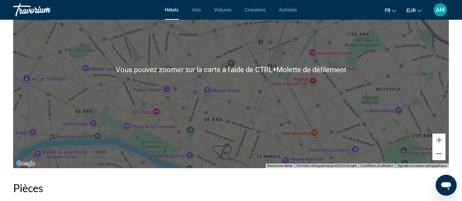
scroll to position [695, 0]
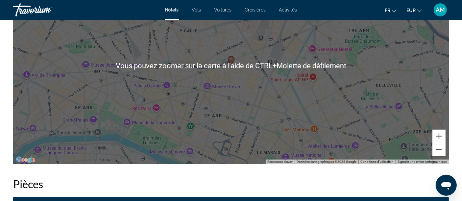
click at [439, 151] on button "Zoom arrière" at bounding box center [439, 149] width 13 height 13
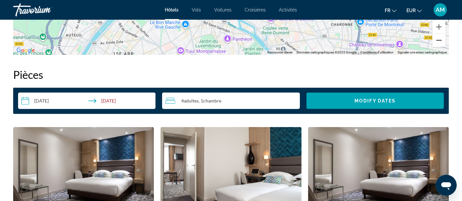
scroll to position [914, 0]
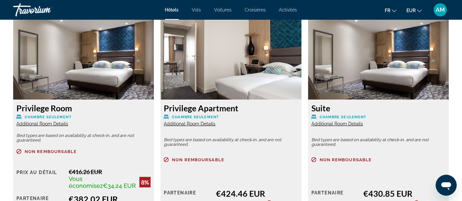
click at [42, 123] on span "Additional Room Details" at bounding box center [42, 123] width 52 height 5
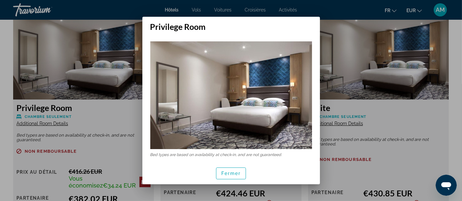
scroll to position [0, 0]
click at [233, 178] on span "button" at bounding box center [232, 174] width 30 height 16
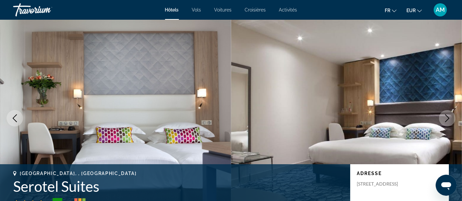
scroll to position [914, 0]
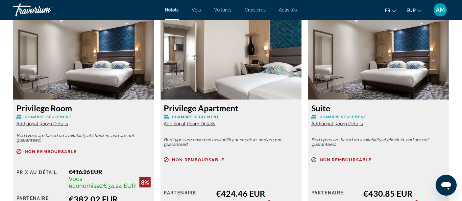
click at [212, 123] on span "Additional Room Details" at bounding box center [190, 123] width 52 height 5
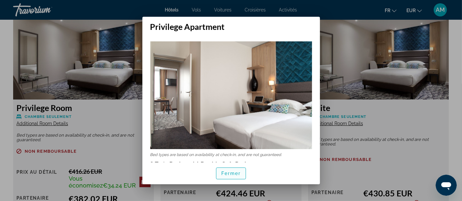
click at [232, 176] on span "button" at bounding box center [232, 174] width 30 height 16
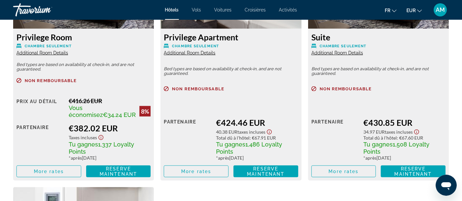
scroll to position [987, 0]
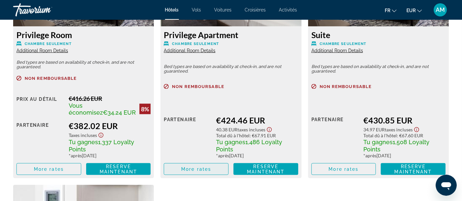
click at [200, 169] on span "More rates" at bounding box center [196, 169] width 30 height 5
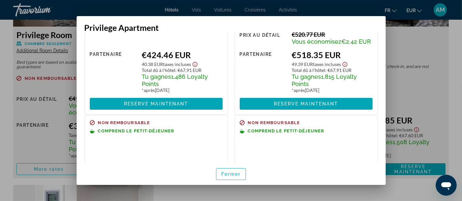
scroll to position [110, 0]
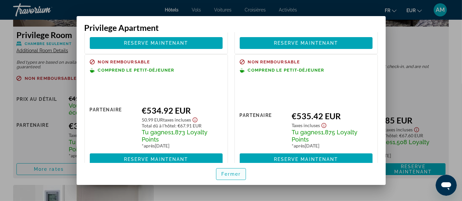
click at [230, 178] on span "button" at bounding box center [232, 175] width 30 height 16
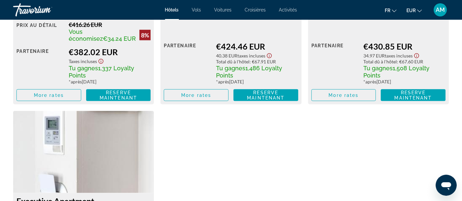
scroll to position [1170, 0]
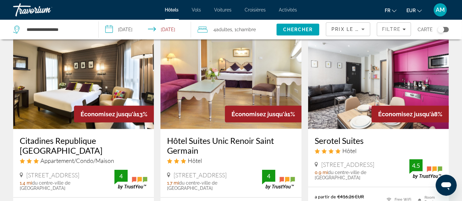
scroll to position [309, 0]
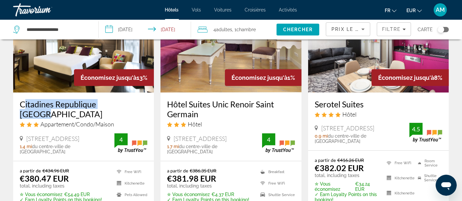
drag, startPoint x: 18, startPoint y: 104, endPoint x: 126, endPoint y: 108, distance: 108.0
click at [126, 108] on div "Citadines Republique [GEOGRAPHIC_DATA] Appartement/Condo/Maison [STREET_ADDRESS…" at bounding box center [83, 127] width 141 height 68
copy h3 "Citadines Republique [GEOGRAPHIC_DATA]"
click at [53, 72] on img "Main content" at bounding box center [83, 39] width 141 height 105
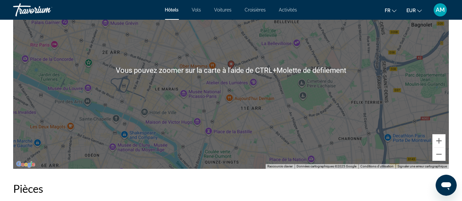
scroll to position [695, 0]
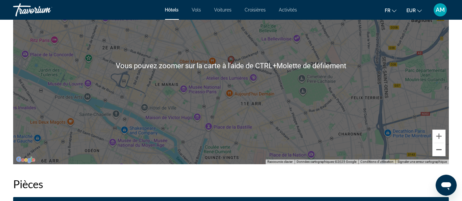
click at [438, 147] on button "Zoom arrière" at bounding box center [439, 149] width 13 height 13
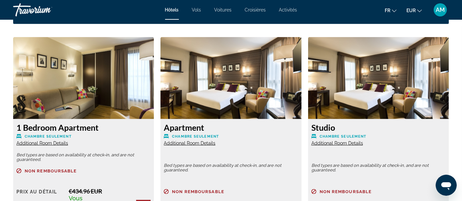
scroll to position [914, 0]
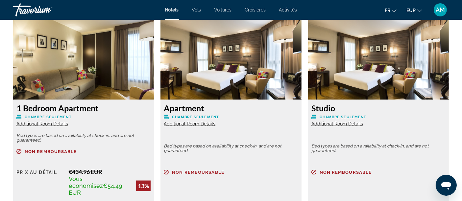
click at [30, 123] on span "Additional Room Details" at bounding box center [42, 123] width 52 height 5
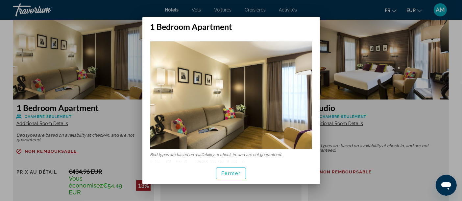
scroll to position [0, 0]
click at [243, 175] on span "button" at bounding box center [232, 174] width 30 height 16
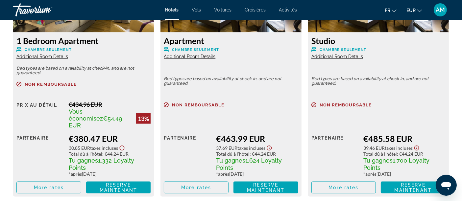
scroll to position [987, 0]
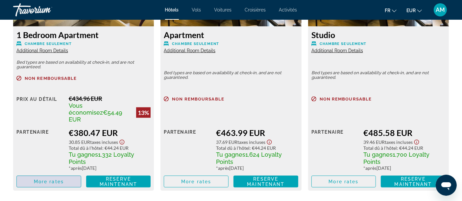
click at [56, 174] on span "Main content" at bounding box center [49, 182] width 64 height 16
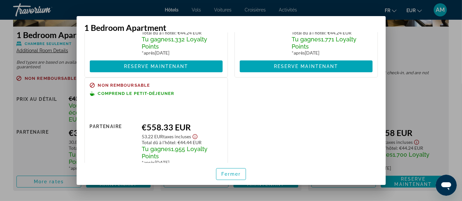
scroll to position [110, 0]
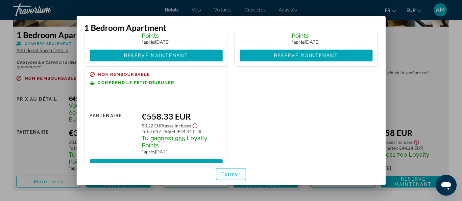
click at [229, 170] on span "button" at bounding box center [232, 175] width 30 height 16
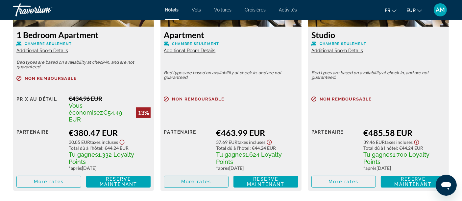
scroll to position [987, 0]
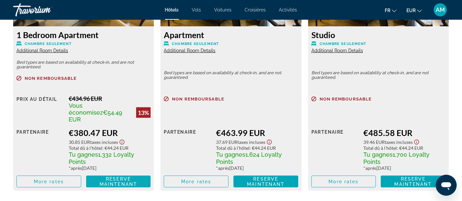
click at [122, 177] on span "Reserve maintenant" at bounding box center [119, 182] width 38 height 11
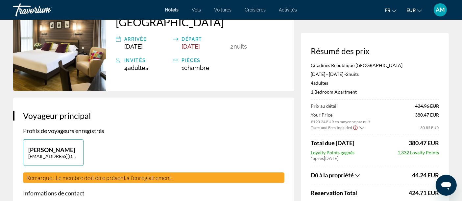
scroll to position [110, 0]
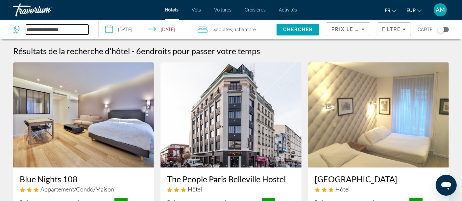
drag, startPoint x: 82, startPoint y: 29, endPoint x: 0, endPoint y: 29, distance: 81.6
click at [0, 29] on app-destination-search "**********" at bounding box center [49, 30] width 99 height 20
paste input "*"
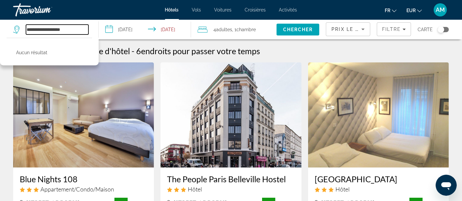
drag, startPoint x: 75, startPoint y: 30, endPoint x: 45, endPoint y: 29, distance: 30.0
click at [45, 29] on input "**********" at bounding box center [57, 30] width 63 height 10
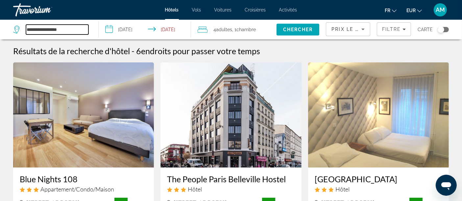
drag, startPoint x: 72, startPoint y: 33, endPoint x: 4, endPoint y: 21, distance: 69.5
click at [5, 22] on app-destination-search "**********" at bounding box center [49, 30] width 99 height 20
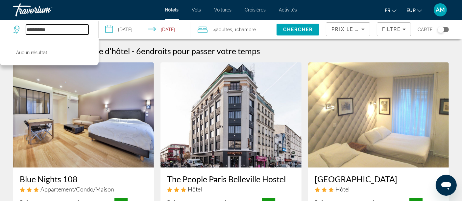
drag, startPoint x: 60, startPoint y: 28, endPoint x: 39, endPoint y: 29, distance: 20.4
click at [39, 29] on input "**********" at bounding box center [57, 30] width 63 height 10
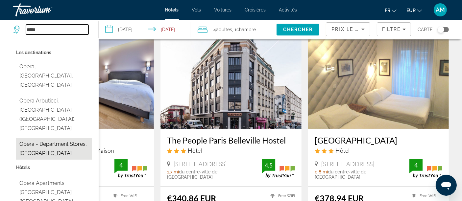
scroll to position [37, 0]
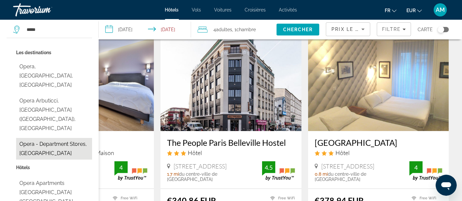
click at [52, 138] on button "Opera - Department Stores, [GEOGRAPHIC_DATA]" at bounding box center [54, 149] width 76 height 22
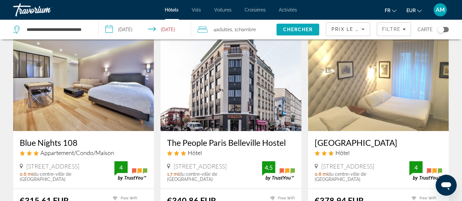
click at [303, 31] on span "Chercher" at bounding box center [298, 29] width 30 height 5
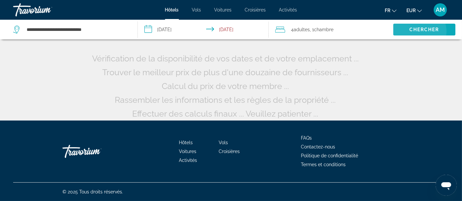
scroll to position [0, 0]
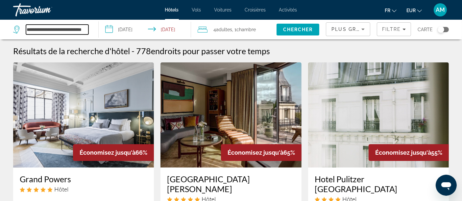
click at [82, 30] on input "**********" at bounding box center [57, 30] width 63 height 10
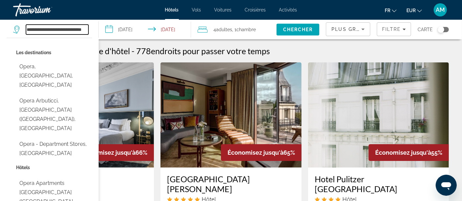
click at [82, 30] on input "**********" at bounding box center [57, 30] width 63 height 10
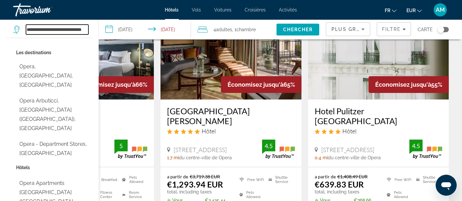
scroll to position [110, 0]
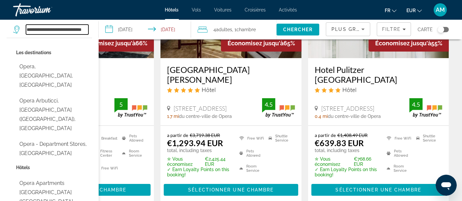
paste input "Search hotel destination"
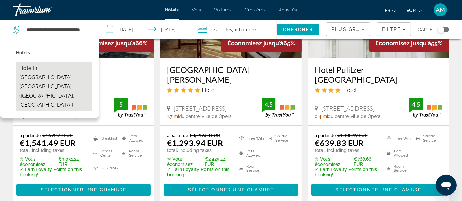
scroll to position [0, 0]
click at [51, 68] on button "hotelF1 [GEOGRAPHIC_DATA] [GEOGRAPHIC_DATA] ([GEOGRAPHIC_DATA], [GEOGRAPHIC_DAT…" at bounding box center [54, 86] width 76 height 49
type input "**********"
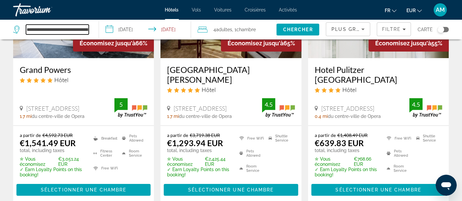
scroll to position [0, 4]
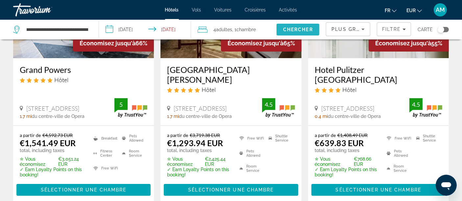
click at [306, 29] on span "Chercher" at bounding box center [298, 29] width 30 height 5
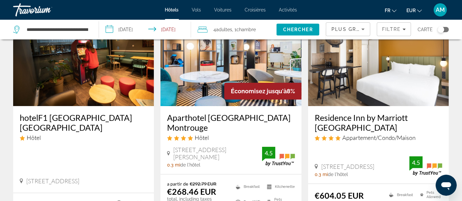
scroll to position [73, 0]
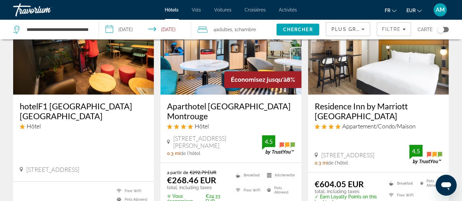
click at [208, 62] on img "Main content" at bounding box center [231, 41] width 141 height 105
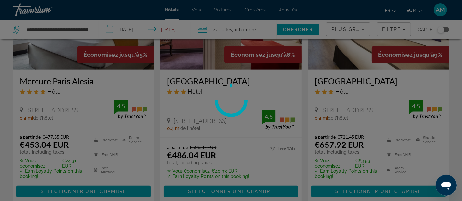
scroll to position [402, 0]
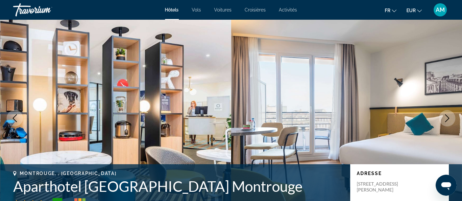
click at [447, 119] on icon "Next image" at bounding box center [448, 119] width 8 height 8
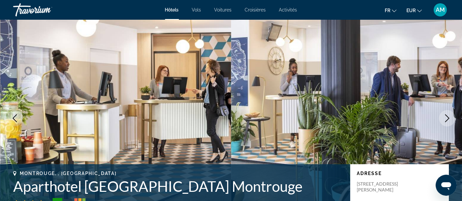
click at [447, 119] on icon "Next image" at bounding box center [448, 119] width 8 height 8
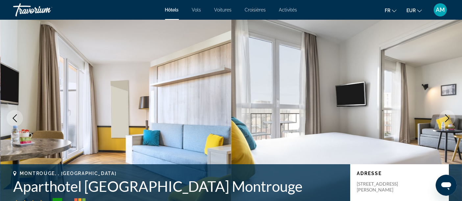
click at [447, 119] on icon "Next image" at bounding box center [448, 119] width 8 height 8
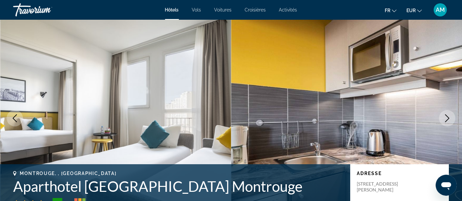
click at [14, 119] on icon "Previous image" at bounding box center [15, 119] width 4 height 8
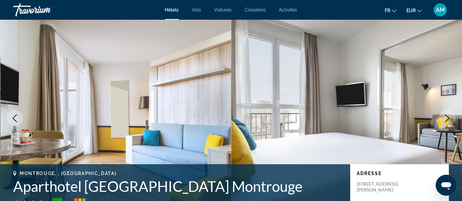
click at [450, 117] on icon "Next image" at bounding box center [448, 119] width 8 height 8
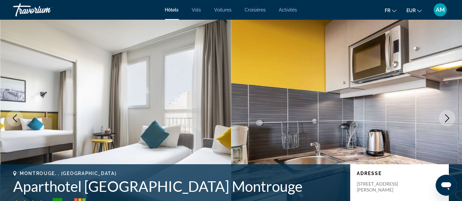
click at [450, 117] on icon "Next image" at bounding box center [448, 119] width 8 height 8
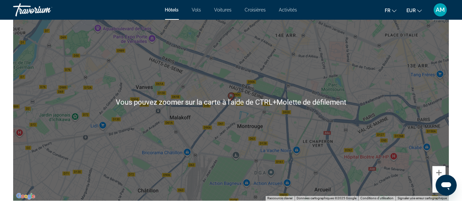
scroll to position [695, 0]
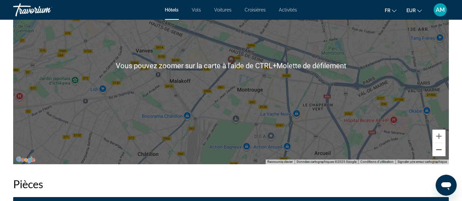
click at [440, 153] on button "Zoom arrière" at bounding box center [439, 149] width 13 height 13
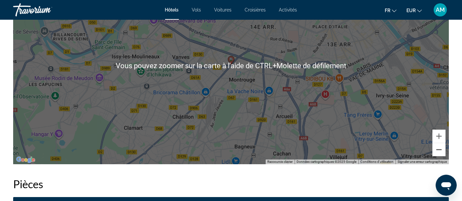
click at [440, 153] on button "Zoom arrière" at bounding box center [439, 149] width 13 height 13
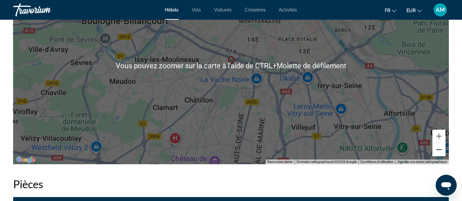
click at [440, 153] on button "Zoom arrière" at bounding box center [439, 149] width 13 height 13
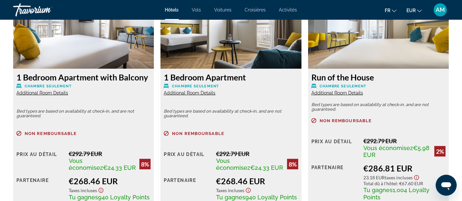
scroll to position [987, 0]
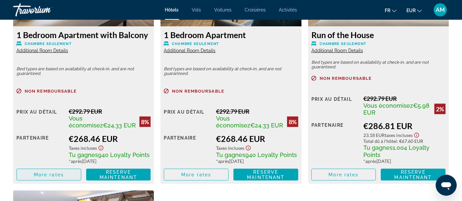
click at [56, 174] on span "More rates" at bounding box center [49, 174] width 30 height 5
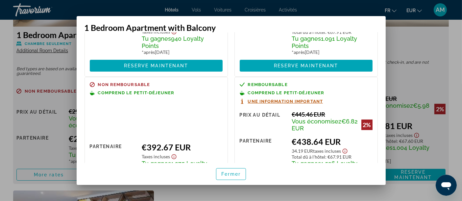
scroll to position [110, 0]
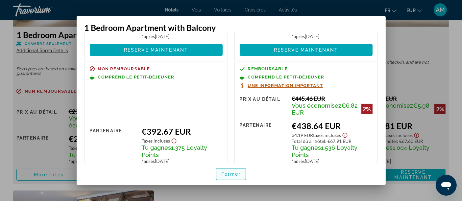
click at [222, 174] on span "Fermer" at bounding box center [232, 174] width 20 height 5
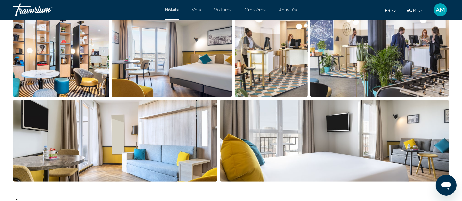
scroll to position [183, 0]
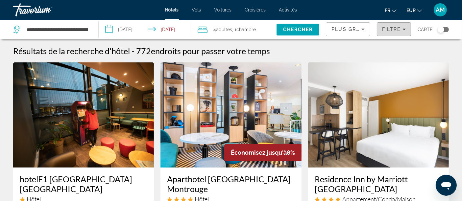
click at [384, 30] on span "Filtre" at bounding box center [391, 29] width 19 height 5
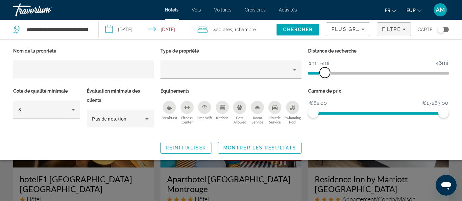
drag, startPoint x: 394, startPoint y: 73, endPoint x: 324, endPoint y: 73, distance: 69.8
click at [324, 73] on span "ngx-slider" at bounding box center [325, 72] width 11 height 11
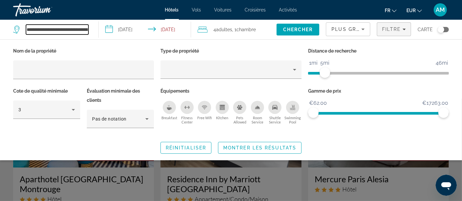
click at [60, 26] on input "**********" at bounding box center [57, 30] width 63 height 10
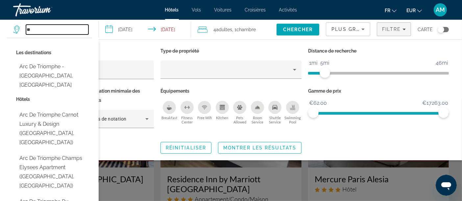
type input "*"
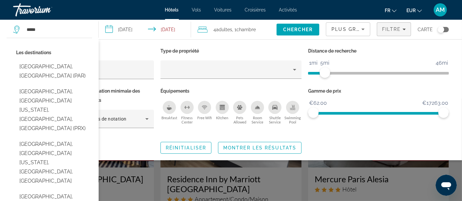
click at [37, 73] on div "Les destinations Paris, France (PAR) Paris, North Central Texas, TX, United Sta…" at bounding box center [54, 163] width 76 height 230
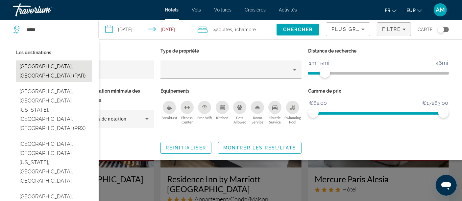
click at [39, 65] on button "[GEOGRAPHIC_DATA], [GEOGRAPHIC_DATA] (PAR)" at bounding box center [54, 72] width 76 height 22
type input "**********"
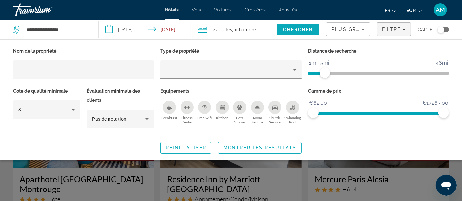
click at [302, 30] on span "Chercher" at bounding box center [298, 29] width 30 height 5
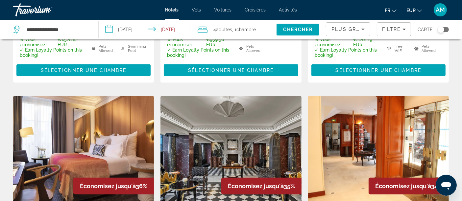
scroll to position [512, 0]
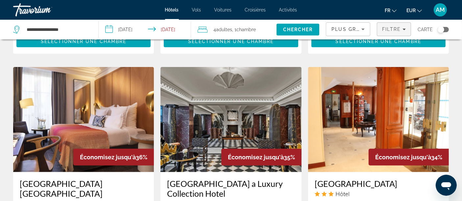
click at [397, 26] on span "Filters" at bounding box center [395, 29] width 34 height 16
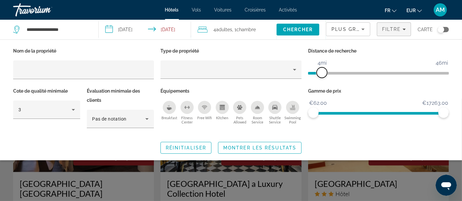
drag, startPoint x: 392, startPoint y: 73, endPoint x: 322, endPoint y: 79, distance: 70.1
click at [322, 79] on div "Distance de recherche 1mi 46mi 4mi" at bounding box center [378, 66] width 147 height 40
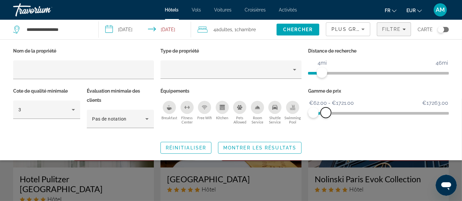
drag, startPoint x: 417, startPoint y: 115, endPoint x: 326, endPoint y: 117, distance: 91.2
click at [326, 117] on span "ngx-slider-max" at bounding box center [326, 113] width 11 height 11
click at [355, 30] on span "Plus grandes économies" at bounding box center [371, 29] width 79 height 5
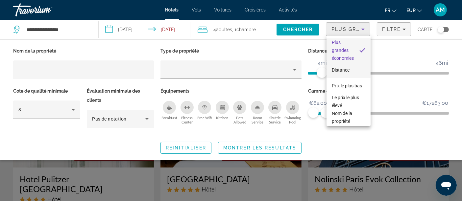
click at [347, 68] on span "Distance" at bounding box center [341, 69] width 18 height 5
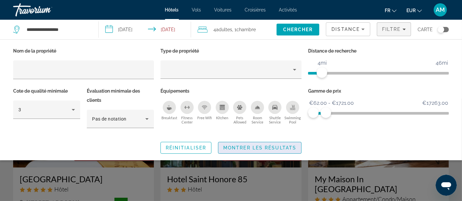
click at [296, 149] on span "Montrer les résultats" at bounding box center [259, 147] width 73 height 5
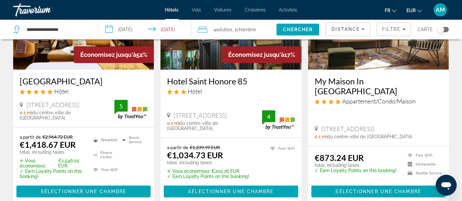
scroll to position [110, 0]
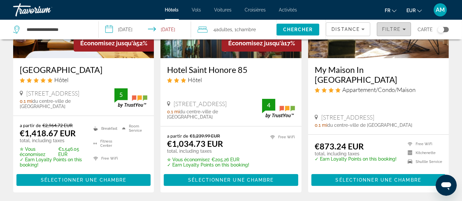
click at [390, 26] on span "Filters" at bounding box center [395, 29] width 34 height 16
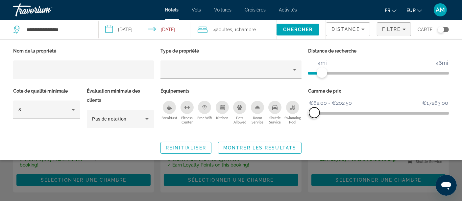
drag, startPoint x: 327, startPoint y: 112, endPoint x: 315, endPoint y: 111, distance: 12.9
click at [315, 111] on span "ngx-slider-max" at bounding box center [314, 113] width 11 height 11
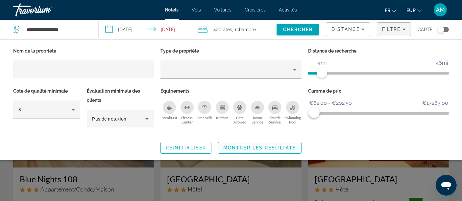
click at [285, 148] on span "Montrer les résultats" at bounding box center [259, 147] width 73 height 5
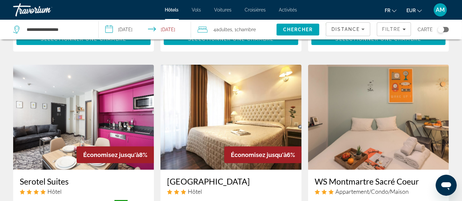
scroll to position [256, 0]
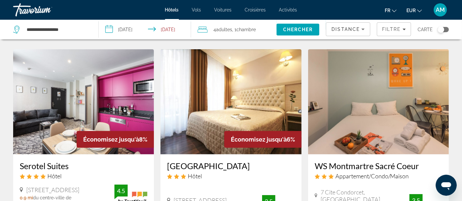
click at [82, 88] on img "Main content" at bounding box center [83, 101] width 141 height 105
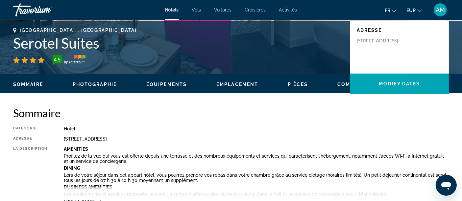
scroll to position [146, 0]
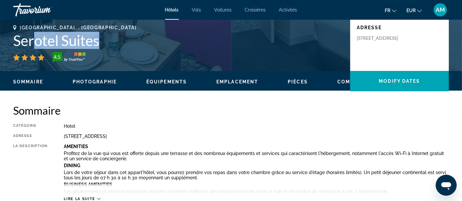
drag, startPoint x: 91, startPoint y: 38, endPoint x: 30, endPoint y: 38, distance: 61.2
click at [30, 37] on h1 "Serotel Suites" at bounding box center [178, 40] width 331 height 17
drag, startPoint x: 12, startPoint y: 41, endPoint x: 106, endPoint y: 41, distance: 93.8
click at [106, 41] on div "Paris, , France Serotel Suites 4.5 Adresse 77 Rue Du Faubourg Poissonniere, Par…" at bounding box center [231, 44] width 462 height 39
copy h1 "Serotel Suites"
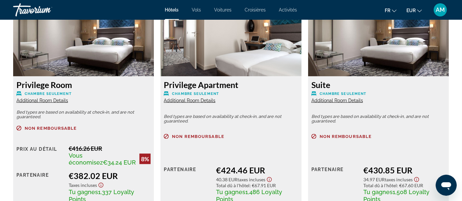
scroll to position [914, 0]
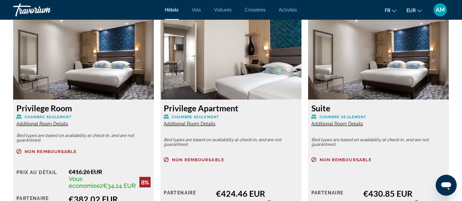
click at [197, 122] on span "Additional Room Details" at bounding box center [190, 123] width 52 height 5
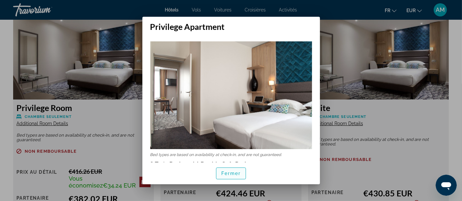
click at [237, 176] on span "Fermer" at bounding box center [232, 173] width 20 height 5
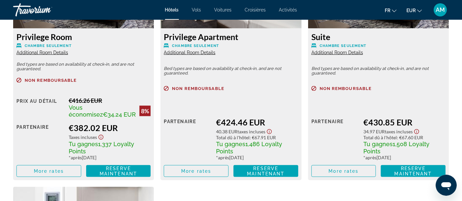
scroll to position [987, 0]
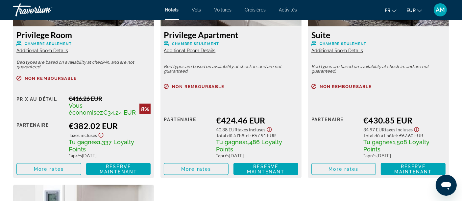
click at [54, 52] on span "Additional Room Details" at bounding box center [42, 50] width 52 height 5
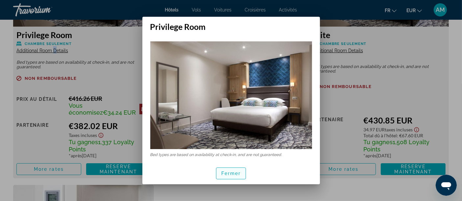
click at [224, 170] on span "button" at bounding box center [232, 174] width 30 height 16
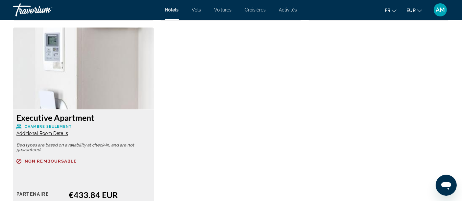
scroll to position [1134, 0]
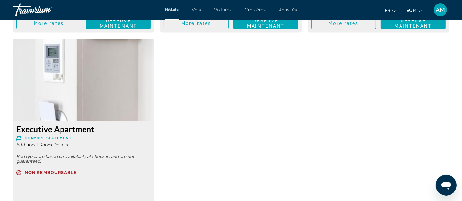
click at [51, 146] on span "Additional Room Details" at bounding box center [42, 145] width 52 height 5
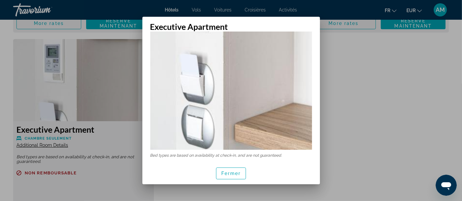
scroll to position [153, 0]
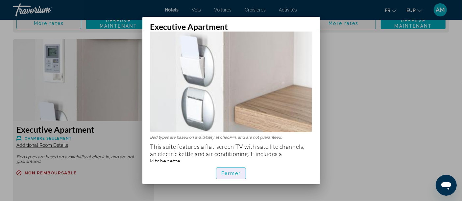
click at [230, 172] on span "Fermer" at bounding box center [232, 173] width 20 height 5
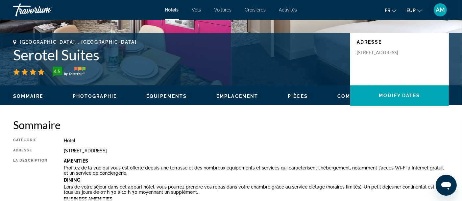
scroll to position [0, 0]
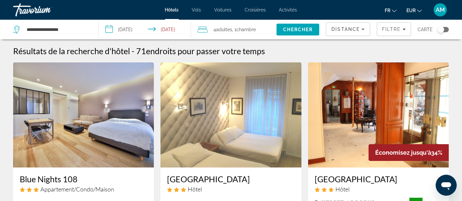
click at [250, 29] on span "Chambre" at bounding box center [246, 29] width 19 height 5
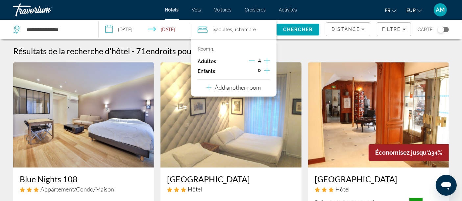
click at [255, 88] on p "Add another room" at bounding box center [238, 87] width 46 height 7
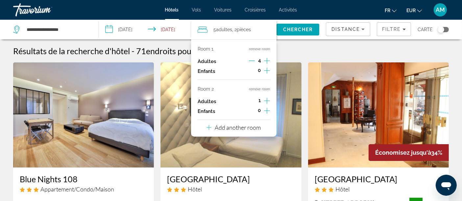
click at [253, 60] on icon "Decrement adults" at bounding box center [252, 61] width 6 height 6
click at [267, 101] on icon "Increment adults" at bounding box center [267, 101] width 6 height 6
click at [296, 30] on span "Chercher" at bounding box center [298, 29] width 30 height 5
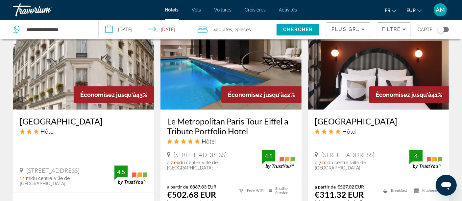
scroll to position [621, 0]
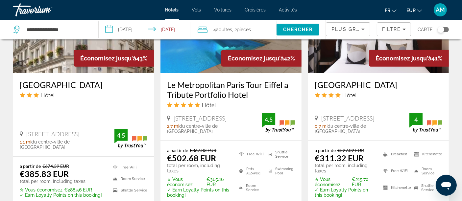
click at [362, 32] on icon "Sort by" at bounding box center [363, 29] width 8 height 8
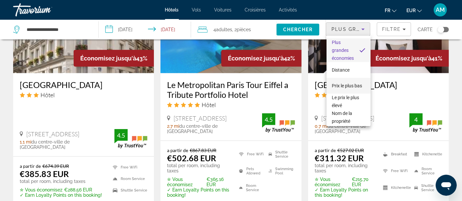
click at [344, 83] on span "Prix le plus bas" at bounding box center [347, 85] width 30 height 5
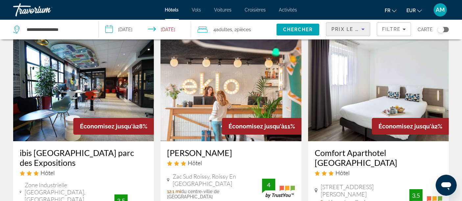
scroll to position [73, 0]
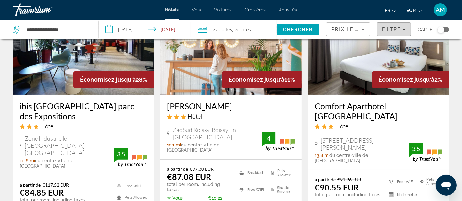
click at [390, 22] on span "Filters" at bounding box center [395, 29] width 34 height 16
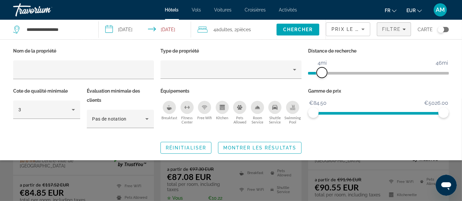
drag, startPoint x: 396, startPoint y: 71, endPoint x: 322, endPoint y: 77, distance: 74.0
click at [322, 77] on span "ngx-slider" at bounding box center [322, 72] width 11 height 11
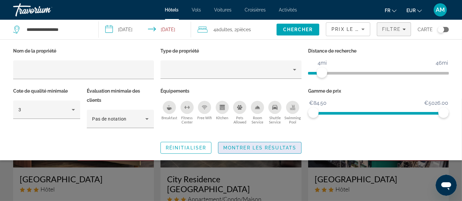
click at [280, 147] on span "Montrer les résultats" at bounding box center [259, 147] width 73 height 5
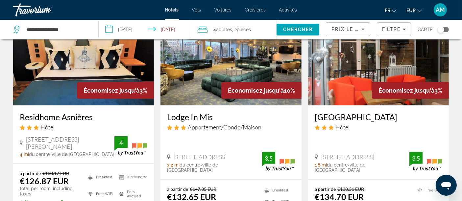
scroll to position [548, 0]
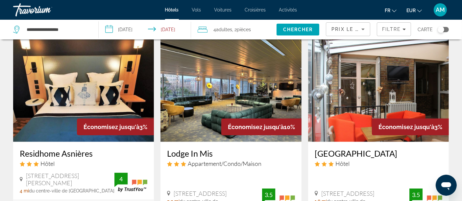
click at [252, 70] on img "Main content" at bounding box center [231, 89] width 141 height 105
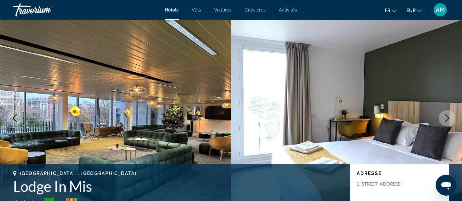
click at [445, 118] on icon "Next image" at bounding box center [448, 119] width 8 height 8
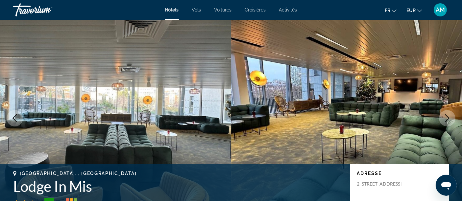
click at [445, 118] on icon "Next image" at bounding box center [448, 119] width 8 height 8
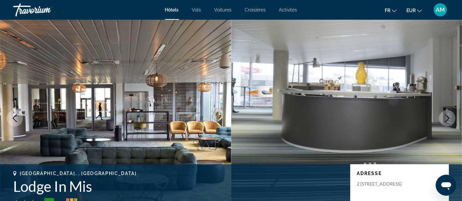
click at [445, 118] on icon "Next image" at bounding box center [448, 119] width 8 height 8
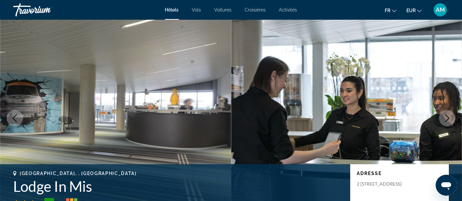
click at [445, 118] on icon "Next image" at bounding box center [448, 119] width 8 height 8
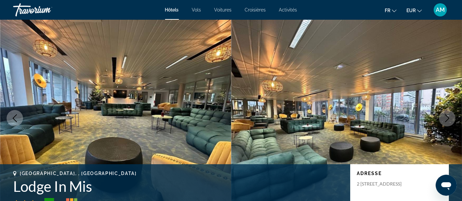
click at [445, 118] on icon "Next image" at bounding box center [448, 119] width 8 height 8
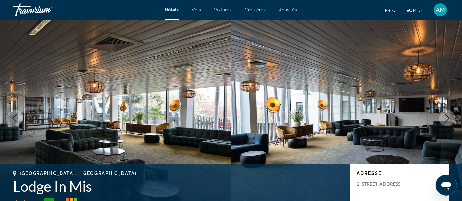
click at [445, 118] on icon "Next image" at bounding box center [448, 119] width 8 height 8
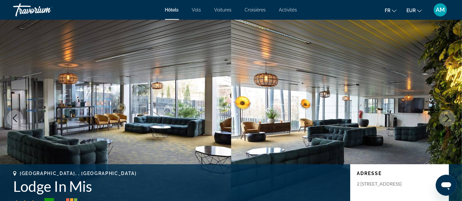
click at [445, 118] on icon "Next image" at bounding box center [448, 119] width 8 height 8
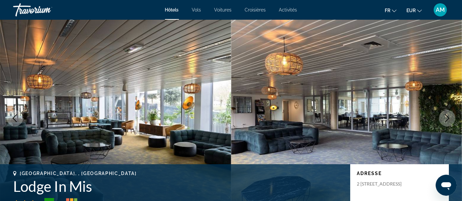
click at [445, 118] on icon "Next image" at bounding box center [448, 119] width 8 height 8
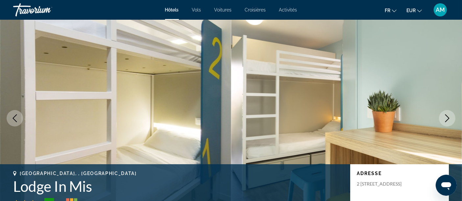
click at [445, 118] on icon "Next image" at bounding box center [448, 119] width 8 height 8
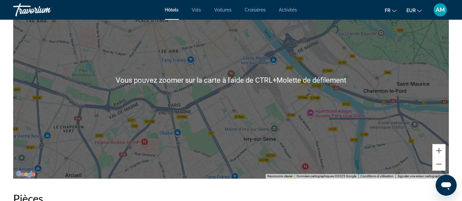
scroll to position [731, 0]
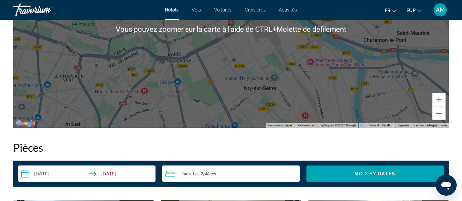
click at [435, 116] on button "Zoom arrière" at bounding box center [439, 113] width 13 height 13
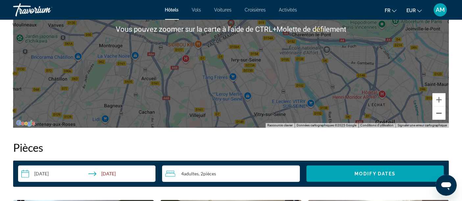
click at [435, 116] on button "Zoom arrière" at bounding box center [439, 113] width 13 height 13
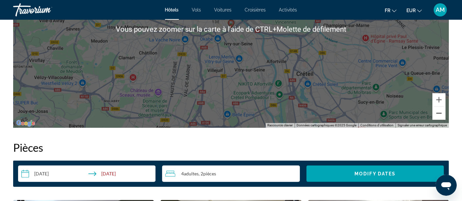
scroll to position [695, 0]
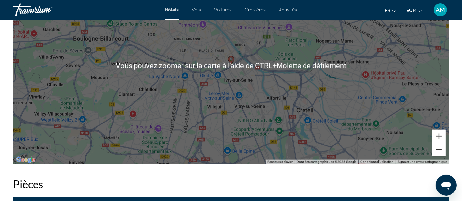
click at [440, 149] on button "Zoom arrière" at bounding box center [439, 149] width 13 height 13
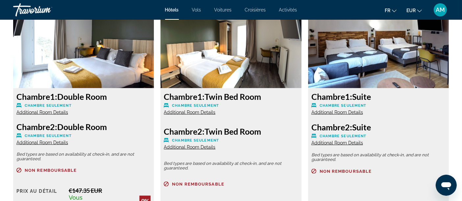
scroll to position [914, 0]
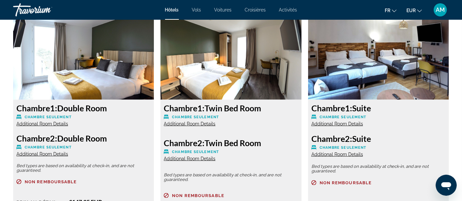
click at [355, 122] on span "Additional Room Details" at bounding box center [338, 123] width 52 height 5
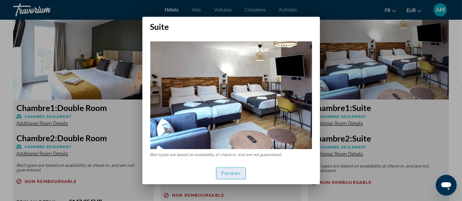
click at [234, 174] on span "Fermer" at bounding box center [232, 173] width 20 height 5
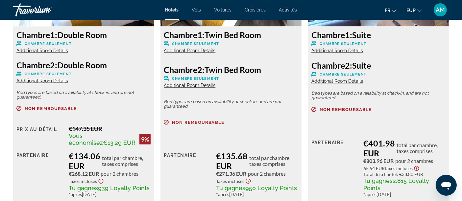
scroll to position [1024, 0]
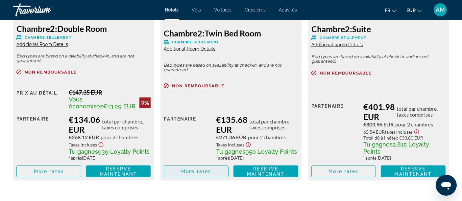
click at [192, 168] on span "Main content" at bounding box center [196, 172] width 64 height 16
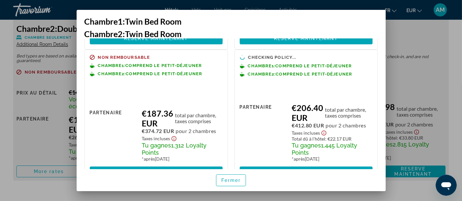
scroll to position [146, 0]
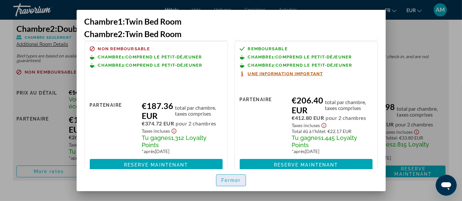
click at [228, 179] on span "Fermer" at bounding box center [232, 180] width 20 height 5
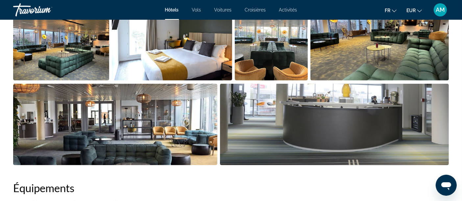
scroll to position [292, 0]
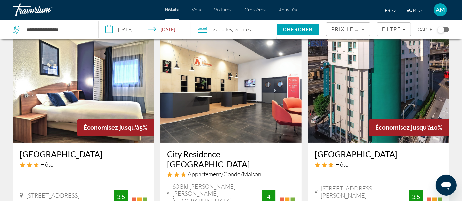
scroll to position [37, 0]
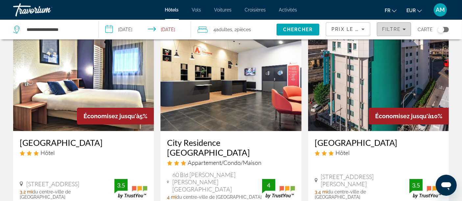
click at [389, 29] on span "Filtre" at bounding box center [391, 29] width 19 height 5
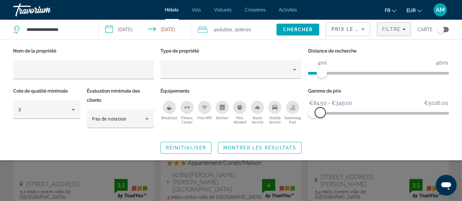
drag, startPoint x: 431, startPoint y: 114, endPoint x: 320, endPoint y: 114, distance: 111.9
click at [320, 114] on span "ngx-slider-max" at bounding box center [320, 113] width 11 height 11
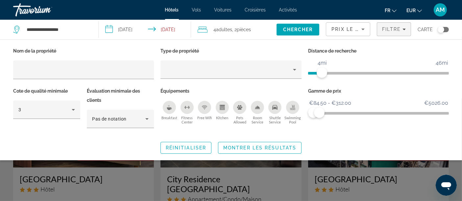
click at [171, 108] on icon "Breakfast" at bounding box center [169, 109] width 5 height 3
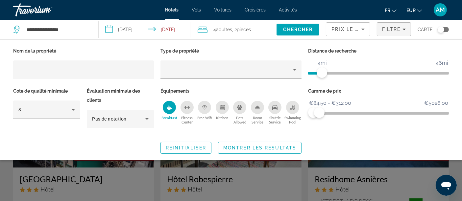
click at [291, 107] on icon "Swimming Pool" at bounding box center [292, 107] width 5 height 5
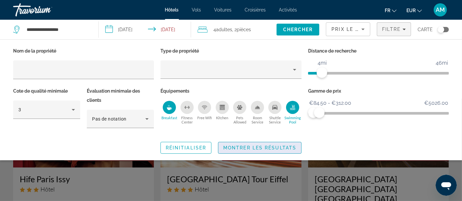
click at [279, 149] on span "Montrer les résultats" at bounding box center [259, 147] width 73 height 5
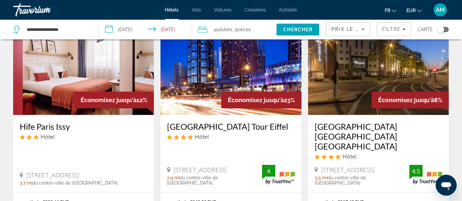
scroll to position [73, 0]
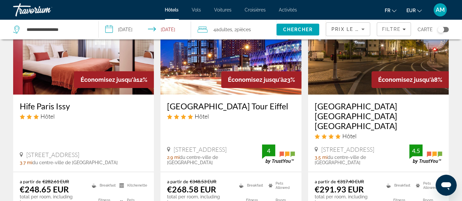
click at [202, 74] on img "Main content" at bounding box center [231, 41] width 141 height 105
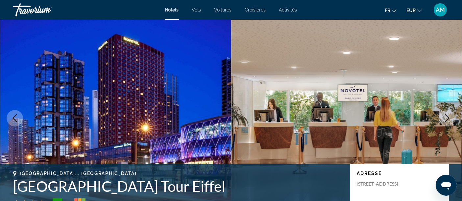
click at [448, 119] on icon "Next image" at bounding box center [448, 119] width 8 height 8
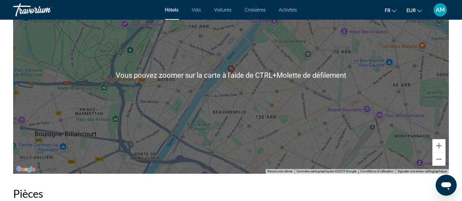
scroll to position [695, 0]
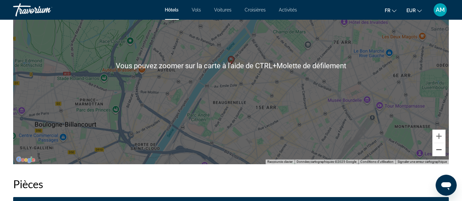
click at [440, 152] on button "Zoom arrière" at bounding box center [439, 149] width 13 height 13
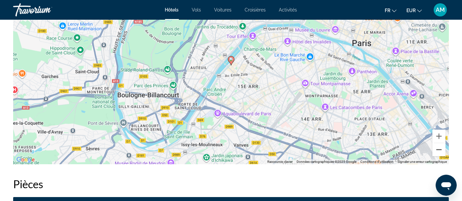
click at [440, 152] on button "Zoom arrière" at bounding box center [439, 149] width 13 height 13
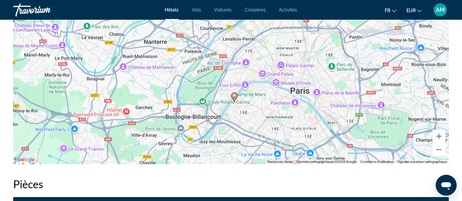
drag, startPoint x: 312, startPoint y: 91, endPoint x: 317, endPoint y: 111, distance: 20.5
click at [317, 111] on div "Pour activer le glissement avec le clavier, appuyez sur Alt+Entrée. Une fois ce…" at bounding box center [231, 65] width 436 height 197
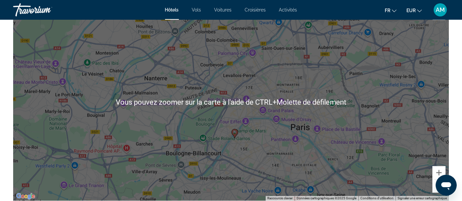
scroll to position [804, 0]
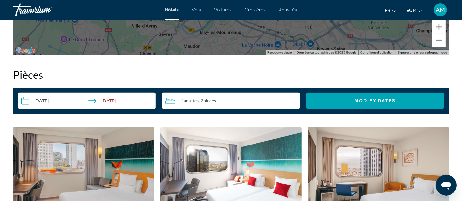
click at [242, 104] on div "4 Adulte Adultes , 2 Chambre pièces" at bounding box center [233, 101] width 134 height 8
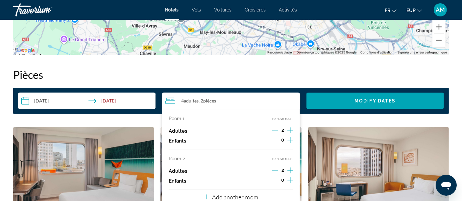
click at [290, 132] on icon "Increment adults" at bounding box center [291, 131] width 6 height 8
click at [275, 172] on icon "Decrement adults" at bounding box center [276, 171] width 6 height 6
click at [277, 158] on button "remove room" at bounding box center [283, 159] width 21 height 4
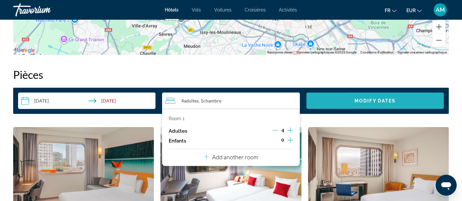
click at [355, 98] on span "Modify Dates" at bounding box center [375, 100] width 41 height 5
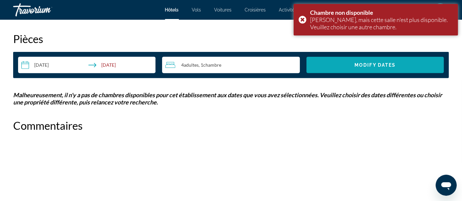
scroll to position [877, 0]
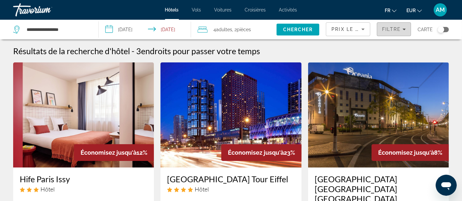
click at [392, 30] on span "Filtre" at bounding box center [391, 29] width 19 height 5
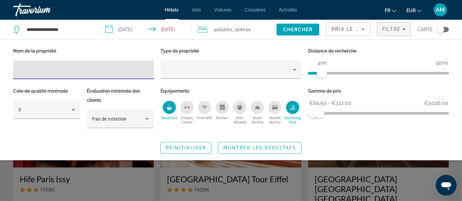
click at [292, 110] on div "Swimming Pool" at bounding box center [292, 107] width 13 height 13
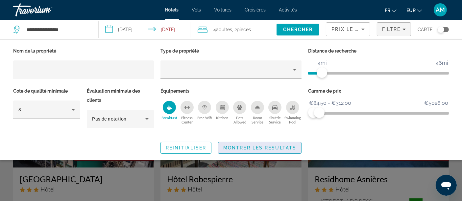
click at [283, 146] on span "Montrer les résultats" at bounding box center [259, 147] width 73 height 5
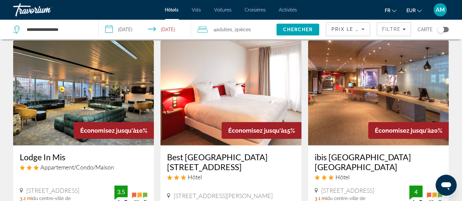
scroll to position [292, 0]
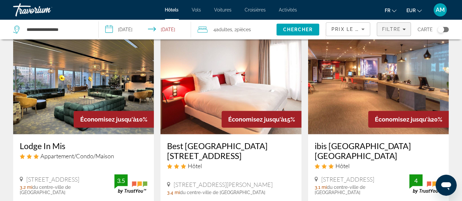
drag, startPoint x: 393, startPoint y: 29, endPoint x: 393, endPoint y: 36, distance: 7.6
click at [393, 29] on span "Filtre" at bounding box center [391, 29] width 19 height 5
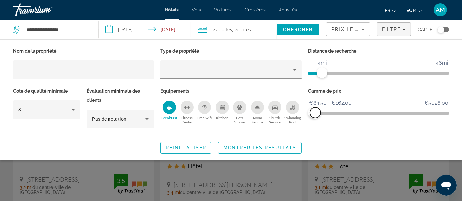
drag, startPoint x: 322, startPoint y: 112, endPoint x: 316, endPoint y: 112, distance: 6.6
click at [316, 112] on span "ngx-slider-max" at bounding box center [315, 113] width 11 height 11
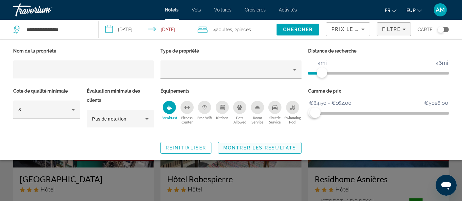
click at [274, 149] on span "Montrer les résultats" at bounding box center [259, 147] width 73 height 5
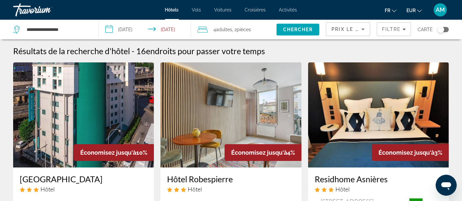
click at [447, 28] on div "Toggle map" at bounding box center [443, 29] width 11 height 5
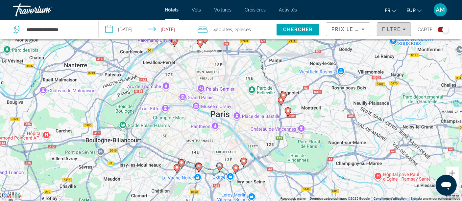
click at [401, 29] on span "Filtre" at bounding box center [391, 29] width 19 height 5
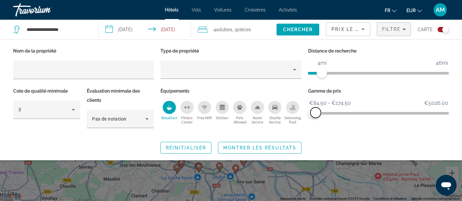
drag, startPoint x: 318, startPoint y: 112, endPoint x: 308, endPoint y: 121, distance: 12.8
click at [316, 113] on span "ngx-slider-max" at bounding box center [316, 113] width 11 height 11
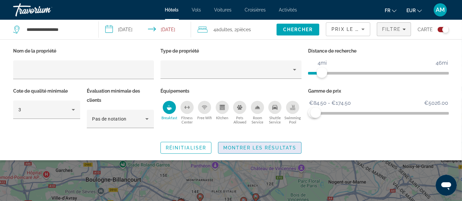
click at [284, 149] on span "Montrer les résultats" at bounding box center [259, 147] width 73 height 5
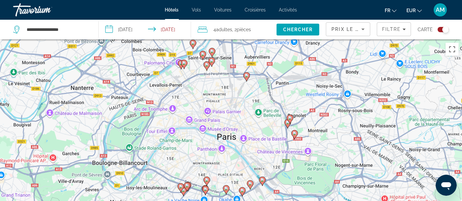
drag, startPoint x: 249, startPoint y: 158, endPoint x: 264, endPoint y: 125, distance: 36.4
click at [264, 125] on div "Pour activer le glissement avec le clavier, appuyez sur Alt+Entrée. Une fois ce…" at bounding box center [231, 139] width 462 height 201
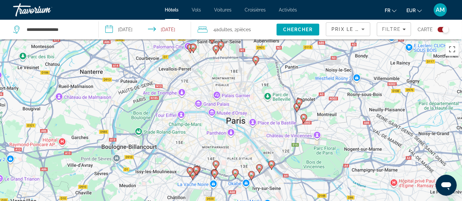
click at [217, 164] on image "Main content" at bounding box center [216, 164] width 4 height 4
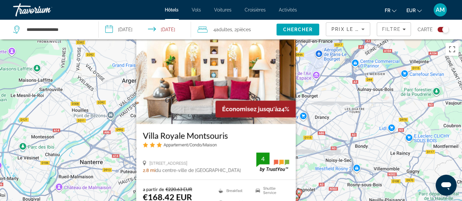
click at [203, 73] on img "Main content" at bounding box center [216, 71] width 160 height 105
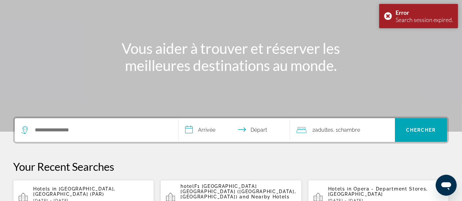
scroll to position [146, 0]
